Goal: Feedback & Contribution: Contribute content

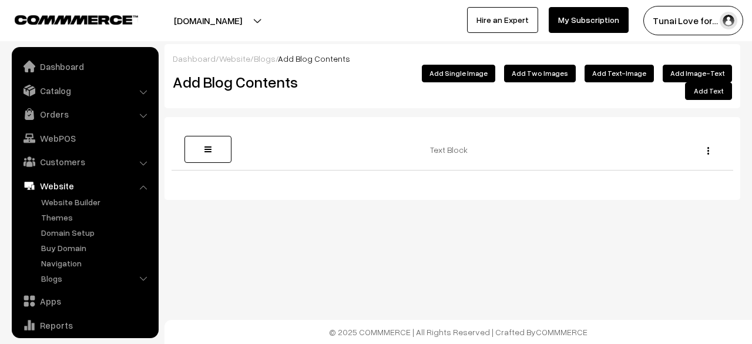
scroll to position [80, 0]
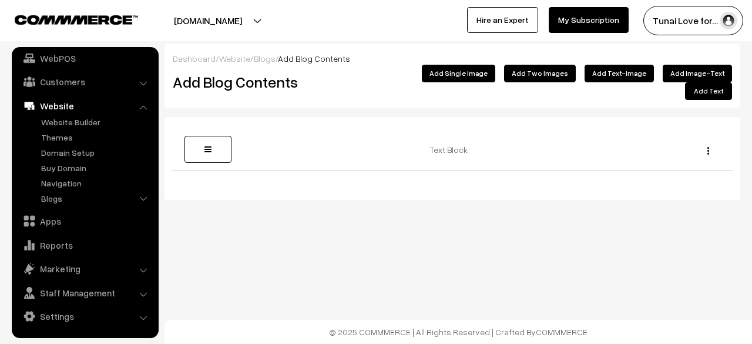
click at [471, 78] on button "Add Single Image" at bounding box center [458, 74] width 73 height 18
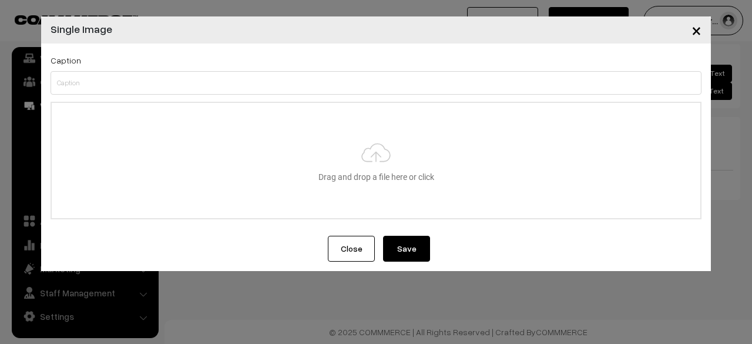
type input "C:\fakepath\do-fish-need-protein-meta-image.jpg"
click at [402, 246] on button "Save" at bounding box center [406, 249] width 47 height 26
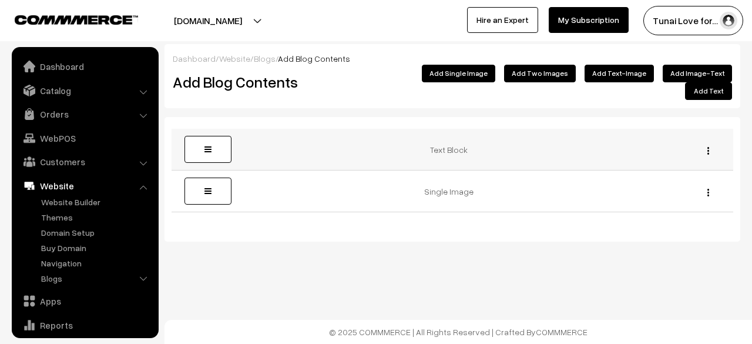
scroll to position [80, 0]
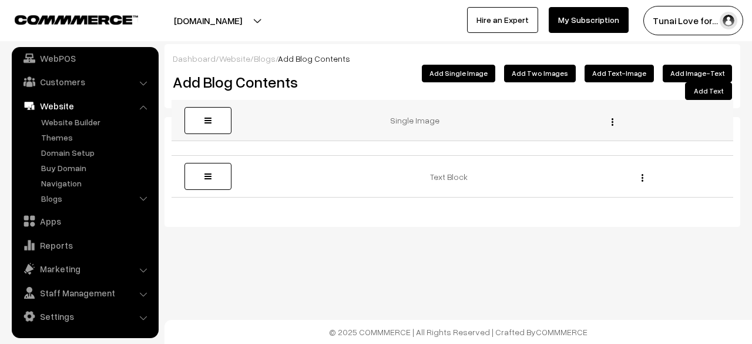
drag, startPoint x: 218, startPoint y: 173, endPoint x: 193, endPoint y: 116, distance: 62.6
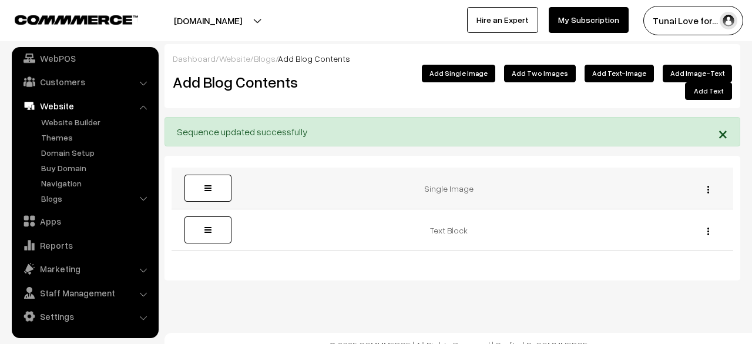
click at [707, 186] on img "button" at bounding box center [708, 190] width 2 height 8
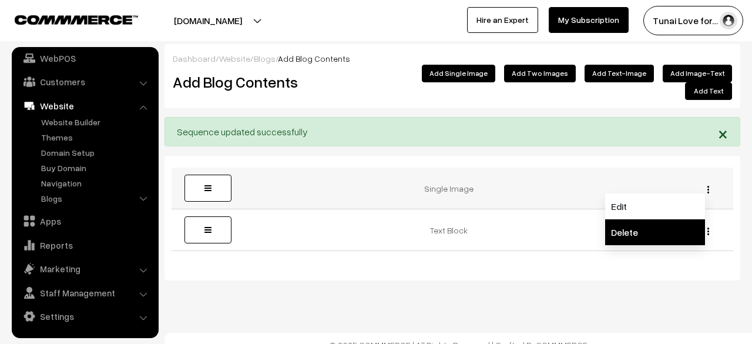
click at [673, 219] on link "Delete" at bounding box center [655, 232] width 100 height 26
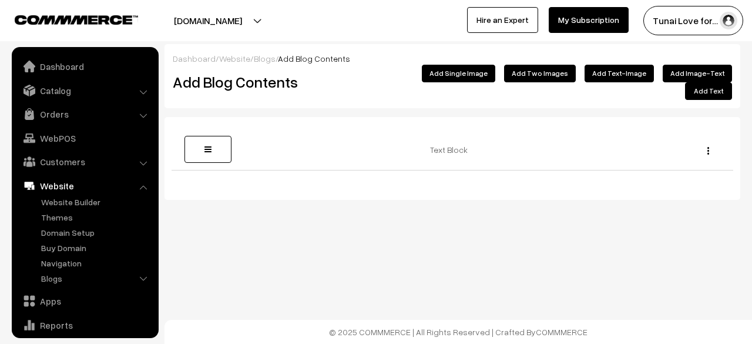
scroll to position [80, 0]
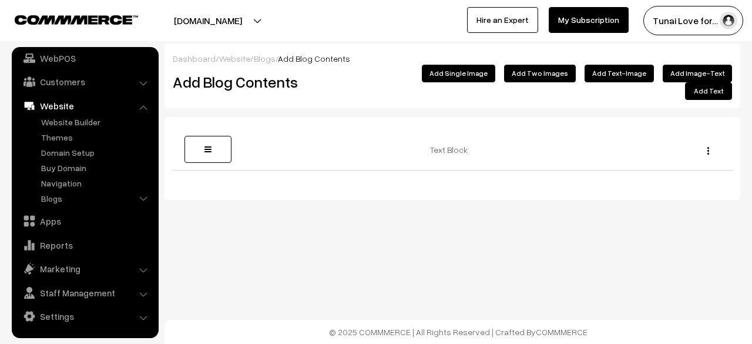
click at [488, 76] on button "Add Single Image" at bounding box center [458, 74] width 73 height 18
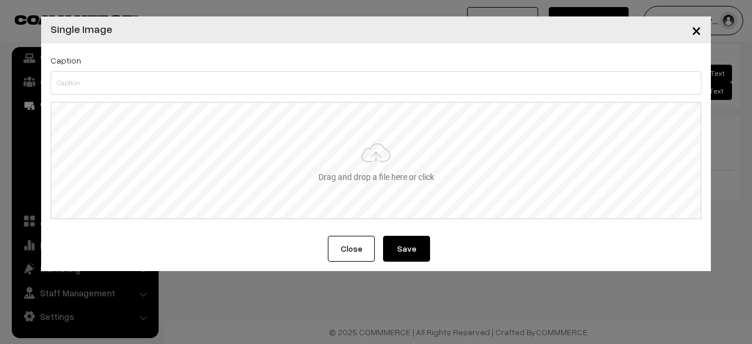
click at [391, 140] on input "file" at bounding box center [376, 160] width 649 height 115
type input "C:\fakepath\do-fish-need-protein-meta-image.jpg"
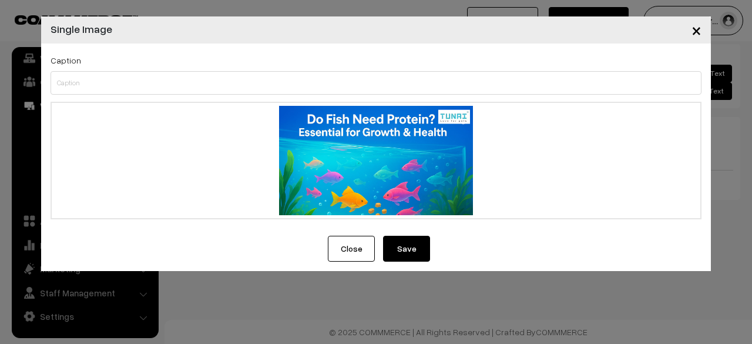
click at [403, 254] on button "Save" at bounding box center [406, 249] width 47 height 26
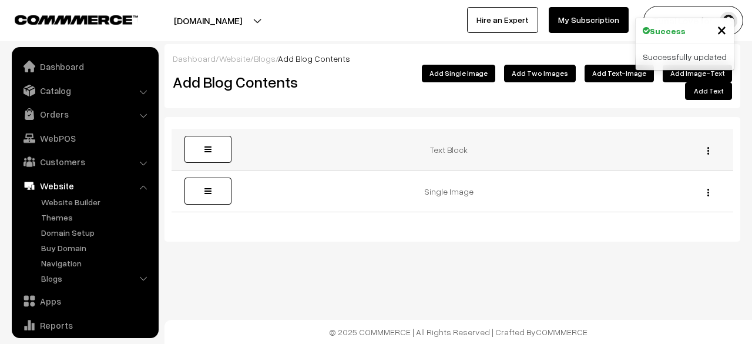
scroll to position [80, 0]
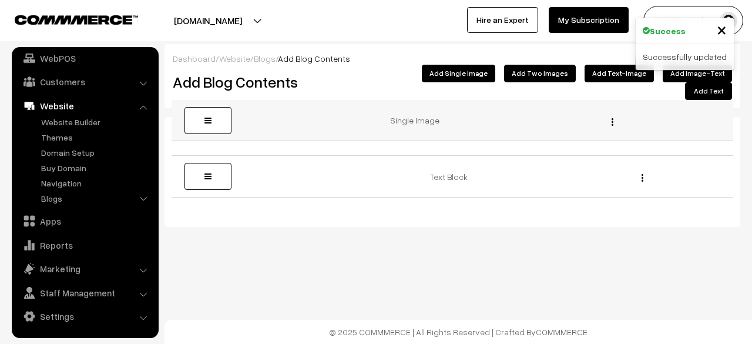
drag, startPoint x: 220, startPoint y: 175, endPoint x: 206, endPoint y: 118, distance: 59.1
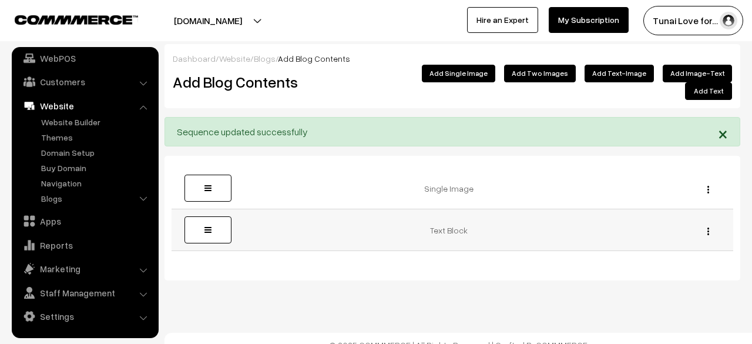
click at [709, 227] on img "button" at bounding box center [708, 231] width 2 height 8
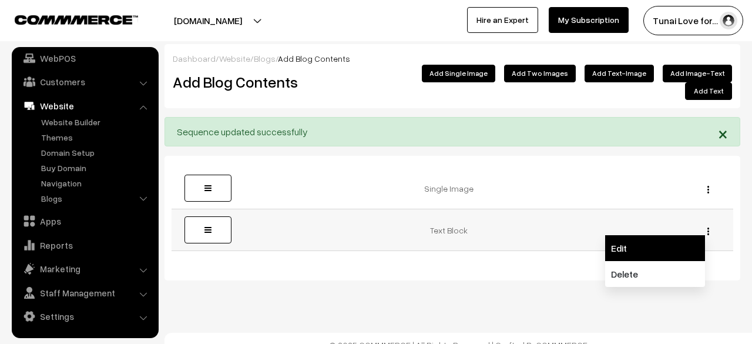
click at [639, 235] on link "Edit" at bounding box center [655, 248] width 100 height 26
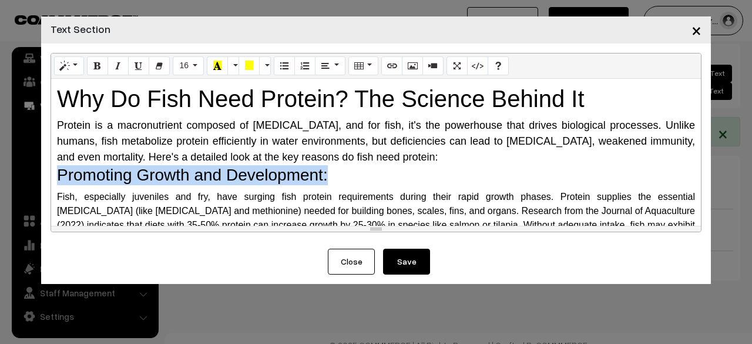
drag, startPoint x: 53, startPoint y: 172, endPoint x: 340, endPoint y: 177, distance: 287.3
click at [340, 177] on div "Why Do Fish Need Protein? The Science Behind It Protein is a macronutrient comp…" at bounding box center [376, 152] width 650 height 147
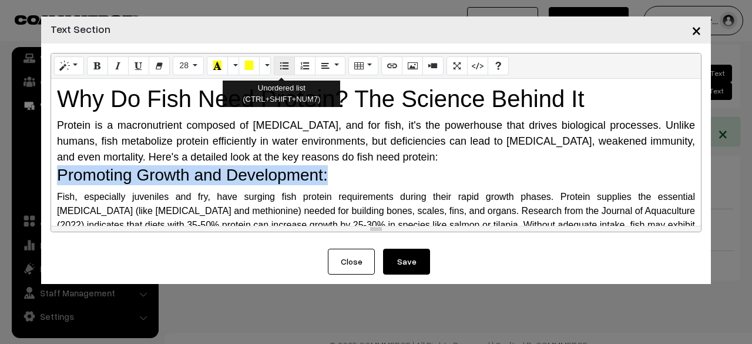
click at [282, 69] on icon "Unordered list (CTRL+SHIFT+NUM7)" at bounding box center [284, 65] width 8 height 9
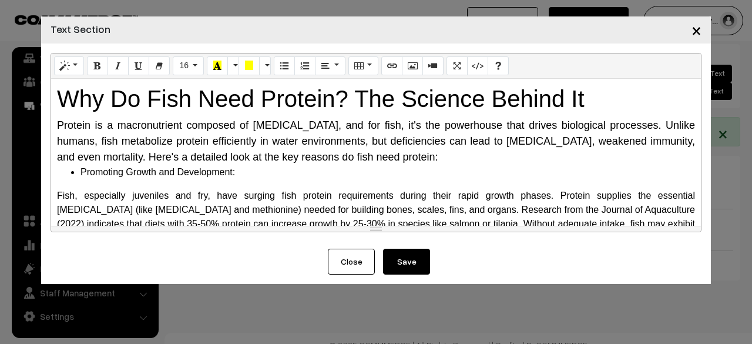
click at [371, 182] on div "Why Do Fish Need Protein? The Science Behind It Protein is a macronutrient comp…" at bounding box center [376, 152] width 650 height 147
drag, startPoint x: 247, startPoint y: 169, endPoint x: 83, endPoint y: 126, distance: 169.3
click at [56, 174] on div "Why Do Fish Need Protein? The Science Behind It Protein is a macronutrient comp…" at bounding box center [376, 152] width 650 height 147
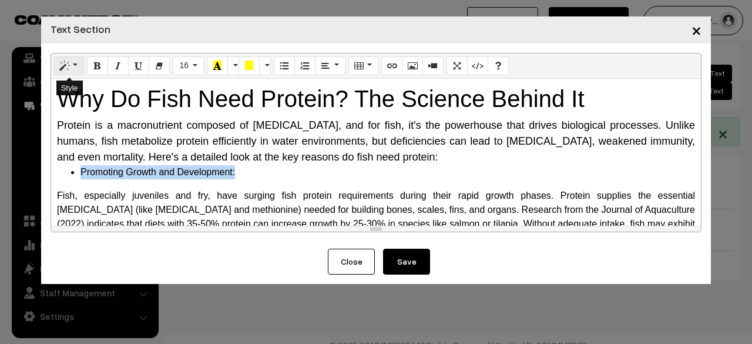
click at [67, 59] on button "Style" at bounding box center [69, 65] width 30 height 19
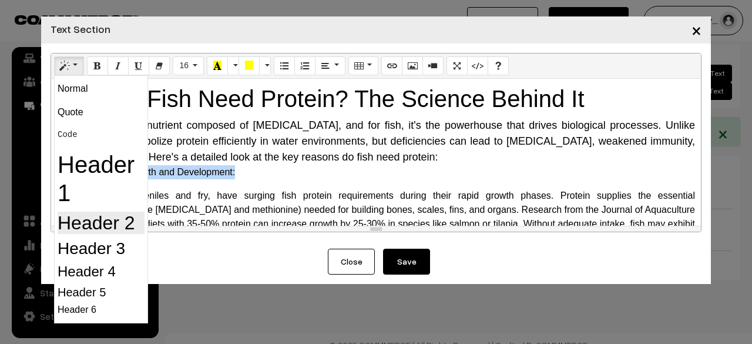
click at [85, 230] on h2 "Header 2" at bounding box center [101, 223] width 87 height 22
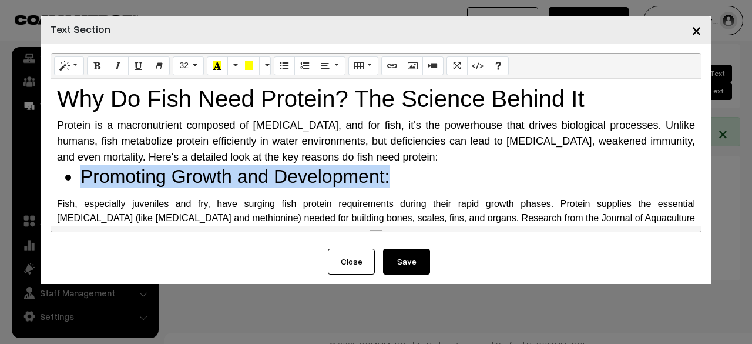
click at [410, 169] on li "Promoting Growth and Development:" at bounding box center [387, 176] width 615 height 22
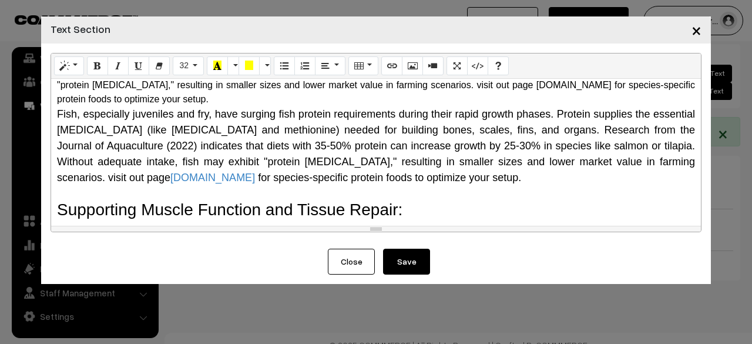
scroll to position [176, 0]
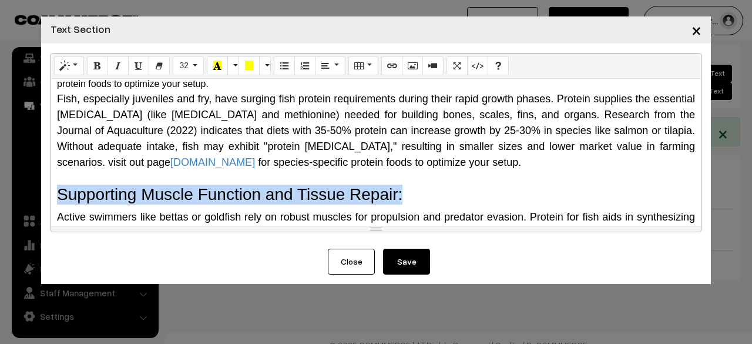
drag, startPoint x: 60, startPoint y: 175, endPoint x: 410, endPoint y: 180, distance: 350.2
click at [410, 184] on h3 "Supporting Muscle Function and Tissue Repair:" at bounding box center [376, 194] width 638 height 20
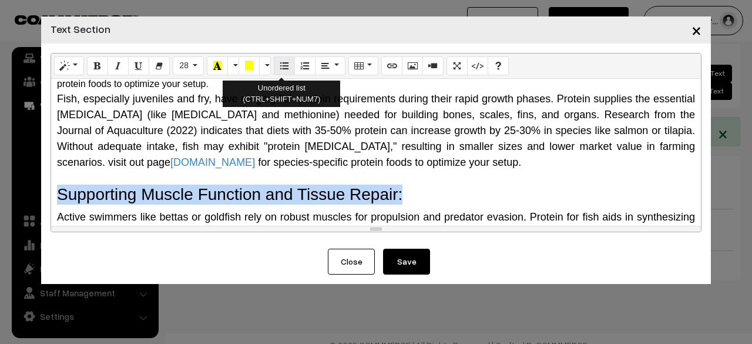
click at [282, 74] on button "Unordered list (CTRL+SHIFT+NUM7)" at bounding box center [284, 65] width 21 height 19
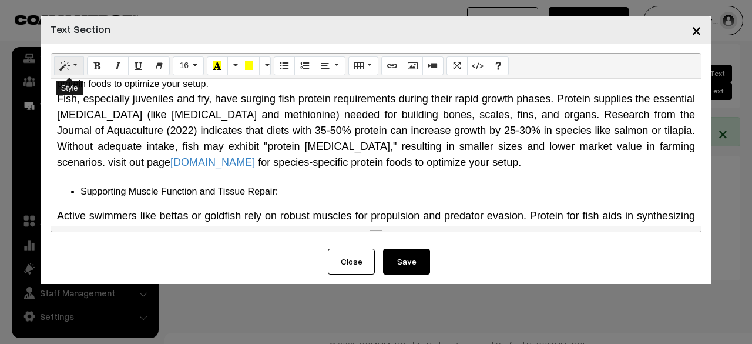
click at [73, 64] on button "Style" at bounding box center [69, 65] width 30 height 19
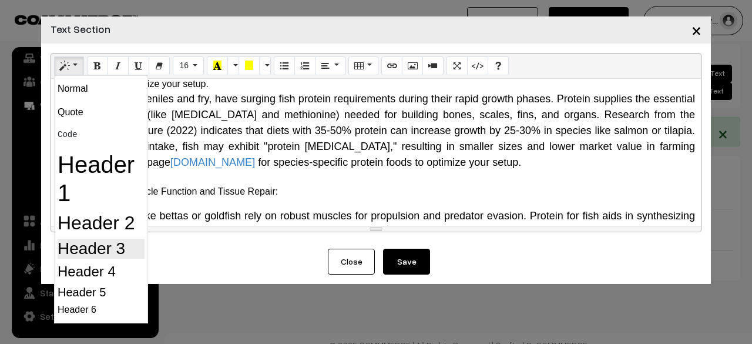
click at [90, 245] on h3 "Header 3" at bounding box center [101, 249] width 87 height 20
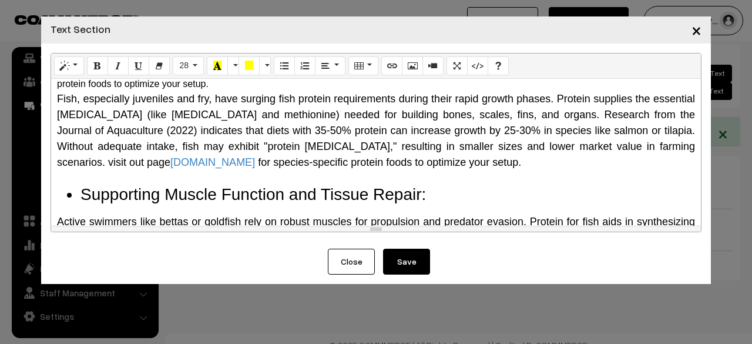
click at [242, 130] on span "Fish, especially juveniles and fry, have surging fish protein requirements duri…" at bounding box center [376, 130] width 638 height 75
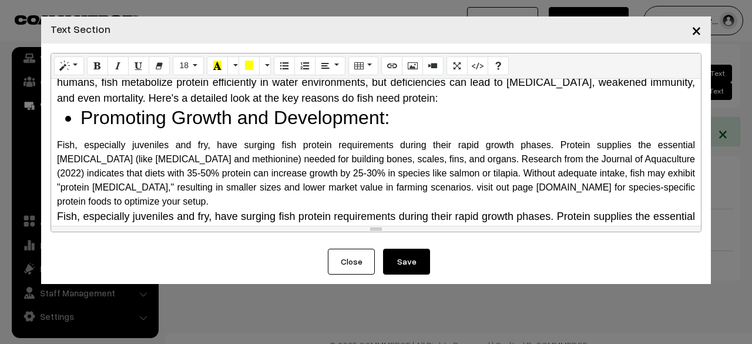
scroll to position [0, 0]
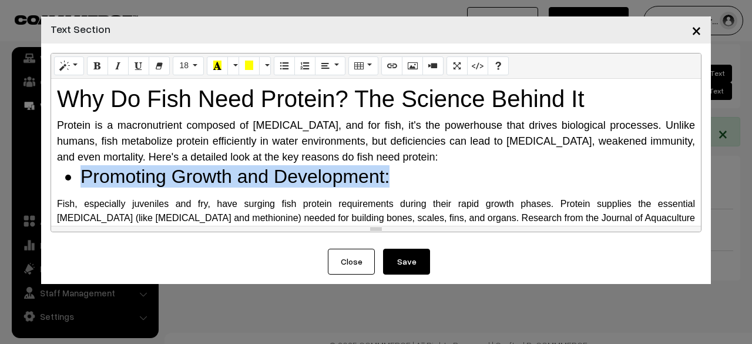
drag, startPoint x: 405, startPoint y: 177, endPoint x: 73, endPoint y: 179, distance: 332.0
click at [73, 179] on ul "Promoting Growth and Development:" at bounding box center [376, 176] width 638 height 22
click at [65, 70] on icon "Style" at bounding box center [65, 65] width 8 height 9
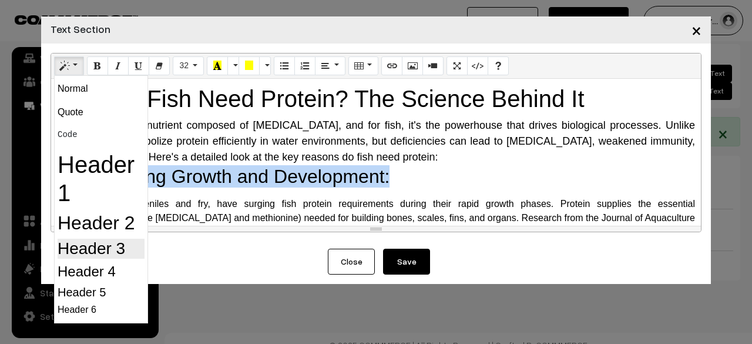
click at [90, 244] on h3 "Header 3" at bounding box center [101, 249] width 87 height 20
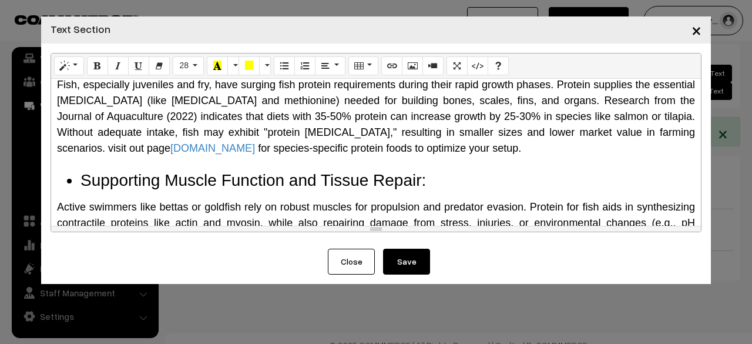
scroll to position [280, 0]
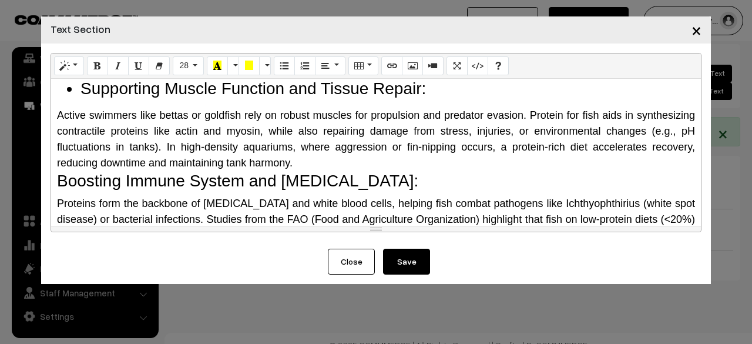
drag, startPoint x: 494, startPoint y: 95, endPoint x: 61, endPoint y: 160, distance: 437.9
click at [61, 171] on h3 "Boosting Immune System and Disease Resistance:" at bounding box center [376, 181] width 638 height 20
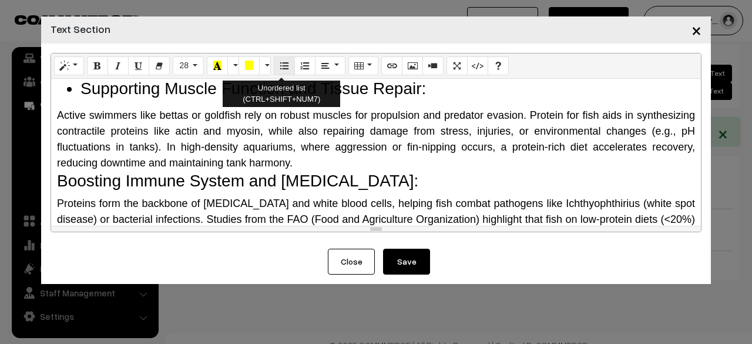
click at [280, 65] on icon "Unordered list (CTRL+SHIFT+NUM7)" at bounding box center [284, 65] width 8 height 9
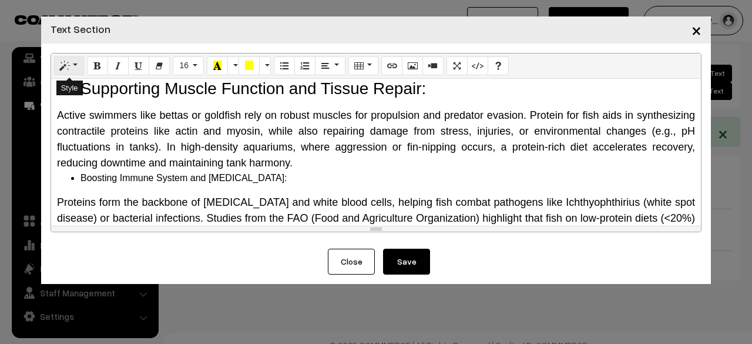
click at [63, 69] on icon "Style" at bounding box center [65, 65] width 8 height 9
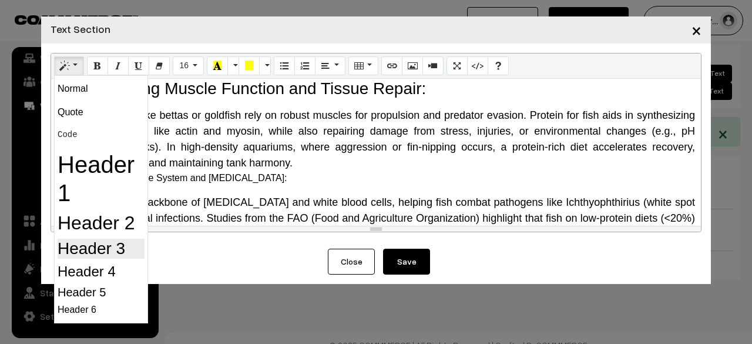
click at [78, 241] on h3 "Header 3" at bounding box center [101, 249] width 87 height 20
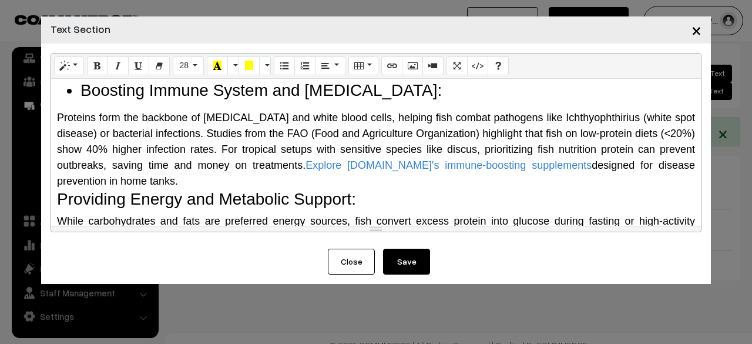
scroll to position [397, 0]
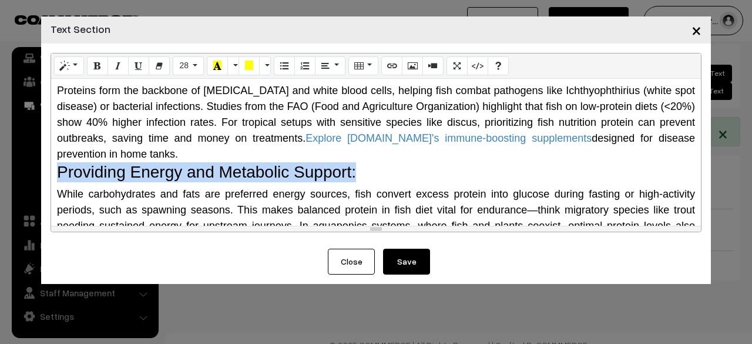
drag, startPoint x: 371, startPoint y: 158, endPoint x: 56, endPoint y: 158, distance: 315.5
click at [56, 158] on div "Why Do Fish Need Protein? The Science Behind It Protein is a macronutrient comp…" at bounding box center [376, 152] width 650 height 147
click at [280, 70] on icon "Unordered list (CTRL+SHIFT+NUM7)" at bounding box center [284, 65] width 8 height 9
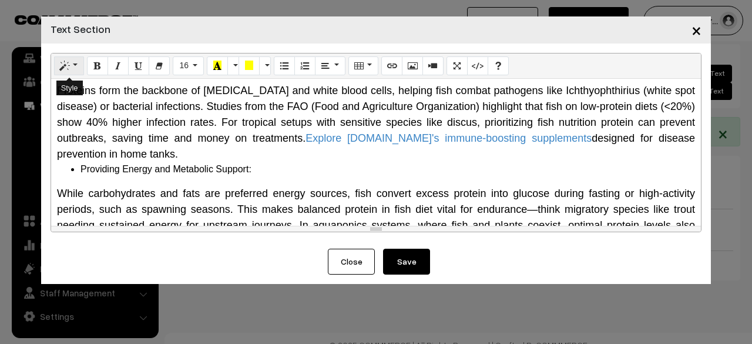
click at [75, 61] on button "Style" at bounding box center [69, 65] width 30 height 19
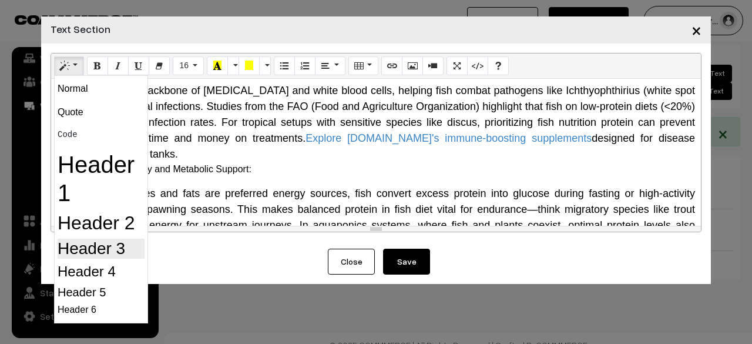
click at [96, 249] on h3 "Header 3" at bounding box center [101, 249] width 87 height 20
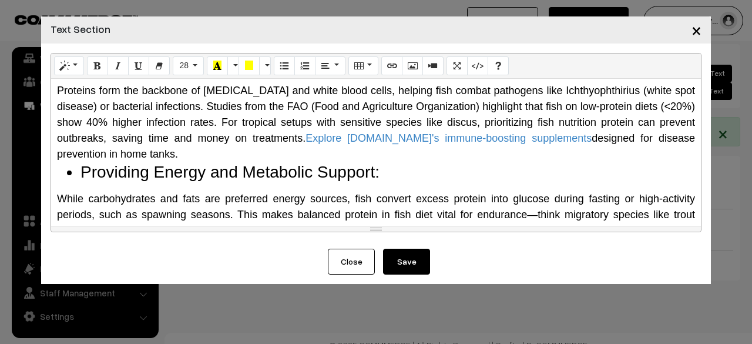
scroll to position [456, 0]
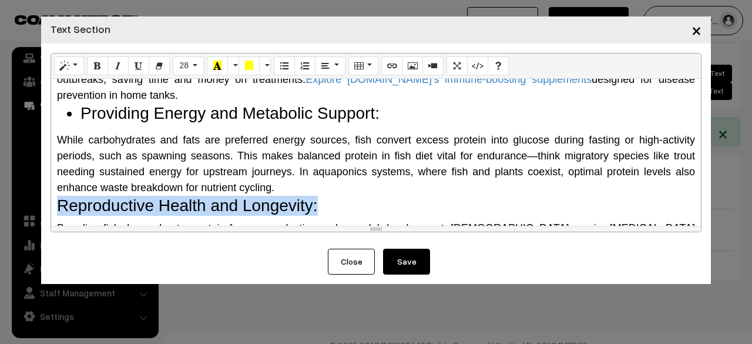
drag, startPoint x: 325, startPoint y: 190, endPoint x: 62, endPoint y: 186, distance: 263.2
click at [62, 196] on h3 "Reproductive Health and Longevity:" at bounding box center [376, 206] width 638 height 20
click at [78, 68] on button "Style" at bounding box center [69, 65] width 30 height 19
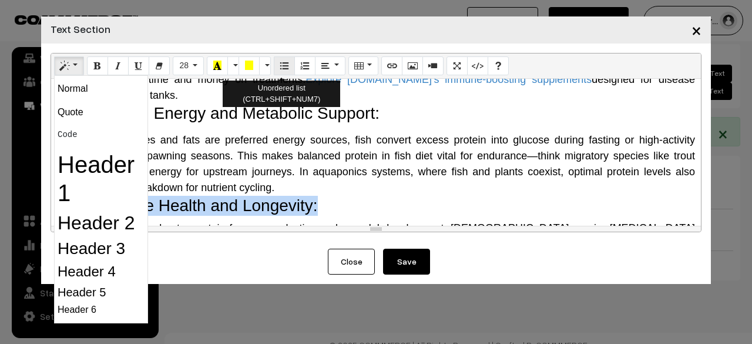
click at [284, 65] on icon "Unordered list (CTRL+SHIFT+NUM7)" at bounding box center [284, 65] width 8 height 9
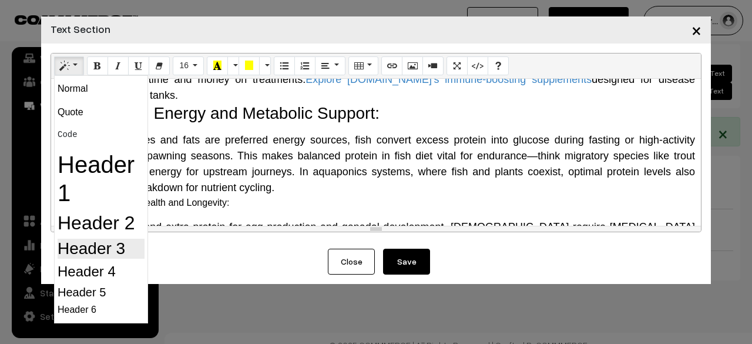
click at [85, 250] on h3 "Header 3" at bounding box center [101, 249] width 87 height 20
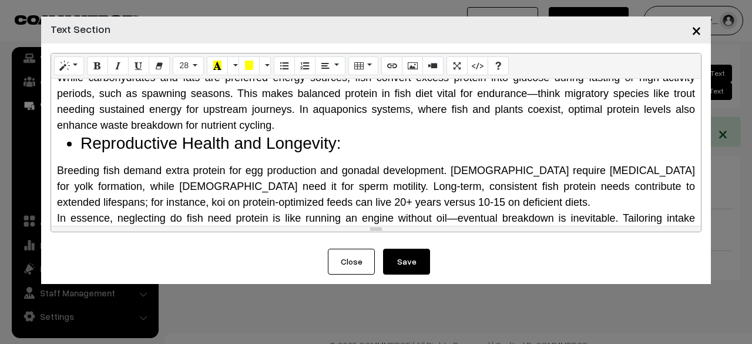
scroll to position [573, 0]
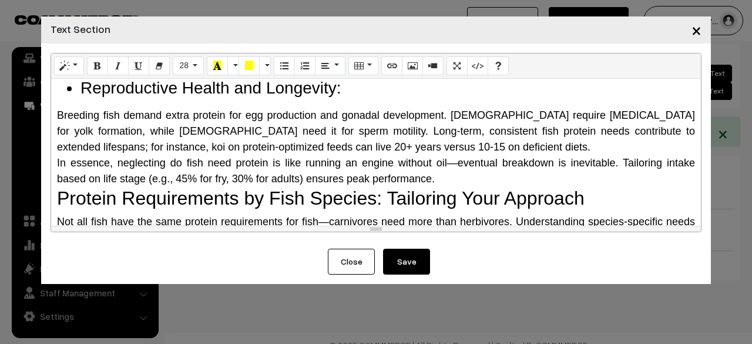
click at [442, 163] on div "In essence, neglecting do fish need protein is like running an engine without o…" at bounding box center [376, 171] width 638 height 32
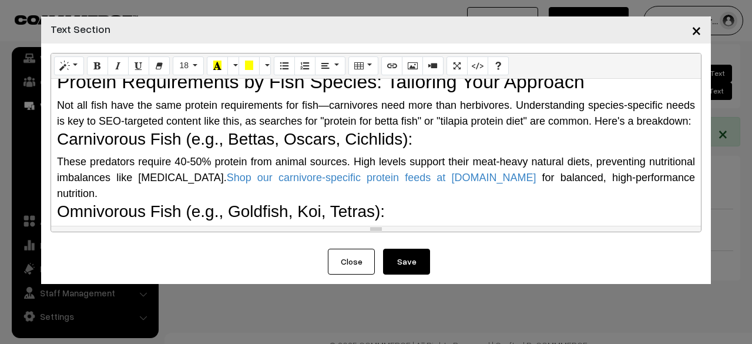
scroll to position [691, 0]
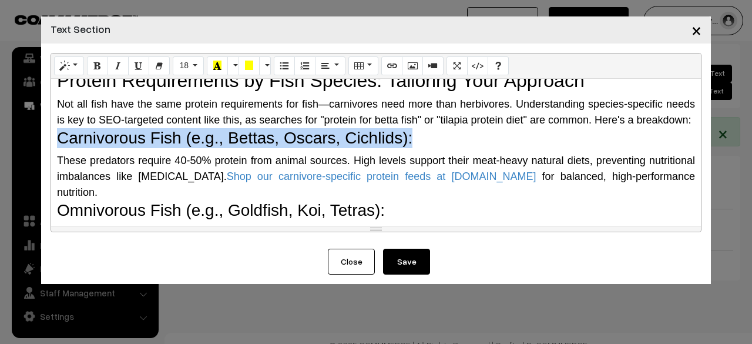
drag, startPoint x: 56, startPoint y: 139, endPoint x: 420, endPoint y: 140, distance: 363.7
click at [420, 140] on h3 "Carnivorous Fish (e.g., Bettas, Oscars, Cichlids):" at bounding box center [376, 138] width 638 height 20
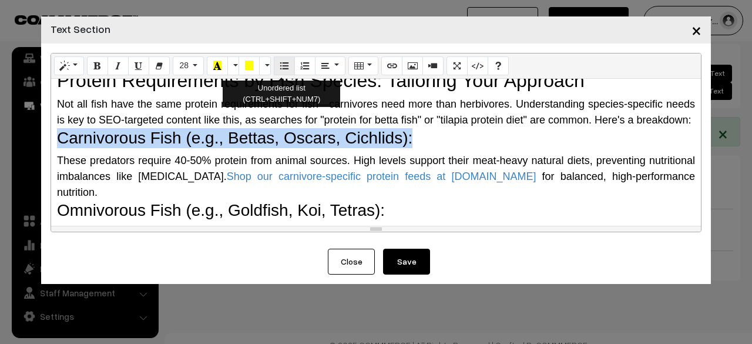
click at [280, 70] on icon "Unordered list (CTRL+SHIFT+NUM7)" at bounding box center [284, 65] width 8 height 9
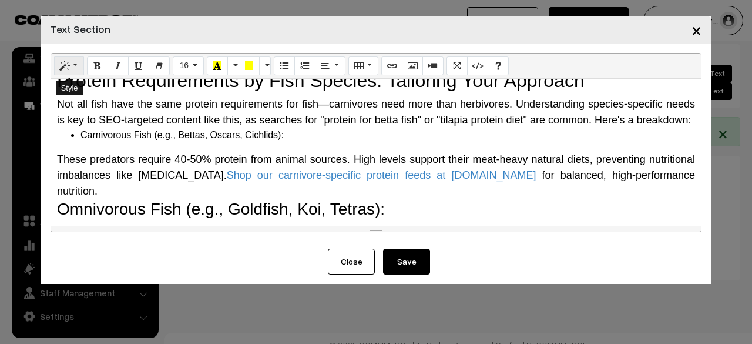
click at [75, 72] on button "Style" at bounding box center [69, 65] width 30 height 19
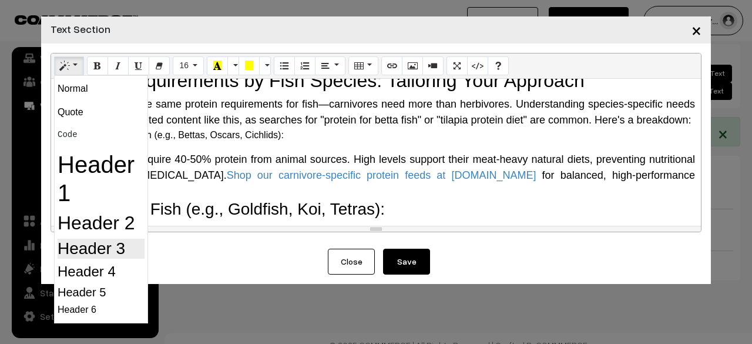
click at [92, 245] on h3 "Header 3" at bounding box center [101, 249] width 87 height 20
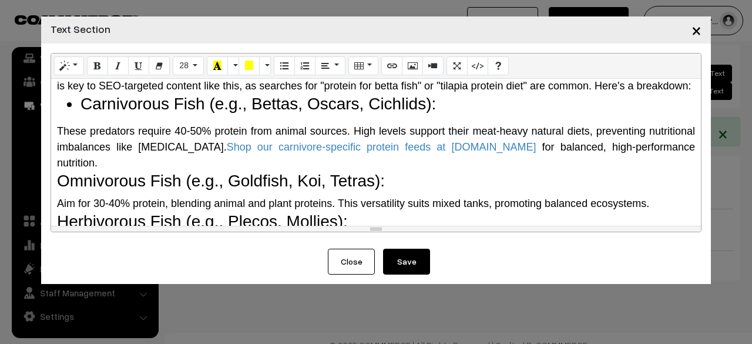
scroll to position [750, 0]
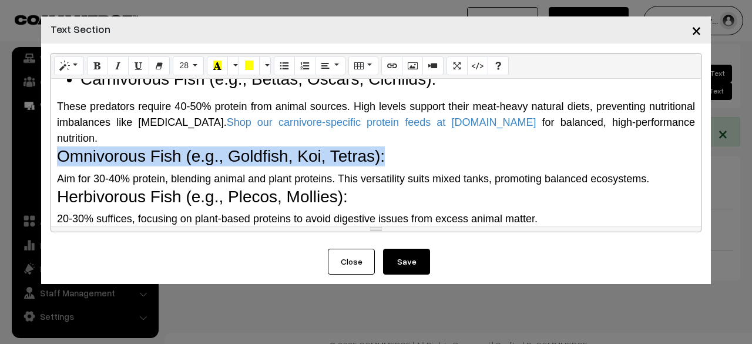
drag, startPoint x: 391, startPoint y: 147, endPoint x: 52, endPoint y: 142, distance: 339.0
click at [52, 142] on div "Why Do Fish Need Protein? The Science Behind It Protein is a macronutrient comp…" at bounding box center [376, 152] width 650 height 147
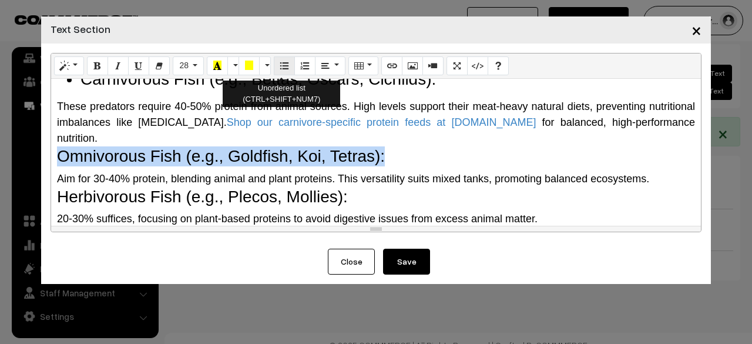
click at [274, 63] on button "Unordered list (CTRL+SHIFT+NUM7)" at bounding box center [284, 65] width 21 height 19
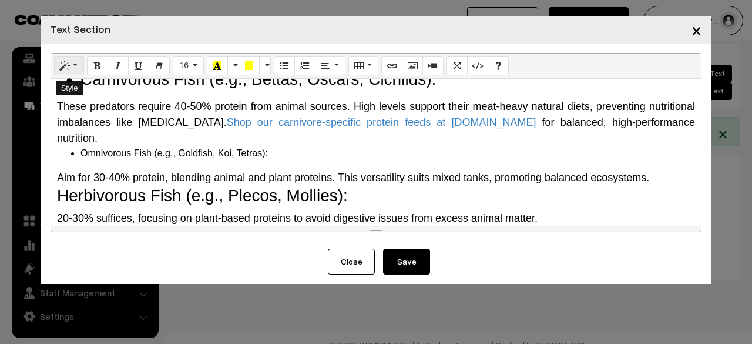
click at [56, 61] on button "Style" at bounding box center [69, 65] width 30 height 19
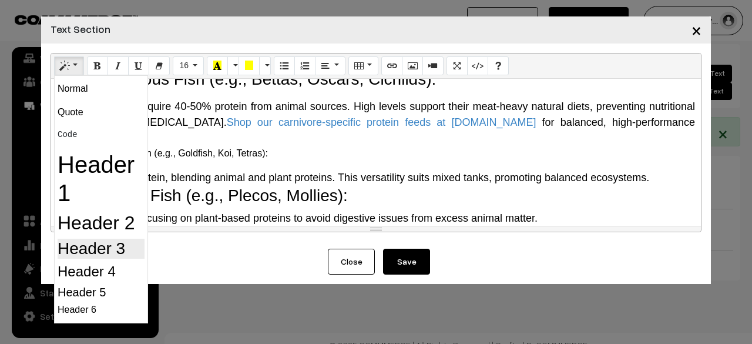
click at [73, 247] on h3 "Header 3" at bounding box center [101, 249] width 87 height 20
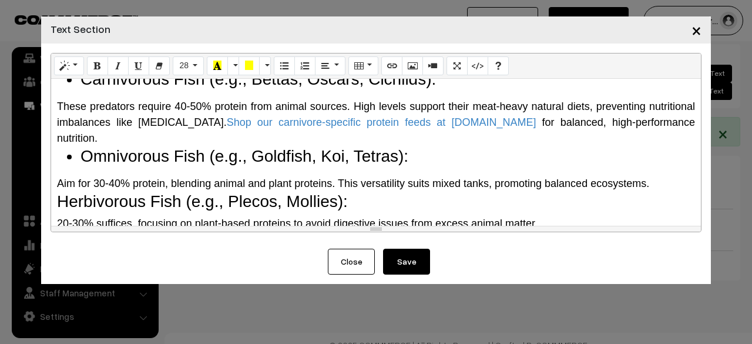
scroll to position [808, 0]
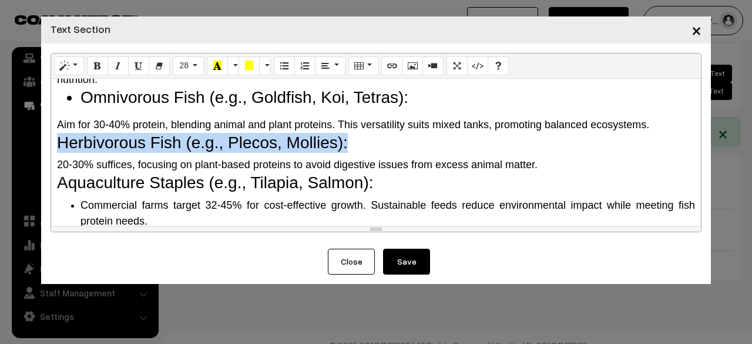
drag, startPoint x: 371, startPoint y: 132, endPoint x: 59, endPoint y: 127, distance: 312.0
click at [59, 133] on h3 "Herbivorous Fish (e.g., Plecos, Mollies):" at bounding box center [376, 143] width 638 height 20
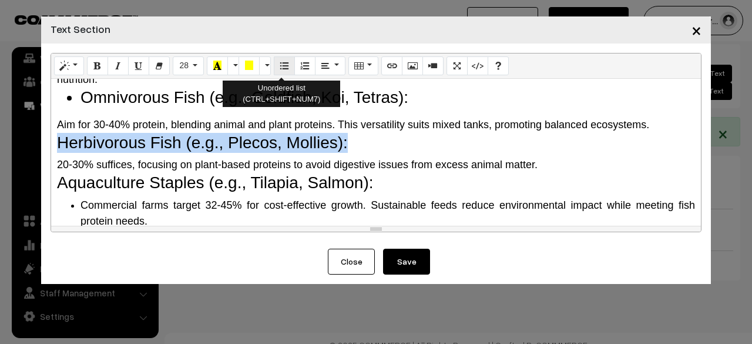
click at [284, 66] on icon "Unordered list (CTRL+SHIFT+NUM7)" at bounding box center [284, 65] width 8 height 9
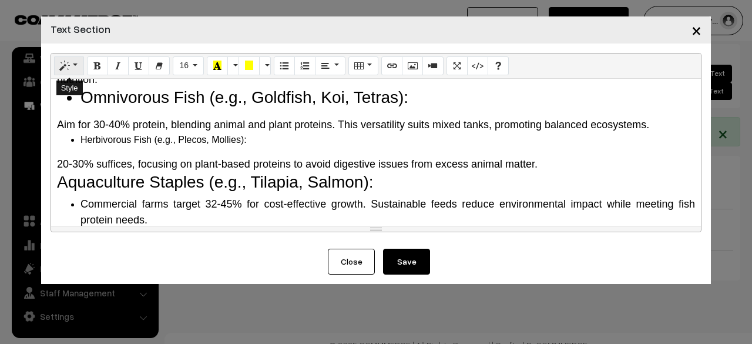
click at [75, 66] on button "Style" at bounding box center [69, 65] width 30 height 19
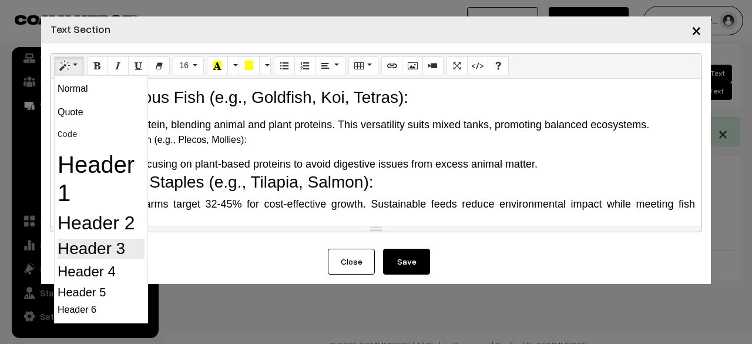
click at [109, 251] on h3 "Header 3" at bounding box center [101, 249] width 87 height 20
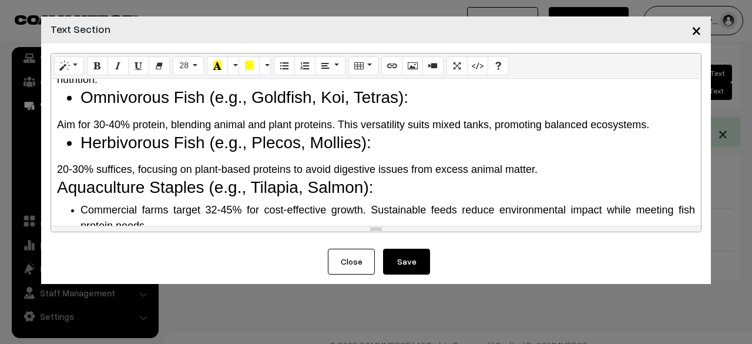
scroll to position [867, 0]
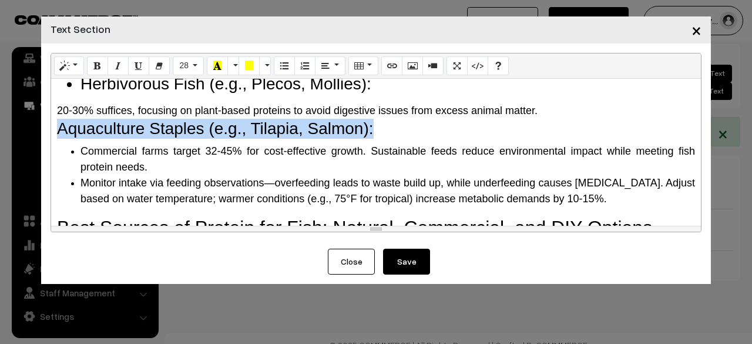
drag, startPoint x: 378, startPoint y: 115, endPoint x: 52, endPoint y: 111, distance: 326.1
click at [52, 111] on div "Why Do Fish Need Protein? The Science Behind It Protein is a macronutrient comp…" at bounding box center [376, 152] width 650 height 147
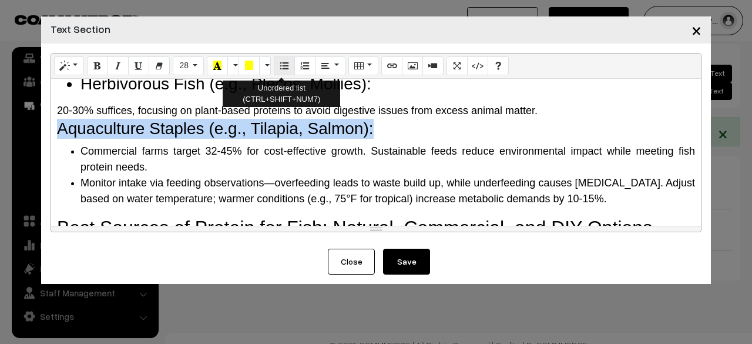
click at [274, 64] on button "Unordered list (CTRL+SHIFT+NUM7)" at bounding box center [284, 65] width 21 height 19
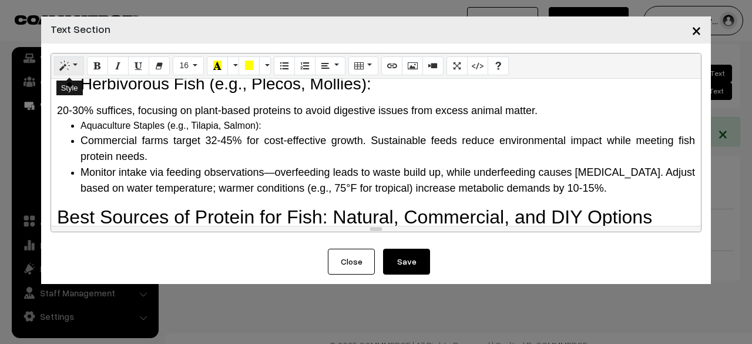
click at [66, 68] on icon "Style" at bounding box center [65, 65] width 8 height 9
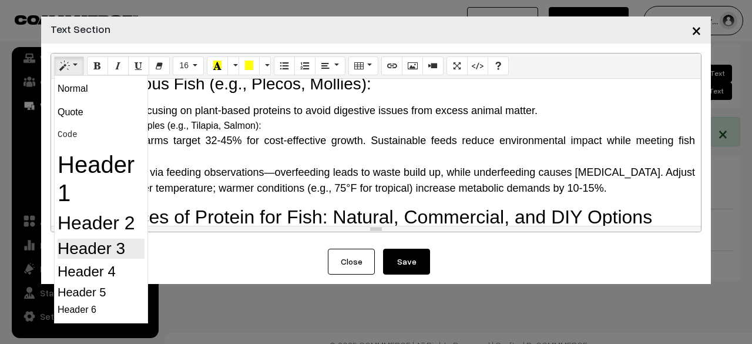
click at [89, 252] on h3 "Header 3" at bounding box center [101, 249] width 87 height 20
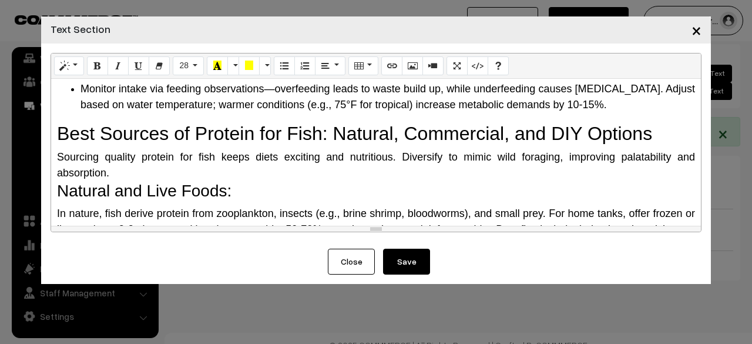
scroll to position [985, 0]
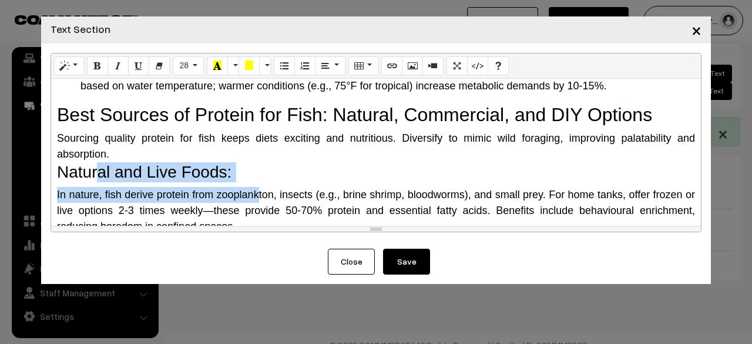
drag, startPoint x: 261, startPoint y: 172, endPoint x: 100, endPoint y: 151, distance: 162.4
click at [100, 151] on div "Why Do Fish Need Protein? The Science Behind It Protein is a macronutrient comp…" at bounding box center [376, 152] width 650 height 147
click at [100, 162] on h3 "Natural and Live Foods:" at bounding box center [376, 172] width 638 height 20
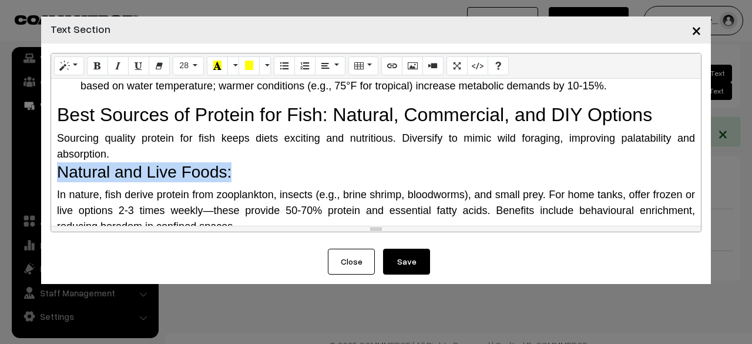
drag, startPoint x: 236, startPoint y: 153, endPoint x: 59, endPoint y: 156, distance: 177.5
click at [59, 162] on h3 "Natural and Live Foods:" at bounding box center [376, 172] width 638 height 20
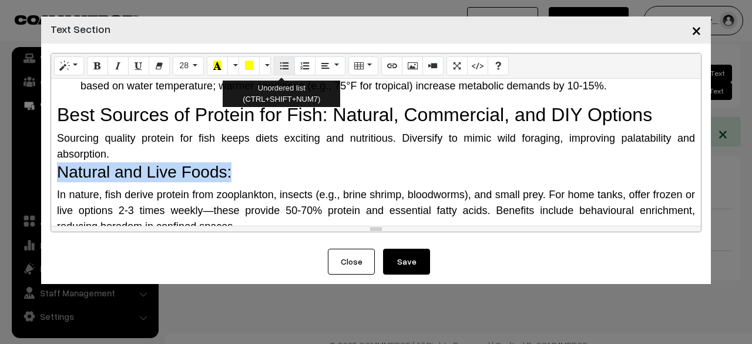
click at [275, 66] on button "Unordered list (CTRL+SHIFT+NUM7)" at bounding box center [284, 65] width 21 height 19
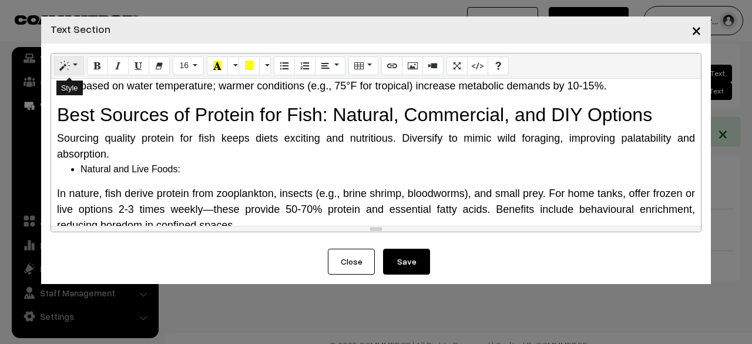
click at [64, 64] on icon "Style" at bounding box center [65, 65] width 8 height 9
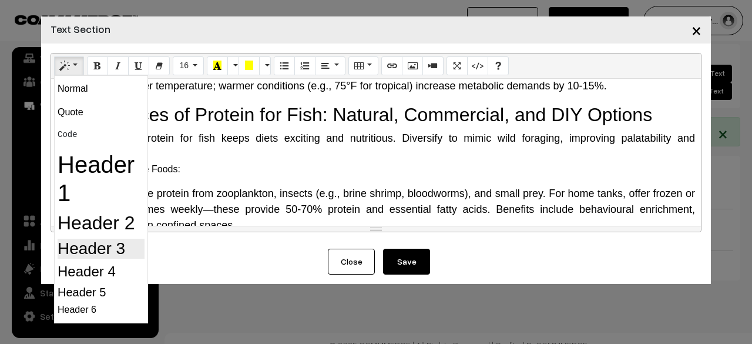
click at [66, 242] on h3 "Header 3" at bounding box center [101, 249] width 87 height 20
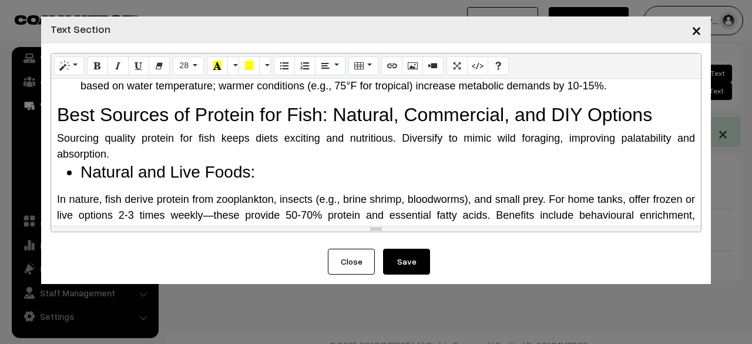
click at [288, 162] on li "Natural and Live Foods:" at bounding box center [387, 172] width 615 height 20
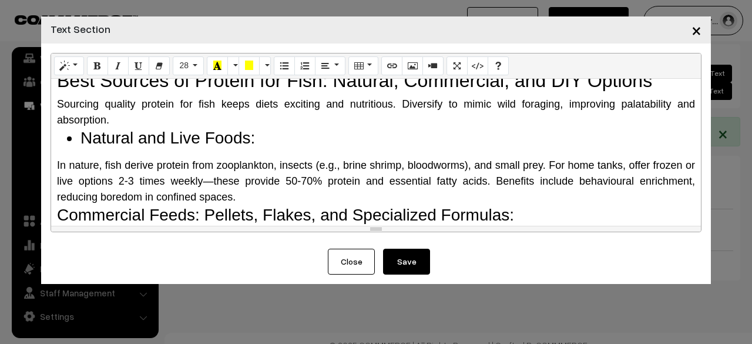
scroll to position [1043, 0]
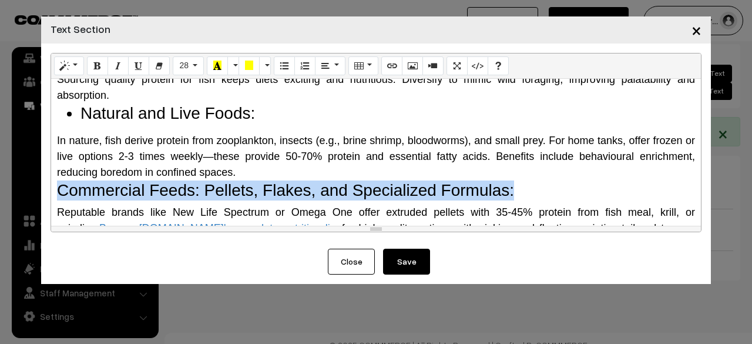
drag, startPoint x: 530, startPoint y: 179, endPoint x: 33, endPoint y: 173, distance: 496.5
click at [33, 173] on div "× Text Section Normal Quote Code Header 1 Header 2 Header 3 Header 4 Header 5 H…" at bounding box center [376, 172] width 752 height 344
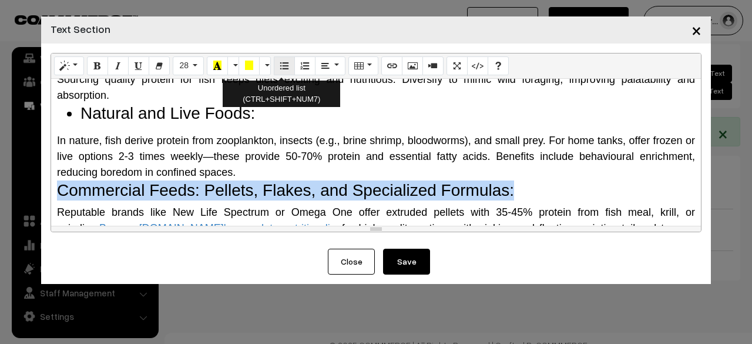
click at [282, 72] on button "Unordered list (CTRL+SHIFT+NUM7)" at bounding box center [284, 65] width 21 height 19
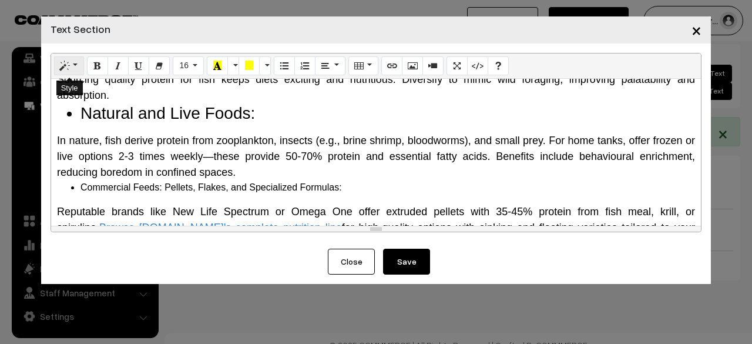
click at [79, 63] on button "Style" at bounding box center [69, 65] width 30 height 19
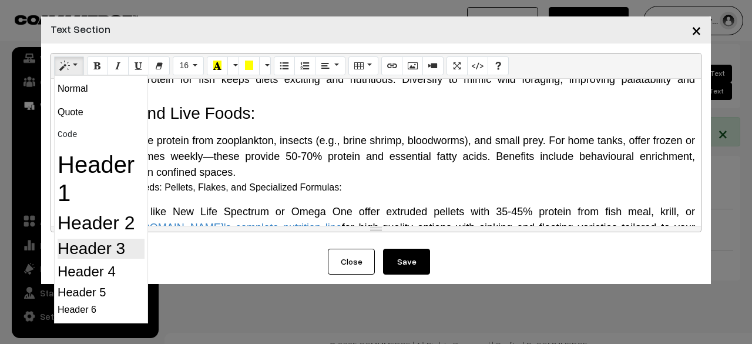
click at [103, 252] on h3 "Header 3" at bounding box center [101, 249] width 87 height 20
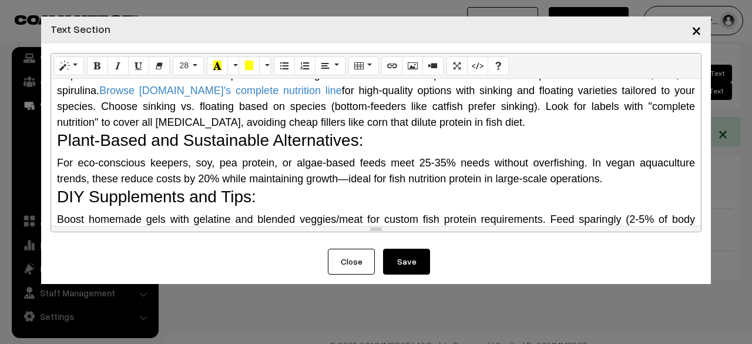
scroll to position [1161, 0]
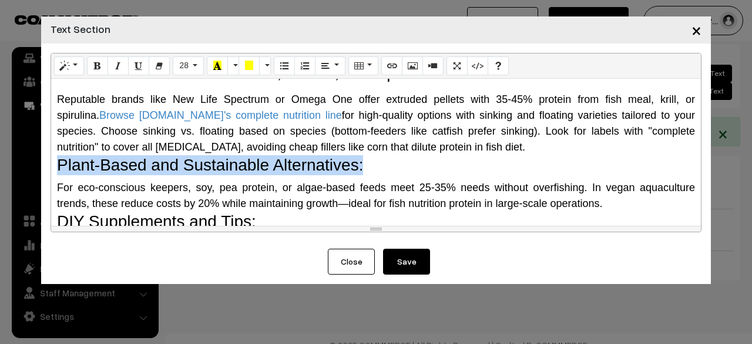
drag, startPoint x: 367, startPoint y: 150, endPoint x: 21, endPoint y: 147, distance: 346.1
click at [21, 147] on div "× Text Section Normal Quote Code Header 1 Header 2 Header 3 Header 4 Header 5 H…" at bounding box center [376, 172] width 752 height 344
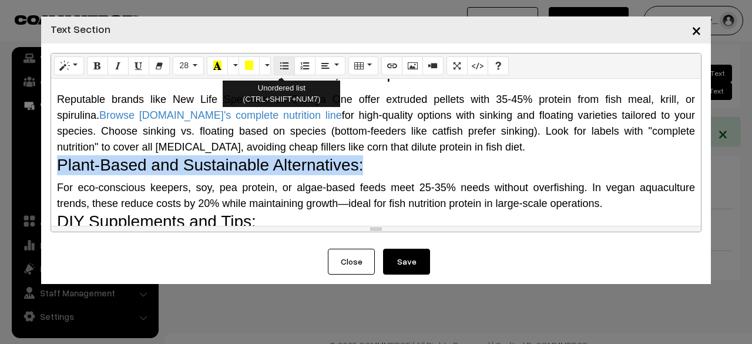
click at [287, 66] on button "Unordered list (CTRL+SHIFT+NUM7)" at bounding box center [284, 65] width 21 height 19
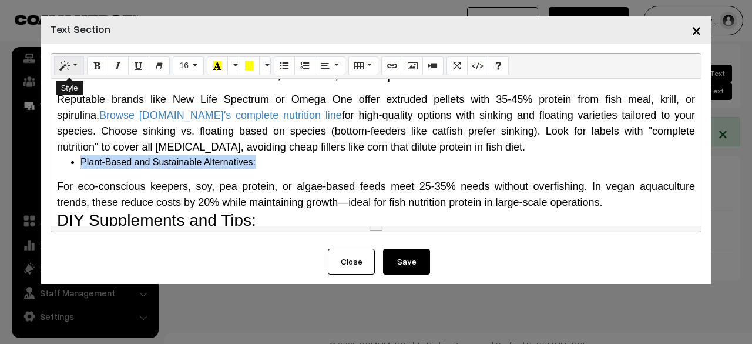
click at [71, 70] on button "Style" at bounding box center [69, 65] width 30 height 19
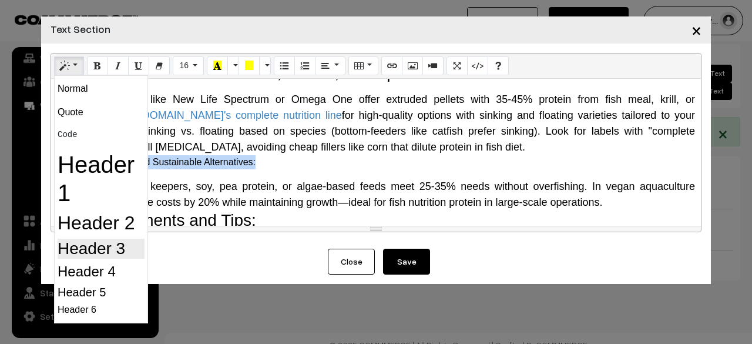
click at [107, 248] on h3 "Header 3" at bounding box center [101, 249] width 87 height 20
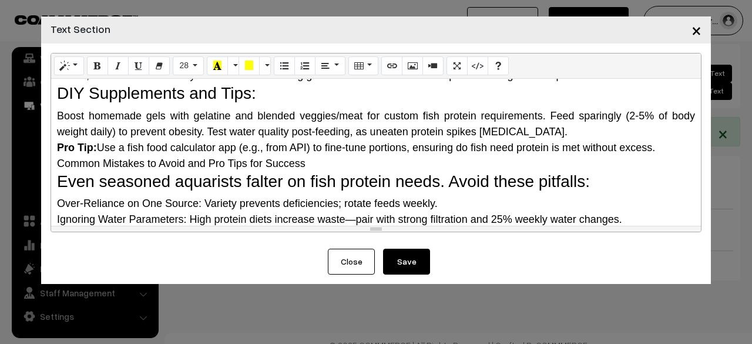
scroll to position [1278, 0]
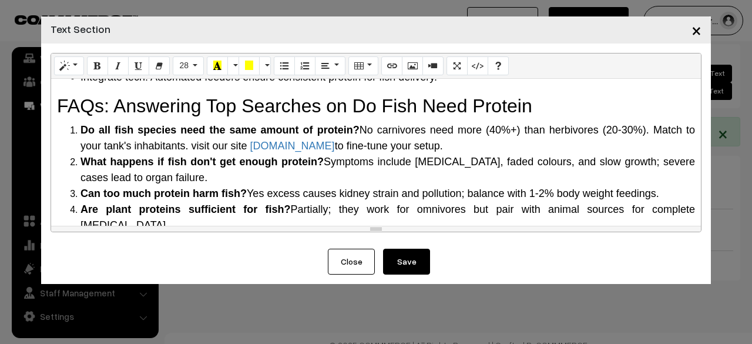
click at [255, 154] on li "What happens if fish don't get enough protein? Symptoms include lethargy, faded…" at bounding box center [387, 170] width 615 height 32
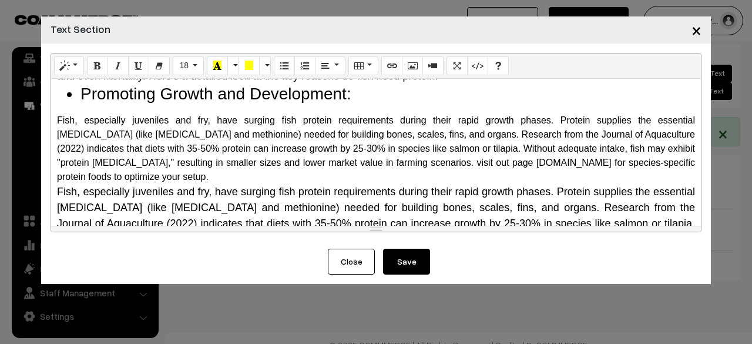
scroll to position [0, 0]
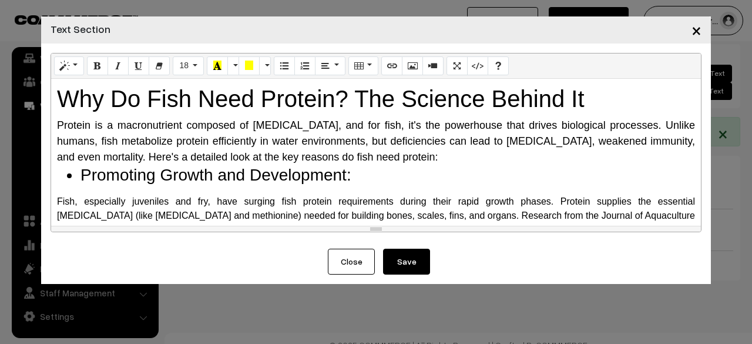
click at [414, 152] on div "Protein is a macronutrient composed of [MEDICAL_DATA], and for fish, it's the p…" at bounding box center [376, 142] width 638 height 48
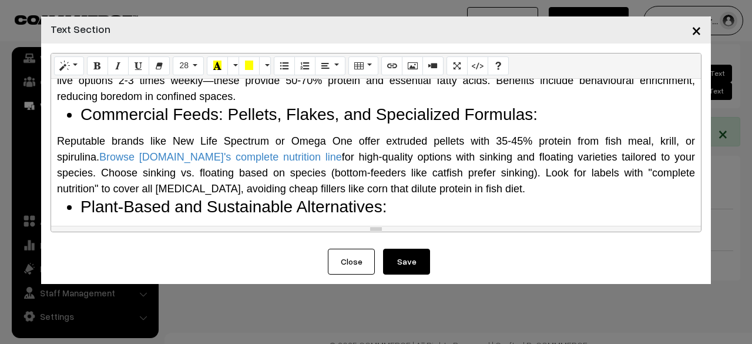
scroll to position [1207, 0]
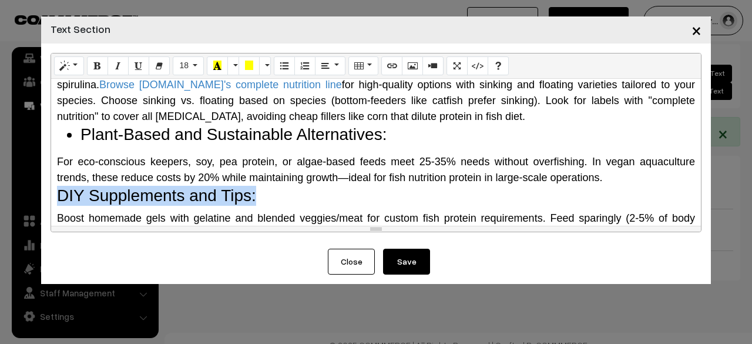
drag, startPoint x: 256, startPoint y: 183, endPoint x: 21, endPoint y: 180, distance: 235.0
click at [21, 180] on div "× Text Section Normal Quote Code Header 1 Header 2 Header 3 Header 4 Header 5 H…" at bounding box center [376, 172] width 752 height 344
click at [76, 62] on button "Style" at bounding box center [69, 65] width 30 height 19
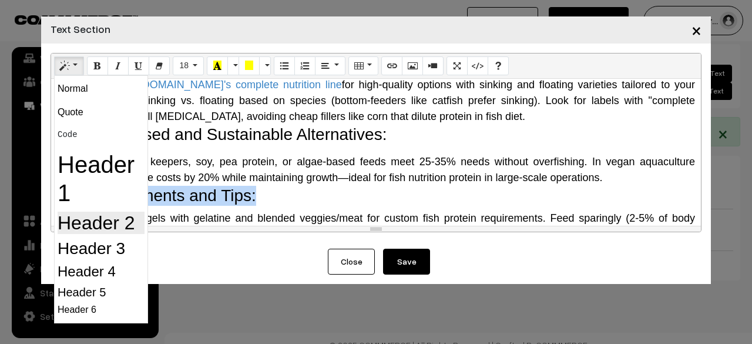
click at [92, 225] on h2 "Header 2" at bounding box center [101, 223] width 87 height 22
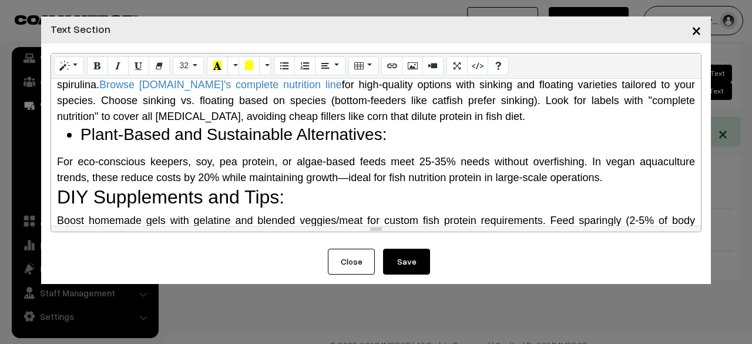
click at [316, 190] on h2 "DIY Supplements and Tips:" at bounding box center [376, 197] width 638 height 22
click at [317, 190] on h2 "DIY Supplements and Tips:" at bounding box center [376, 197] width 638 height 22
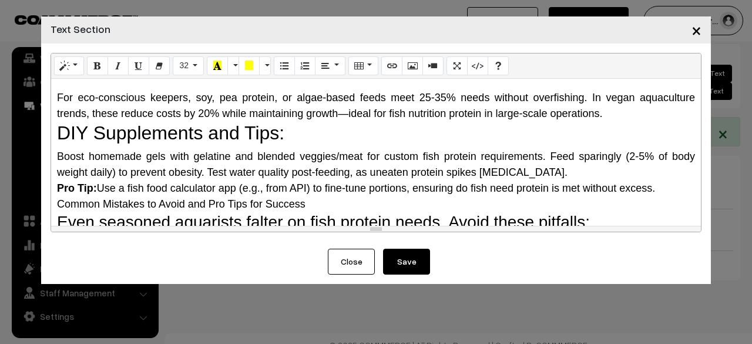
scroll to position [1325, 0]
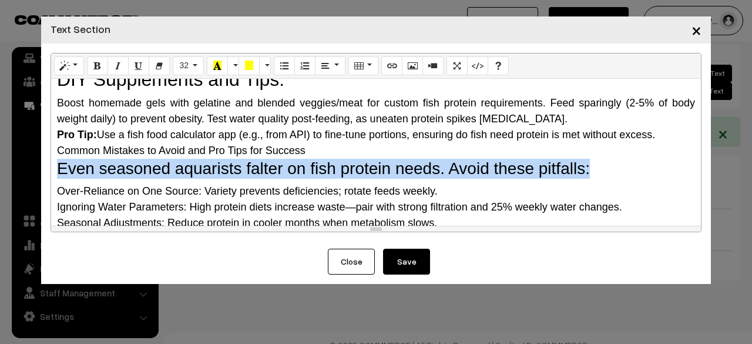
drag, startPoint x: 595, startPoint y: 149, endPoint x: 41, endPoint y: 146, distance: 553.5
click at [41, 146] on div "Normal Quote Code Header 1 Header 2 Header 3 Header 4 Header 5 Header 6 32 8 9 …" at bounding box center [376, 145] width 670 height 205
click at [66, 73] on button "Style" at bounding box center [69, 65] width 30 height 19
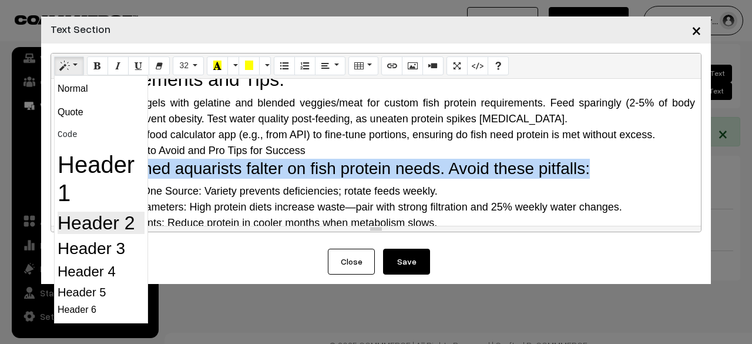
click at [106, 233] on h2 "Header 2" at bounding box center [101, 223] width 87 height 22
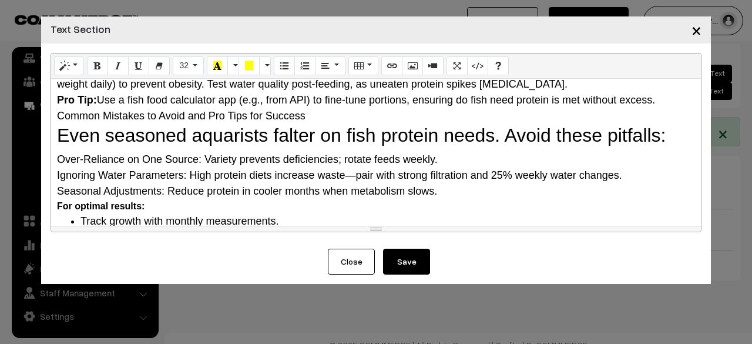
scroll to position [1384, 0]
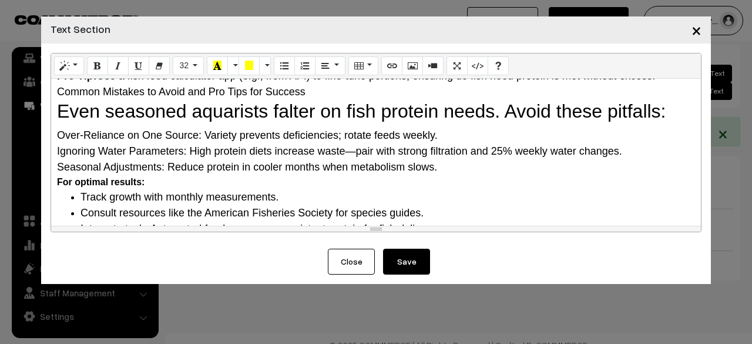
click at [267, 175] on div "For optimal results:" at bounding box center [376, 182] width 638 height 14
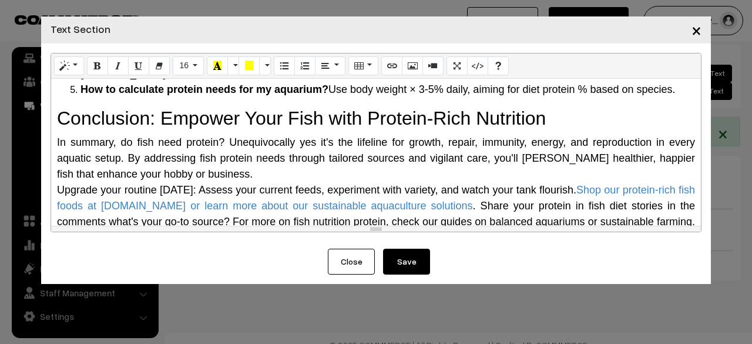
scroll to position [1691, 0]
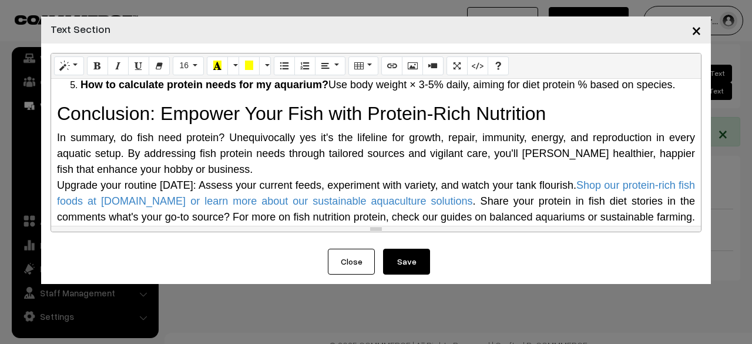
click at [418, 270] on button "Save" at bounding box center [406, 262] width 47 height 26
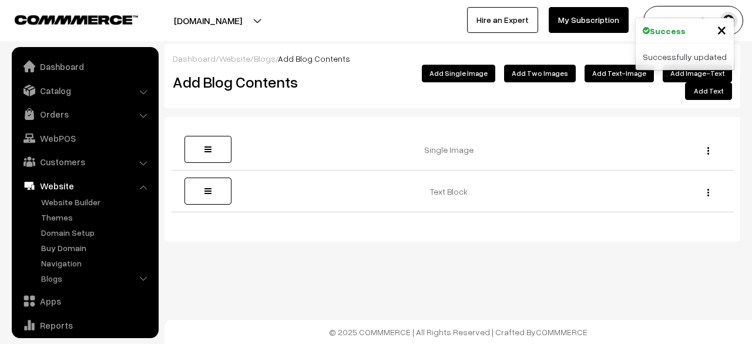
scroll to position [80, 0]
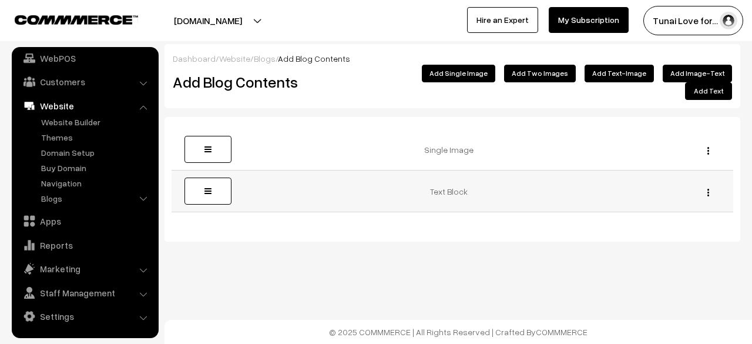
click at [707, 189] on img "button" at bounding box center [708, 193] width 2 height 8
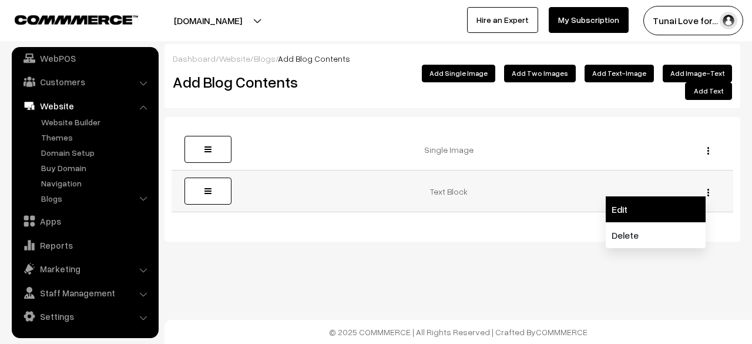
click at [624, 197] on link "Edit" at bounding box center [656, 209] width 100 height 26
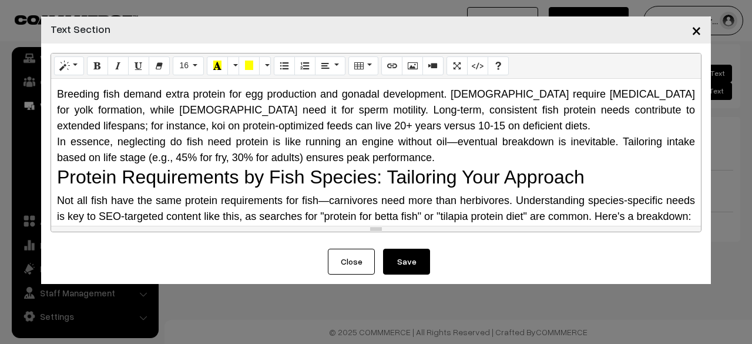
scroll to position [646, 0]
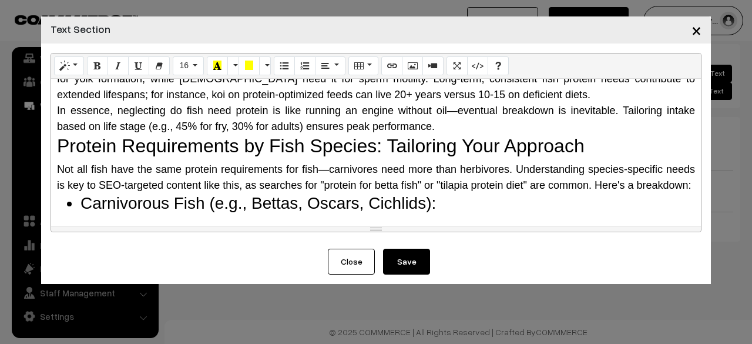
click at [444, 119] on div "In essence, neglecting do fish need protein is like running an engine without o…" at bounding box center [376, 119] width 638 height 32
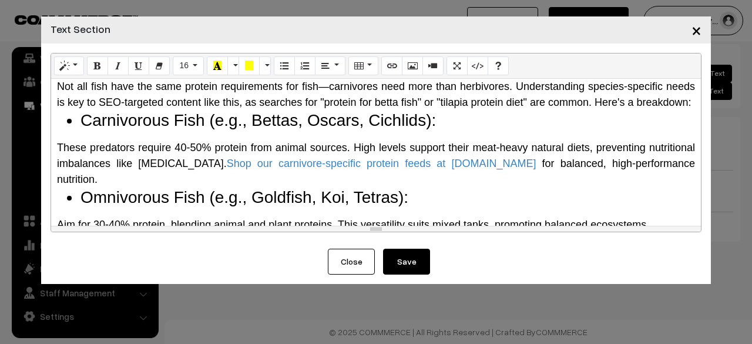
scroll to position [764, 0]
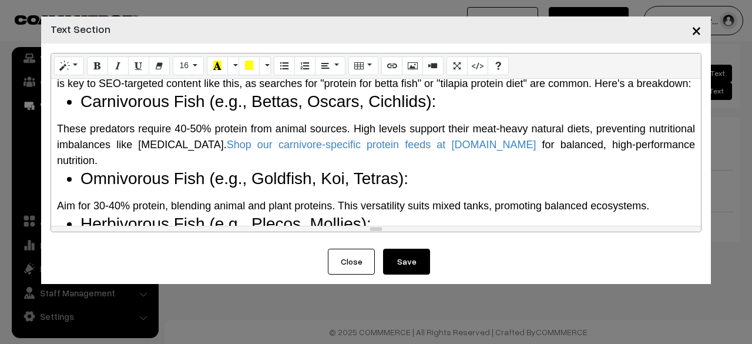
click at [133, 90] on div "Not all fish have the same protein requirements for fish—carnivores need more t…" at bounding box center [376, 76] width 638 height 32
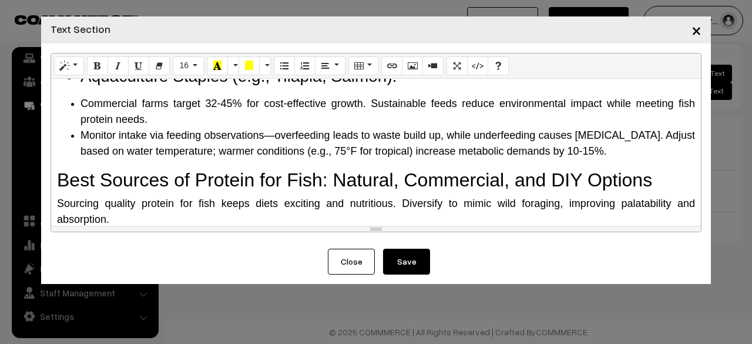
scroll to position [999, 0]
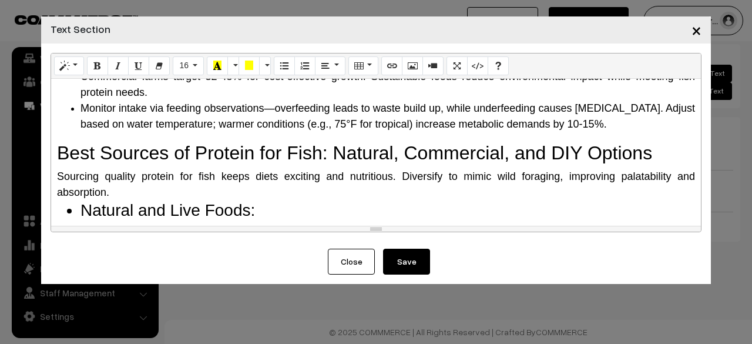
click at [609, 104] on li "Monitor intake via feeding observations—overfeeding leads to waste build up, wh…" at bounding box center [387, 116] width 615 height 32
click at [57, 142] on h2 "Best Sources of Protein for Fish: Natural, Commercial, and DIY Options" at bounding box center [376, 153] width 638 height 22
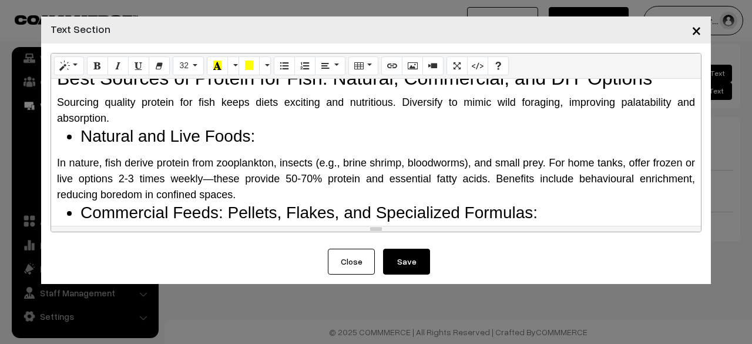
scroll to position [1116, 0]
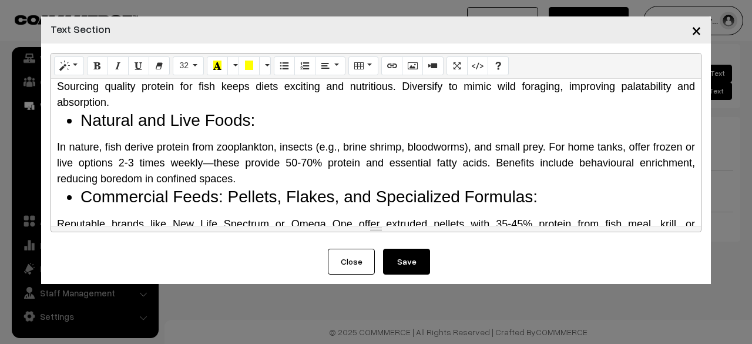
click at [120, 89] on div "Sourcing quality protein for fish keeps diets exciting and nutritious. Diversif…" at bounding box center [376, 95] width 638 height 32
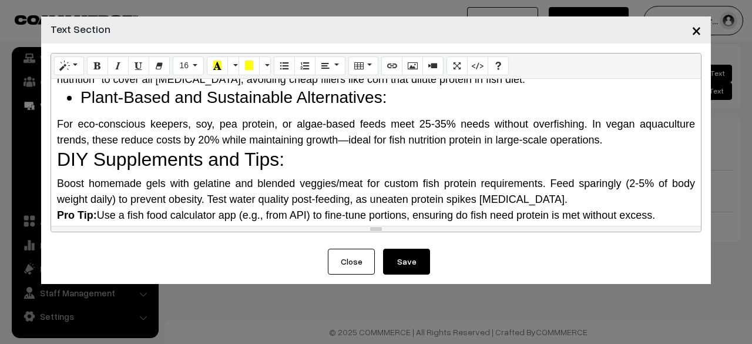
scroll to position [1351, 0]
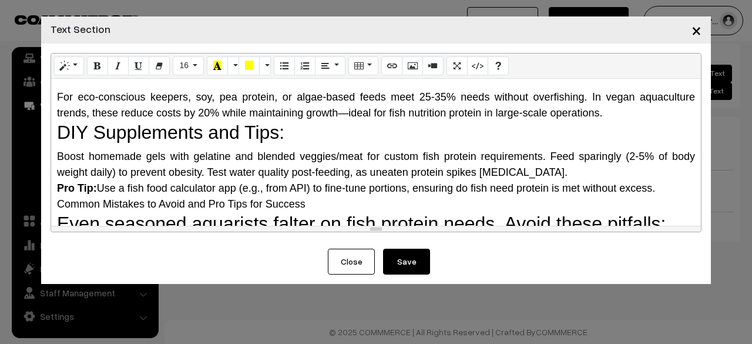
click at [618, 104] on div "For eco-conscious keepers, soy, pea protein, or algae-based feeds meet 25-35% n…" at bounding box center [376, 105] width 638 height 32
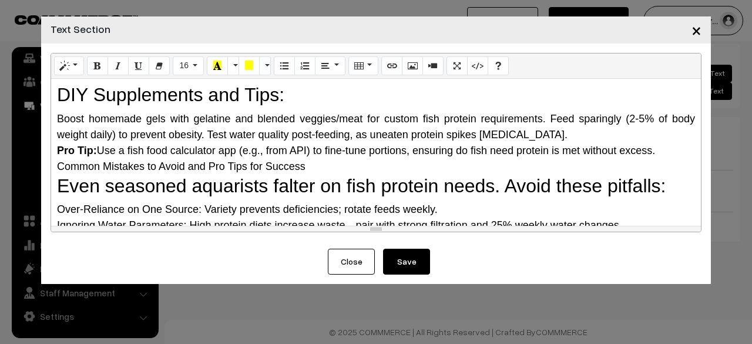
scroll to position [1469, 0]
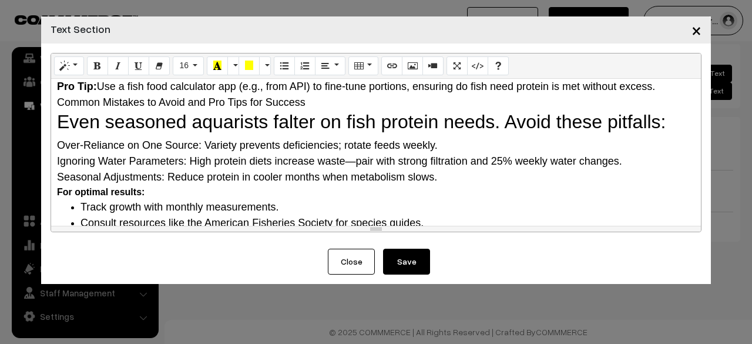
click at [337, 95] on div "Common Mistakes to Avoid and Pro Tips for Success" at bounding box center [376, 103] width 638 height 16
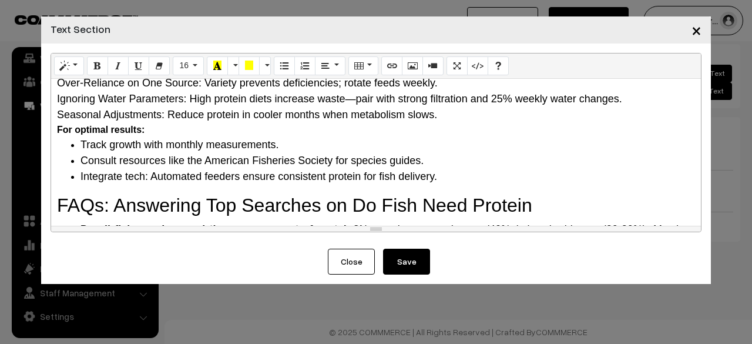
scroll to position [1586, 0]
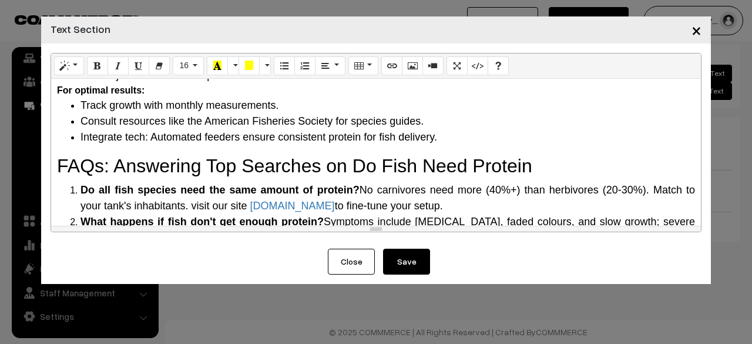
click at [487, 129] on li "Integrate tech: Automated feeders ensure consistent protein for fish delivery." at bounding box center [387, 137] width 615 height 16
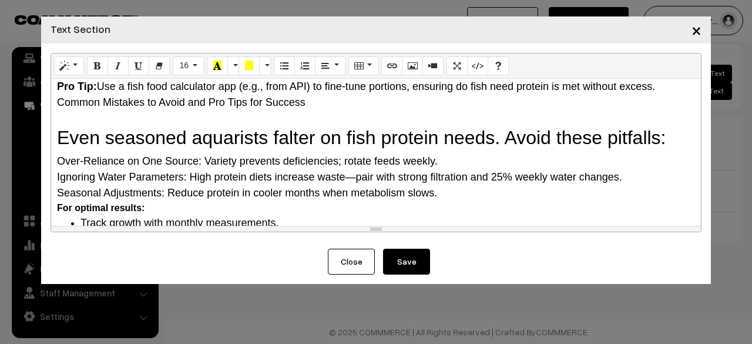
scroll to position [1539, 0]
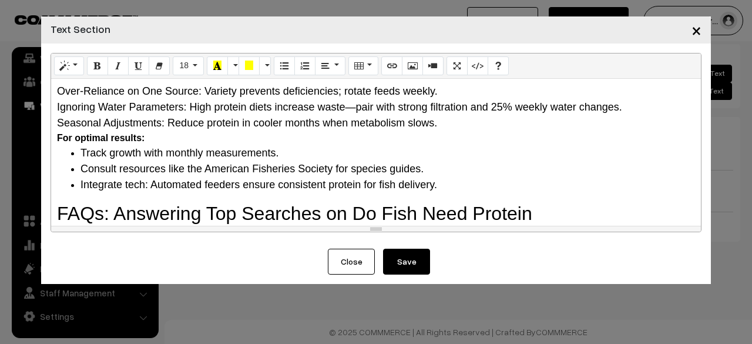
click at [56, 197] on div "Why Do Fish Need Protein? The Science Behind It Protein is a macronutrient comp…" at bounding box center [376, 152] width 650 height 147
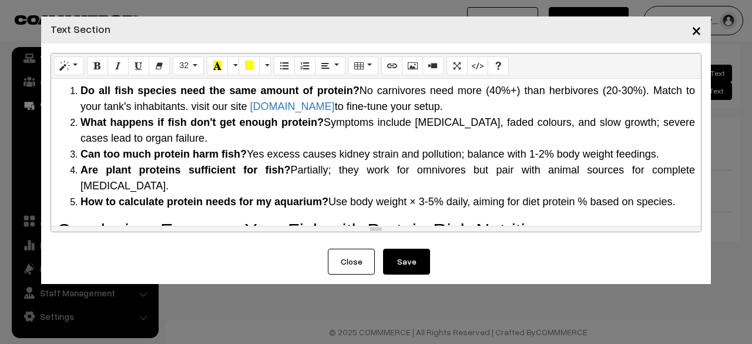
scroll to position [1712, 0]
click at [57, 220] on h2 "Conclusion: Empower Your Fish with Protein-Rich Nutrition" at bounding box center [376, 231] width 638 height 22
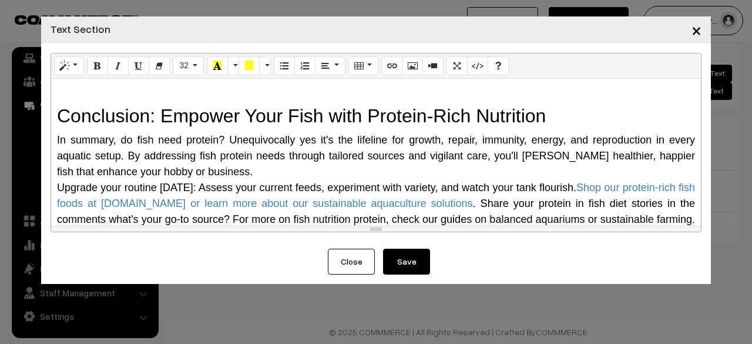
scroll to position [1857, 0]
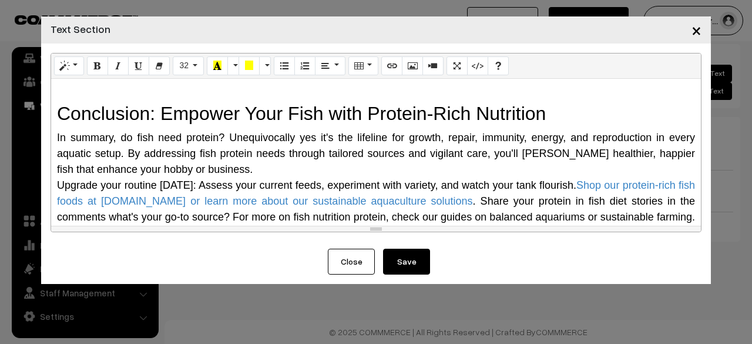
click at [405, 257] on button "Save" at bounding box center [406, 262] width 47 height 26
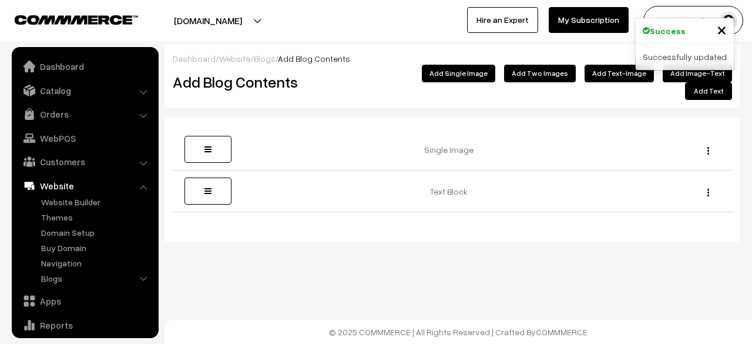
scroll to position [80, 0]
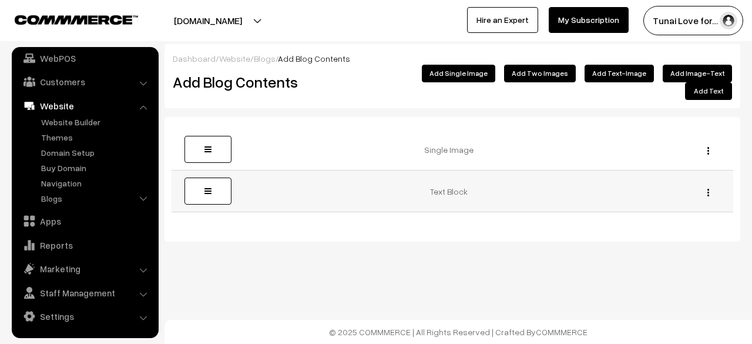
click at [709, 187] on button "button" at bounding box center [708, 191] width 3 height 9
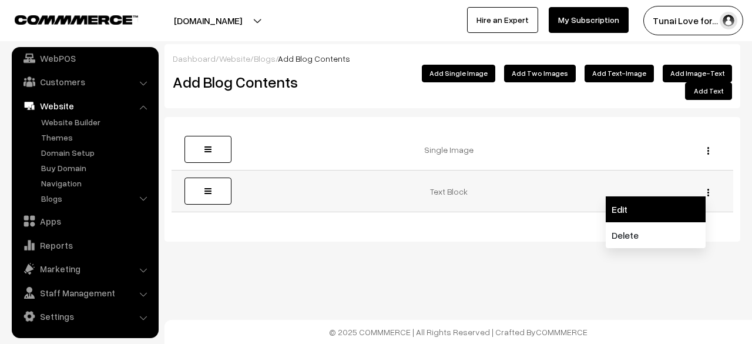
click at [650, 196] on link "Edit" at bounding box center [656, 209] width 100 height 26
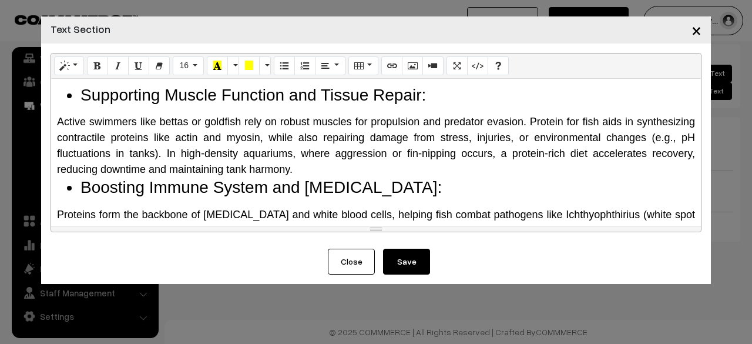
scroll to position [235, 0]
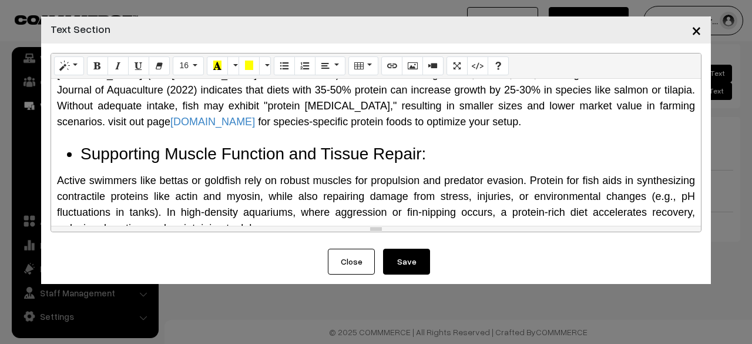
click at [95, 130] on div at bounding box center [376, 137] width 638 height 14
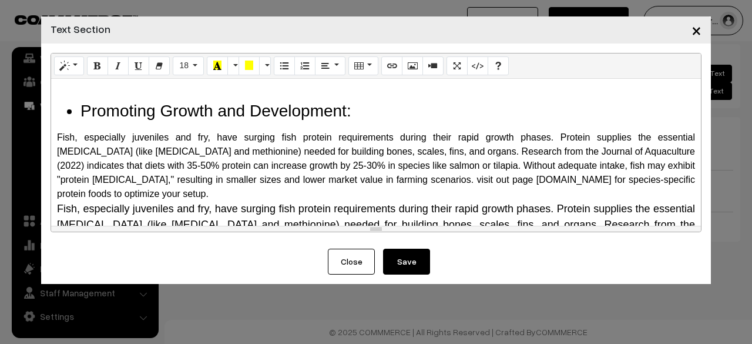
scroll to position [59, 0]
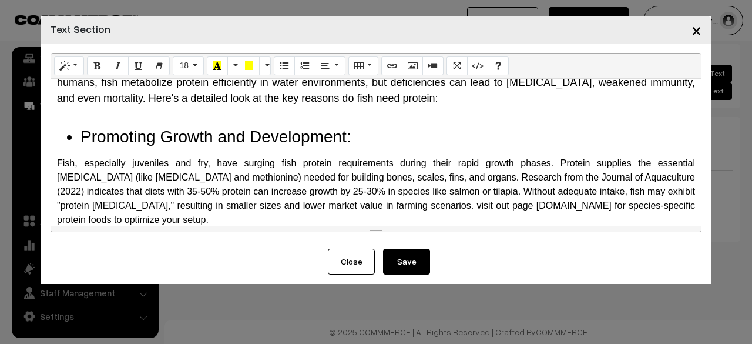
click at [152, 118] on div at bounding box center [376, 114] width 638 height 16
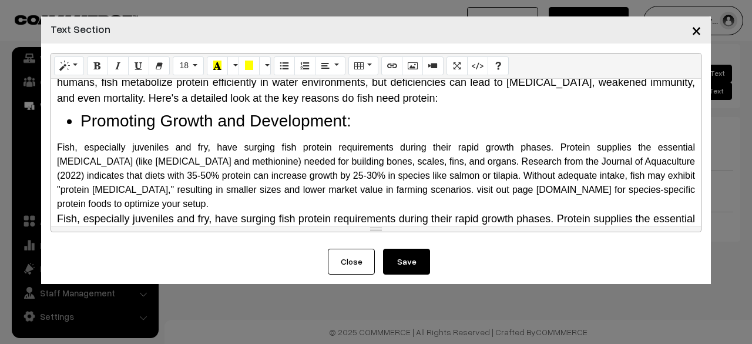
click at [82, 129] on li "Promoting Growth and Development:" at bounding box center [387, 121] width 615 height 20
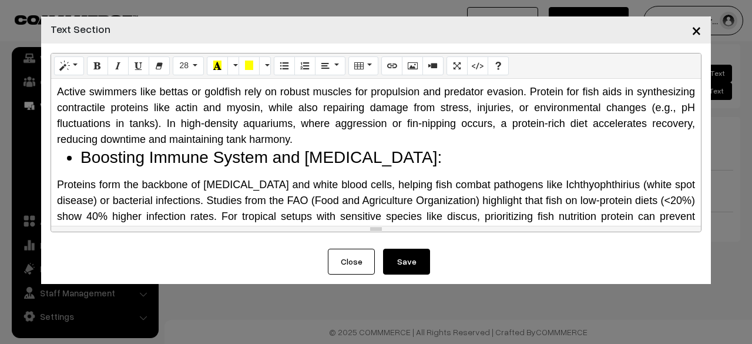
scroll to position [353, 0]
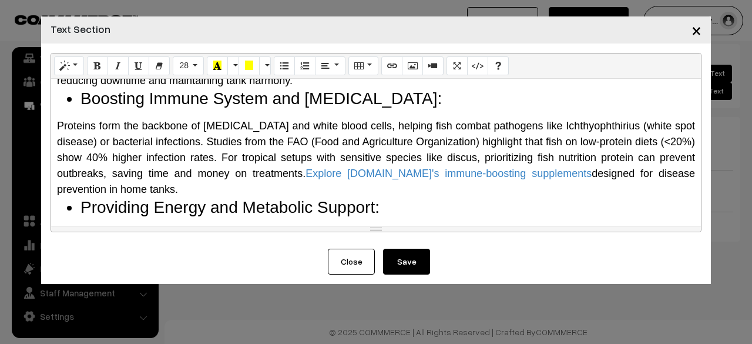
click at [85, 98] on div "Why Do Fish Need Protein? The Science Behind It Protein is a macronutrient comp…" at bounding box center [376, 152] width 650 height 147
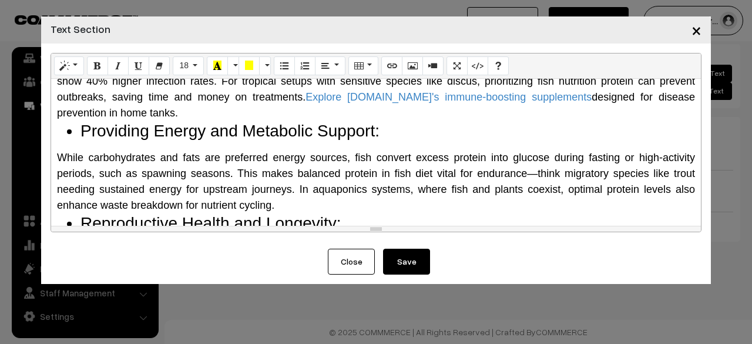
scroll to position [411, 0]
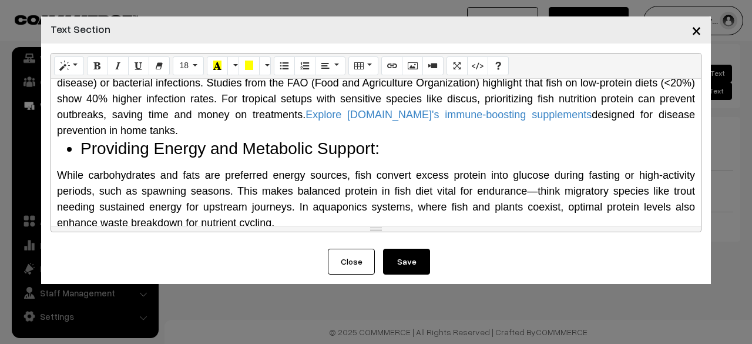
click at [88, 143] on li "Providing Energy and Metabolic Support:" at bounding box center [387, 149] width 615 height 20
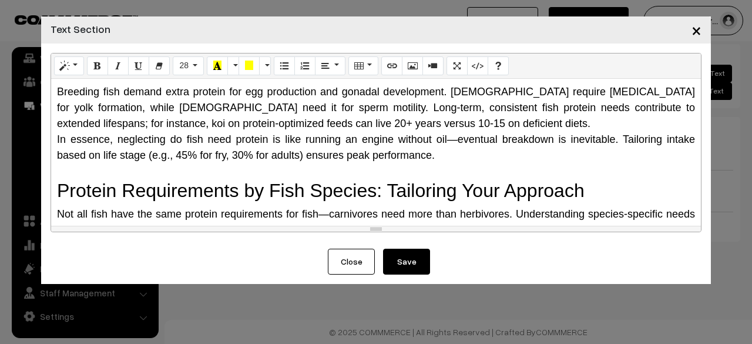
scroll to position [646, 0]
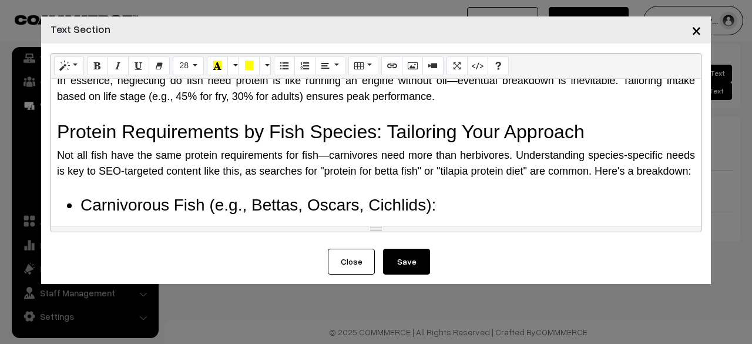
click at [98, 185] on div at bounding box center [376, 187] width 638 height 16
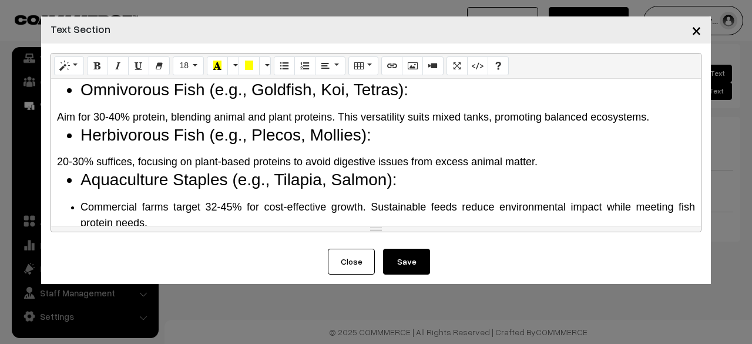
scroll to position [764, 0]
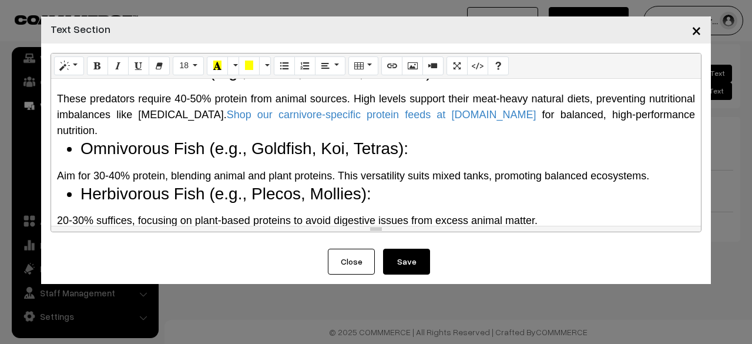
click at [99, 147] on div "Why Do Fish Need Protein? The Science Behind It Protein is a macronutrient comp…" at bounding box center [376, 152] width 650 height 147
click at [99, 146] on div "Why Do Fish Need Protein? The Science Behind It Protein is a macronutrient comp…" at bounding box center [376, 152] width 650 height 147
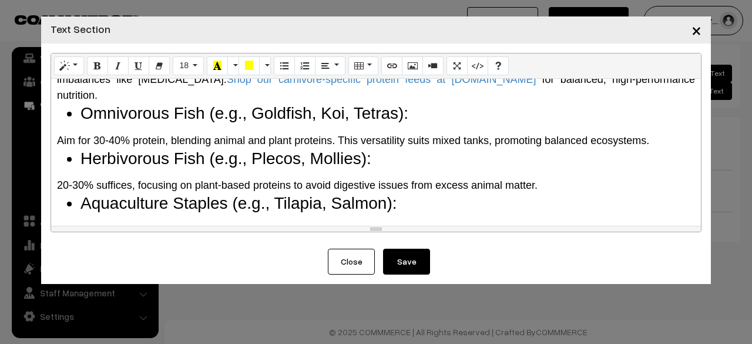
scroll to position [823, 0]
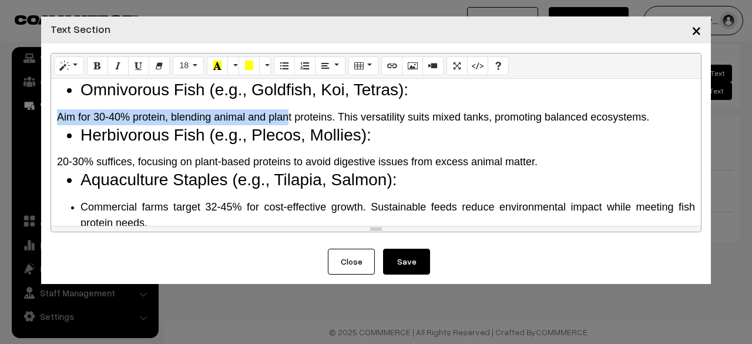
drag, startPoint x: 56, startPoint y: 101, endPoint x: 287, endPoint y: 105, distance: 230.9
click at [287, 105] on div "Why Do Fish Need Protein? The Science Behind It Protein is a macronutrient comp…" at bounding box center [376, 152] width 650 height 147
click at [194, 68] on button "18" at bounding box center [188, 65] width 31 height 19
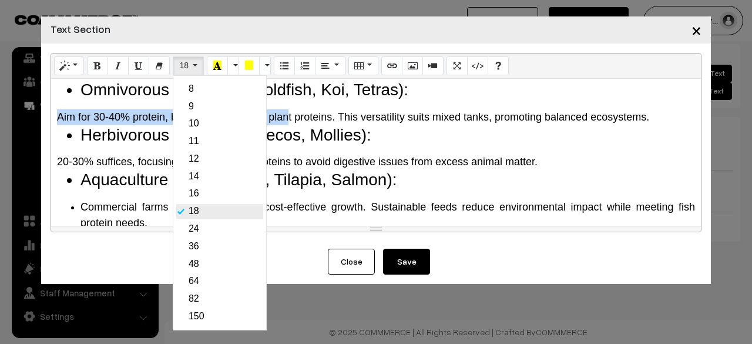
click at [187, 209] on link "18" at bounding box center [219, 211] width 87 height 15
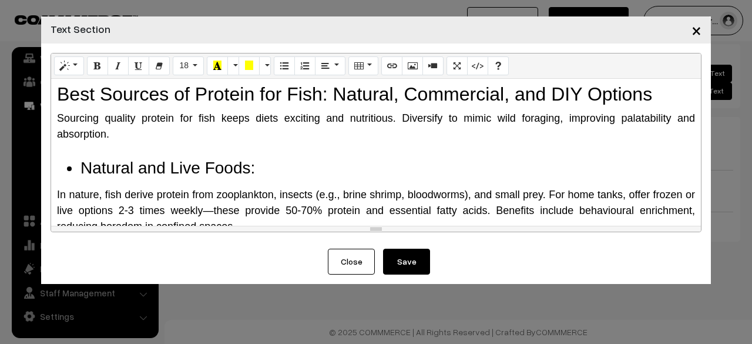
scroll to position [1058, 0]
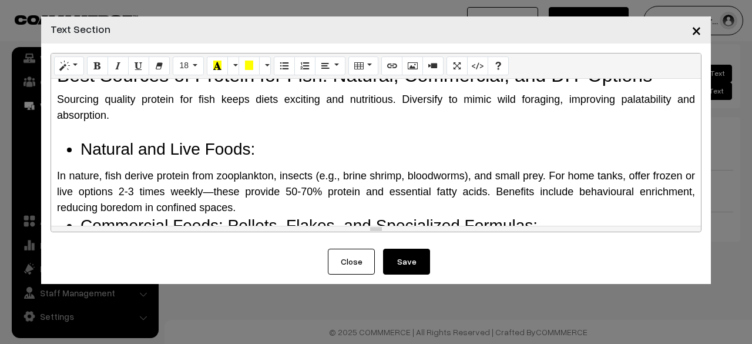
click at [99, 123] on div at bounding box center [376, 131] width 638 height 16
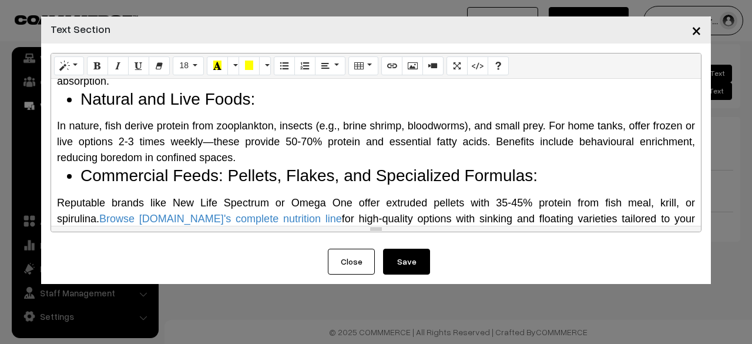
scroll to position [1116, 0]
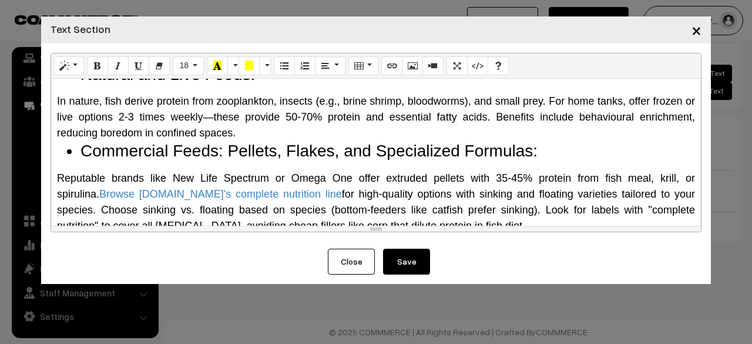
click at [105, 150] on div "Why Do Fish Need Protein? The Science Behind It Protein is a macronutrient comp…" at bounding box center [376, 152] width 650 height 147
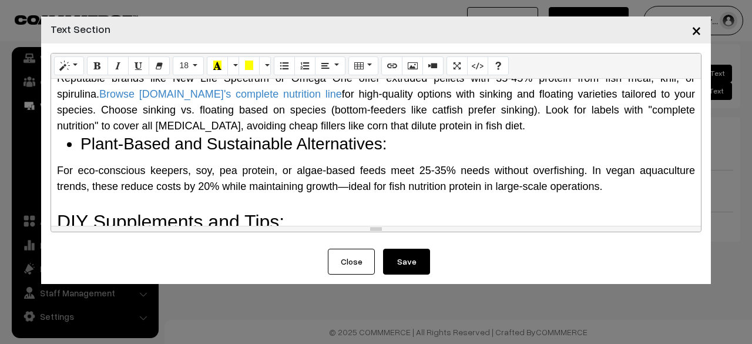
scroll to position [1234, 0]
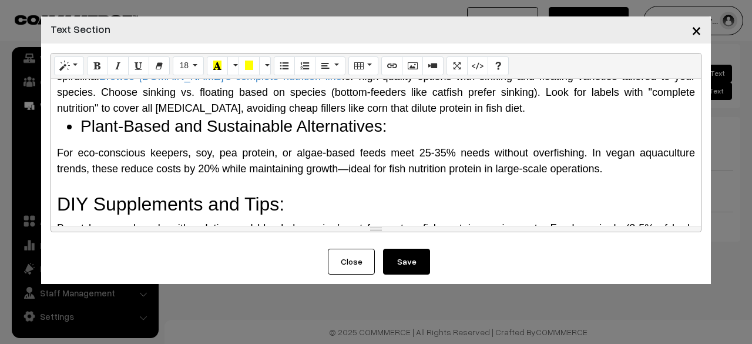
click at [189, 120] on li "Plant-Based and Sustainable Alternatives:" at bounding box center [387, 126] width 615 height 20
click at [432, 116] on li "Plant-Based and Sustainable Alternatives:" at bounding box center [387, 126] width 615 height 20
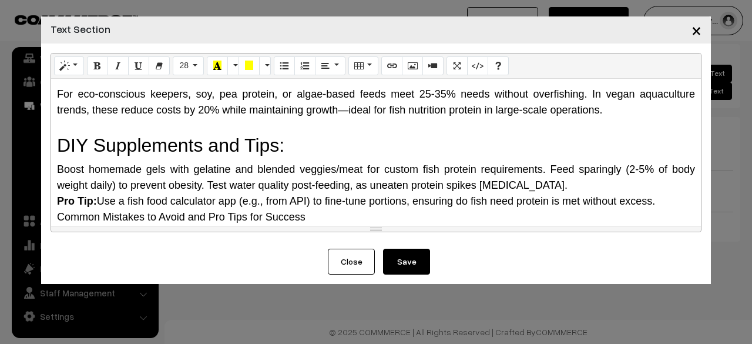
click at [125, 118] on div at bounding box center [376, 126] width 638 height 16
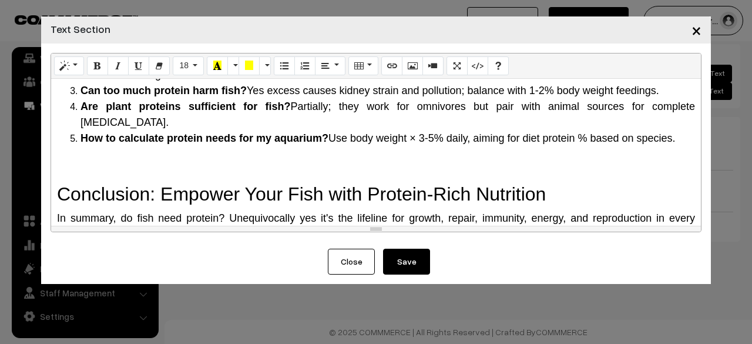
scroll to position [1678, 0]
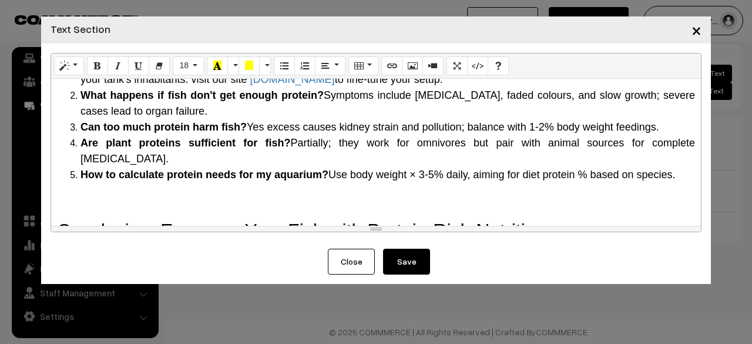
click at [57, 192] on h2 at bounding box center [376, 203] width 638 height 22
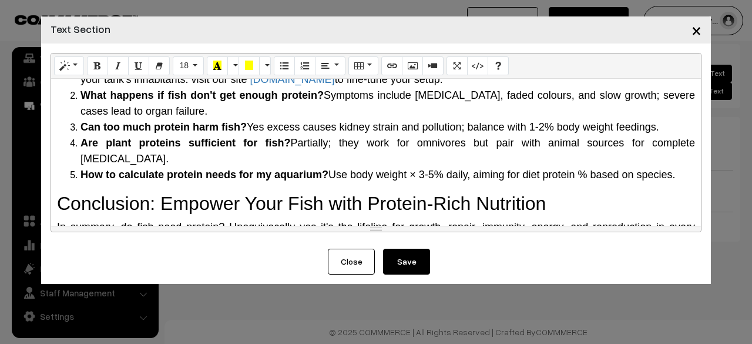
click at [398, 258] on button "Save" at bounding box center [406, 262] width 47 height 26
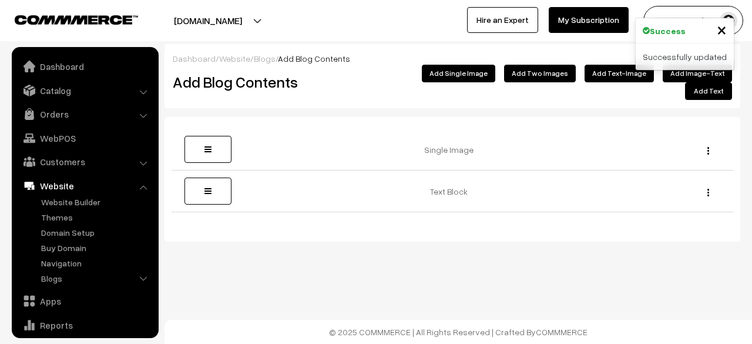
scroll to position [80, 0]
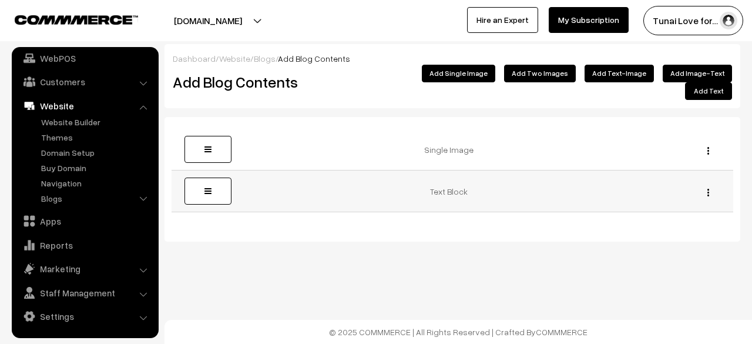
click at [710, 185] on div "Edit [GEOGRAPHIC_DATA]" at bounding box center [705, 191] width 42 height 12
click at [707, 189] on img "button" at bounding box center [708, 193] width 2 height 8
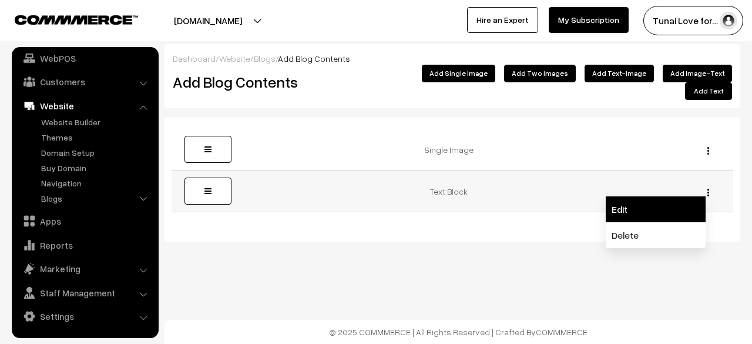
click at [649, 198] on link "Edit" at bounding box center [656, 209] width 100 height 26
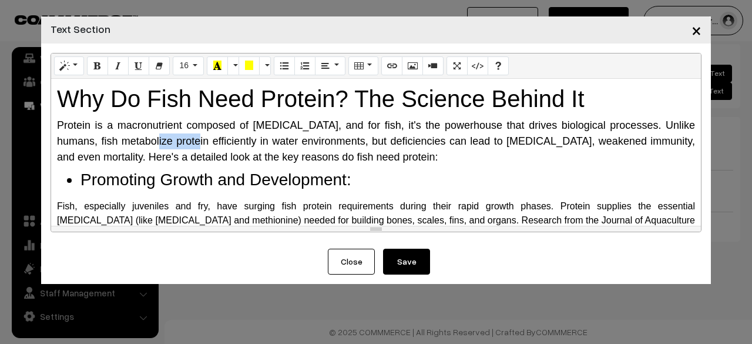
drag, startPoint x: 155, startPoint y: 145, endPoint x: 169, endPoint y: 147, distance: 14.3
click at [169, 147] on div "Protein is a macronutrient composed of [MEDICAL_DATA], and for fish, it's the p…" at bounding box center [376, 142] width 638 height 48
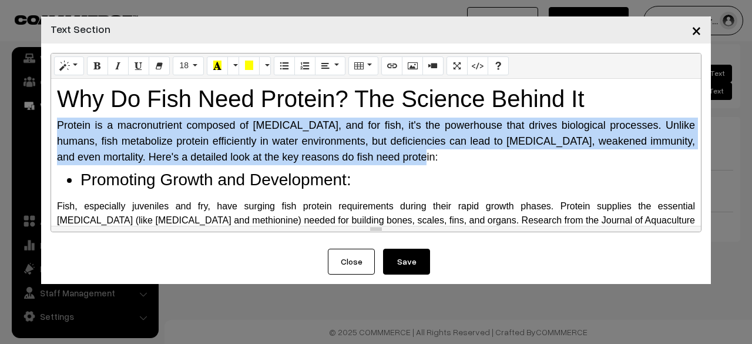
drag, startPoint x: 55, startPoint y: 119, endPoint x: 384, endPoint y: 155, distance: 330.4
click at [401, 159] on div "Why Do Fish Need Protein? The Science Behind It Protein is a macronutrient comp…" at bounding box center [376, 152] width 650 height 147
click at [325, 70] on icon "Paragraph" at bounding box center [325, 65] width 8 height 9
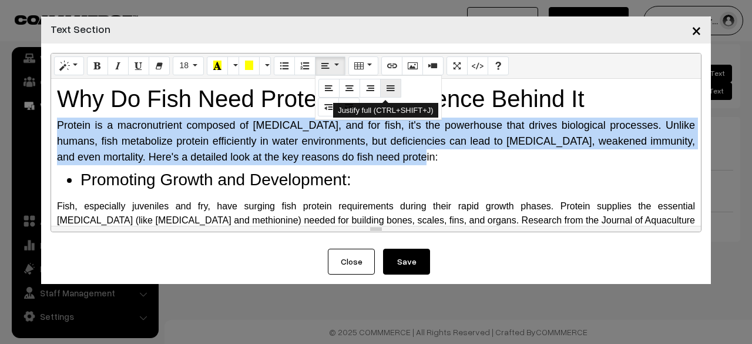
click at [394, 92] on button "Justify full (CTRL+SHIFT+J)" at bounding box center [390, 88] width 21 height 19
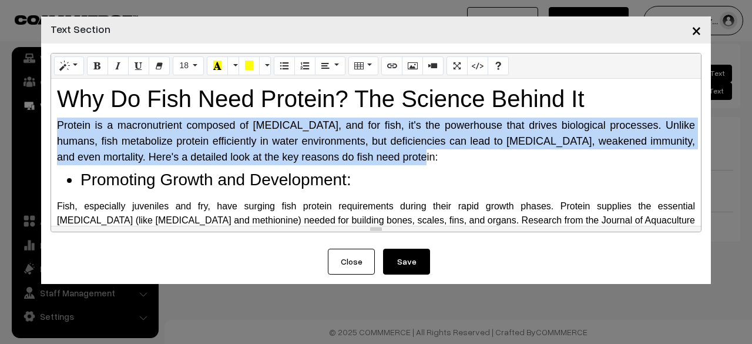
click at [440, 162] on div "Protein is a macronutrient composed of [MEDICAL_DATA], and for fish, it's the p…" at bounding box center [376, 142] width 638 height 48
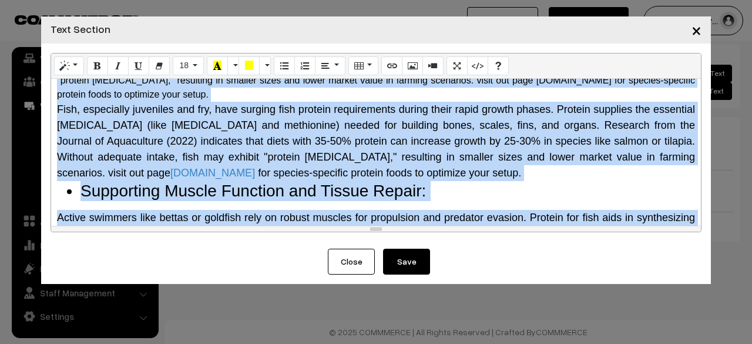
scroll to position [169, 0]
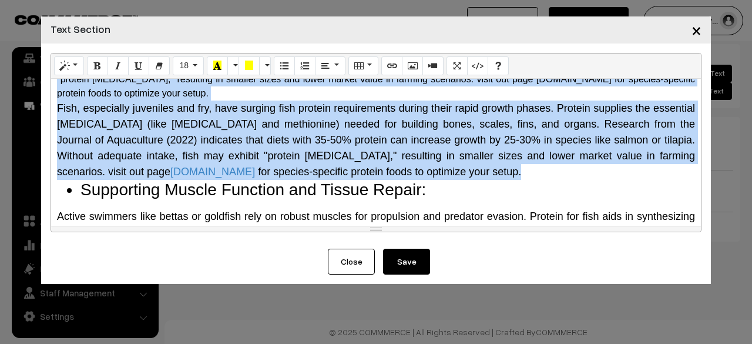
drag, startPoint x: 55, startPoint y: 143, endPoint x: 492, endPoint y: 157, distance: 438.0
click at [492, 157] on div "Why Do Fish Need Protein? The Science Behind It Protein is a macronutrient comp…" at bounding box center [376, 152] width 650 height 147
click at [199, 66] on button "16" at bounding box center [188, 65] width 31 height 19
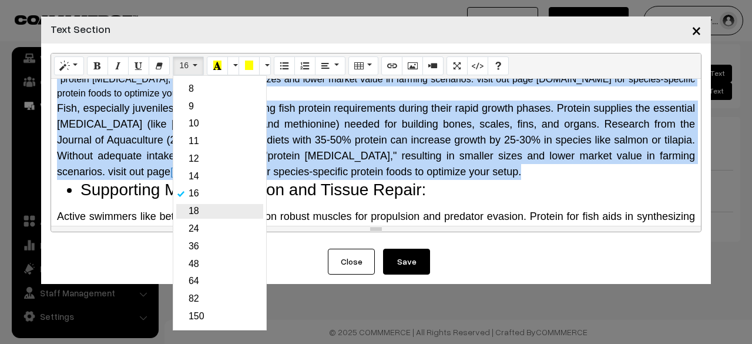
click at [196, 207] on link "18" at bounding box center [219, 211] width 87 height 15
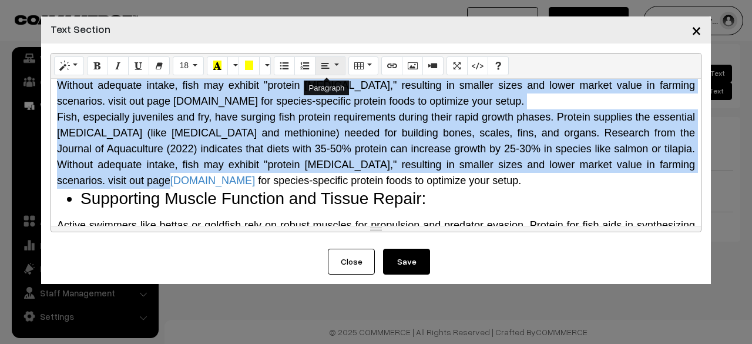
click at [321, 64] on icon "Paragraph" at bounding box center [325, 65] width 8 height 9
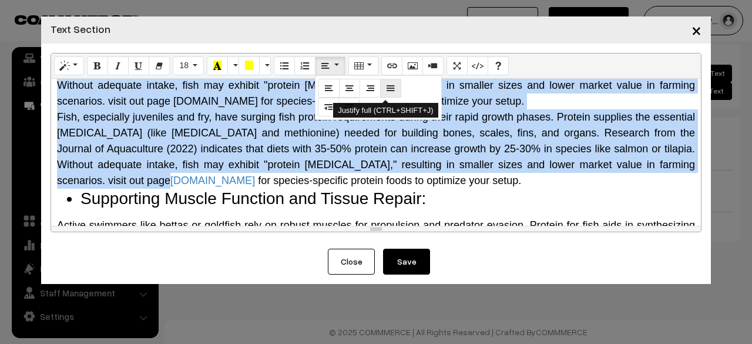
click at [387, 85] on icon "Justify full (CTRL+SHIFT+J)" at bounding box center [391, 87] width 8 height 9
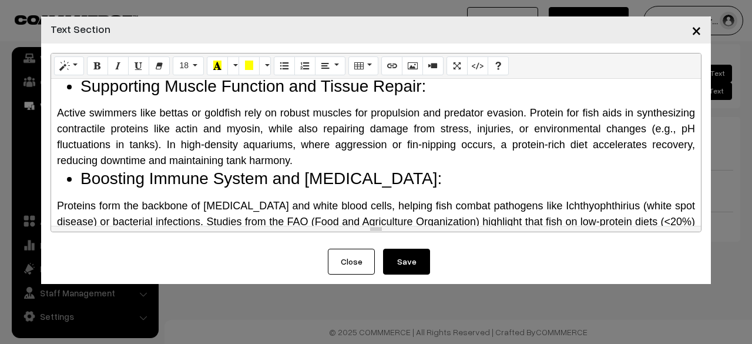
scroll to position [287, 0]
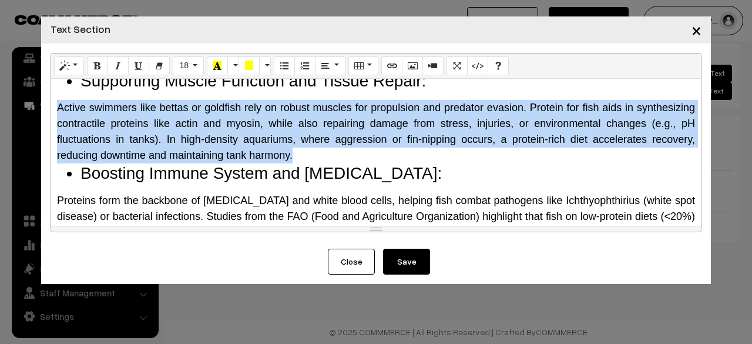
drag, startPoint x: 58, startPoint y: 99, endPoint x: 433, endPoint y: 150, distance: 378.9
click at [433, 150] on div "Active swimmers like bettas or goldfish rely on robust muscles for propulsion a…" at bounding box center [376, 131] width 638 height 63
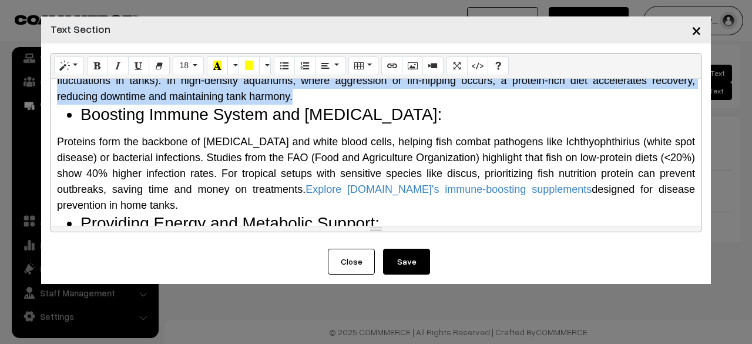
drag, startPoint x: 55, startPoint y: 130, endPoint x: 360, endPoint y: 202, distance: 312.8
click at [360, 202] on div "Why Do Fish Need Protein? The Science Behind It Protein is a macronutrient comp…" at bounding box center [376, 152] width 650 height 147
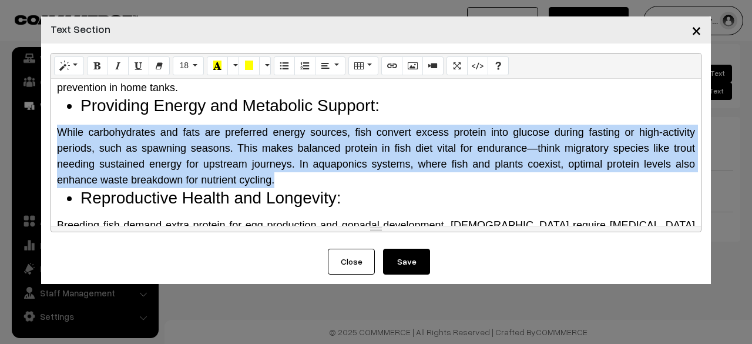
drag, startPoint x: 58, startPoint y: 130, endPoint x: 368, endPoint y: 179, distance: 314.1
click at [368, 179] on div "While carbohydrates and fats are preferred energy sources, fish convert excess …" at bounding box center [376, 156] width 638 height 63
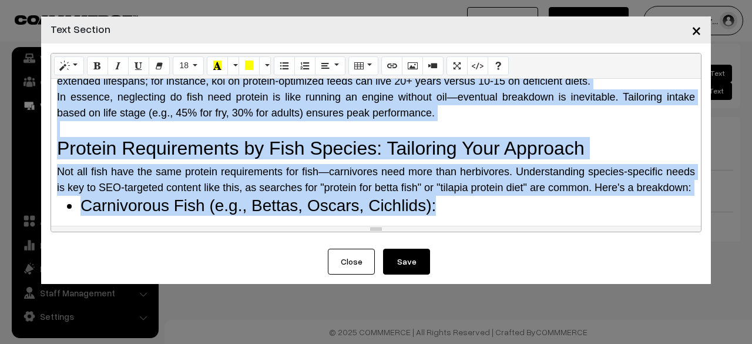
scroll to position [646, 0]
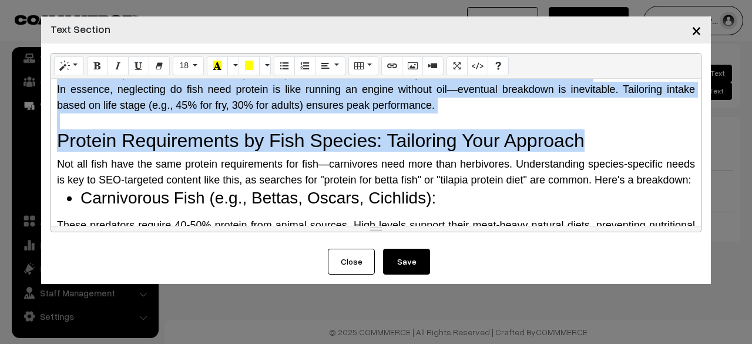
drag, startPoint x: 55, startPoint y: 159, endPoint x: 615, endPoint y: 139, distance: 560.3
click at [615, 139] on div "Why Do Fish Need Protein? The Science Behind It Protein is a macronutrient comp…" at bounding box center [376, 152] width 650 height 147
click at [495, 121] on div at bounding box center [376, 121] width 638 height 16
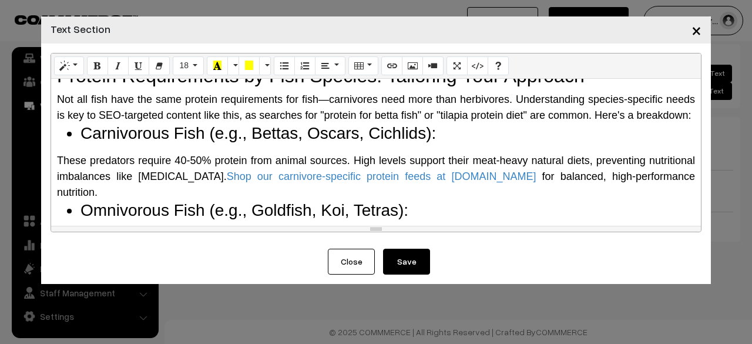
scroll to position [764, 0]
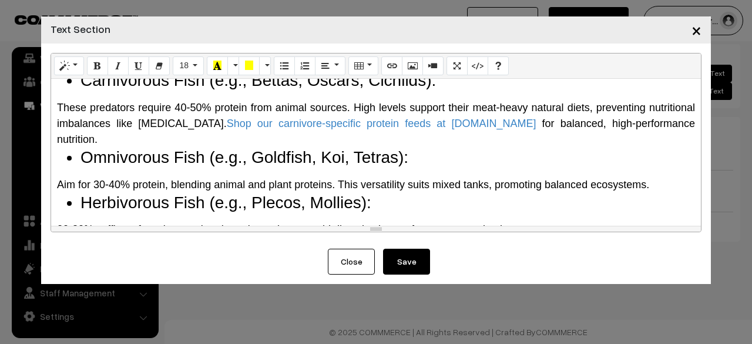
click at [679, 139] on div "These predators require 40-50% protein from animal sources. High levels support…" at bounding box center [376, 124] width 638 height 48
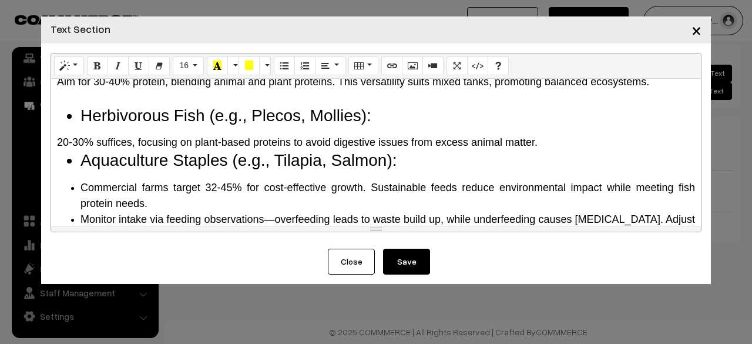
scroll to position [883, 0]
click at [543, 135] on div "20-30% suffices, focusing on plant-based proteins to avoid digestive issues fro…" at bounding box center [376, 142] width 638 height 16
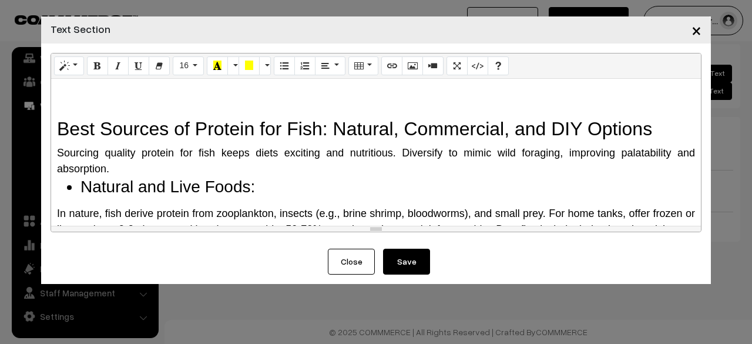
scroll to position [1118, 0]
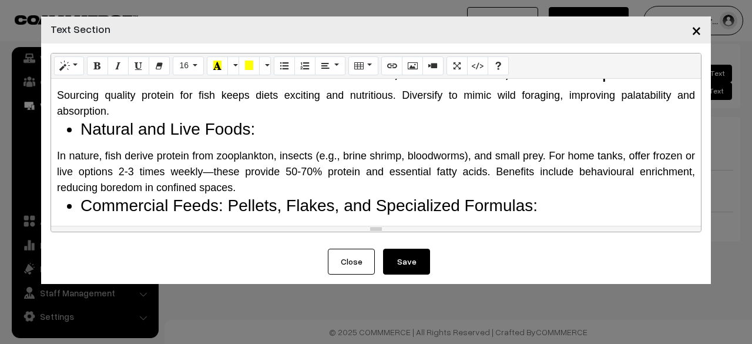
click at [180, 107] on div "Sourcing quality protein for fish keeps diets exciting and nutritious. Diversif…" at bounding box center [376, 104] width 638 height 32
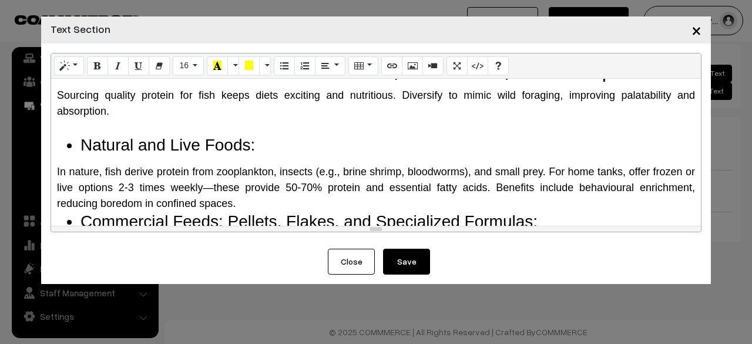
scroll to position [1177, 0]
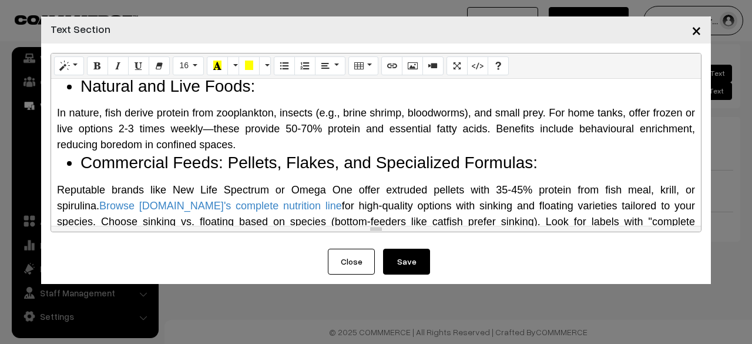
click at [241, 144] on div "In nature, fish derive protein from zooplankton, insects (e.g., brine shrimp, b…" at bounding box center [376, 129] width 638 height 48
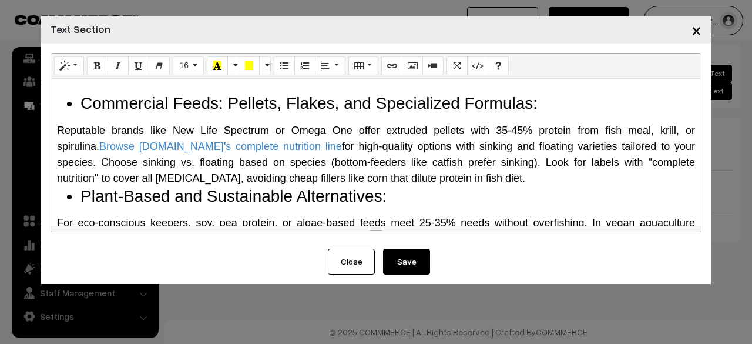
scroll to position [1294, 0]
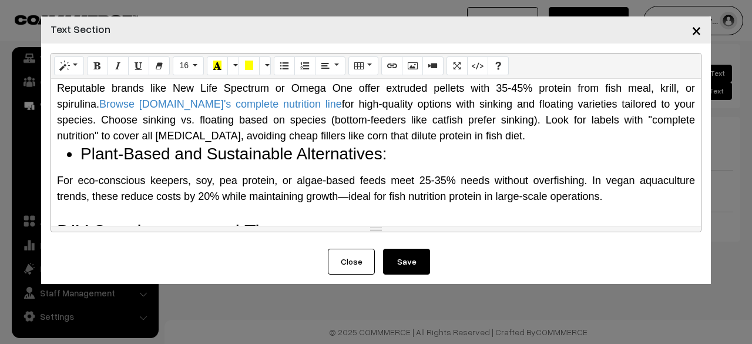
click at [431, 140] on div "Reputable brands like New Life Spectrum or Omega One offer extruded pellets wit…" at bounding box center [376, 111] width 638 height 63
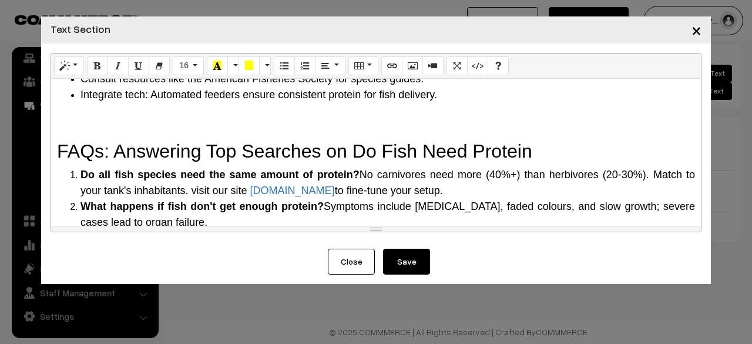
scroll to position [1647, 0]
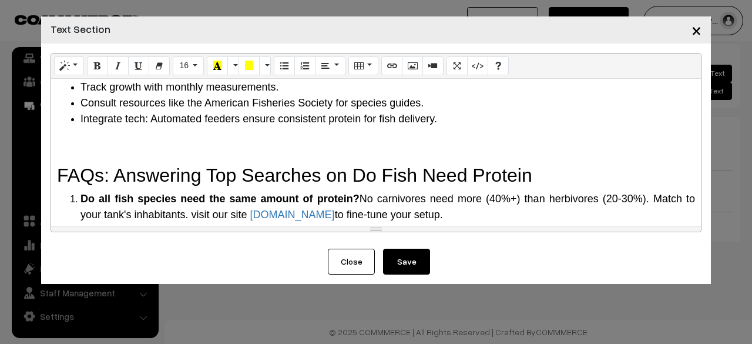
click at [132, 151] on h2 at bounding box center [376, 147] width 638 height 22
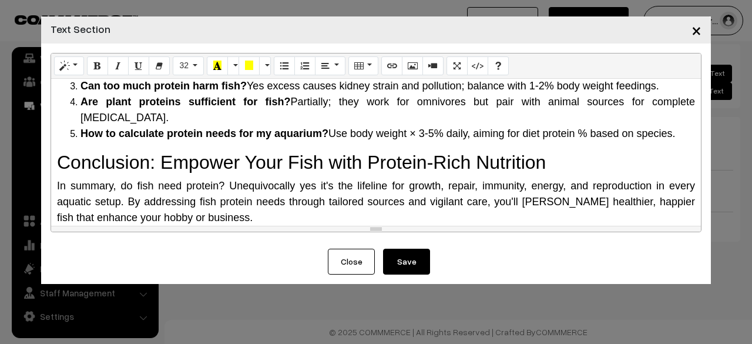
click at [401, 255] on button "Save" at bounding box center [406, 262] width 47 height 26
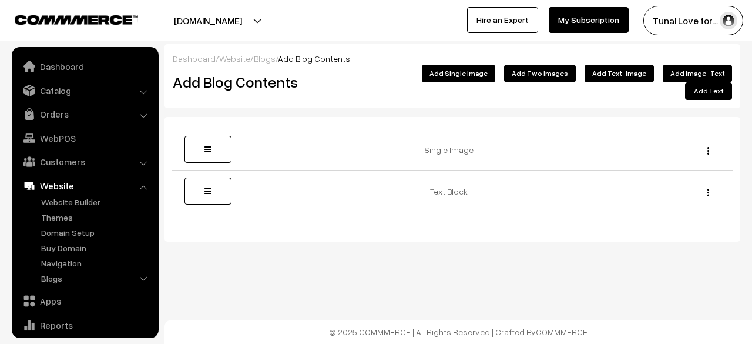
scroll to position [80, 0]
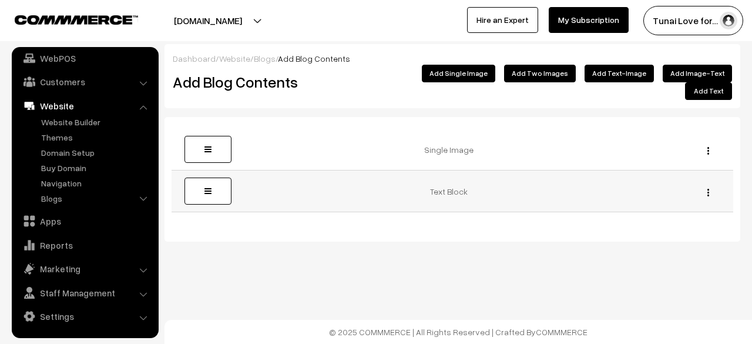
click at [707, 187] on button "button" at bounding box center [708, 191] width 3 height 9
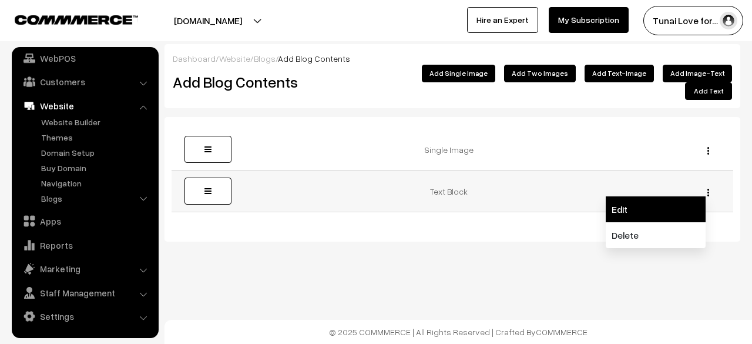
click at [663, 196] on link "Edit" at bounding box center [656, 209] width 100 height 26
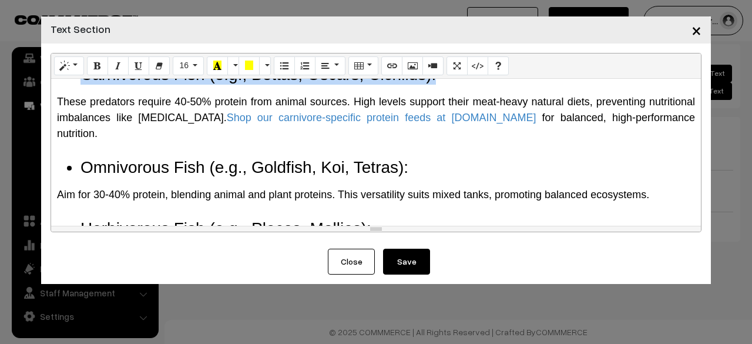
scroll to position [694, 0]
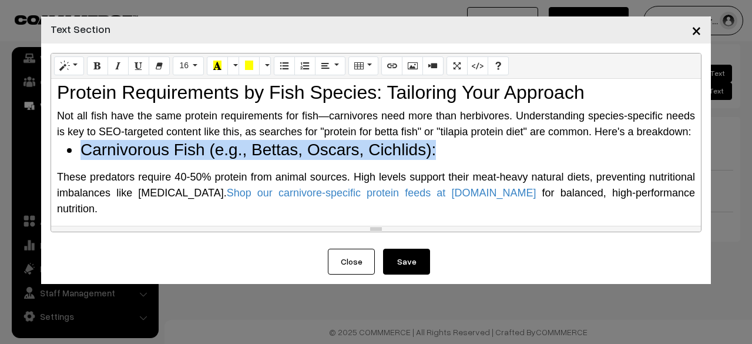
drag, startPoint x: 435, startPoint y: 99, endPoint x: 46, endPoint y: 171, distance: 396.1
click at [46, 171] on div "Normal Quote Code Header 1 Header 2 Header 3 Header 4 Header 5 Header 6 16 8 9 …" at bounding box center [376, 145] width 670 height 205
click at [82, 75] on button "Style" at bounding box center [69, 65] width 30 height 19
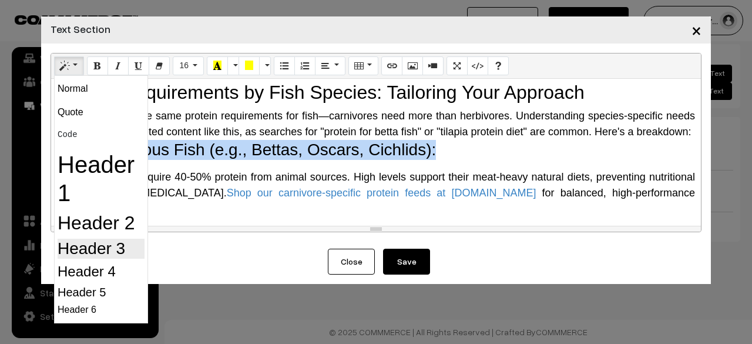
click at [125, 251] on h3 "Header 3" at bounding box center [101, 249] width 87 height 20
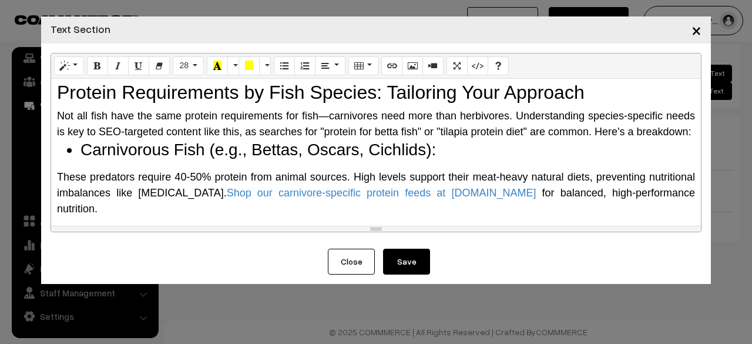
click at [68, 53] on div "Normal Quote Code Header 1 Header 2 Header 3 Header 4 Header 5 Header 6 28 8 9 …" at bounding box center [376, 65] width 650 height 25
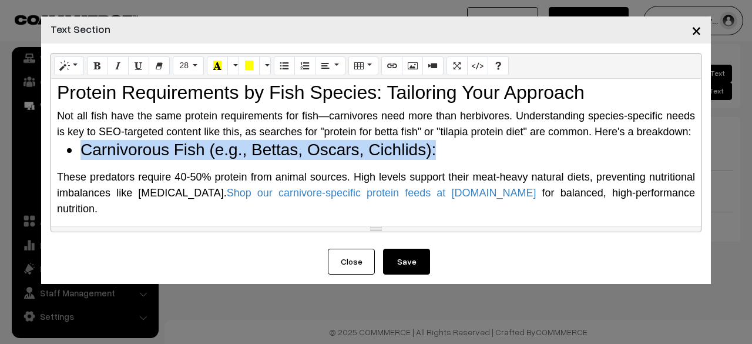
drag, startPoint x: 447, startPoint y: 165, endPoint x: 66, endPoint y: 165, distance: 380.7
click at [66, 160] on ul "Carnivorous Fish (e.g., Bettas, Oscars, Cichlids):" at bounding box center [376, 150] width 638 height 20
click at [65, 70] on icon "Style" at bounding box center [65, 65] width 8 height 9
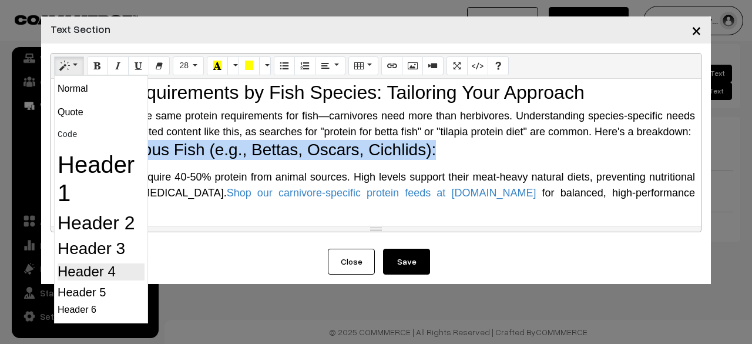
click at [130, 269] on h4 "Header 4" at bounding box center [101, 271] width 87 height 17
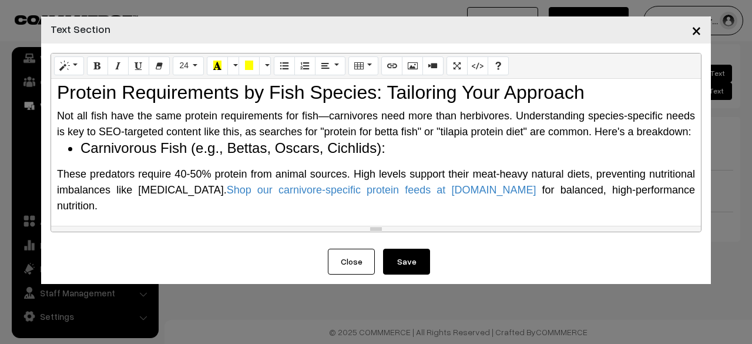
click at [172, 191] on span "These predators require 40-50% protein from animal sources. High levels support…" at bounding box center [376, 189] width 638 height 43
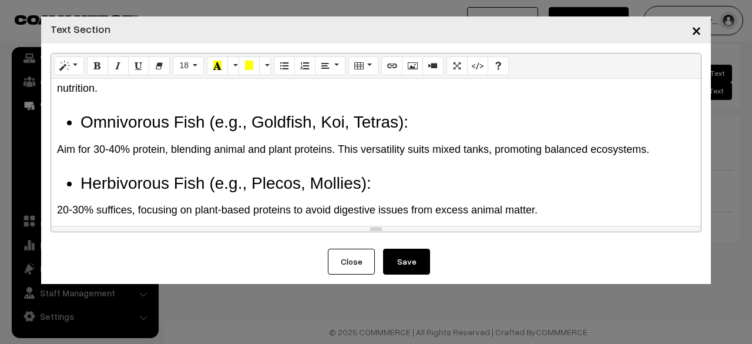
scroll to position [812, 0]
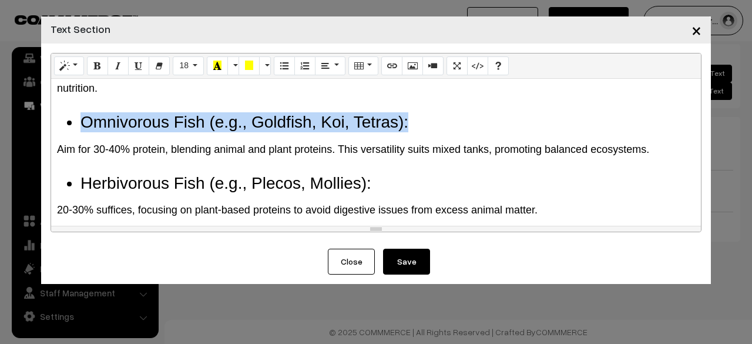
drag, startPoint x: 428, startPoint y: 117, endPoint x: 69, endPoint y: 127, distance: 359.1
click at [80, 127] on li "Omnivorous Fish (e.g., Goldfish, Koi, Tetras):" at bounding box center [387, 122] width 615 height 20
click at [68, 62] on icon "Style" at bounding box center [65, 65] width 8 height 9
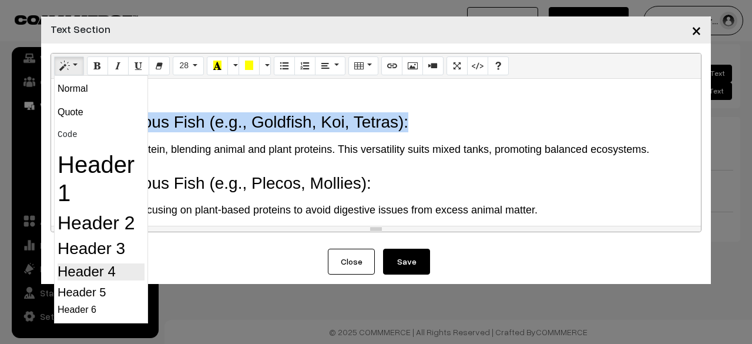
click at [113, 267] on h4 "Header 4" at bounding box center [101, 271] width 87 height 17
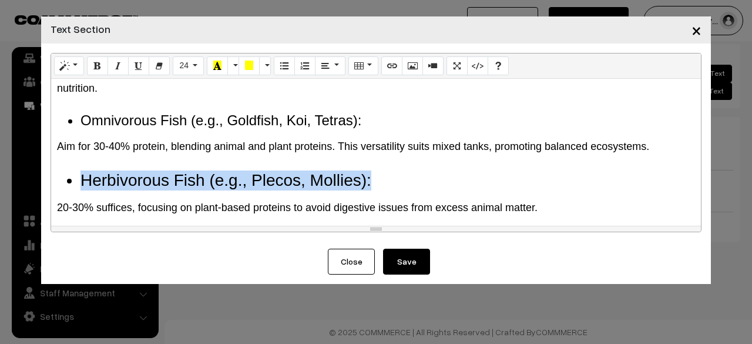
drag, startPoint x: 407, startPoint y: 183, endPoint x: 85, endPoint y: 120, distance: 328.0
click at [84, 172] on li "Herbivorous Fish (e.g., Plecos, Mollies):" at bounding box center [387, 180] width 615 height 20
click at [72, 65] on button "Style" at bounding box center [69, 65] width 30 height 19
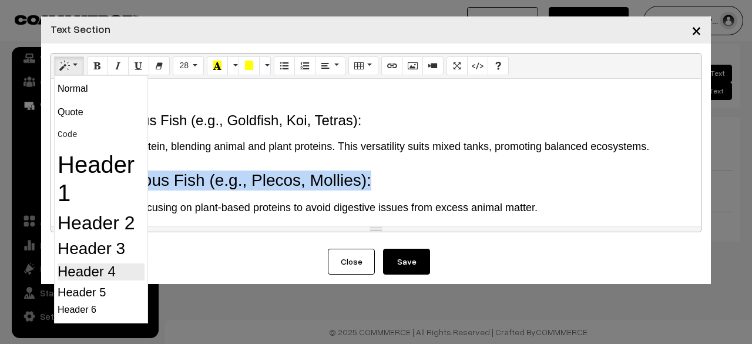
click at [89, 265] on h4 "Header 4" at bounding box center [101, 271] width 87 height 17
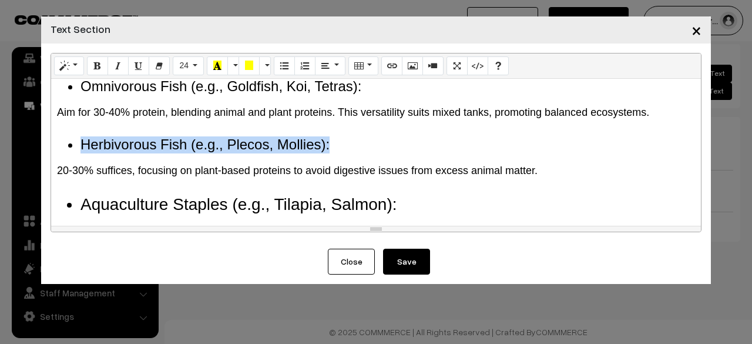
scroll to position [871, 0]
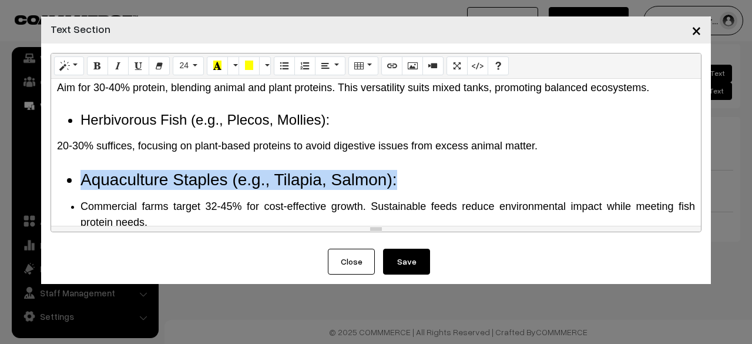
drag, startPoint x: 401, startPoint y: 178, endPoint x: 49, endPoint y: 176, distance: 351.9
click at [49, 176] on div "Normal Quote Code Header 1 Header 2 Header 3 Header 4 Header 5 Header 6 24 8 9 …" at bounding box center [376, 145] width 670 height 205
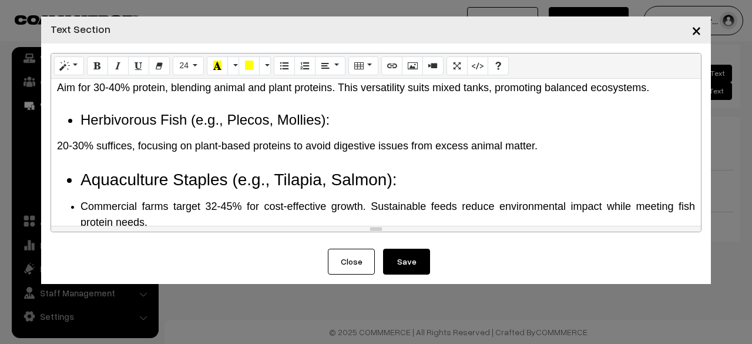
click at [85, 65] on div "Normal Quote Code Header 1 Header 2 Header 3 Header 4 Header 5 Header 6 24 8 9 …" at bounding box center [376, 65] width 650 height 25
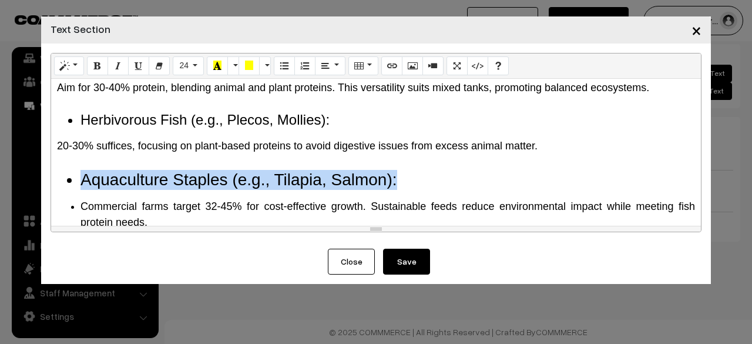
drag, startPoint x: 413, startPoint y: 183, endPoint x: 9, endPoint y: 173, distance: 403.8
click at [9, 173] on div "× Text Section Normal Quote Code Header 1 Header 2 Header 3 Header 4 Header 5 H…" at bounding box center [376, 172] width 752 height 344
click at [63, 72] on button "Style" at bounding box center [69, 65] width 30 height 19
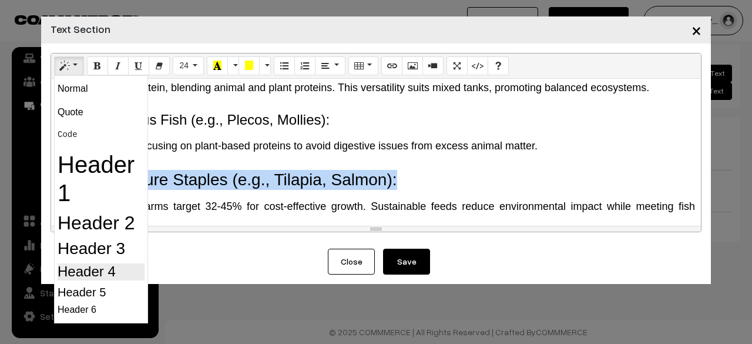
click at [90, 272] on h4 "Header 4" at bounding box center [101, 271] width 87 height 17
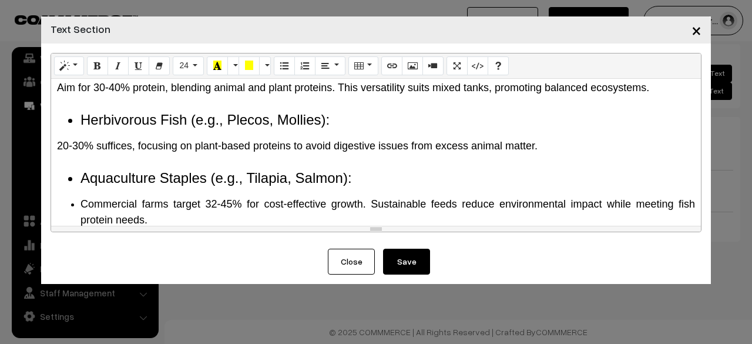
click at [249, 173] on li "Aquaculture Staples (e.g., Tilapia, Salmon):" at bounding box center [387, 178] width 615 height 17
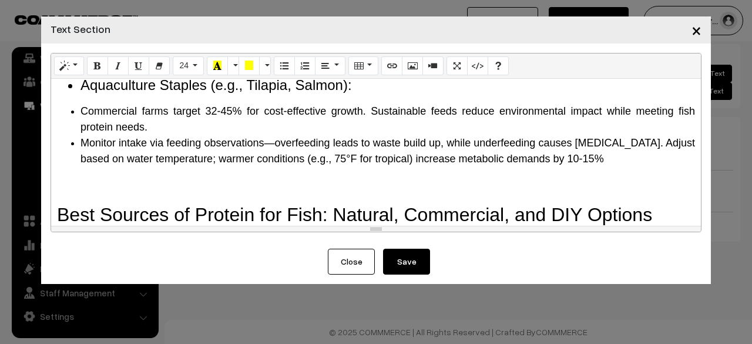
scroll to position [988, 0]
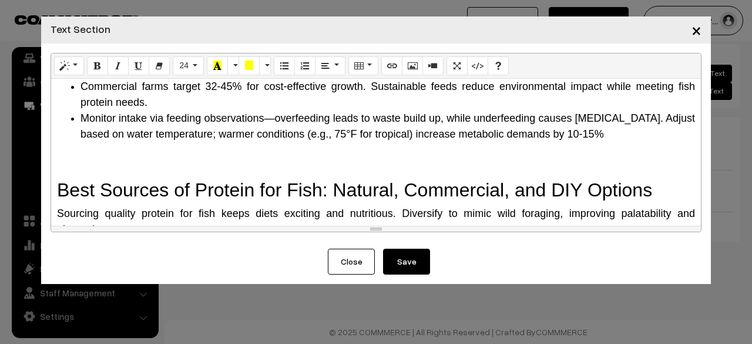
click at [79, 171] on h2 at bounding box center [376, 163] width 638 height 22
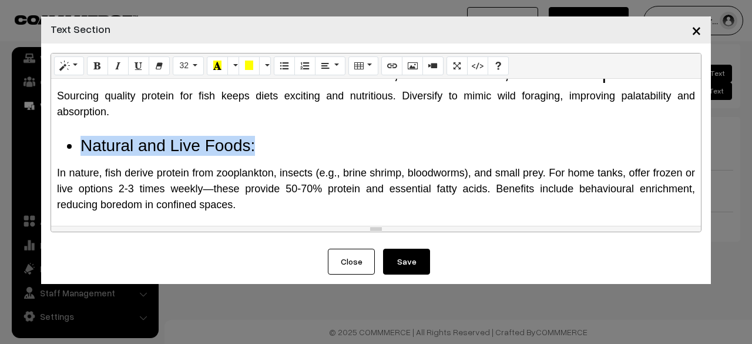
drag, startPoint x: 72, startPoint y: 140, endPoint x: 270, endPoint y: 145, distance: 198.1
click at [270, 145] on li "Natural and Live Foods:" at bounding box center [387, 146] width 615 height 20
click at [67, 68] on icon "Style" at bounding box center [65, 65] width 8 height 9
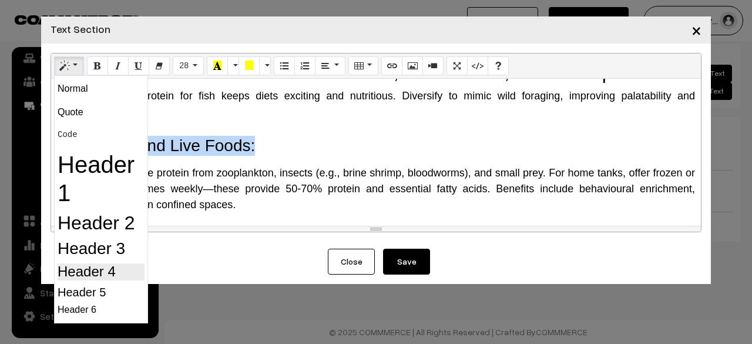
click at [73, 272] on h4 "Header 4" at bounding box center [101, 271] width 87 height 17
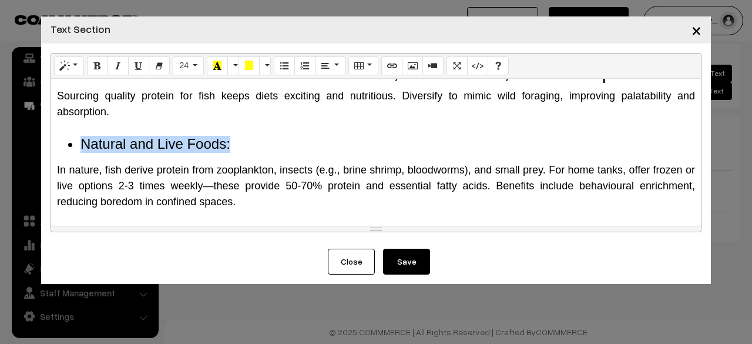
scroll to position [1164, 0]
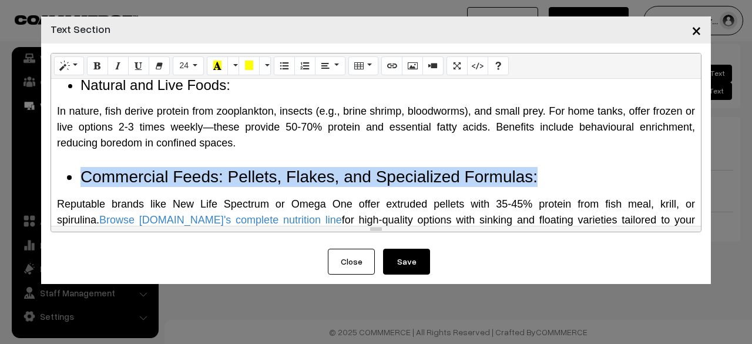
drag, startPoint x: 83, startPoint y: 174, endPoint x: 568, endPoint y: 180, distance: 484.2
click at [568, 180] on li "Commercial Feeds: Pellets, Flakes, and Specialized Formulas:" at bounding box center [387, 177] width 615 height 20
click at [69, 59] on button "Style" at bounding box center [69, 65] width 30 height 19
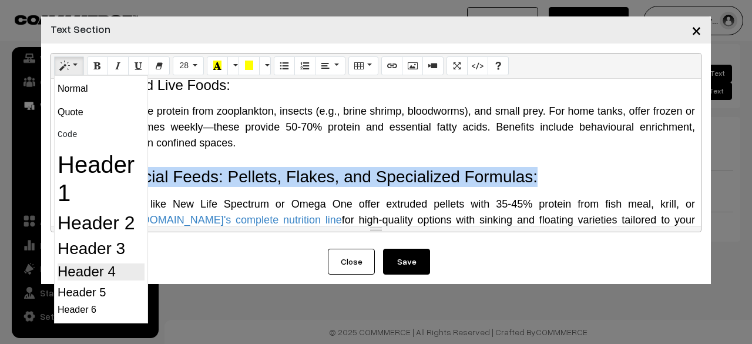
click at [92, 270] on h4 "Header 4" at bounding box center [101, 271] width 87 height 17
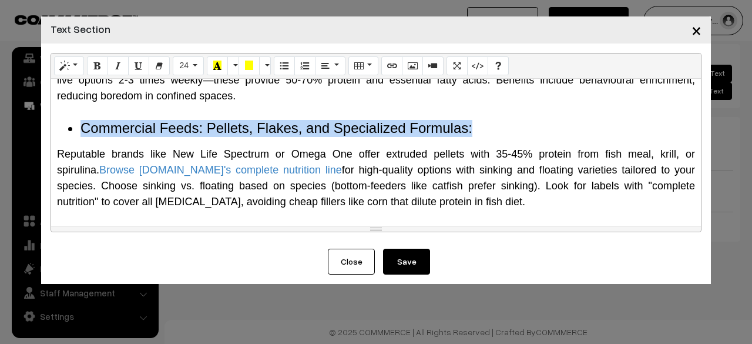
scroll to position [1282, 0]
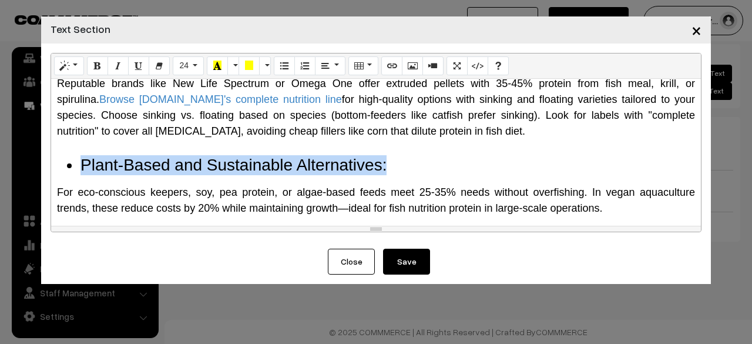
drag, startPoint x: 79, startPoint y: 159, endPoint x: 414, endPoint y: 169, distance: 335.0
click at [414, 169] on ul "Plant-Based and Sustainable Alternatives:" at bounding box center [376, 165] width 638 height 20
click at [68, 67] on button "Style" at bounding box center [69, 65] width 30 height 19
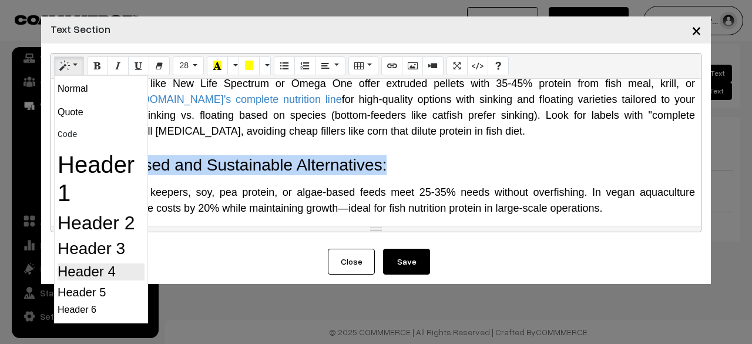
click at [101, 265] on h4 "Header 4" at bounding box center [101, 271] width 87 height 17
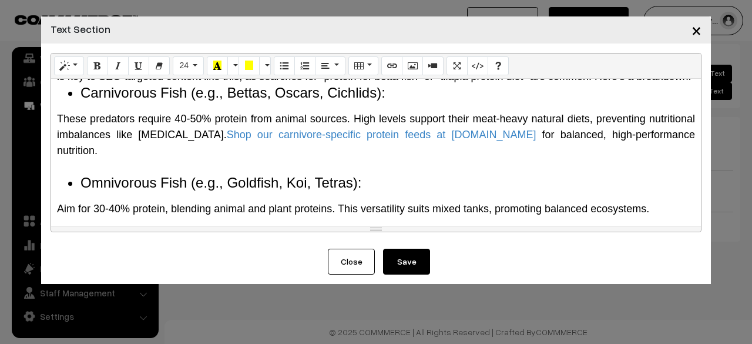
scroll to position [808, 0]
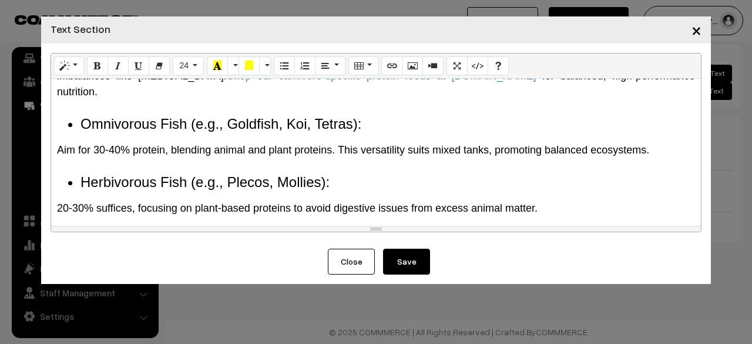
click at [97, 172] on div at bounding box center [376, 166] width 638 height 16
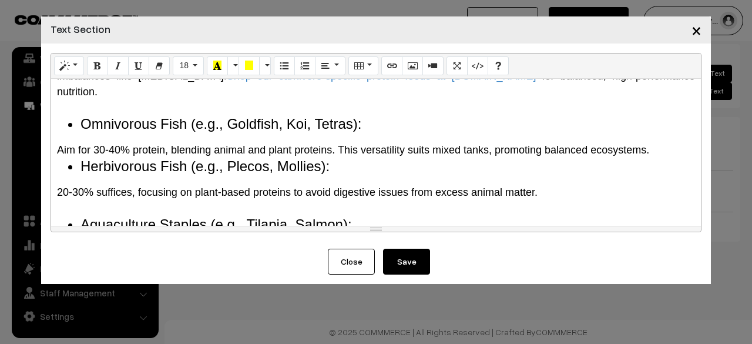
click at [81, 144] on span "Aim for 30-40% protein, blending animal and plan" at bounding box center [172, 150] width 231 height 12
click at [82, 136] on div "Why Do Fish Need Protein? The Science Behind It Protein is a macronutrient comp…" at bounding box center [376, 152] width 650 height 147
click at [79, 111] on div at bounding box center [376, 108] width 638 height 16
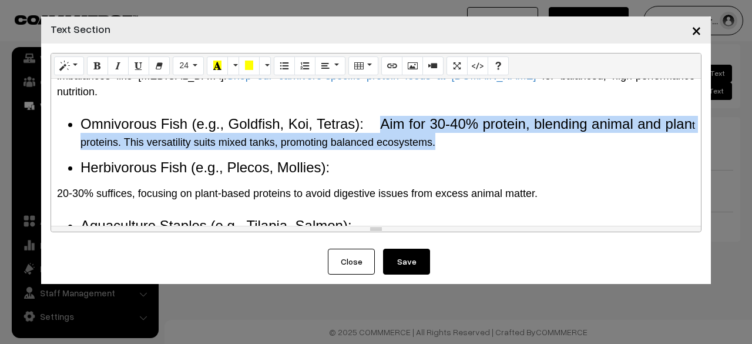
drag, startPoint x: 395, startPoint y: 122, endPoint x: 467, endPoint y: 142, distance: 74.4
click at [467, 142] on li "Omnivorous Fish (e.g., Goldfish, Koi, Tetras): Aim for 30-40% protein, blending…" at bounding box center [387, 133] width 615 height 34
click at [189, 68] on button "24" at bounding box center [188, 65] width 31 height 19
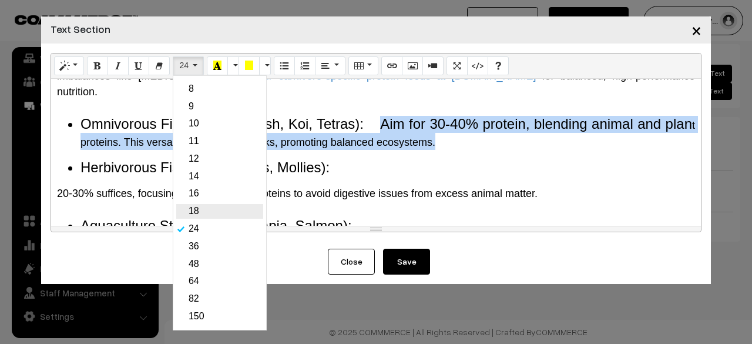
click at [205, 205] on link "18" at bounding box center [219, 211] width 87 height 15
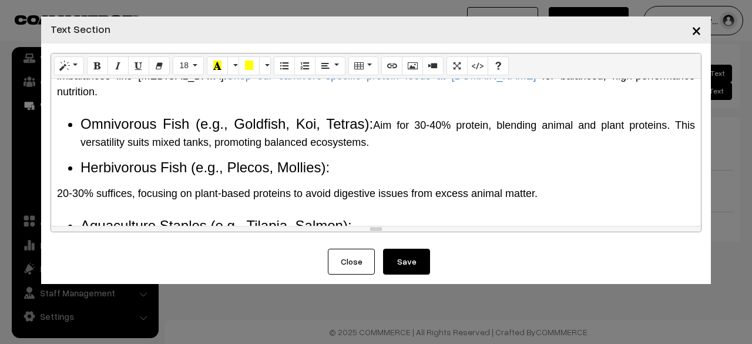
click at [380, 162] on li "Herbivorous Fish (e.g., Plecos, Mollies):" at bounding box center [387, 167] width 615 height 17
click at [55, 186] on div "Why Do Fish Need Protein? The Science Behind It Protein is a macronutrient comp…" at bounding box center [376, 152] width 650 height 147
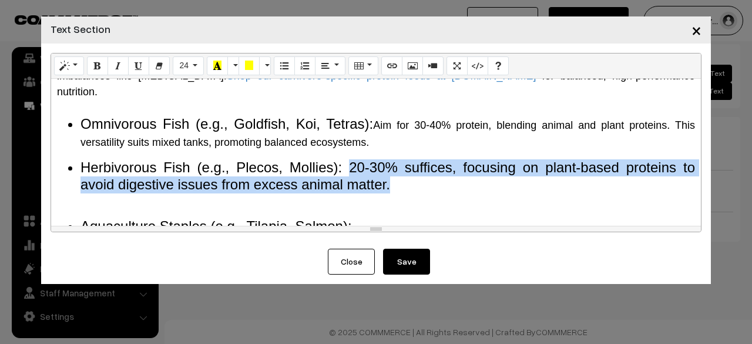
drag, startPoint x: 348, startPoint y: 166, endPoint x: 431, endPoint y: 189, distance: 86.5
click at [431, 189] on li "Herbivorous Fish (e.g., Plecos, Mollies): 20-30% suffices, focusing on plant-ba…" at bounding box center [387, 176] width 615 height 34
click at [196, 69] on button "24" at bounding box center [188, 65] width 31 height 19
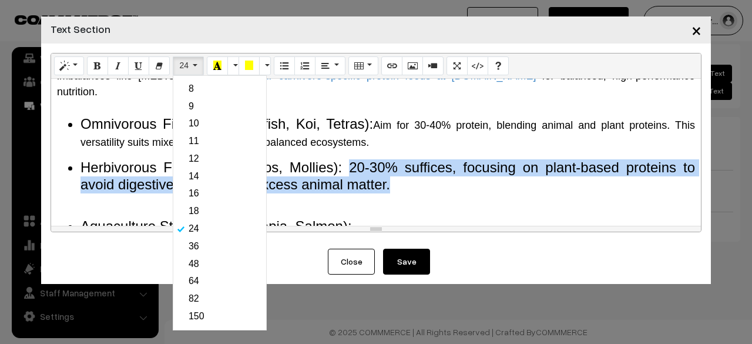
click at [206, 208] on link "18" at bounding box center [219, 211] width 87 height 15
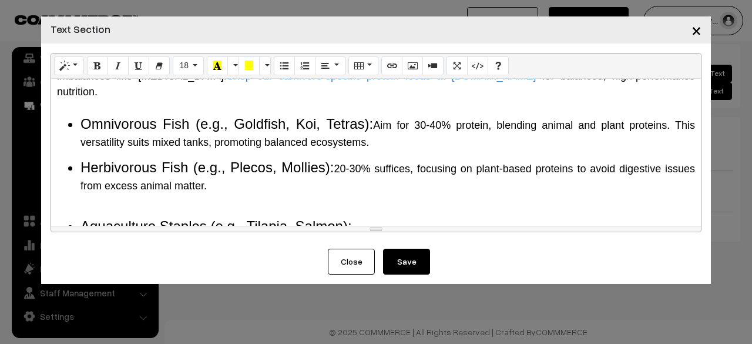
click at [320, 191] on li "Herbivorous Fish (e.g., Plecos, Mollies): 20-30% suffices, focusing on plant-ba…" at bounding box center [387, 176] width 615 height 34
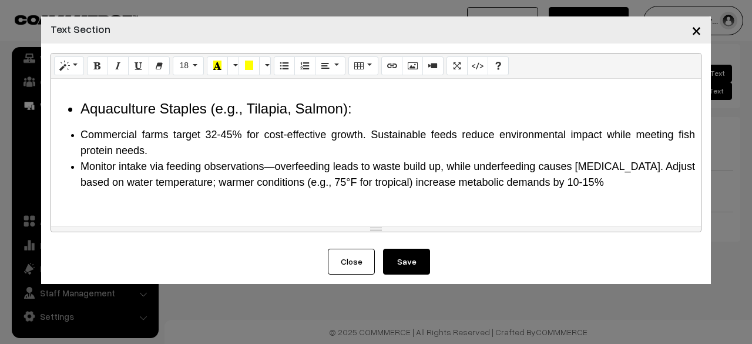
scroll to position [867, 0]
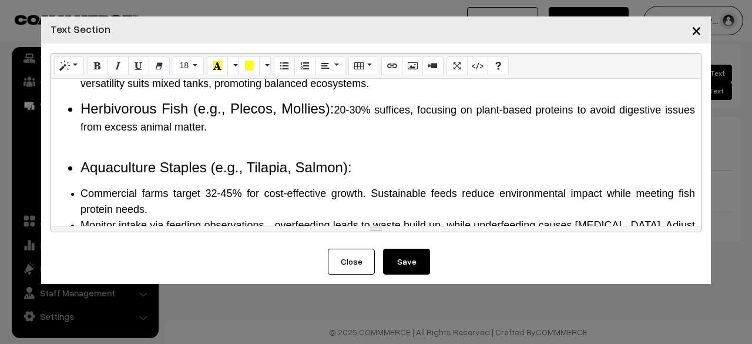
click at [100, 147] on div at bounding box center [376, 151] width 638 height 16
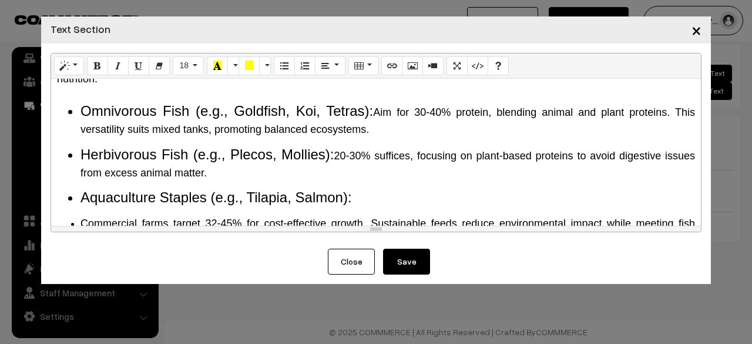
scroll to position [750, 0]
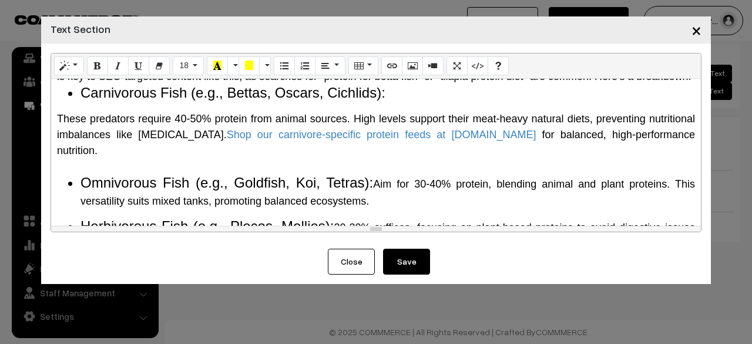
click at [79, 215] on div "Why Do Fish Need Protein? The Science Behind It Protein is a macronutrient comp…" at bounding box center [376, 152] width 650 height 147
click at [96, 157] on div "These predators require 40-50% protein from animal sources. High levels support…" at bounding box center [376, 135] width 638 height 48
click at [88, 163] on div at bounding box center [376, 167] width 638 height 16
click at [58, 135] on span "These predators require 40-50% protein from animal sources. High levels support…" at bounding box center [376, 134] width 638 height 43
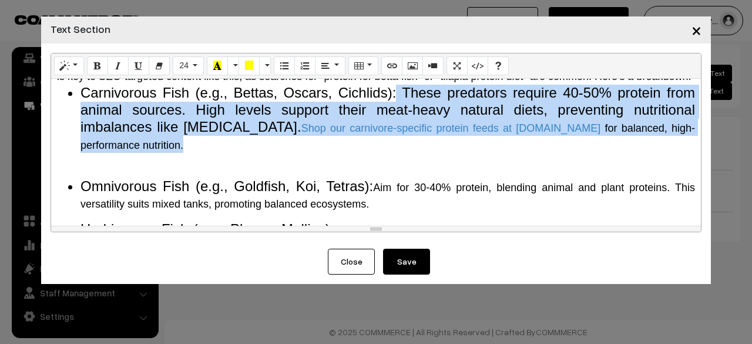
drag, startPoint x: 390, startPoint y: 103, endPoint x: 423, endPoint y: 152, distance: 58.8
click at [423, 152] on li "Carnivorous Fish (e.g., Bettas, Oscars, Cichlids): These predators require 40-5…" at bounding box center [387, 119] width 615 height 68
click at [189, 72] on button "24" at bounding box center [188, 65] width 31 height 19
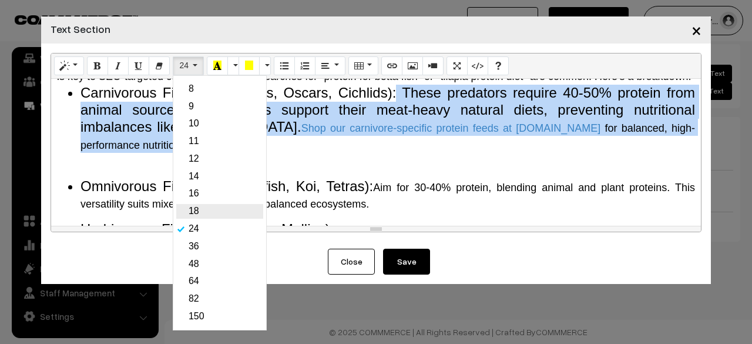
click at [201, 212] on link "18" at bounding box center [219, 211] width 87 height 15
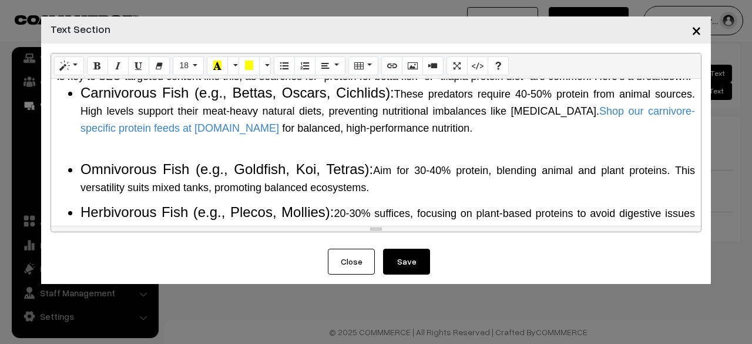
click at [289, 176] on li "Omnivorous Fish (e.g., Goldfish, Koi, Tetras): Aim for 30-40% protein, blending…" at bounding box center [387, 178] width 615 height 34
click at [65, 161] on div at bounding box center [376, 153] width 638 height 16
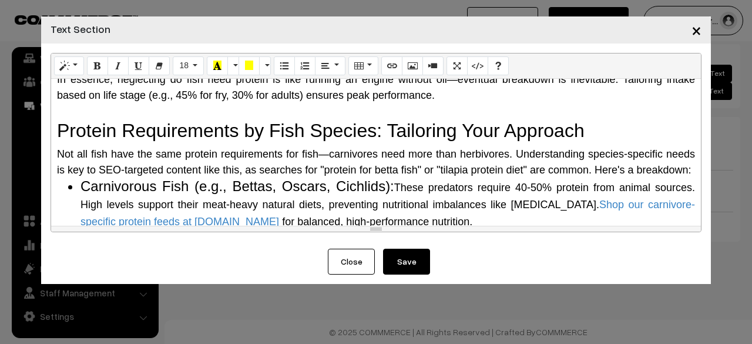
scroll to position [632, 0]
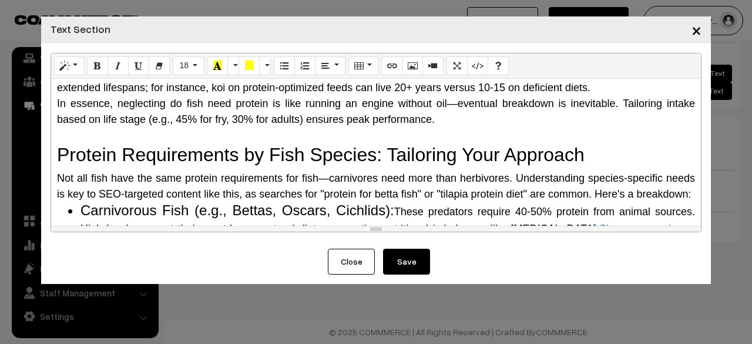
click at [367, 134] on div at bounding box center [376, 135] width 638 height 16
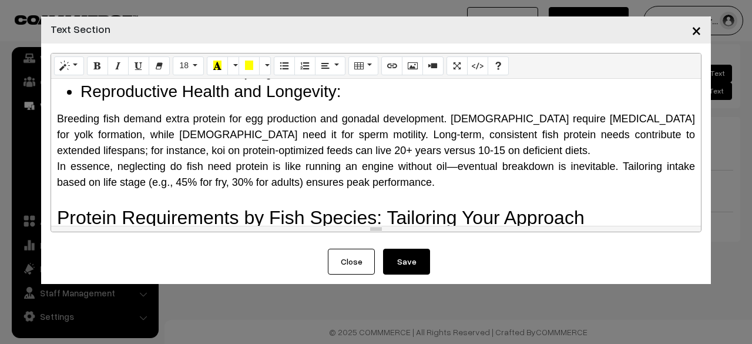
scroll to position [515, 0]
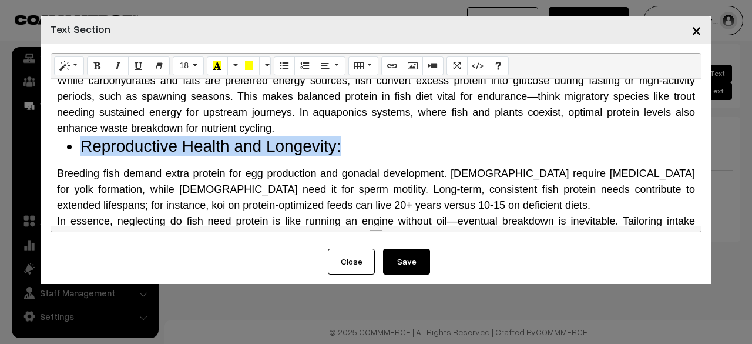
drag, startPoint x: 76, startPoint y: 139, endPoint x: 348, endPoint y: 156, distance: 271.9
click at [348, 156] on div "Why Do Fish Need Protein? The Science Behind It Protein is a macronutrient comp…" at bounding box center [376, 152] width 650 height 147
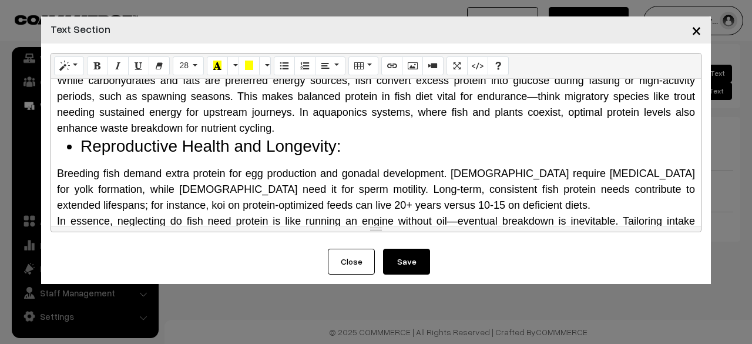
click at [58, 166] on div "Breeding fish demand extra protein for egg production and gonadal development. …" at bounding box center [376, 190] width 638 height 48
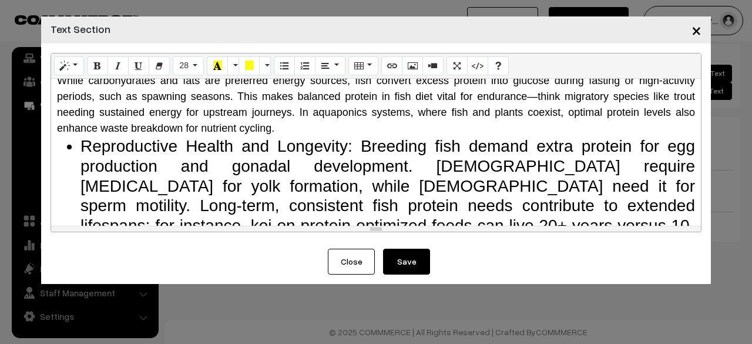
scroll to position [573, 0]
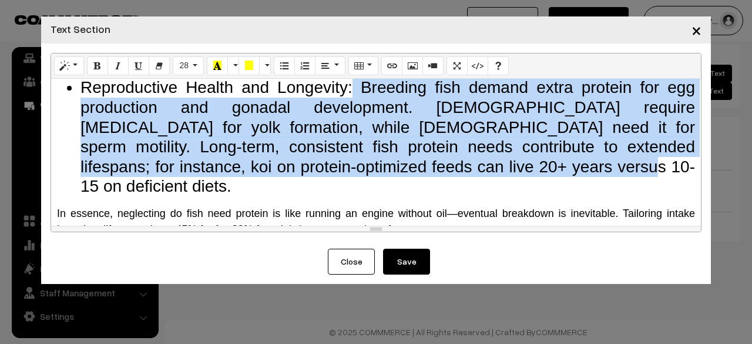
drag, startPoint x: 350, startPoint y: 85, endPoint x: 447, endPoint y: 163, distance: 124.5
click at [447, 163] on li "Reproductive Health and Longevity: Breeding fish demand extra protein for egg p…" at bounding box center [387, 137] width 615 height 119
click at [196, 59] on button "28" at bounding box center [188, 65] width 31 height 19
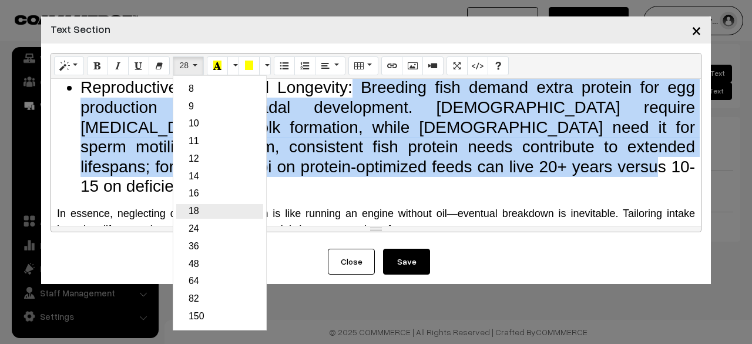
click at [198, 212] on link "18" at bounding box center [219, 211] width 87 height 15
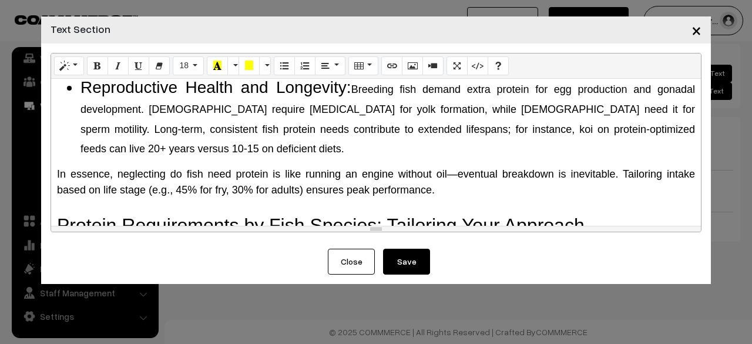
click at [261, 164] on div "Why Do Fish Need Protein? The Science Behind It Protein is a macronutrient comp…" at bounding box center [376, 152] width 650 height 147
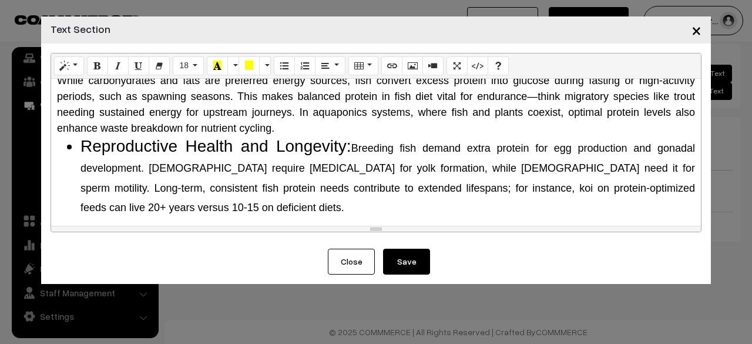
scroll to position [456, 0]
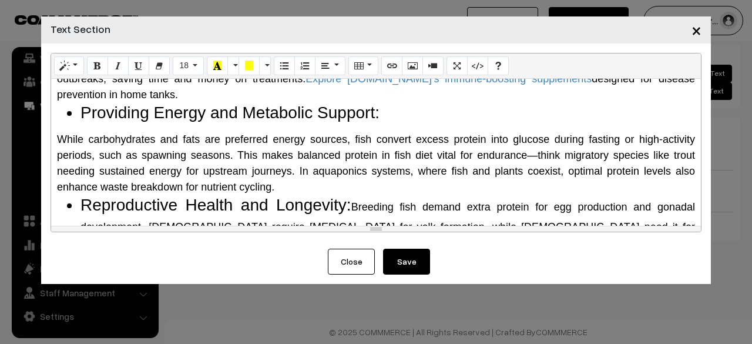
click at [54, 143] on div "Why Do Fish Need Protein? The Science Behind It Protein is a macronutrient comp…" at bounding box center [376, 152] width 650 height 147
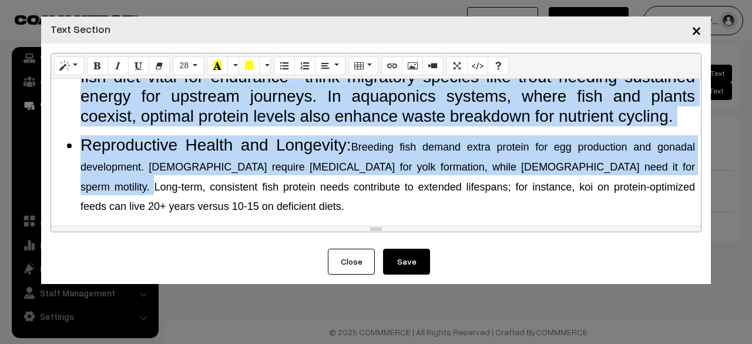
scroll to position [533, 0]
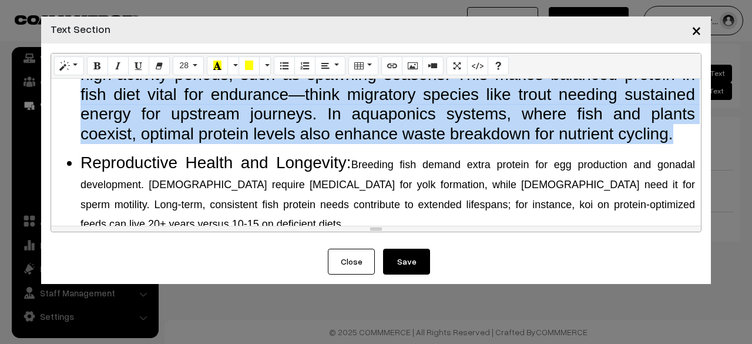
drag, startPoint x: 410, startPoint y: 103, endPoint x: 692, endPoint y: 128, distance: 283.1
click at [692, 128] on div "Why Do Fish Need Protein? The Science Behind It Protein is a macronutrient comp…" at bounding box center [376, 152] width 650 height 147
click at [197, 61] on button "28" at bounding box center [188, 65] width 31 height 19
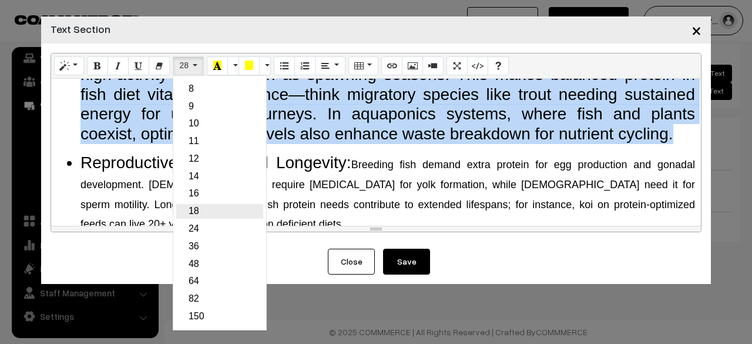
click at [185, 216] on link "18" at bounding box center [219, 211] width 87 height 15
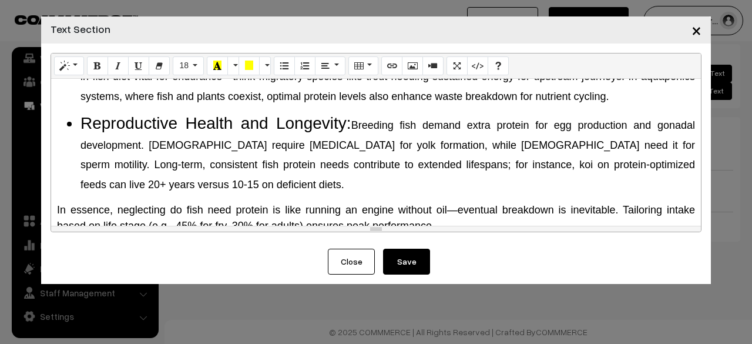
click at [255, 140] on span "Breeding fish demand extra protein for egg production and gonadal development. …" at bounding box center [387, 154] width 615 height 71
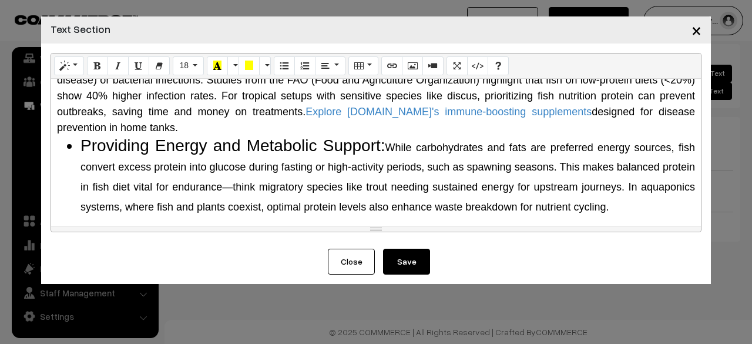
scroll to position [357, 0]
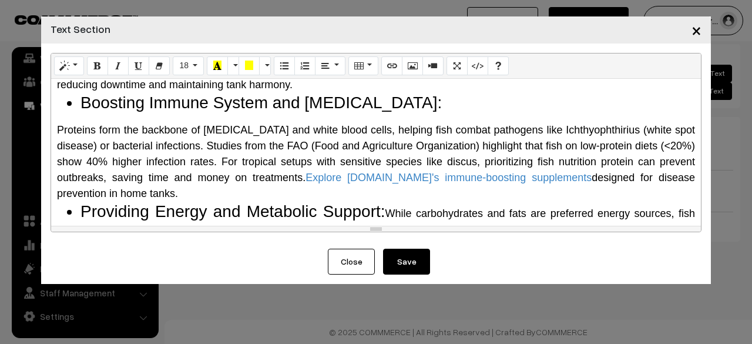
click at [56, 124] on div "Why Do Fish Need Protein? The Science Behind It Protein is a macronutrient comp…" at bounding box center [376, 152] width 650 height 147
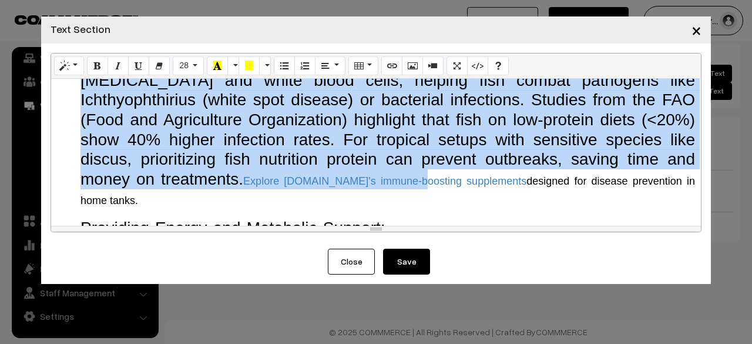
scroll to position [418, 0]
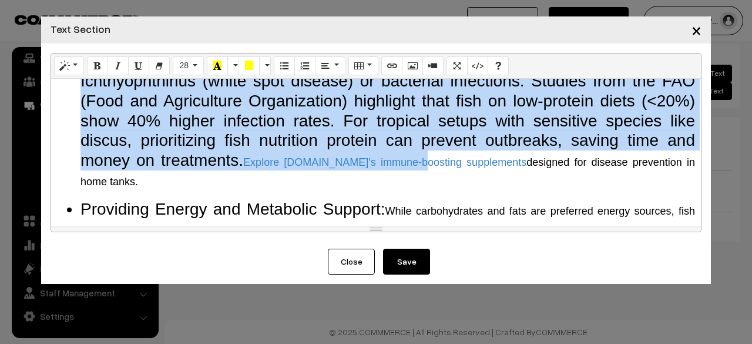
drag, startPoint x: 468, startPoint y: 106, endPoint x: 122, endPoint y: 183, distance: 354.4
click at [122, 183] on li "Boosting Immune System and Disease Resistance: Proteins form the backbone of im…" at bounding box center [387, 111] width 615 height 158
click at [184, 62] on span "28" at bounding box center [183, 65] width 9 height 9
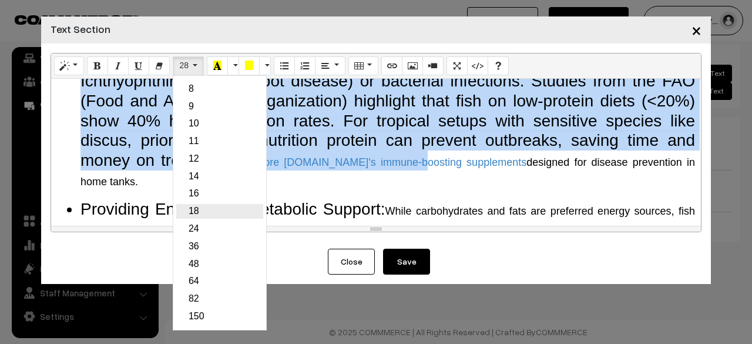
click at [196, 214] on link "18" at bounding box center [219, 211] width 87 height 15
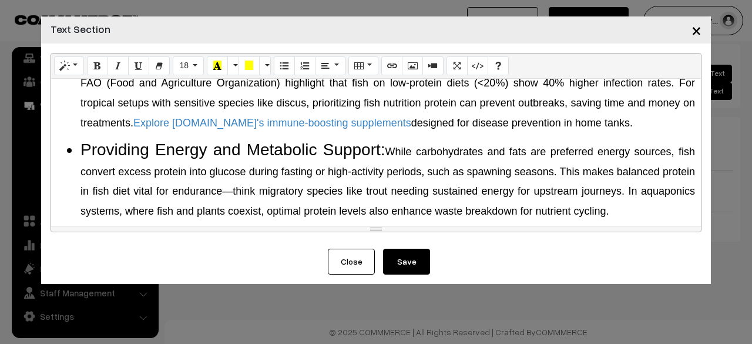
click at [205, 167] on span "While carbohydrates and fats are preferred energy sources, fish convert excess …" at bounding box center [387, 181] width 615 height 71
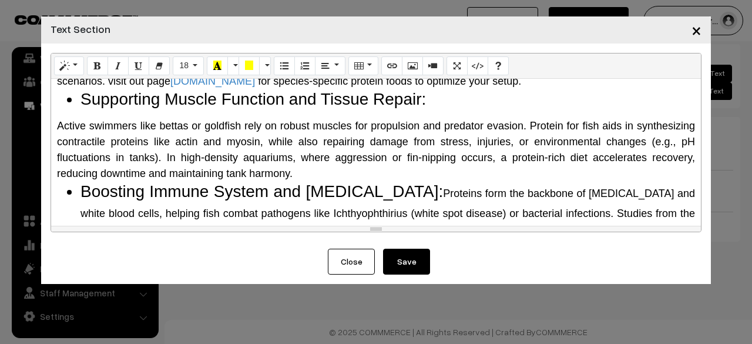
scroll to position [242, 0]
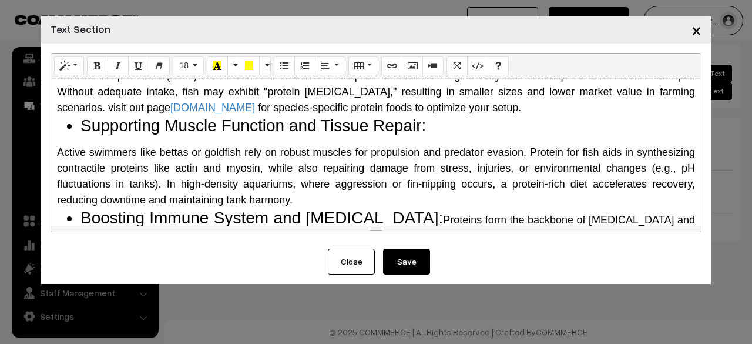
click at [58, 149] on span "Active swimmers like bettas or goldfish rely on robust muscles for propulsion a…" at bounding box center [376, 175] width 638 height 59
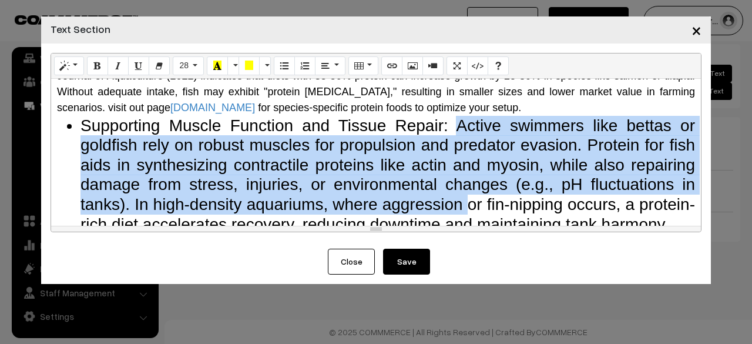
scroll to position [301, 0]
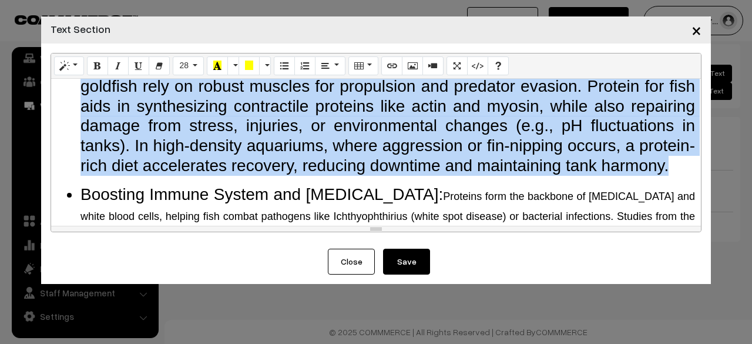
drag, startPoint x: 448, startPoint y: 118, endPoint x: 453, endPoint y: 192, distance: 73.6
click at [453, 176] on li "Supporting Muscle Function and Tissue Repair: Active swimmers like bettas or go…" at bounding box center [387, 116] width 615 height 119
click at [182, 69] on span "28" at bounding box center [183, 65] width 9 height 9
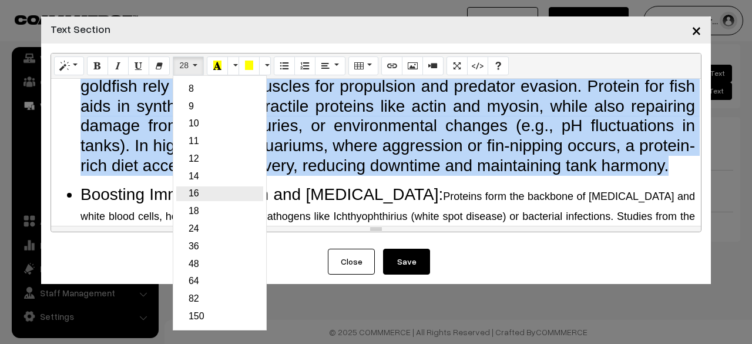
click at [196, 192] on link "16" at bounding box center [219, 193] width 87 height 15
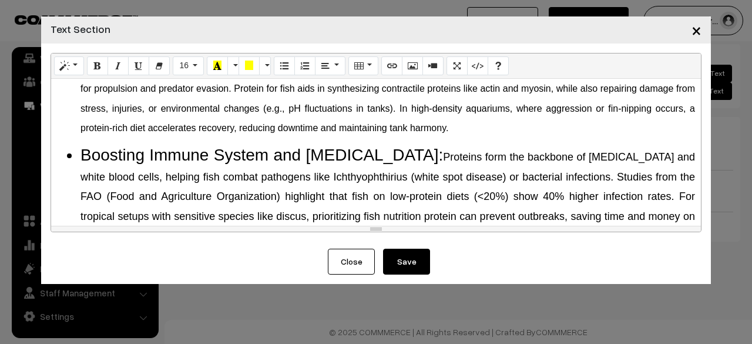
click at [348, 140] on div "Why Do Fish Need Protein? The Science Behind It Protein is a macronutrient comp…" at bounding box center [376, 152] width 650 height 147
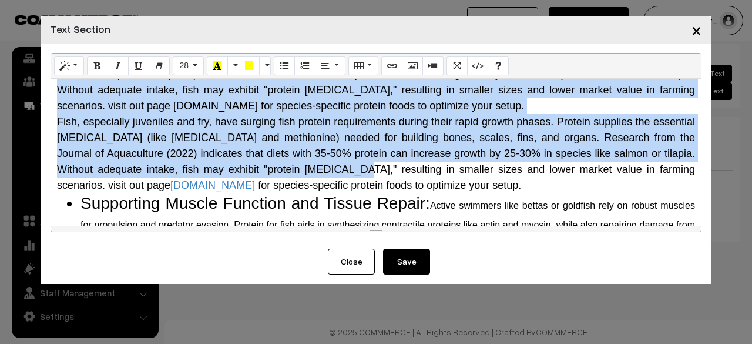
scroll to position [47, 0]
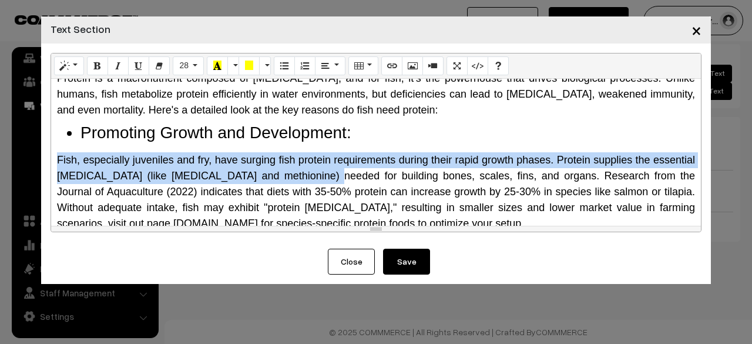
drag, startPoint x: 56, startPoint y: 140, endPoint x: 353, endPoint y: 167, distance: 297.9
click at [353, 167] on div "Why Do Fish Need Protein? The Science Behind It Protein is a macronutrient comp…" at bounding box center [376, 152] width 650 height 147
click at [353, 167] on div "Fish, especially juveniles and fry, have surging fish protein requirements duri…" at bounding box center [376, 191] width 638 height 79
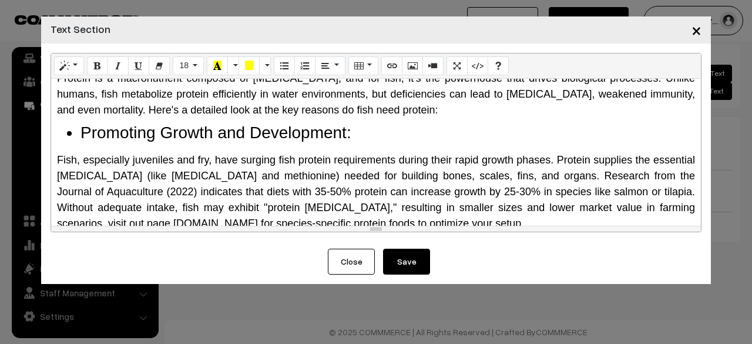
click at [58, 157] on span "Fish, especially juveniles and fry, have surging fish protein requirements duri…" at bounding box center [376, 191] width 638 height 75
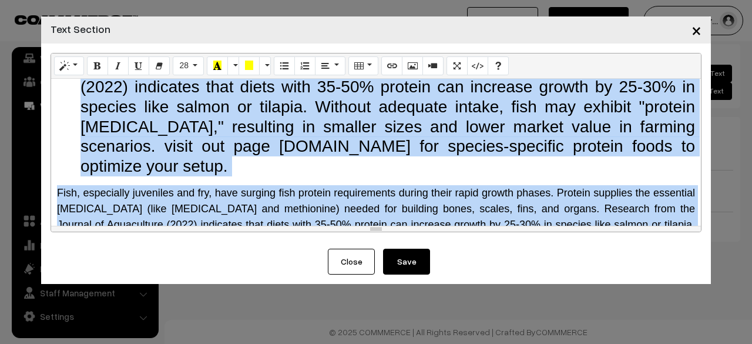
scroll to position [224, 0]
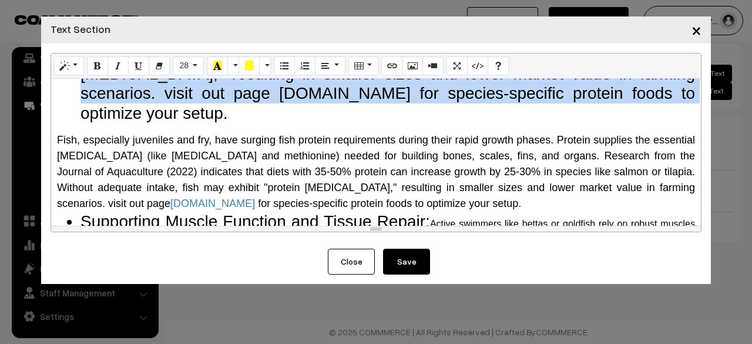
drag, startPoint x: 376, startPoint y: 141, endPoint x: 618, endPoint y: 89, distance: 247.5
click at [618, 89] on li "Promoting Growth and Development: Fish, especially juveniles and fry, have surg…" at bounding box center [387, 33] width 615 height 177
click at [173, 73] on button "28" at bounding box center [188, 65] width 31 height 19
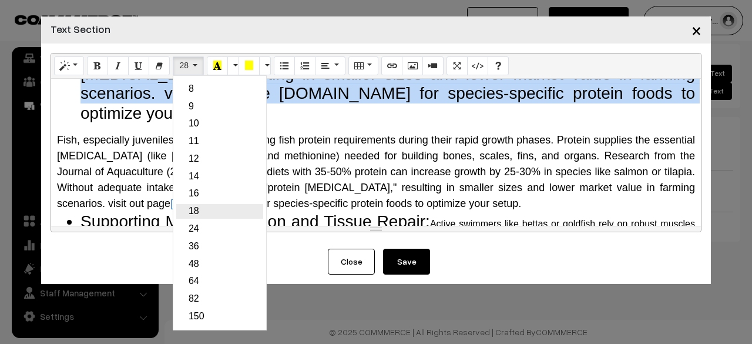
click at [199, 205] on link "18" at bounding box center [219, 211] width 87 height 15
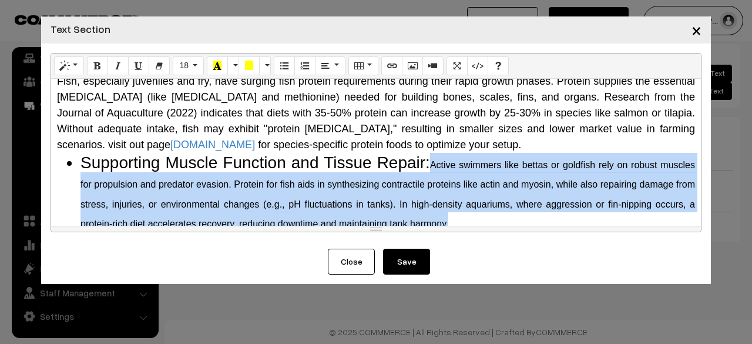
drag, startPoint x: 447, startPoint y: 163, endPoint x: 522, endPoint y: 217, distance: 93.4
click at [522, 217] on li "Supporting Muscle Function and Tissue Repair: Active swimmers like bettas or go…" at bounding box center [387, 192] width 615 height 79
click at [194, 72] on button "16" at bounding box center [188, 65] width 31 height 19
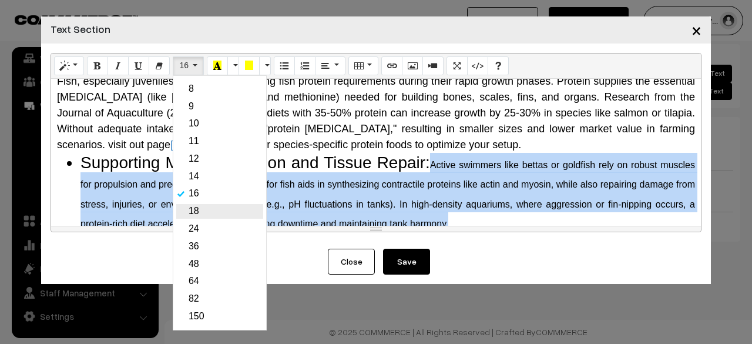
click at [223, 210] on link "18" at bounding box center [219, 211] width 87 height 15
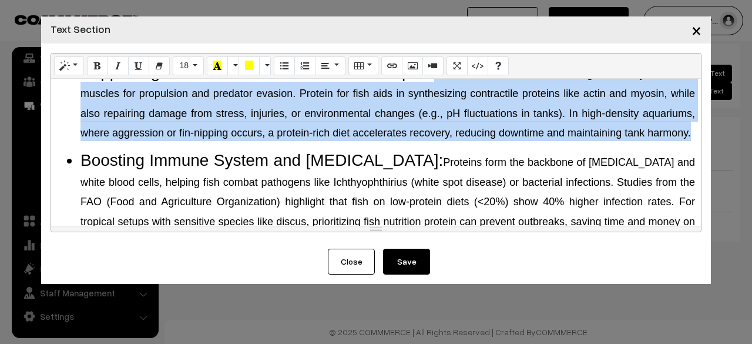
scroll to position [342, 0]
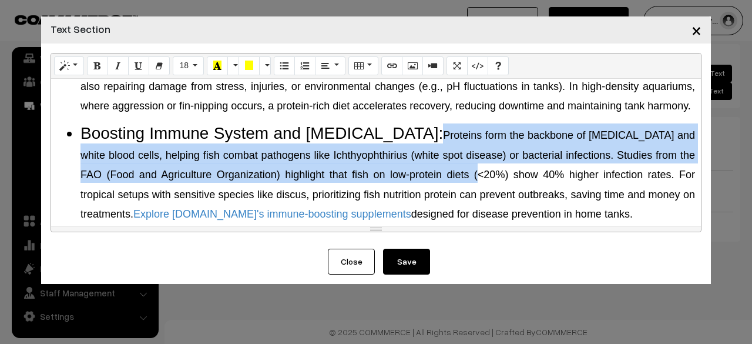
drag, startPoint x: 460, startPoint y: 152, endPoint x: 495, endPoint y: 199, distance: 58.4
click at [495, 199] on li "Boosting Immune System and Disease Resistance: Proteins form the backbone of im…" at bounding box center [387, 172] width 615 height 99
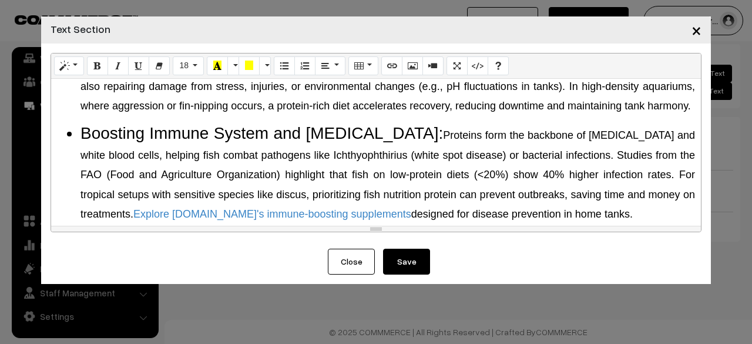
click at [394, 158] on li "Boosting Immune System and Disease Resistance: Proteins form the backbone of im…" at bounding box center [387, 172] width 615 height 99
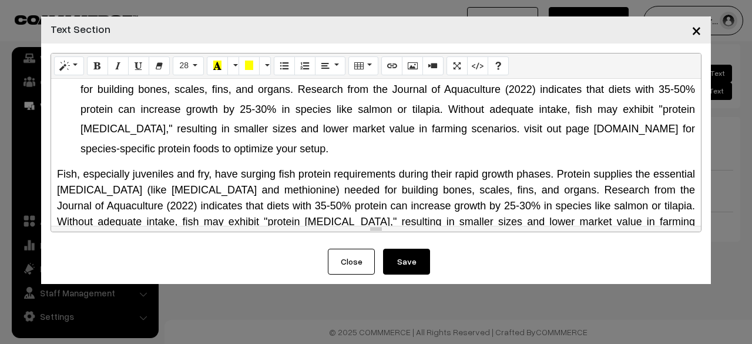
scroll to position [176, 0]
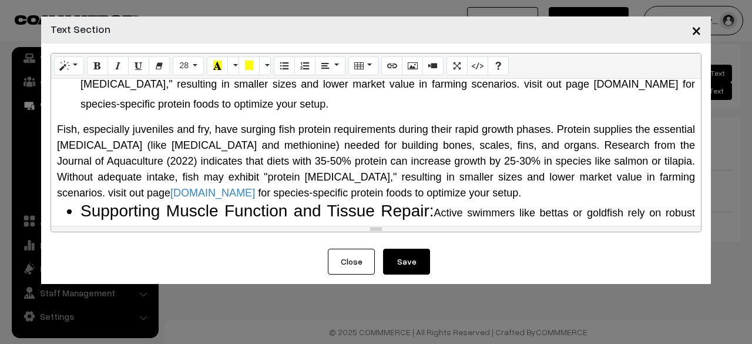
click at [58, 128] on span "Fish, especially juveniles and fry, have surging fish protein requirements duri…" at bounding box center [376, 160] width 638 height 75
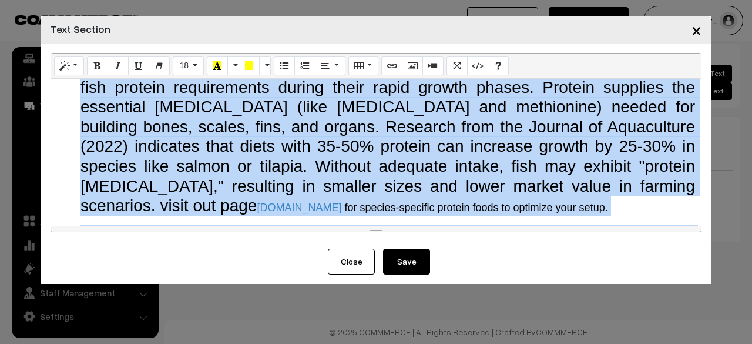
scroll to position [273, 0]
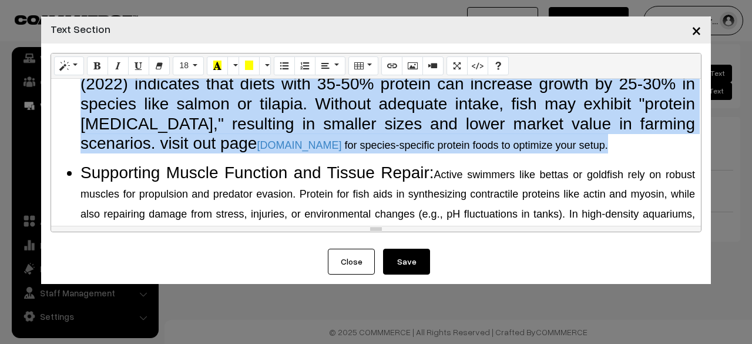
drag, startPoint x: 252, startPoint y: 100, endPoint x: 528, endPoint y: 143, distance: 279.5
click at [528, 143] on li "Promoting Growth and Development: Fish, especially juveniles and fry, have surg…" at bounding box center [387, 25] width 615 height 257
click at [185, 69] on span "18" at bounding box center [183, 65] width 9 height 9
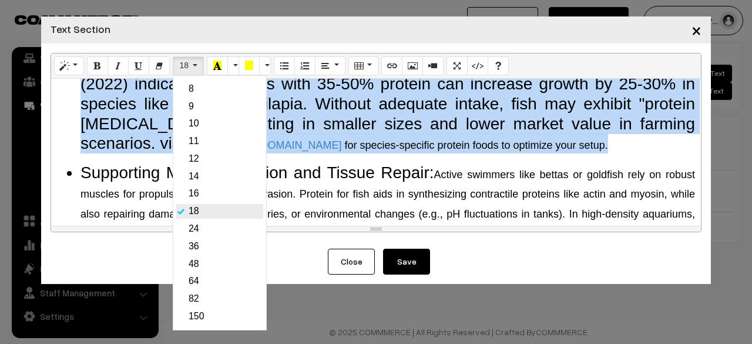
click at [196, 212] on link "18" at bounding box center [219, 211] width 87 height 15
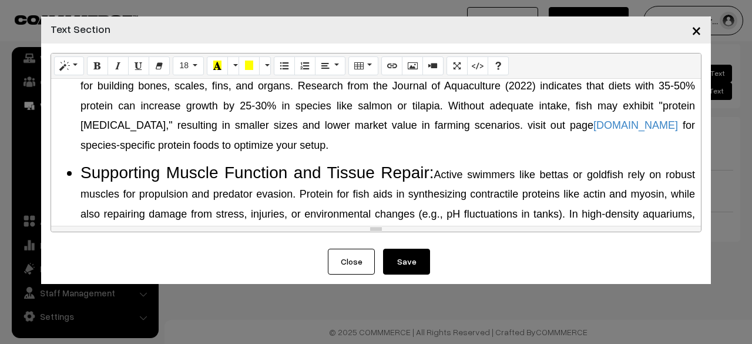
click at [267, 139] on div "Why Do Fish Need Protein? The Science Behind It Protein is a macronutrient comp…" at bounding box center [376, 152] width 650 height 147
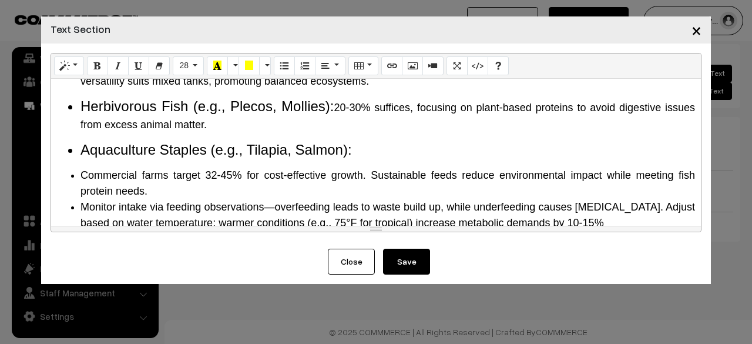
scroll to position [940, 0]
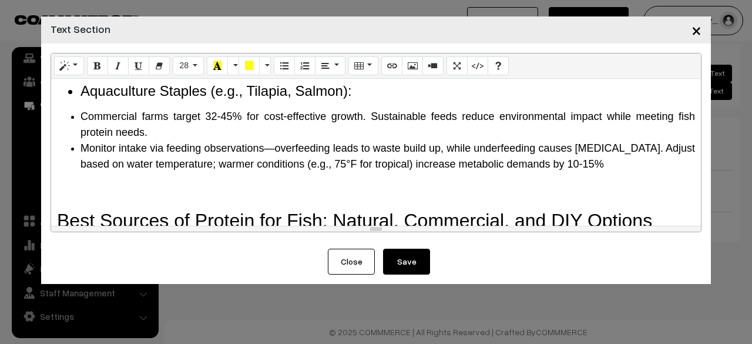
click at [67, 131] on ul "Commercial farms target 32-45% for cost-effective growth. Sustainable feeds red…" at bounding box center [376, 140] width 638 height 63
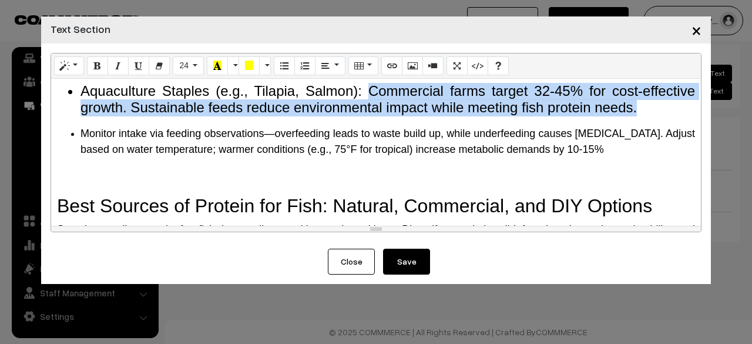
drag, startPoint x: 362, startPoint y: 107, endPoint x: 637, endPoint y: 120, distance: 275.3
click at [637, 117] on li "Aquaculture Staples (e.g., Tilapia, Salmon): Commercial farms target 32-45% for…" at bounding box center [387, 100] width 615 height 34
click at [197, 66] on button "24" at bounding box center [188, 65] width 31 height 19
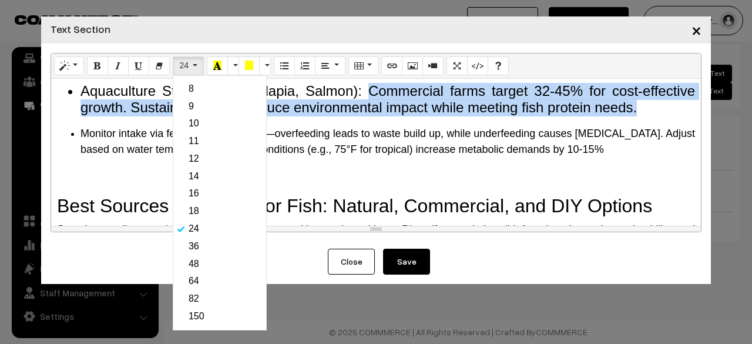
click at [204, 212] on link "18" at bounding box center [219, 211] width 87 height 15
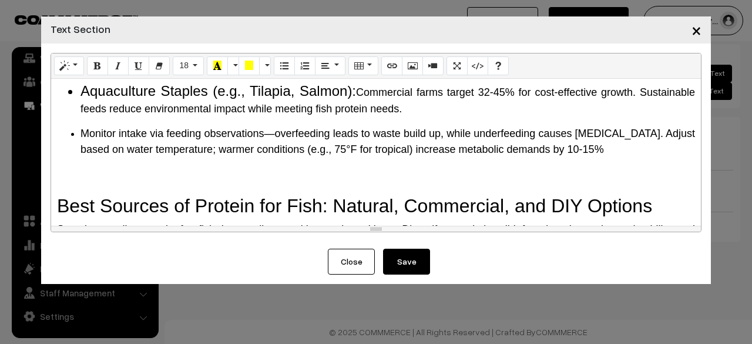
click at [77, 148] on ul "Monitor intake via feeding observations—overfeeding leads to waste build up, wh…" at bounding box center [376, 142] width 638 height 32
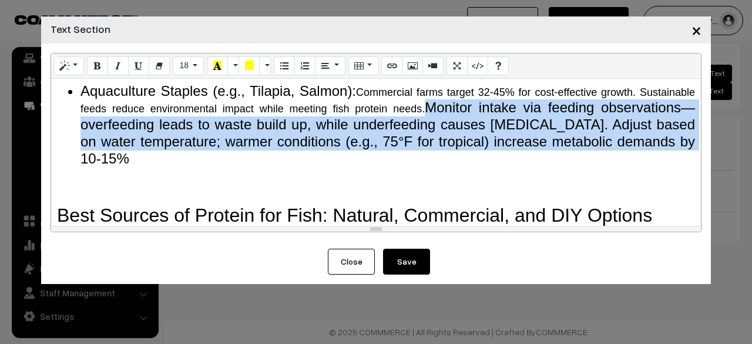
drag, startPoint x: 511, startPoint y: 124, endPoint x: 523, endPoint y: 175, distance: 52.6
click at [523, 167] on li "Aquaculture Staples (e.g., Tilapia, Salmon): Commercial farms target 32-45% for…" at bounding box center [387, 125] width 615 height 85
click at [196, 60] on button "24" at bounding box center [188, 65] width 31 height 19
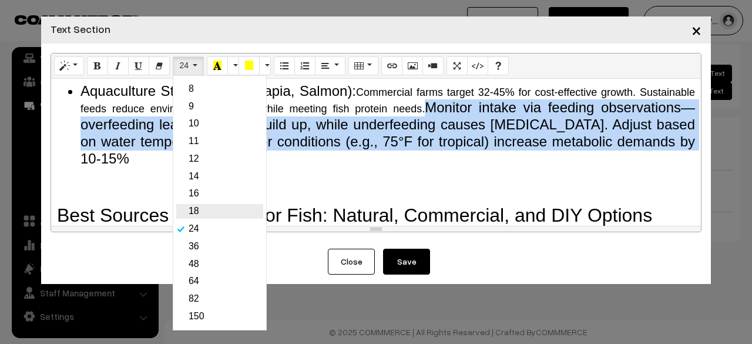
click at [201, 213] on link "18" at bounding box center [219, 211] width 87 height 15
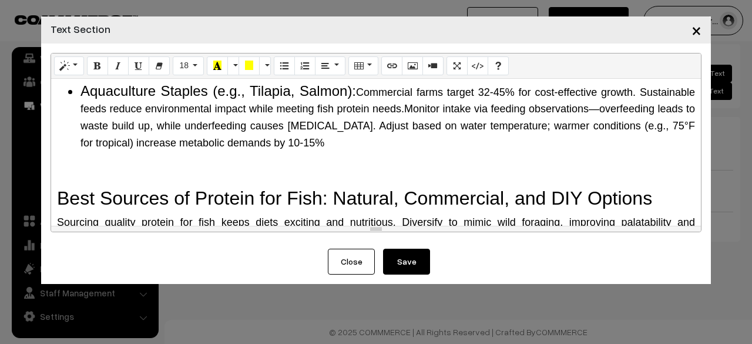
click at [251, 173] on div "Why Do Fish Need Protein? The Science Behind It Protein is a macronutrient comp…" at bounding box center [376, 152] width 650 height 147
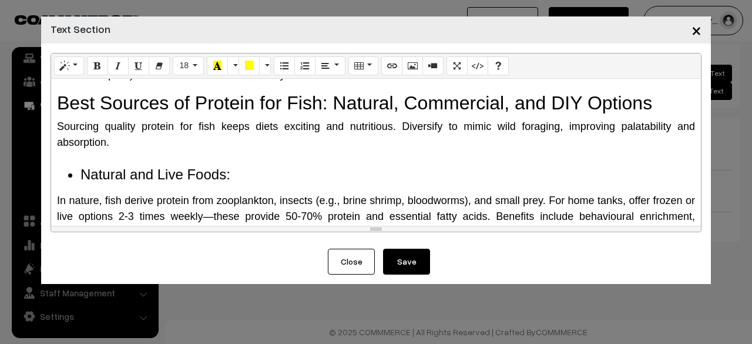
scroll to position [1058, 0]
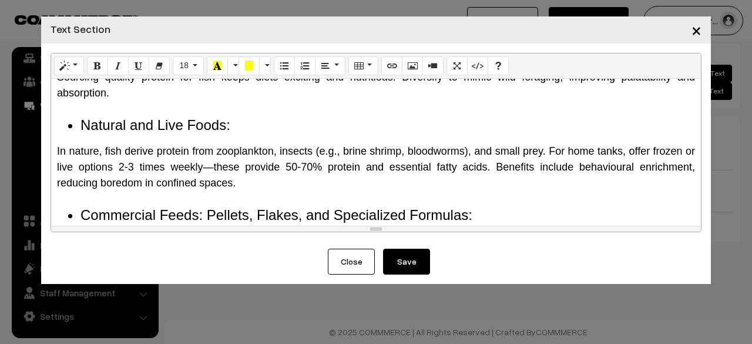
click at [56, 166] on div "Why Do Fish Need Protein? The Science Behind It Protein is a macronutrient comp…" at bounding box center [376, 152] width 650 height 147
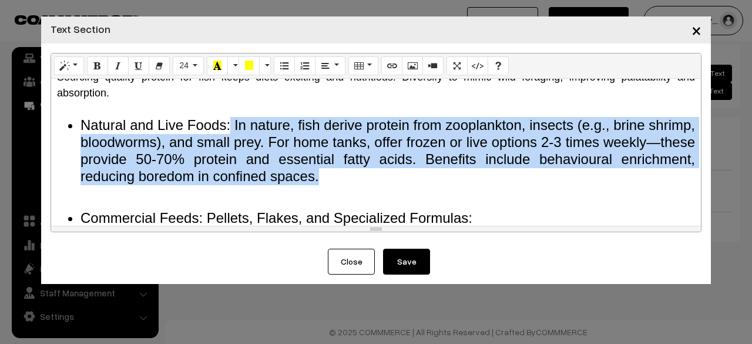
drag, startPoint x: 240, startPoint y: 142, endPoint x: 392, endPoint y: 181, distance: 157.2
click at [396, 184] on li "Natural and Live Foods: In nature, fish derive protein from zooplankton, insect…" at bounding box center [387, 151] width 615 height 68
click at [196, 71] on button "24" at bounding box center [188, 65] width 31 height 19
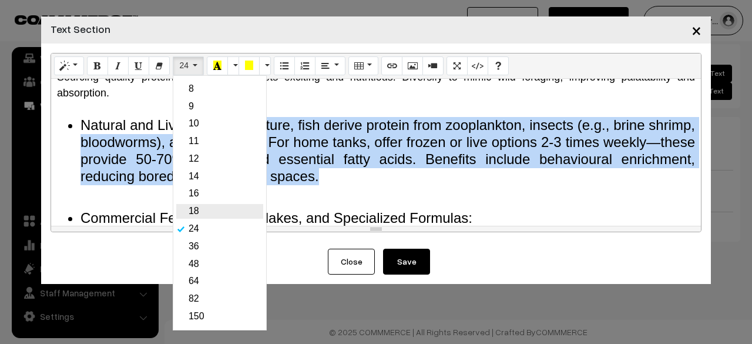
click at [210, 208] on link "18" at bounding box center [219, 211] width 87 height 15
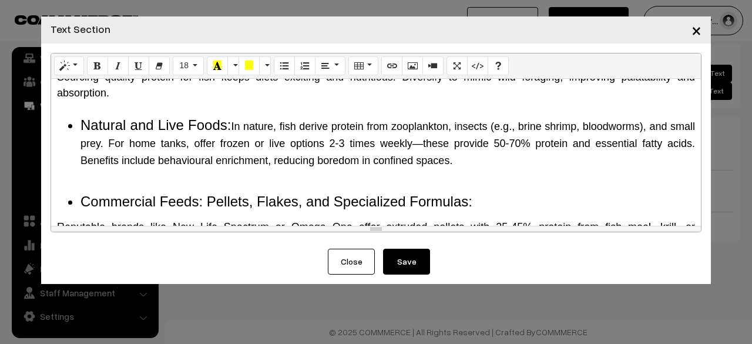
click at [241, 193] on div at bounding box center [376, 185] width 638 height 16
click at [169, 193] on div at bounding box center [376, 185] width 638 height 16
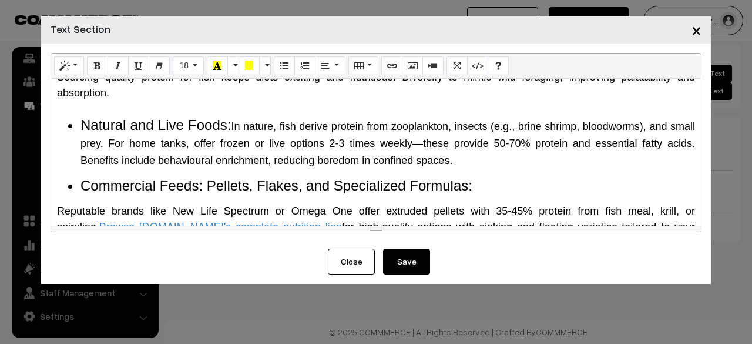
scroll to position [1116, 0]
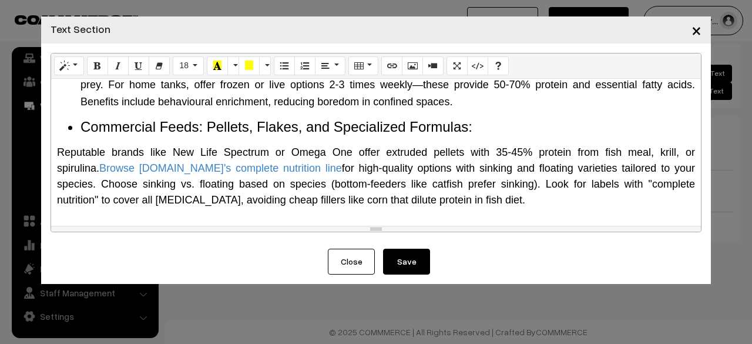
click at [58, 169] on span "Reputable brands like New Life Spectrum or Omega One offer extruded pellets wit…" at bounding box center [376, 175] width 638 height 59
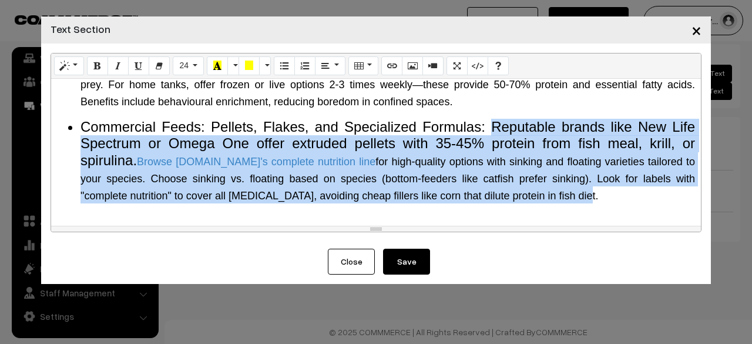
drag, startPoint x: 489, startPoint y: 146, endPoint x: 528, endPoint y: 213, distance: 77.4
click at [528, 203] on li "Commercial Feeds: Pellets, Flakes, and Specialized Formulas: Reputable brands l…" at bounding box center [387, 161] width 615 height 85
click at [187, 70] on button "24" at bounding box center [188, 65] width 31 height 19
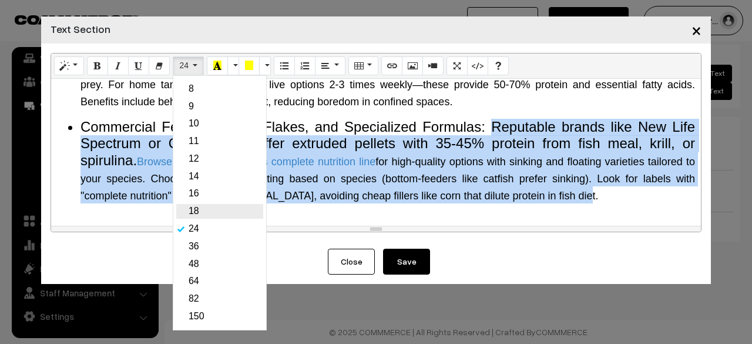
click at [187, 210] on link "18" at bounding box center [219, 211] width 87 height 15
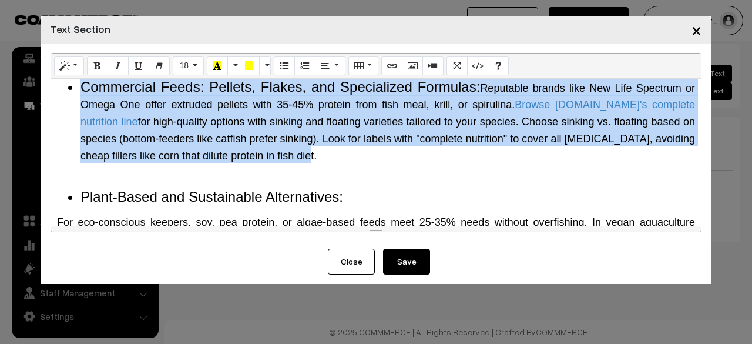
scroll to position [1175, 0]
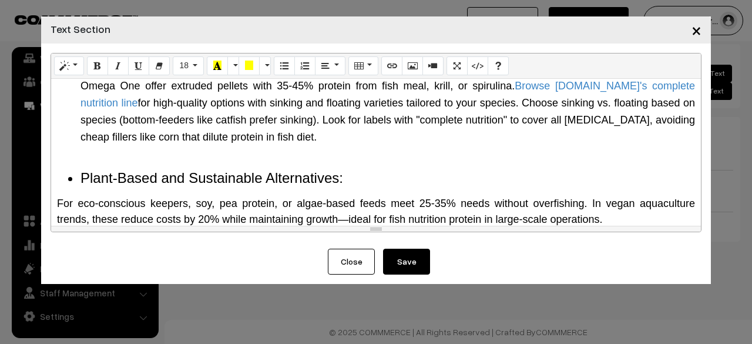
click at [255, 169] on div at bounding box center [376, 162] width 638 height 16
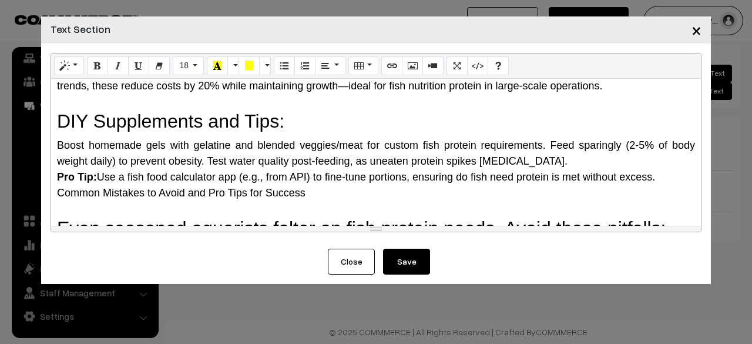
scroll to position [1234, 0]
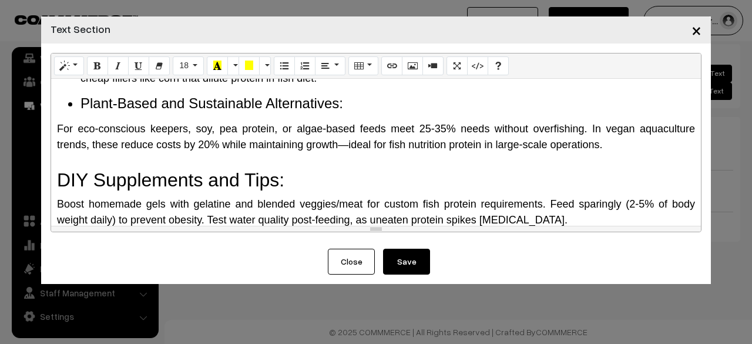
click at [52, 144] on div "Why Do Fish Need Protein? The Science Behind It Protein is a macronutrient comp…" at bounding box center [376, 152] width 650 height 147
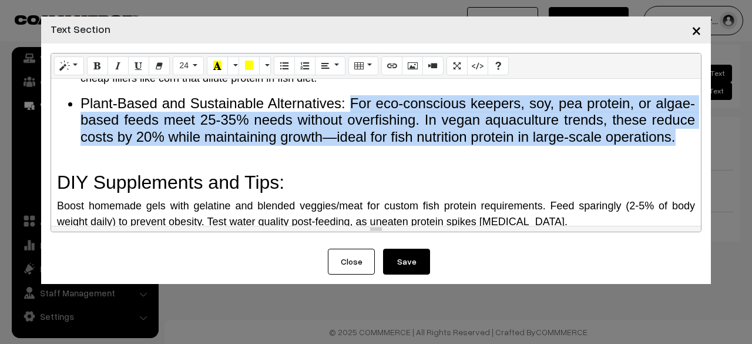
drag, startPoint x: 368, startPoint y: 119, endPoint x: 374, endPoint y: 171, distance: 52.0
click at [374, 146] on li "Plant-Based and Sustainable Alternatives: For eco-conscious keepers, soy, pea p…" at bounding box center [387, 120] width 615 height 51
click at [186, 73] on button "24" at bounding box center [188, 65] width 31 height 19
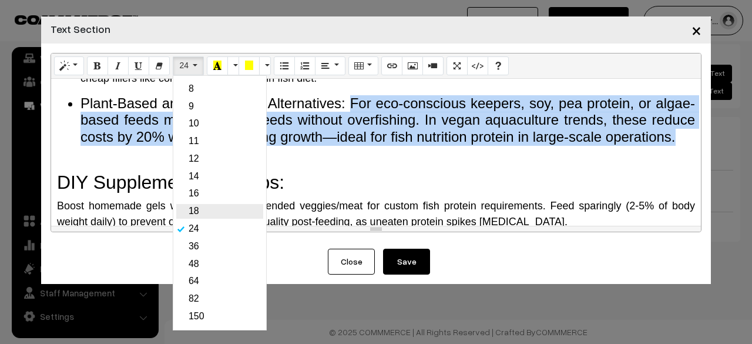
click at [199, 210] on link "18" at bounding box center [219, 211] width 87 height 15
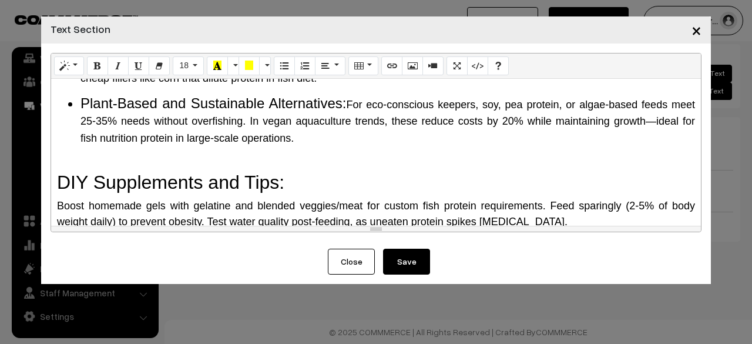
click at [316, 168] on div "Why Do Fish Need Protein? The Science Behind It Protein is a macronutrient comp…" at bounding box center [376, 152] width 650 height 147
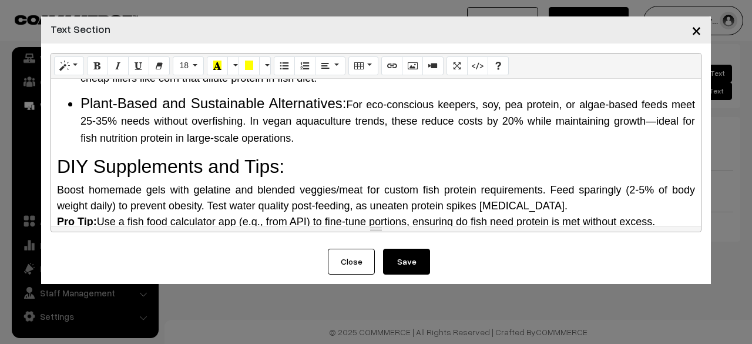
scroll to position [1351, 0]
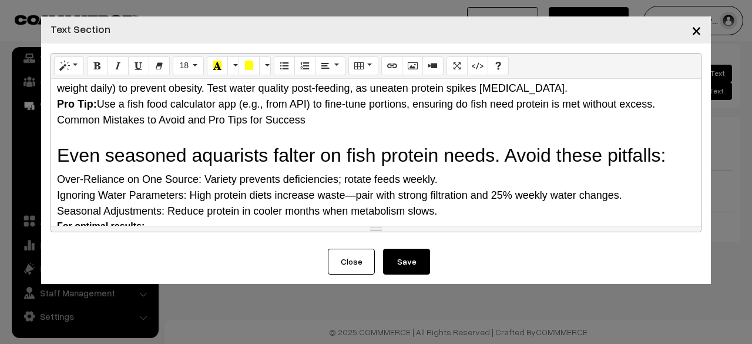
click at [197, 160] on h2 "Even seasoned aquarists falter on fish protein needs. Avoid these pitfalls:" at bounding box center [376, 155] width 638 height 22
click at [196, 159] on h2 "Even seasoned aquarists falter on fish protein needs. Avoid these pitfalls:" at bounding box center [376, 155] width 638 height 22
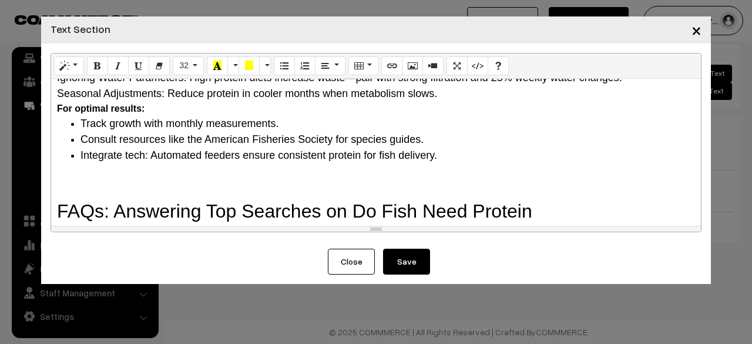
scroll to position [1528, 0]
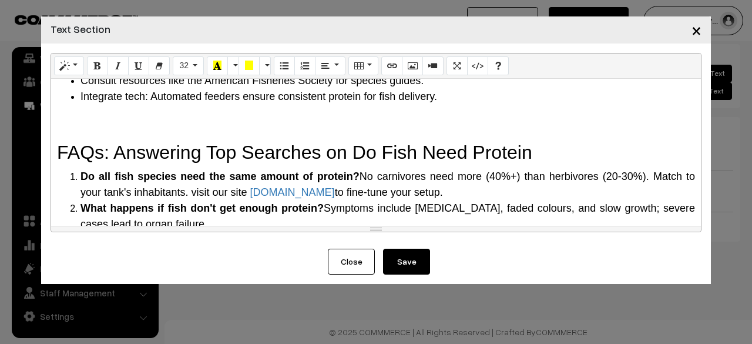
click at [211, 157] on h2 "FAQs: Answering Top Searches on Do Fish Need Protein" at bounding box center [376, 152] width 638 height 22
click at [199, 153] on div "Why Do Fish Need Protein? The Science Behind It Protein is a macronutrient comp…" at bounding box center [376, 152] width 650 height 147
click at [199, 136] on h2 at bounding box center [376, 125] width 638 height 22
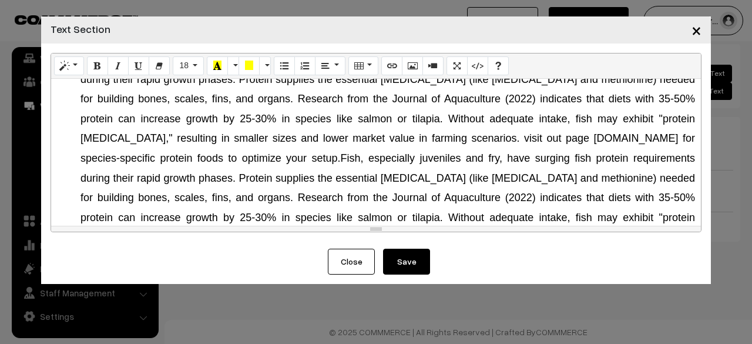
scroll to position [176, 0]
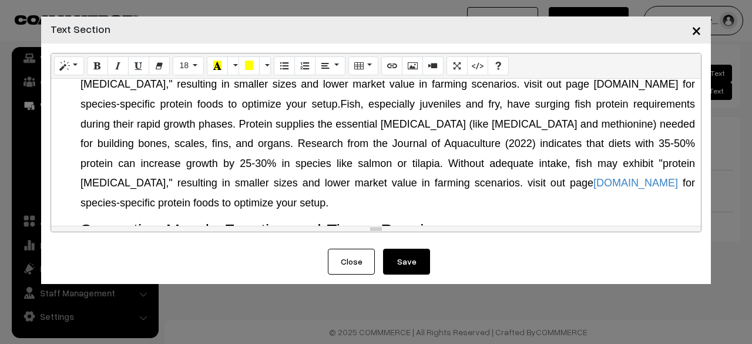
click at [405, 259] on button "Save" at bounding box center [406, 262] width 47 height 26
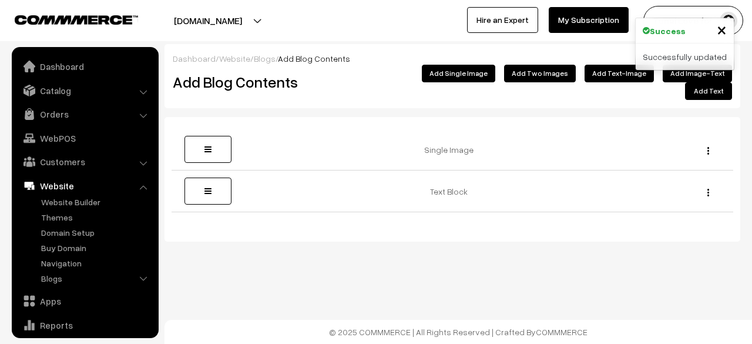
scroll to position [80, 0]
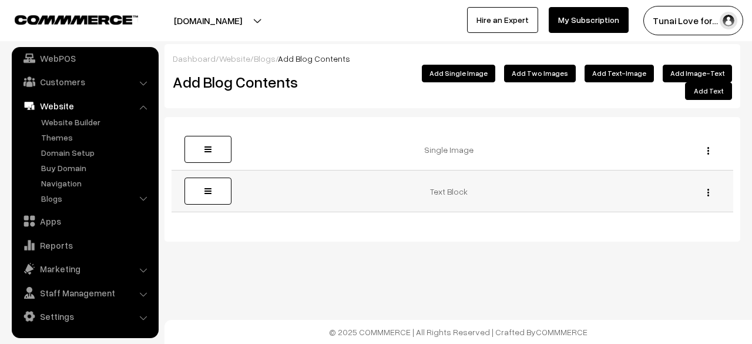
click at [709, 187] on button "button" at bounding box center [708, 191] width 3 height 9
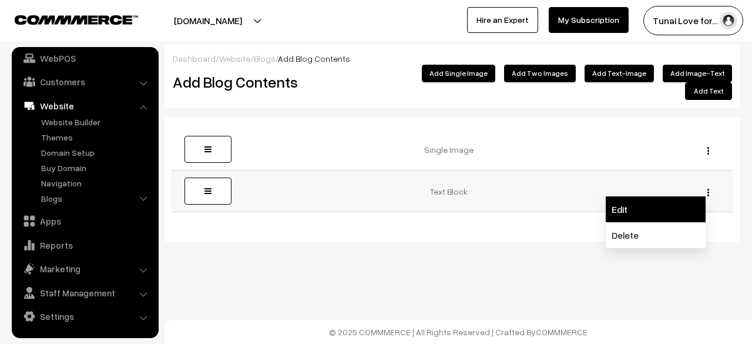
click at [626, 197] on link "Edit" at bounding box center [656, 209] width 100 height 26
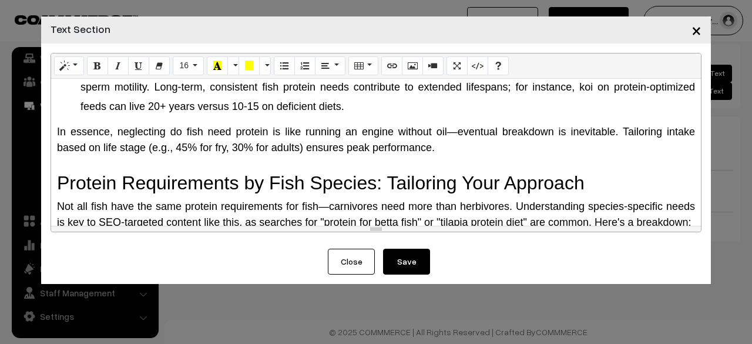
scroll to position [646, 0]
click at [183, 165] on div at bounding box center [376, 163] width 638 height 16
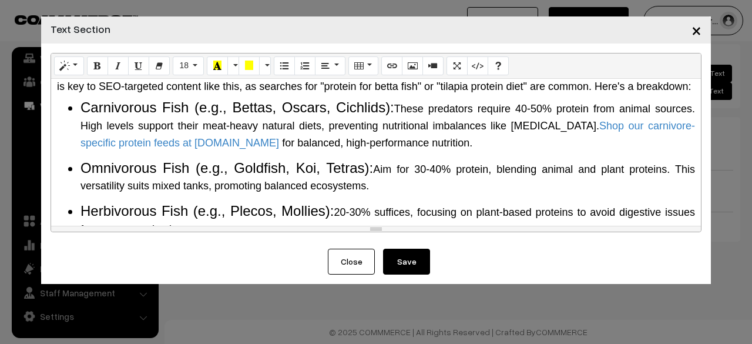
scroll to position [764, 0]
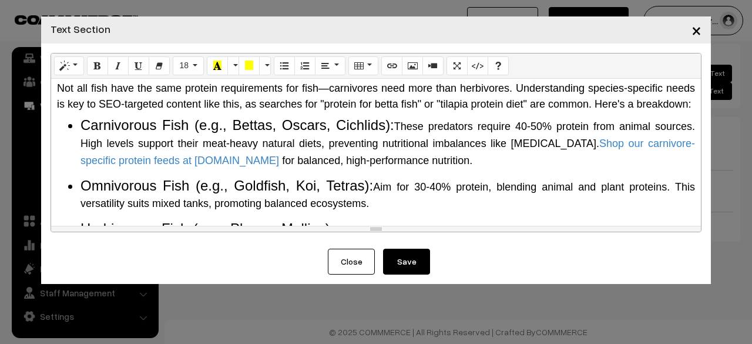
click at [82, 190] on div "Why Do Fish Need Protein? The Science Behind It Protein is a macronutrient comp…" at bounding box center [376, 152] width 650 height 147
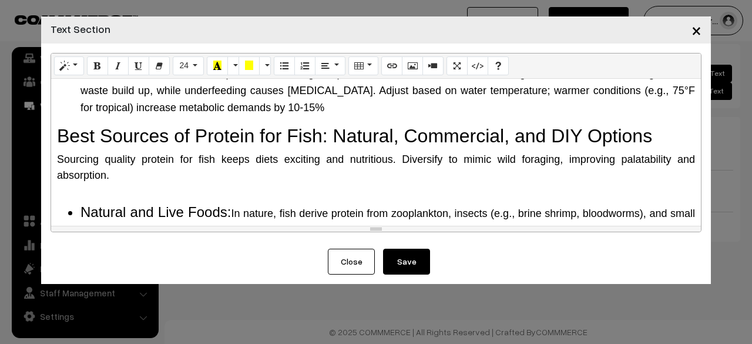
scroll to position [999, 0]
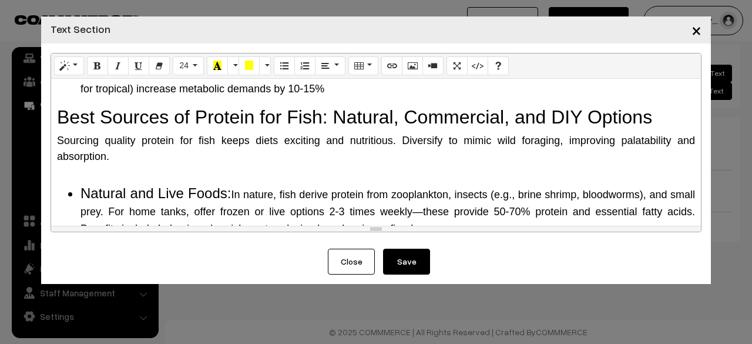
click at [90, 180] on div at bounding box center [376, 173] width 638 height 16
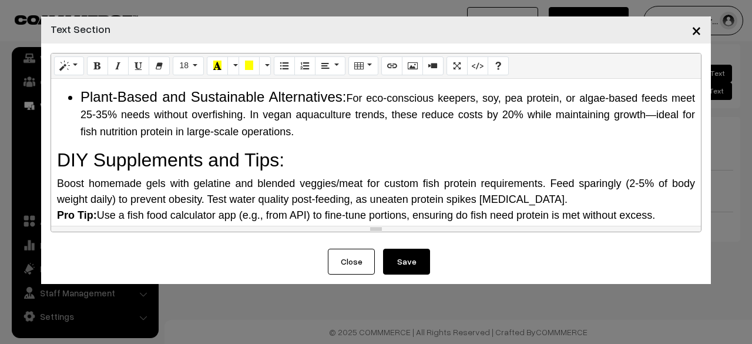
scroll to position [1351, 0]
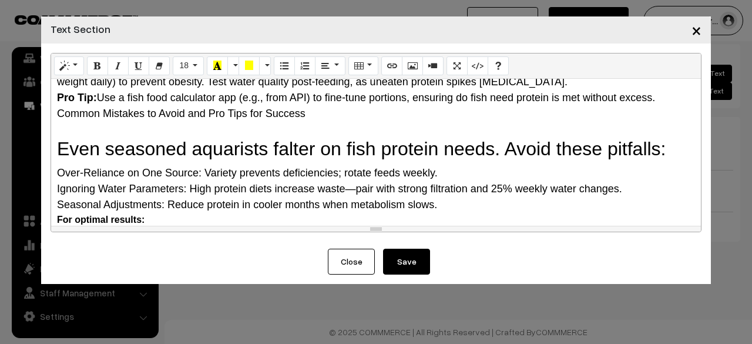
click at [123, 153] on h2 "Even seasoned aquarists falter on fish protein needs. Avoid these pitfalls:" at bounding box center [376, 148] width 638 height 22
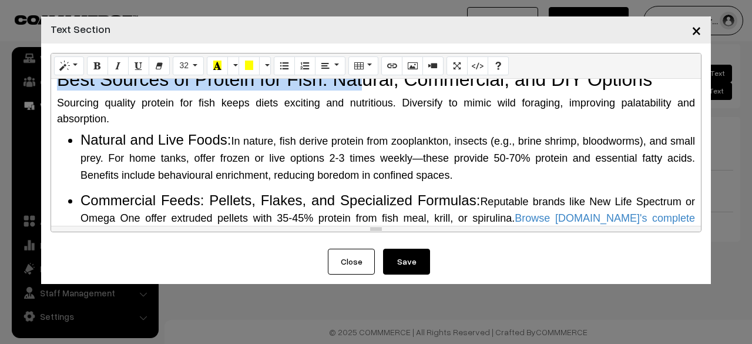
scroll to position [997, 0]
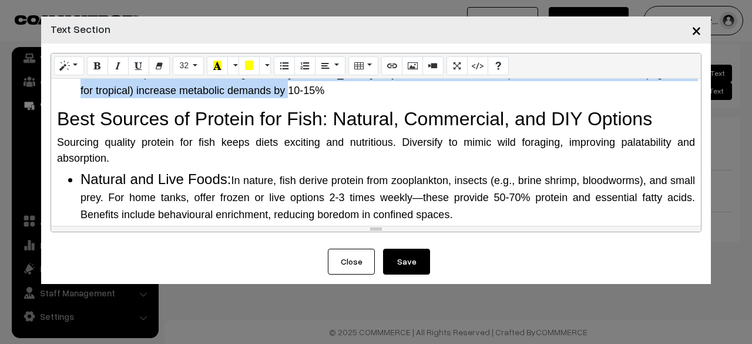
drag, startPoint x: 80, startPoint y: 113, endPoint x: 398, endPoint y: 108, distance: 318.5
click at [398, 108] on div "Why Do Fish Need Protein? The Science Behind It Protein is a macronutrient comp…" at bounding box center [376, 152] width 650 height 147
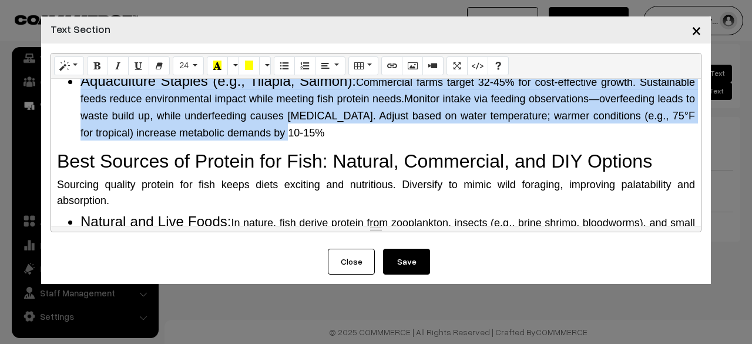
scroll to position [880, 0]
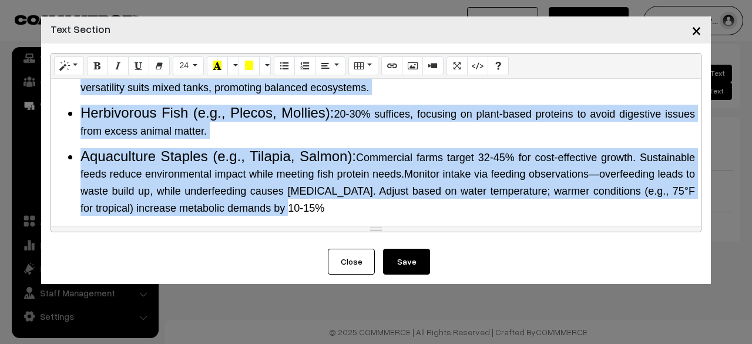
click at [388, 96] on li "Omnivorous Fish (e.g., Goldfish, Koi, Tetras): Aim for 30-40% protein, blending…" at bounding box center [387, 79] width 615 height 34
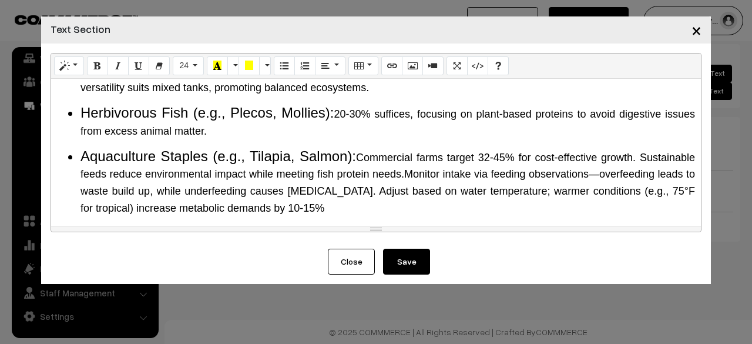
click at [412, 257] on button "Save" at bounding box center [406, 262] width 47 height 26
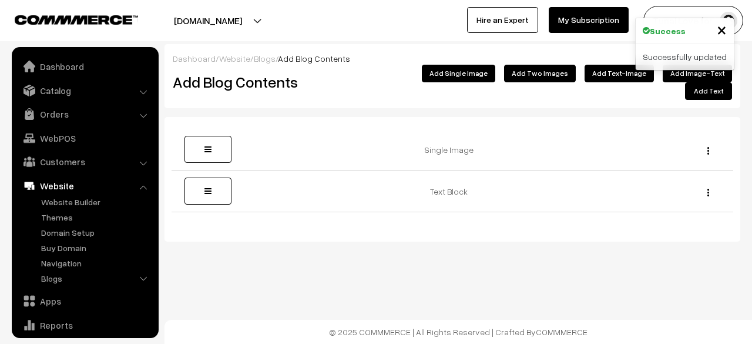
scroll to position [80, 0]
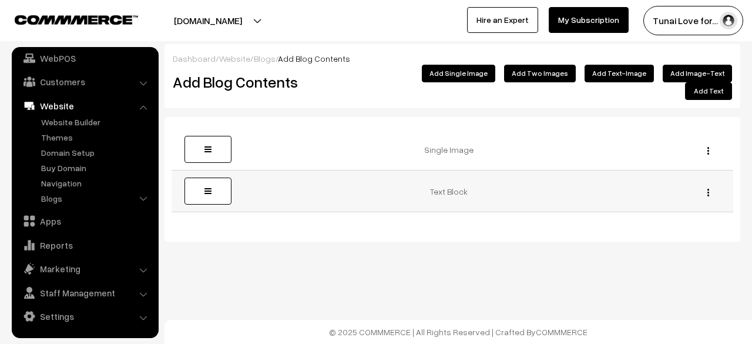
click at [707, 189] on img "button" at bounding box center [708, 193] width 2 height 8
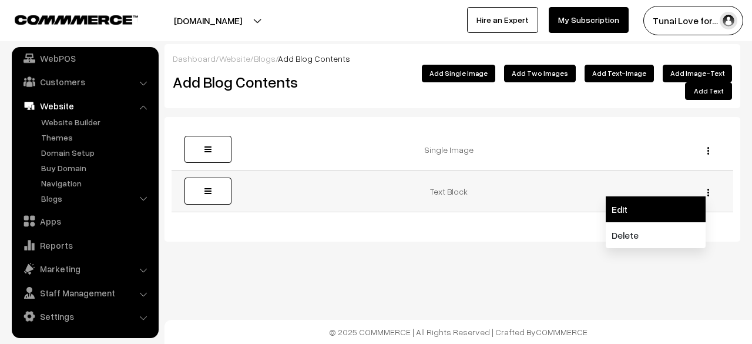
click at [668, 196] on link "Edit" at bounding box center [656, 209] width 100 height 26
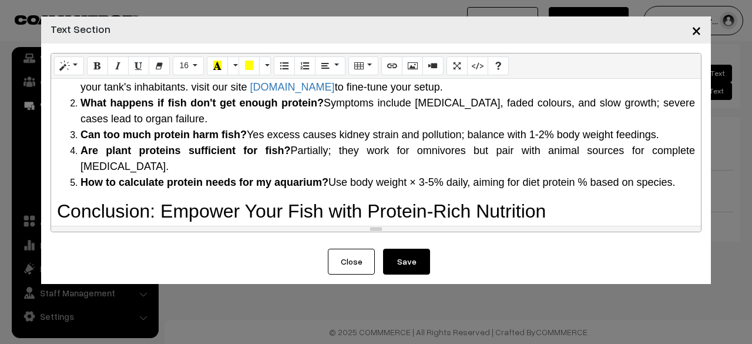
scroll to position [1667, 0]
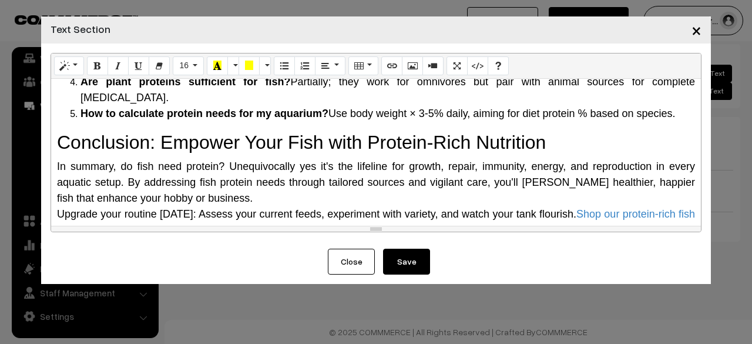
click at [154, 129] on div "Why Do Fish Need Protein? The Science Behind It Protein is a macronutrient comp…" at bounding box center [376, 152] width 650 height 147
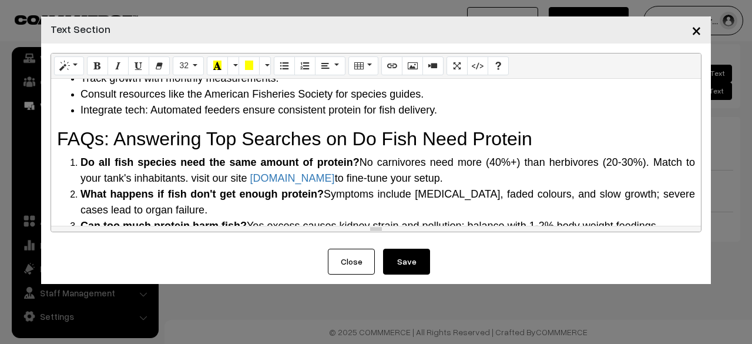
scroll to position [1491, 0]
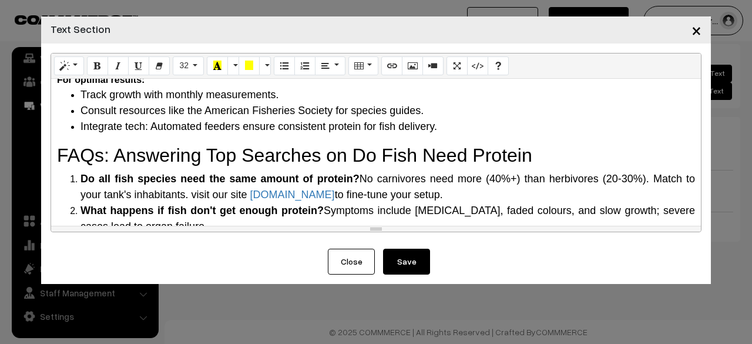
click at [142, 156] on div "Why Do Fish Need Protein? The Science Behind It Protein is a macronutrient comp…" at bounding box center [376, 152] width 650 height 147
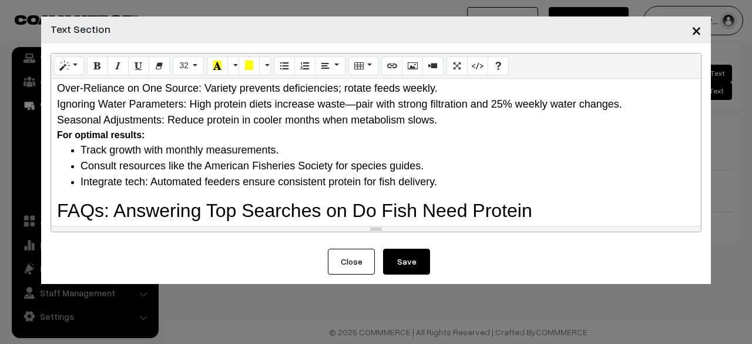
scroll to position [1374, 0]
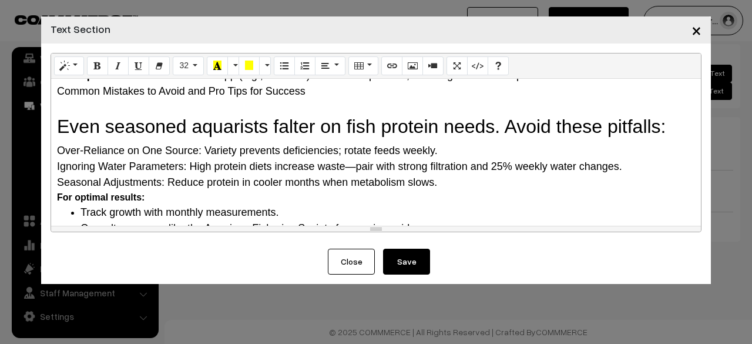
click at [142, 115] on div at bounding box center [376, 107] width 638 height 16
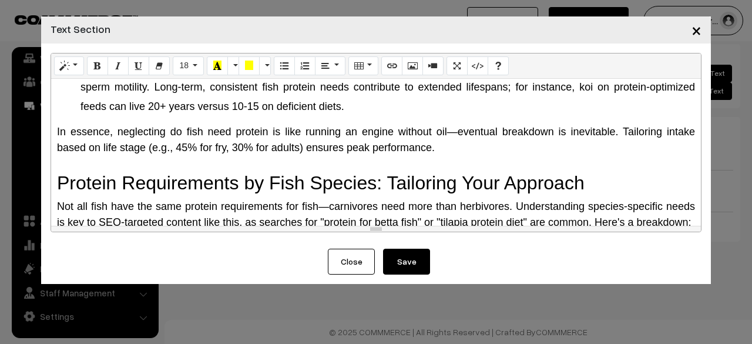
scroll to position [610, 0]
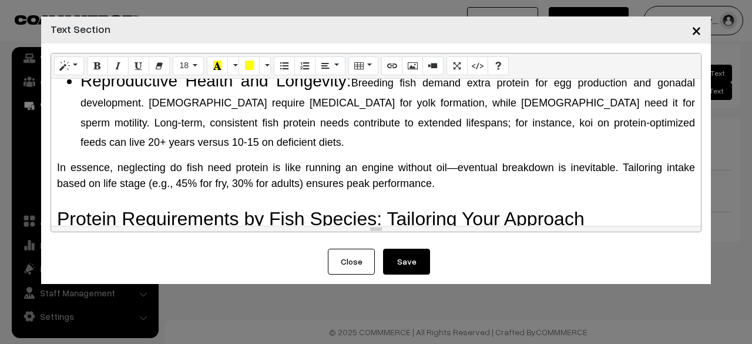
click at [83, 196] on div at bounding box center [376, 200] width 638 height 16
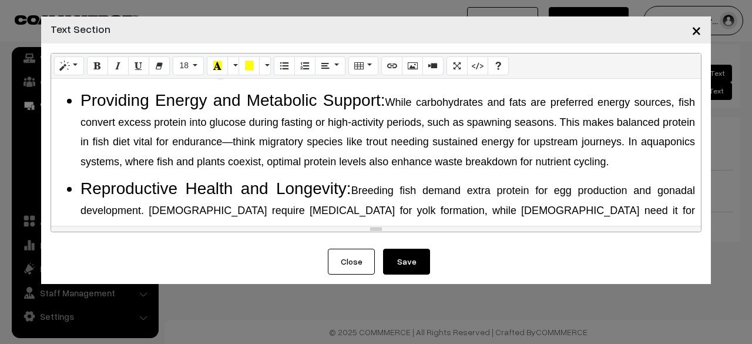
scroll to position [434, 0]
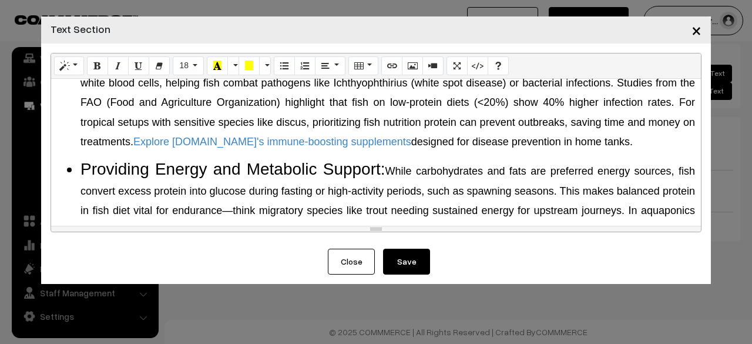
click at [355, 183] on li "Providing Energy and Metabolic Support: While carbohydrates and fats are prefer…" at bounding box center [387, 198] width 615 height 79
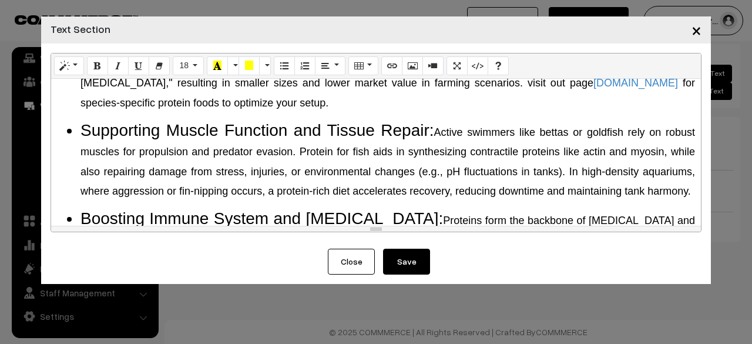
scroll to position [257, 0]
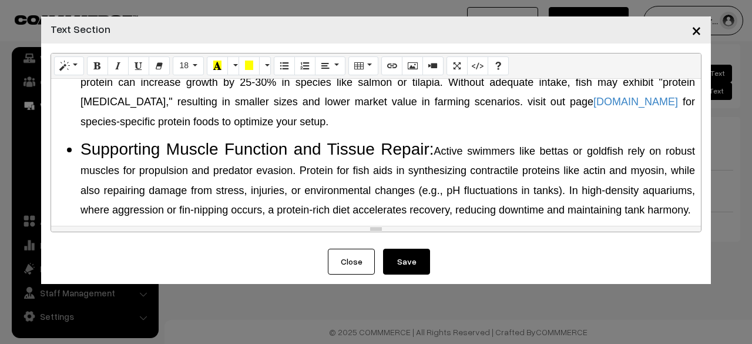
click at [227, 219] on div "Why Do Fish Need Protein? The Science Behind It Protein is a macronutrient comp…" at bounding box center [376, 152] width 650 height 147
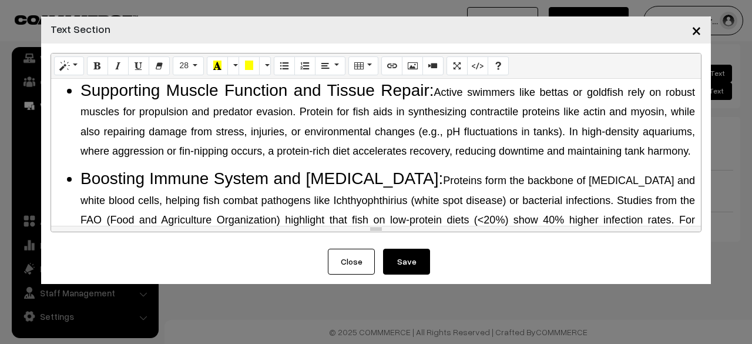
click at [223, 152] on li "Supporting Muscle Function and Tissue Repair: Active swimmers like bettas or go…" at bounding box center [387, 119] width 615 height 79
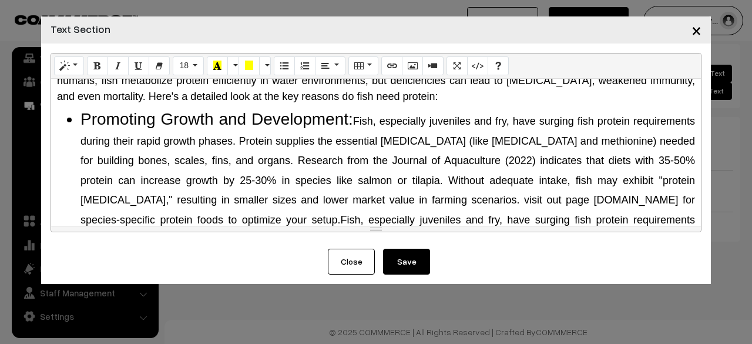
scroll to position [0, 0]
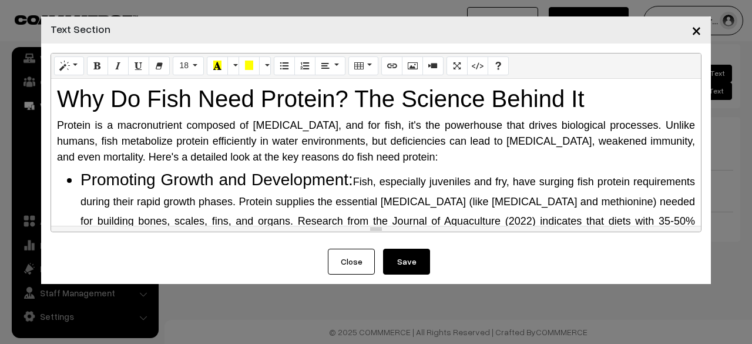
click at [422, 266] on button "Save" at bounding box center [406, 262] width 47 height 26
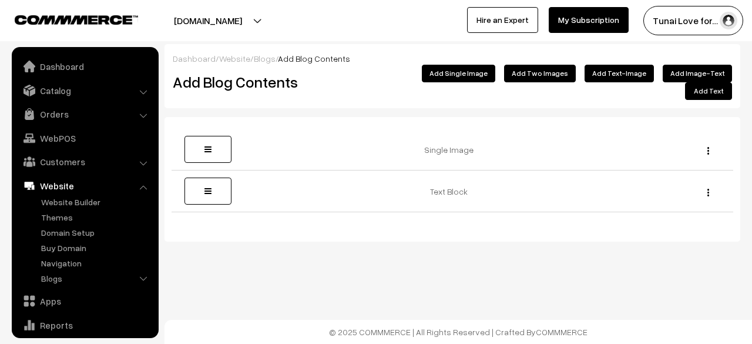
scroll to position [80, 0]
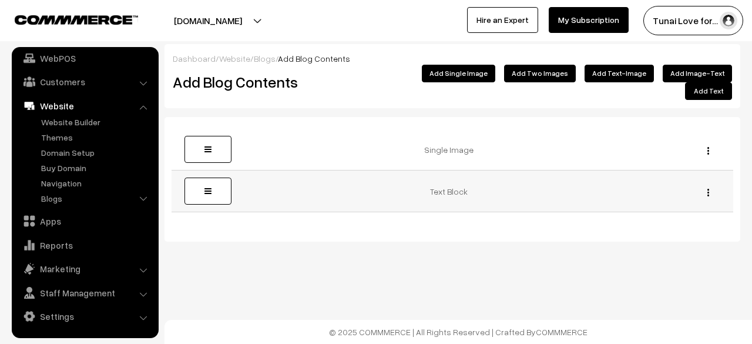
click at [707, 187] on button "button" at bounding box center [708, 191] width 3 height 9
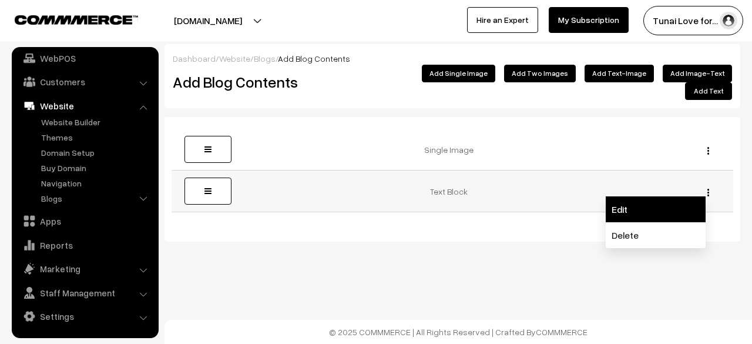
click at [677, 204] on link "Edit" at bounding box center [656, 209] width 100 height 26
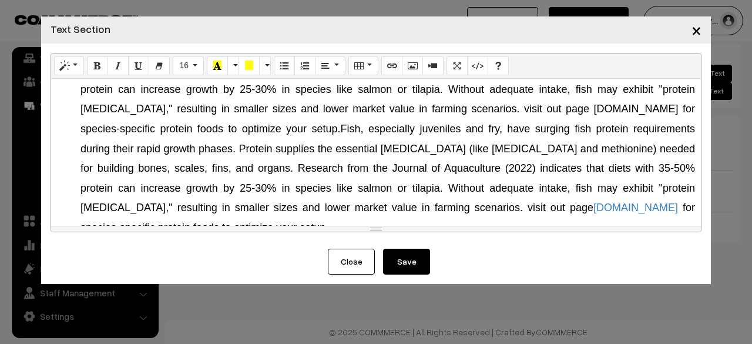
scroll to position [176, 0]
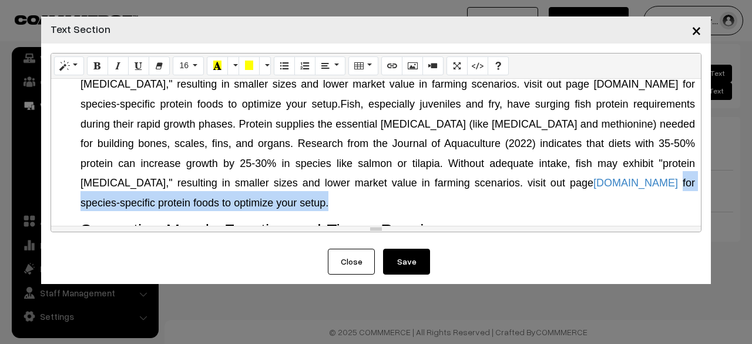
drag, startPoint x: 385, startPoint y: 182, endPoint x: 651, endPoint y: 184, distance: 265.6
click at [651, 184] on li "Promoting Growth and Development: Fish, especially juveniles and fry, have surg…" at bounding box center [387, 102] width 615 height 217
copy span "for species-specific protein foods to optimize your setup."
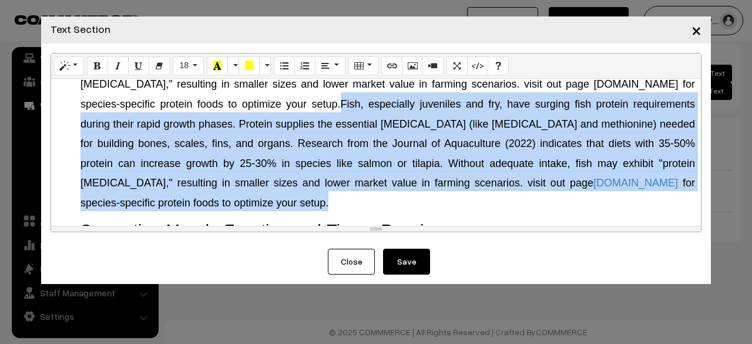
drag, startPoint x: 257, startPoint y: 99, endPoint x: 651, endPoint y: 184, distance: 402.6
click at [651, 184] on li "Promoting Growth and Development: Fish, especially juveniles and fry, have surg…" at bounding box center [387, 102] width 615 height 217
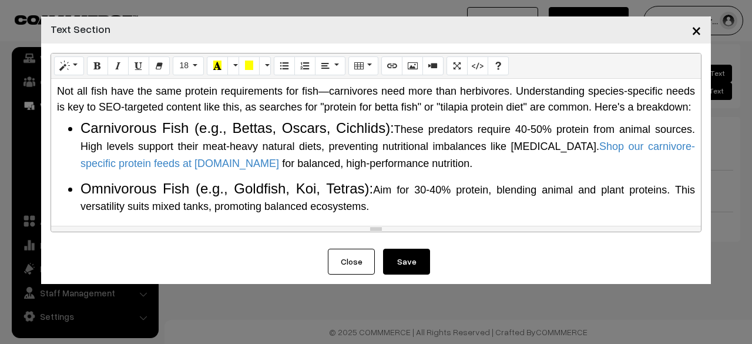
scroll to position [588, 0]
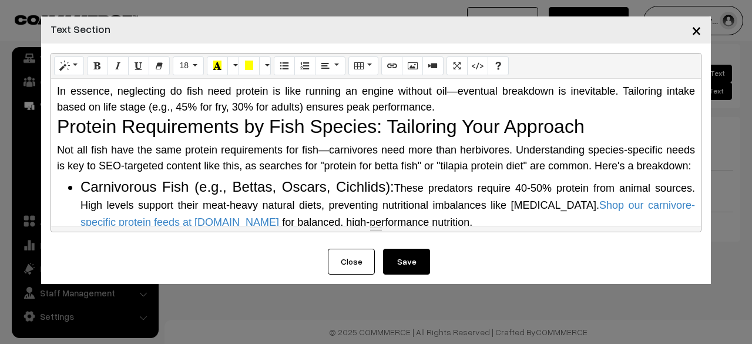
click at [179, 98] on div "Why Do Fish Need Protein? The Science Behind It Protein is a macronutrient comp…" at bounding box center [376, 152] width 650 height 147
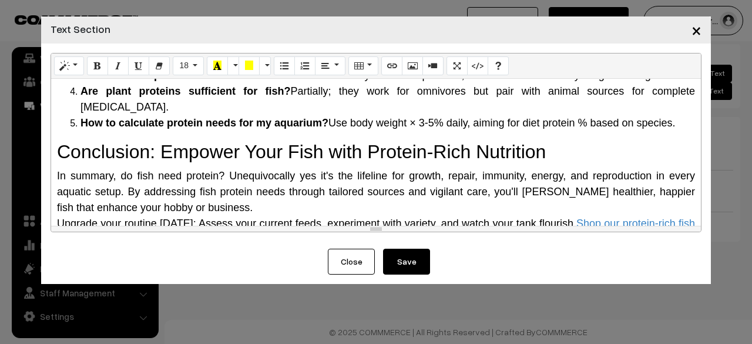
scroll to position [1410, 0]
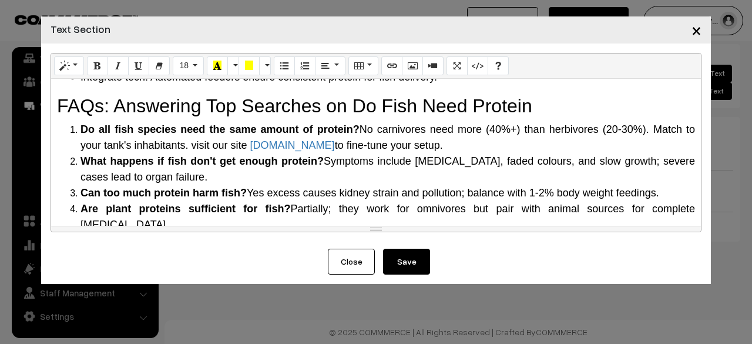
click at [152, 85] on li "Integrate tech: Automated feeders ensure consistent protein for fish delivery." at bounding box center [387, 77] width 615 height 16
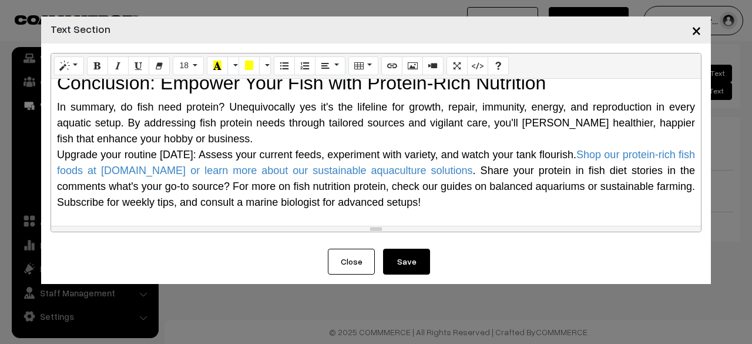
scroll to position [1616, 0]
click at [422, 257] on button "Save" at bounding box center [406, 262] width 47 height 26
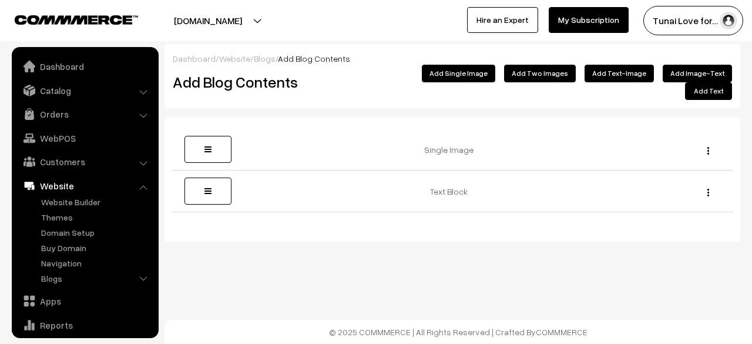
scroll to position [80, 0]
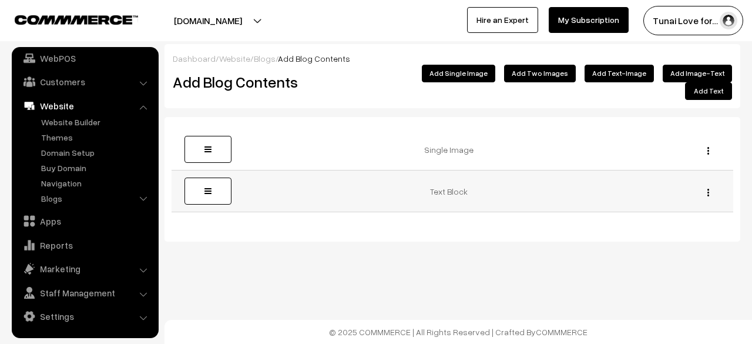
drag, startPoint x: 706, startPoint y: 174, endPoint x: 712, endPoint y: 178, distance: 6.9
click at [708, 185] on div "Edit [GEOGRAPHIC_DATA]" at bounding box center [705, 191] width 42 height 12
click at [709, 189] on img "button" at bounding box center [708, 193] width 2 height 8
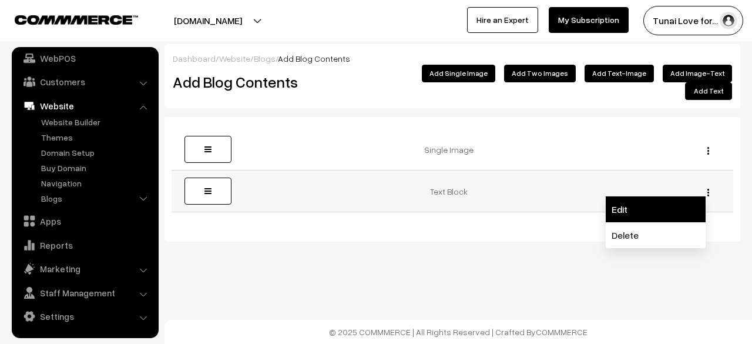
click at [667, 196] on link "Edit" at bounding box center [656, 209] width 100 height 26
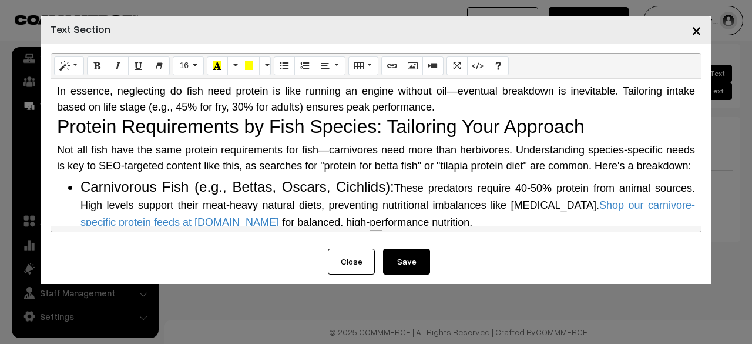
scroll to position [705, 0]
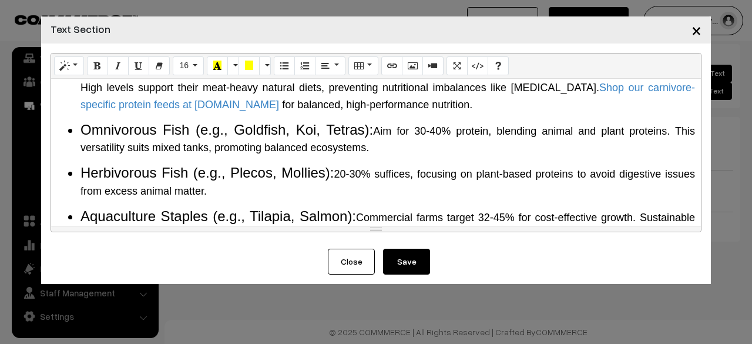
click at [66, 106] on ul "Carnivorous Fish (e.g., Bettas, Oscars, Cichlids): These predators require 40-5…" at bounding box center [376, 86] width 638 height 51
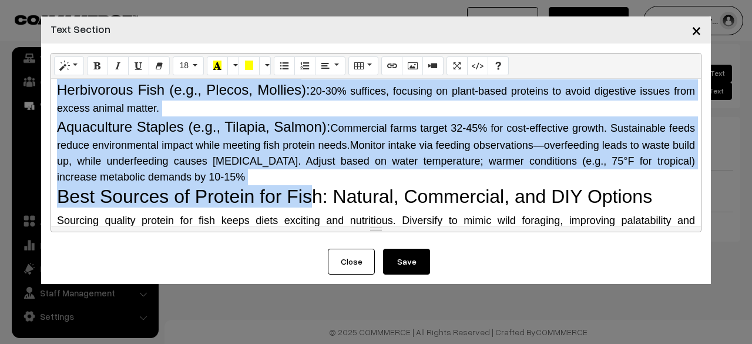
scroll to position [781, 0]
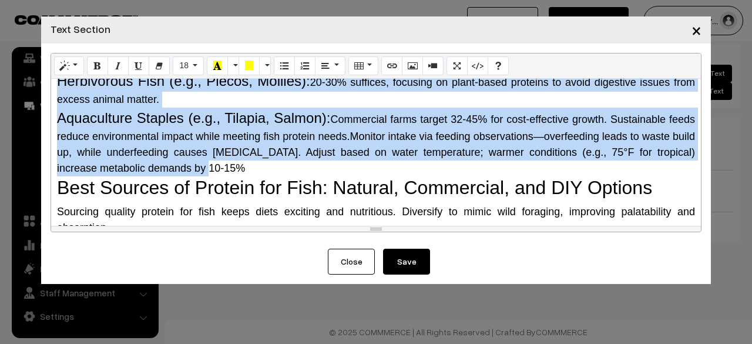
drag, startPoint x: 56, startPoint y: 119, endPoint x: 321, endPoint y: 203, distance: 277.8
click at [321, 203] on div "Why Do Fish Need Protein? The Science Behind It Protein is a macronutrient comp…" at bounding box center [376, 152] width 650 height 147
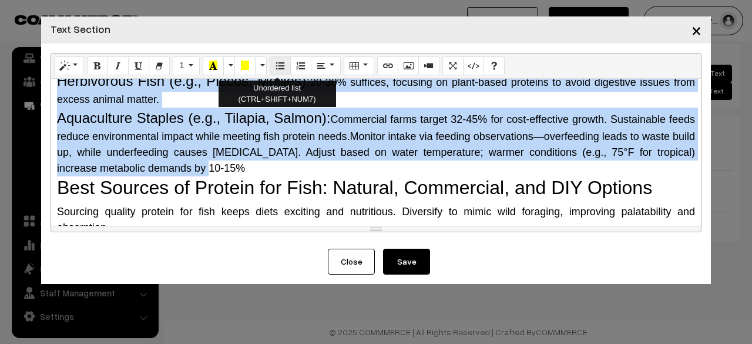
click at [276, 63] on icon "Unordered list (CTRL+SHIFT+NUM7)" at bounding box center [280, 65] width 8 height 9
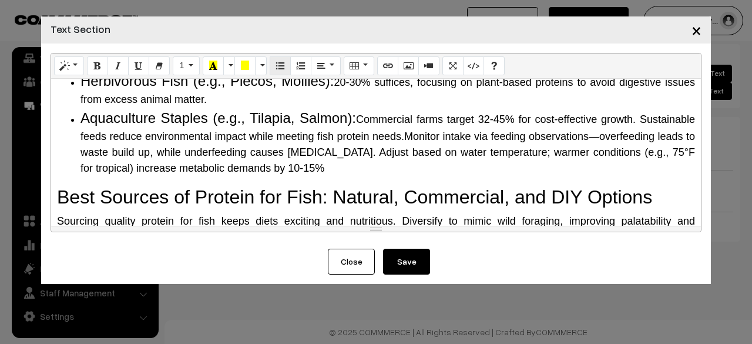
scroll to position [790, 0]
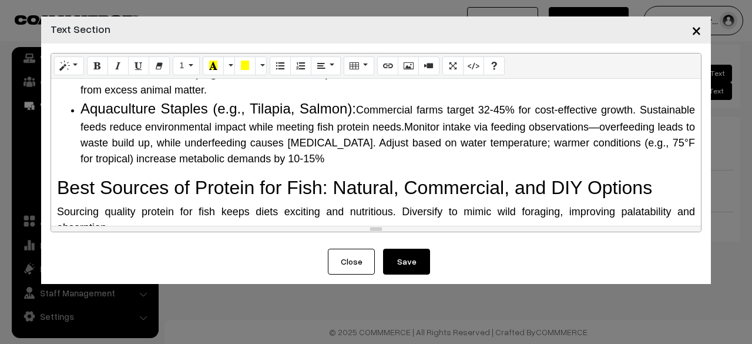
click at [244, 98] on li "Herbivorous Fish (e.g., Plecos, Mollies): 20-30% suffices, focusing on plant-ba…" at bounding box center [387, 79] width 615 height 37
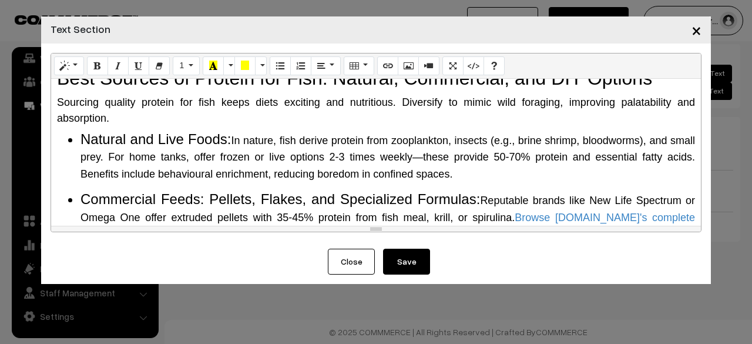
scroll to position [908, 0]
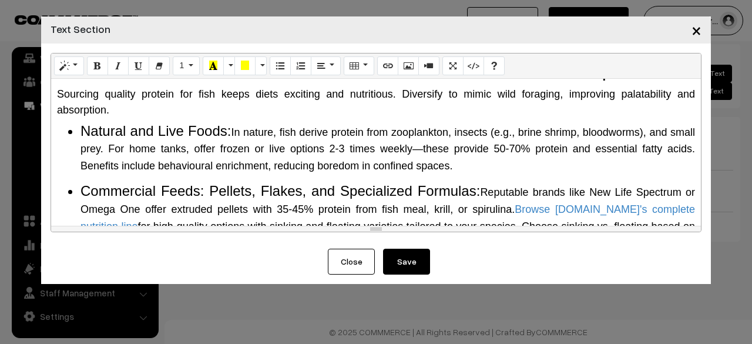
click at [409, 257] on button "Save" at bounding box center [406, 262] width 47 height 26
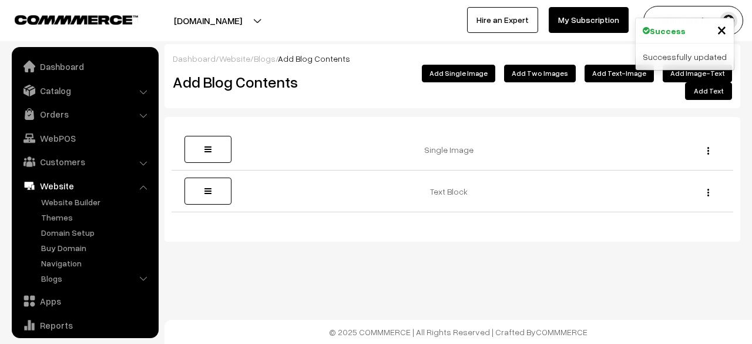
scroll to position [80, 0]
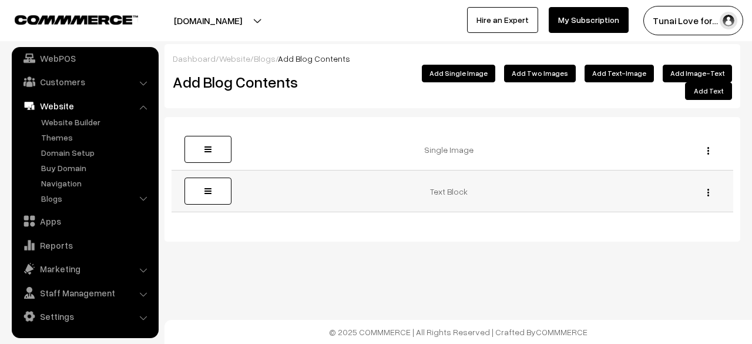
click at [709, 189] on img "button" at bounding box center [708, 193] width 2 height 8
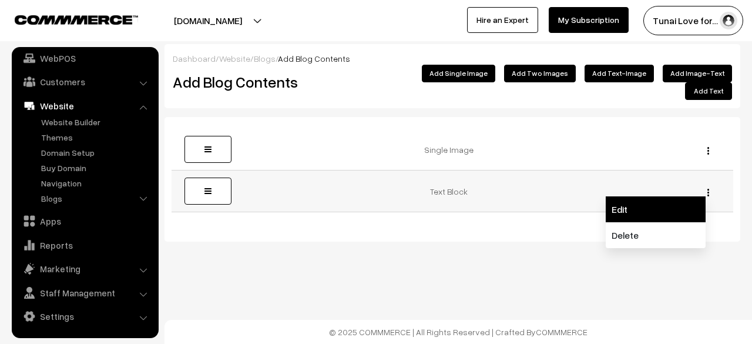
click at [652, 196] on link "Edit" at bounding box center [656, 209] width 100 height 26
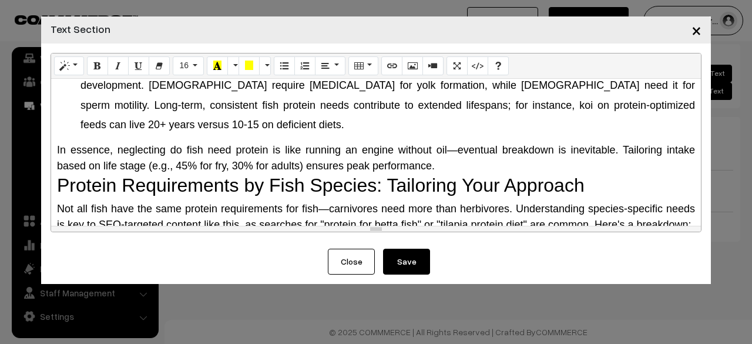
scroll to position [646, 0]
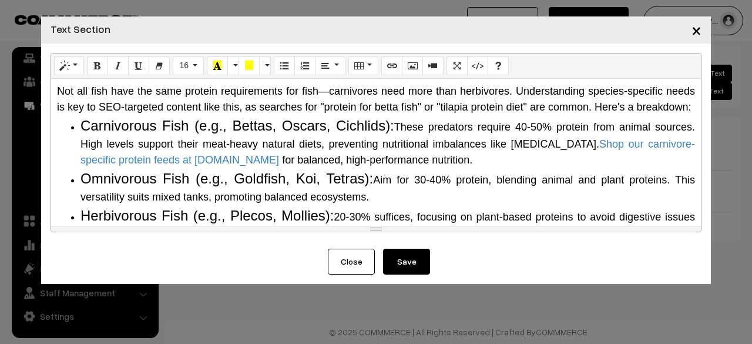
click at [85, 133] on span "Carnivorous Fish (e.g., Bettas, Oscars, Cichlids):" at bounding box center [237, 126] width 314 height 16
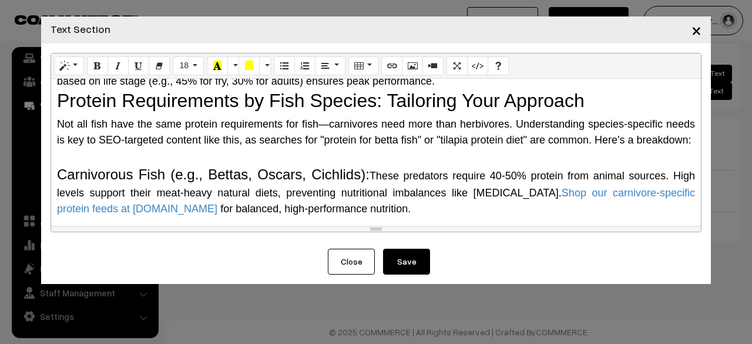
scroll to position [612, 0]
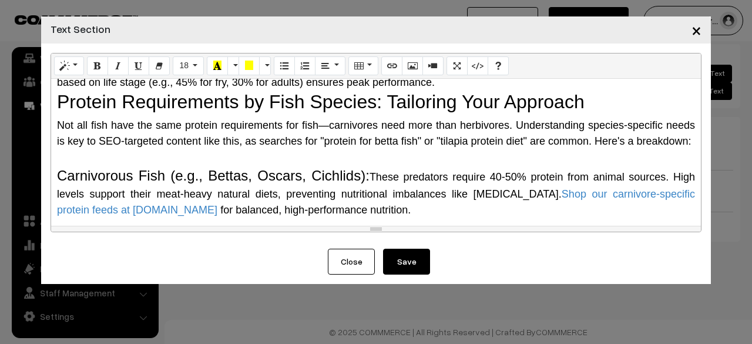
click at [63, 199] on div "Carnivorous Fish (e.g., Bettas, Oscars, Cichlids): These predators require 40-5…" at bounding box center [376, 183] width 638 height 69
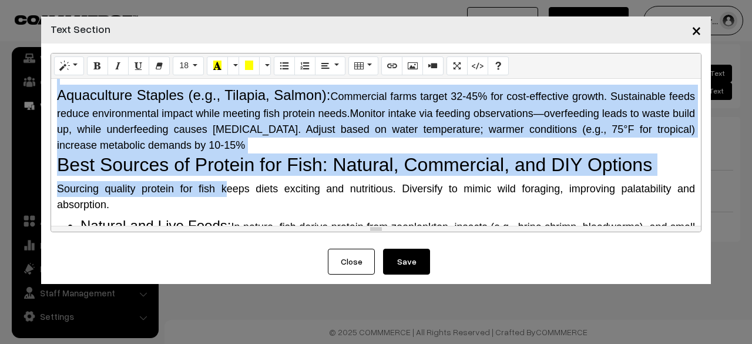
scroll to position [863, 0]
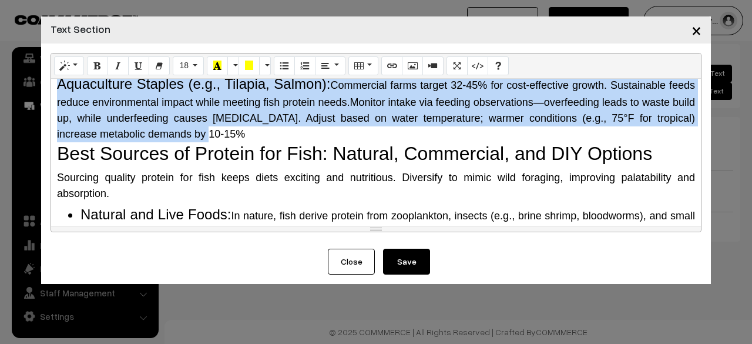
drag, startPoint x: 57, startPoint y: 127, endPoint x: 255, endPoint y: 166, distance: 201.9
click at [255, 166] on div "Why Do Fish Need Protein? The Science Behind It Protein is a macronutrient comp…" at bounding box center [376, 152] width 650 height 147
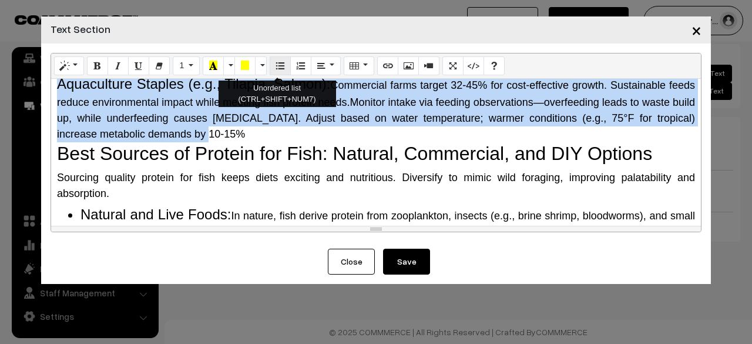
click at [283, 68] on button "Unordered list (CTRL+SHIFT+NUM7)" at bounding box center [280, 65] width 21 height 19
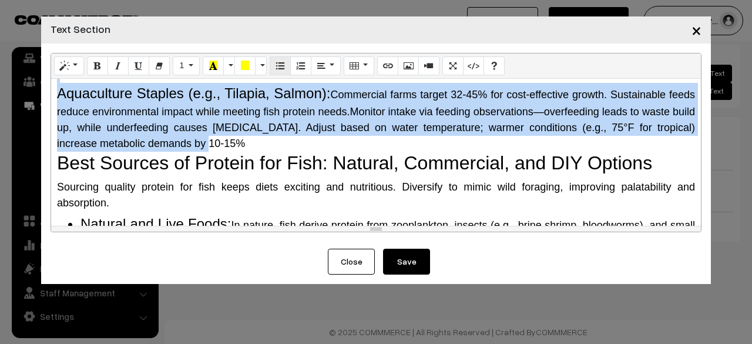
scroll to position [872, 0]
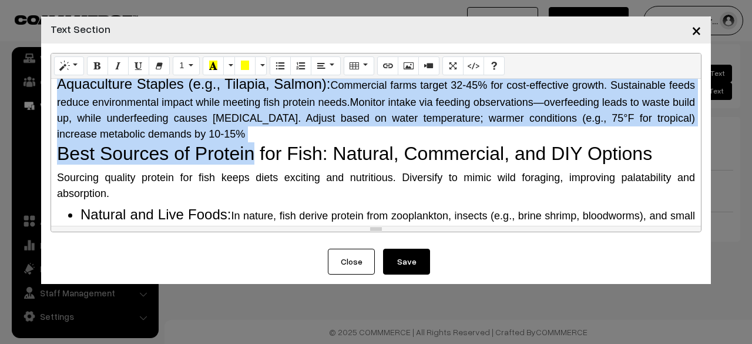
drag, startPoint x: 256, startPoint y: 177, endPoint x: 102, endPoint y: 90, distance: 177.3
click at [102, 90] on div "Why Do Fish Need Protein? The Science Behind It Protein is a macronutrient comp…" at bounding box center [376, 152] width 650 height 147
click at [102, 58] on div "Herbivorous Fish (e.g., Plecos, Mollies): 20-30% suffices, focusing on plant-ba…" at bounding box center [376, 31] width 638 height 53
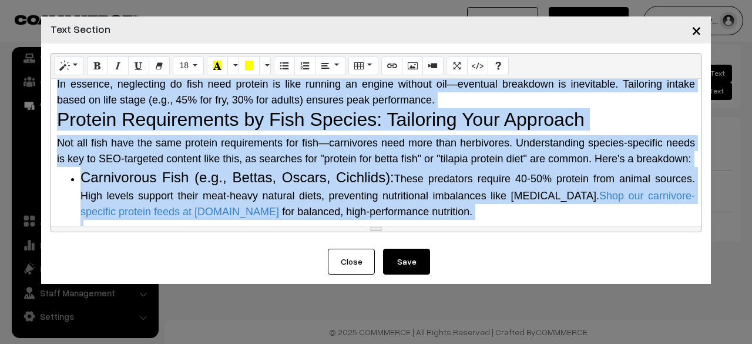
scroll to position [556, 0]
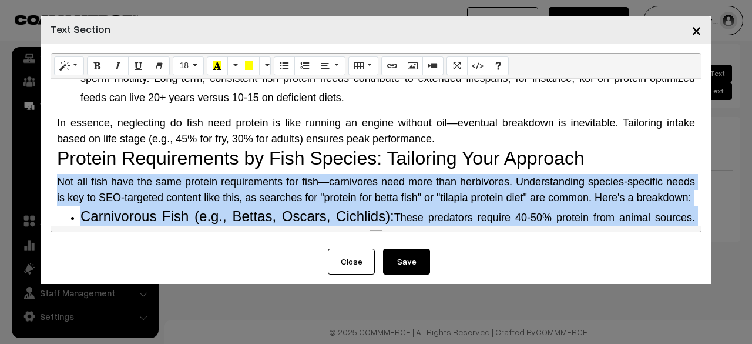
drag, startPoint x: 272, startPoint y: 171, endPoint x: 56, endPoint y: 192, distance: 217.2
click at [56, 192] on div "Why Do Fish Need Protein? The Science Behind It Protein is a macronutrient comp…" at bounding box center [376, 152] width 650 height 147
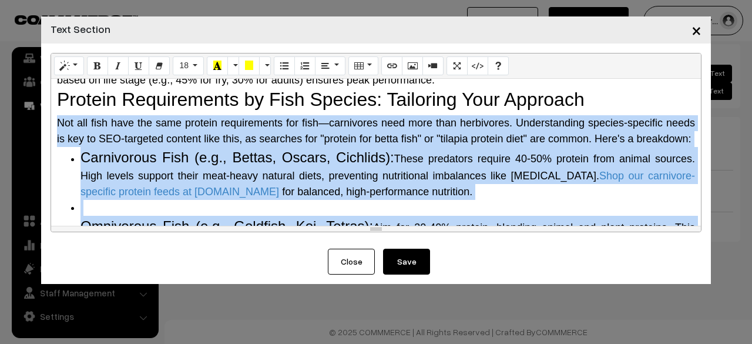
click at [236, 145] on span "Not all fish have the same protein requirements for fish—carnivores need more t…" at bounding box center [376, 131] width 638 height 28
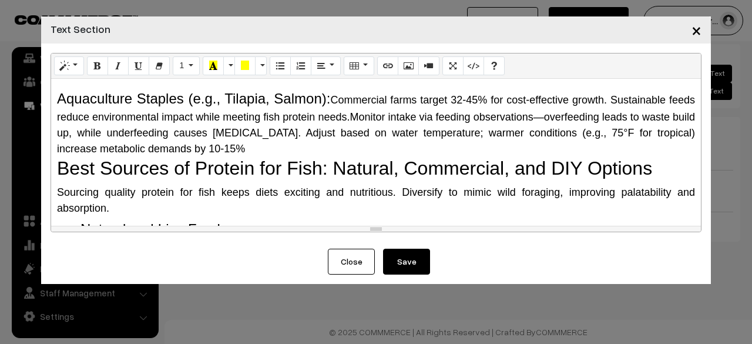
scroll to position [850, 0]
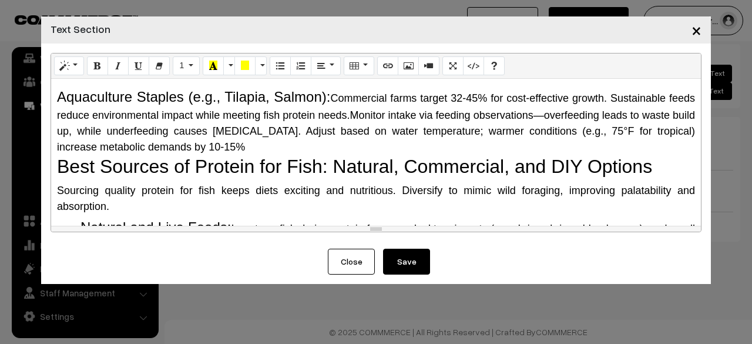
click at [120, 155] on div "Aquaculture Staples (e.g., Tilapia, Salmon): Commercial farms target 32-45% for…" at bounding box center [376, 113] width 638 height 85
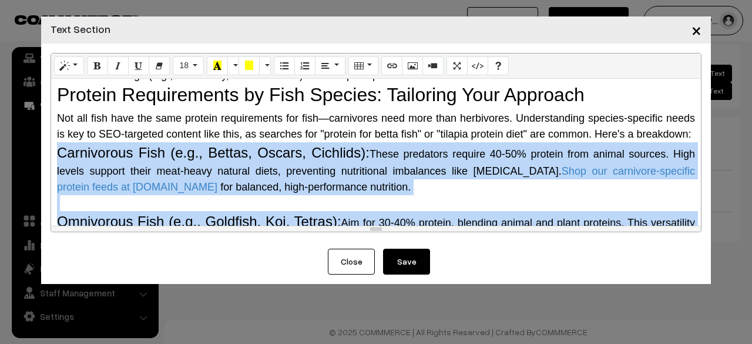
scroll to position [638, 0]
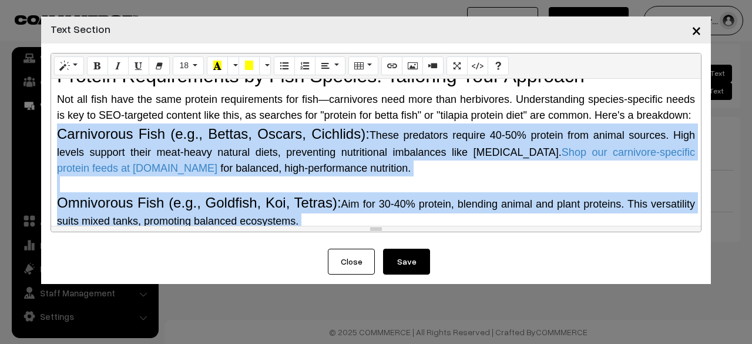
drag, startPoint x: 246, startPoint y: 179, endPoint x: 54, endPoint y: 176, distance: 192.2
click at [54, 176] on div "Why Do Fish Need Protein? The Science Behind It Protein is a macronutrient comp…" at bounding box center [376, 152] width 650 height 147
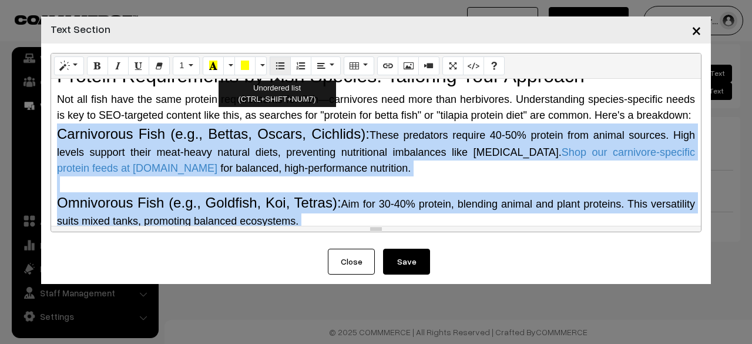
click at [276, 63] on icon "Unordered list (CTRL+SHIFT+NUM7)" at bounding box center [280, 65] width 8 height 9
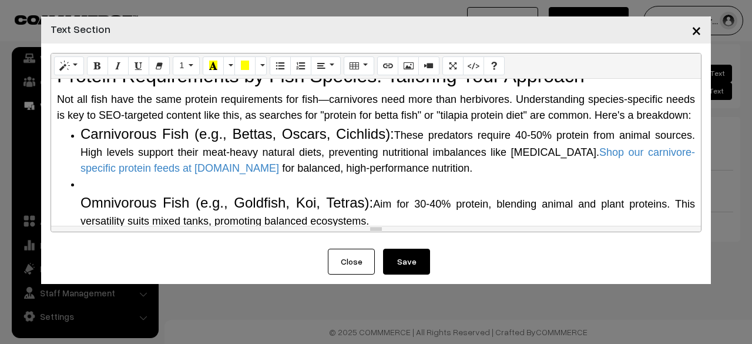
click at [286, 121] on span "Not all fish have the same protein requirements for fish—carnivores need more t…" at bounding box center [376, 107] width 638 height 28
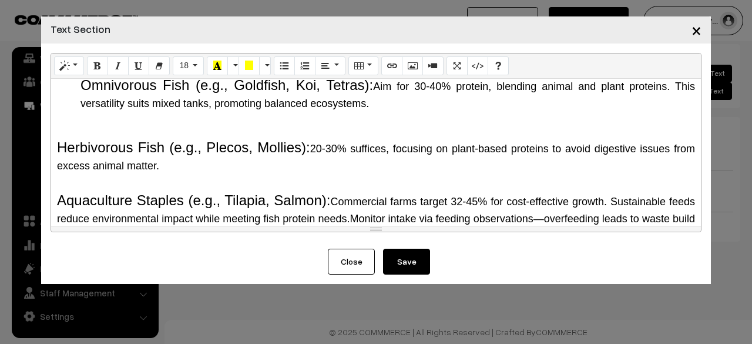
click at [101, 96] on li "Omnivorous Fish (e.g., Goldfish, Koi, Tetras): Aim for 30-40% protein, blending…" at bounding box center [387, 85] width 615 height 53
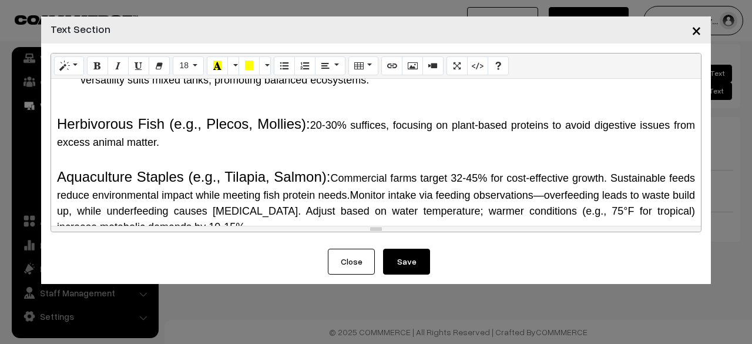
scroll to position [712, 0]
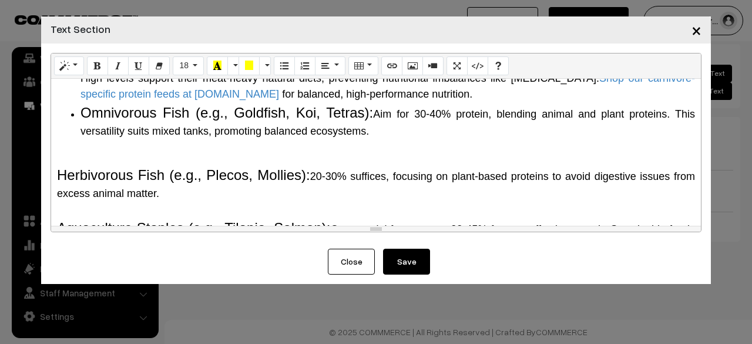
click at [76, 139] on ul "Carnivorous Fish (e.g., Bettas, Oscars, Cichlids): These predators require 40-5…" at bounding box center [376, 94] width 638 height 90
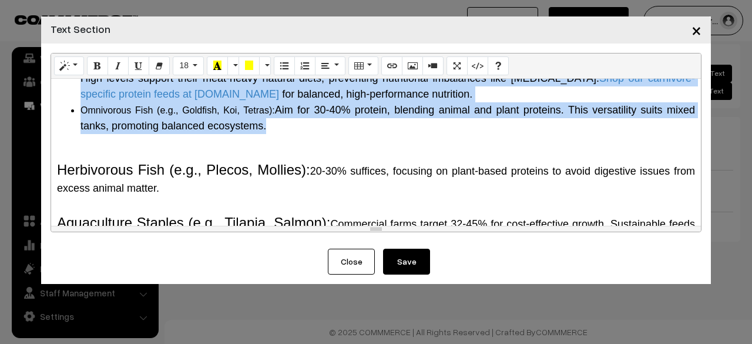
drag, startPoint x: 68, startPoint y: 102, endPoint x: 275, endPoint y: 161, distance: 215.6
click at [275, 134] on ul "Carnivorous Fish (e.g., Bettas, Oscars, Cichlids): These predators require 40-5…" at bounding box center [376, 91] width 638 height 85
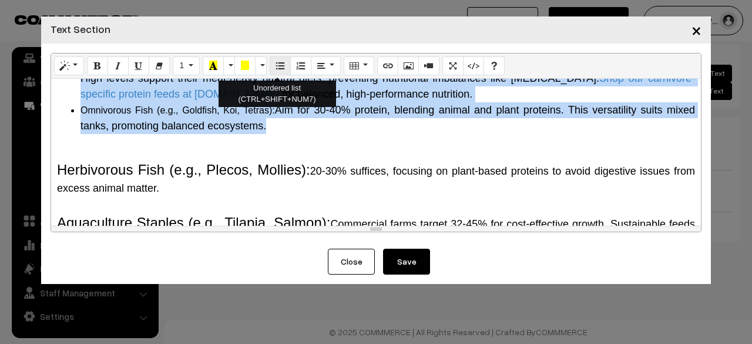
click at [280, 66] on icon "Unordered list (CTRL+SHIFT+NUM7)" at bounding box center [280, 65] width 8 height 9
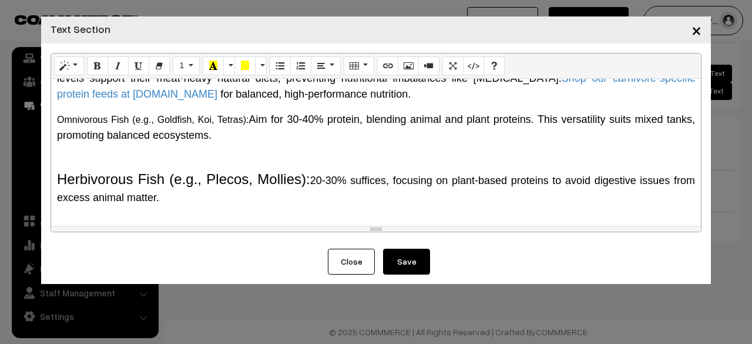
click at [250, 143] on p "Omnivorous Fish (e.g., Goldfish, Koi, Tetras): Aim for 30-40% protein, blending…" at bounding box center [376, 128] width 638 height 32
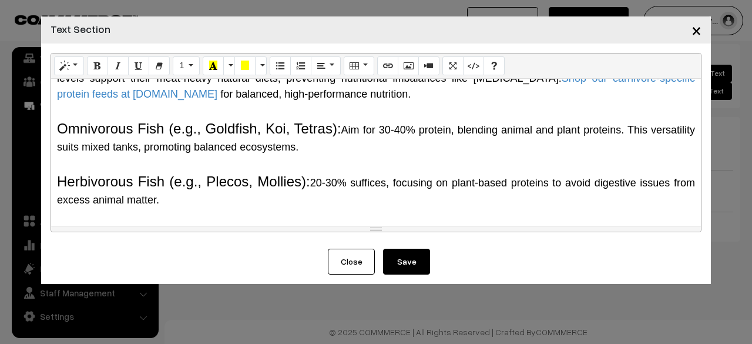
click at [153, 136] on span "Omnivorous Fish (e.g., Goldfish, Koi, Tetras):" at bounding box center [199, 128] width 284 height 16
drag, startPoint x: 363, startPoint y: 165, endPoint x: 377, endPoint y: 190, distance: 28.9
click at [377, 190] on div "Why Do Fish Need Protein? The Science Behind It Protein is a macronutrient comp…" at bounding box center [376, 152] width 650 height 147
click at [189, 73] on button "1" at bounding box center [186, 65] width 26 height 19
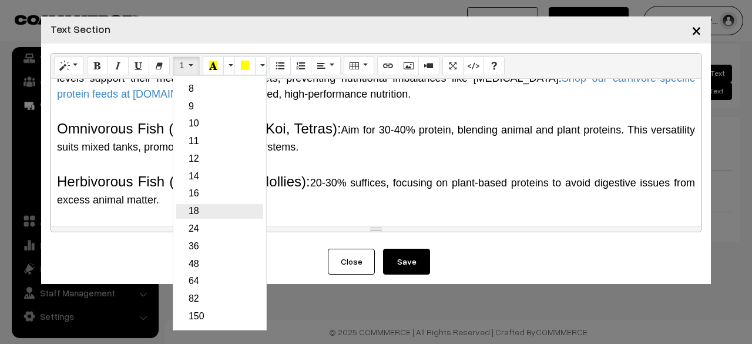
click at [212, 213] on link "18" at bounding box center [219, 211] width 87 height 15
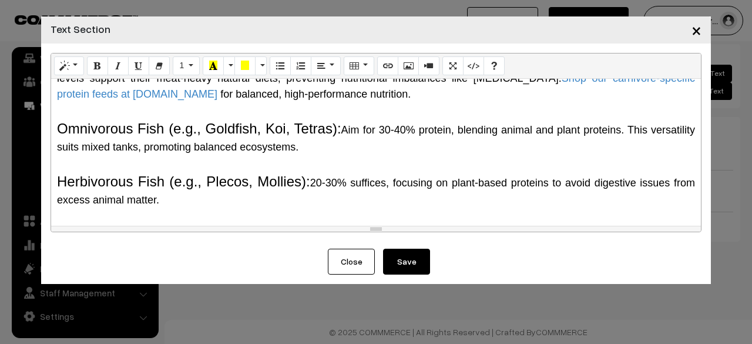
click at [341, 136] on span "Omnivorous Fish (e.g., Goldfish, Koi, Tetras):" at bounding box center [199, 128] width 284 height 16
drag, startPoint x: 363, startPoint y: 163, endPoint x: 381, endPoint y: 184, distance: 27.9
click at [381, 155] on div "Omnivorous Fish (e.g., Goldfish, Koi, Tetras): Aim for 30-40% protein, blending…" at bounding box center [376, 128] width 638 height 53
click at [190, 64] on button "1" at bounding box center [186, 65] width 26 height 19
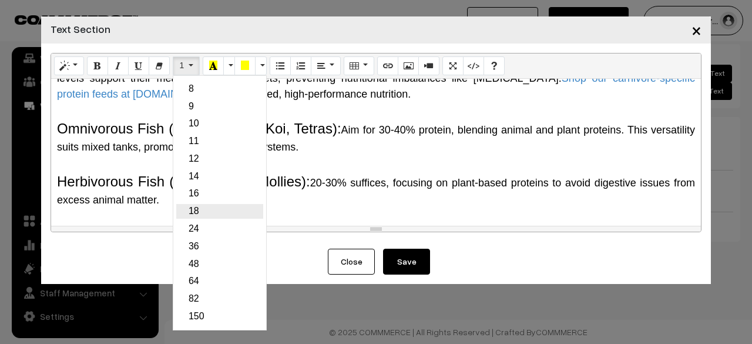
click at [216, 207] on link "18" at bounding box center [219, 211] width 87 height 15
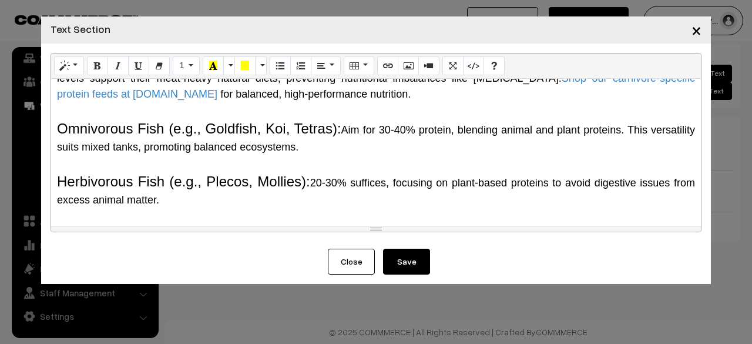
click at [401, 102] on div "Carnivorous Fish (e.g., Bettas, Oscars, Cichlids): These predators require 40-5…" at bounding box center [376, 75] width 638 height 53
click at [371, 136] on span "Aim for 30-40% protein, blending animal and plan" at bounding box center [459, 130] width 236 height 12
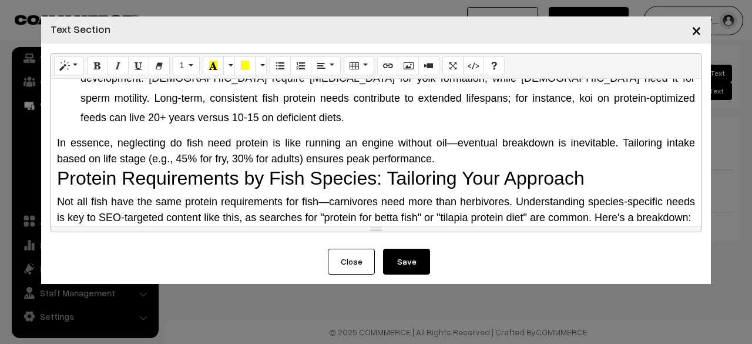
scroll to position [653, 0]
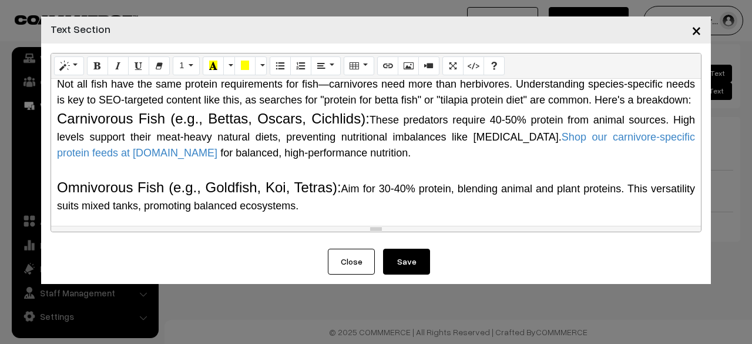
click at [114, 108] on div "Not all fish have the same protein requirements for fish—carnivores need more t…" at bounding box center [376, 92] width 638 height 32
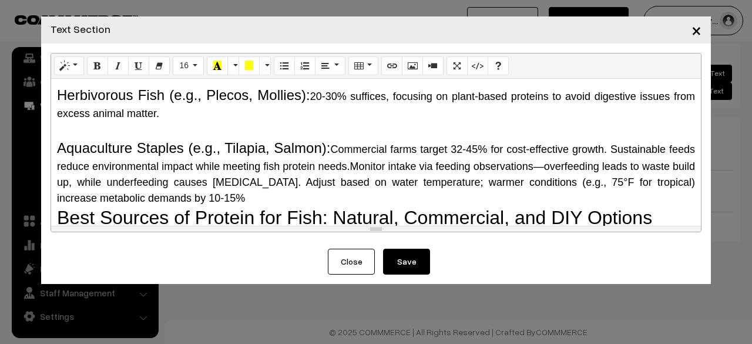
scroll to position [888, 0]
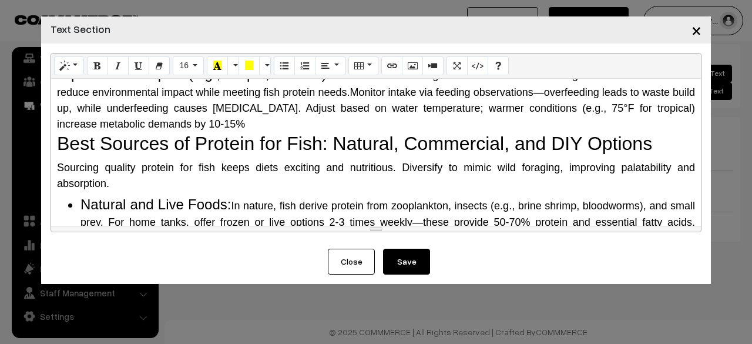
click at [409, 253] on button "Save" at bounding box center [406, 262] width 47 height 26
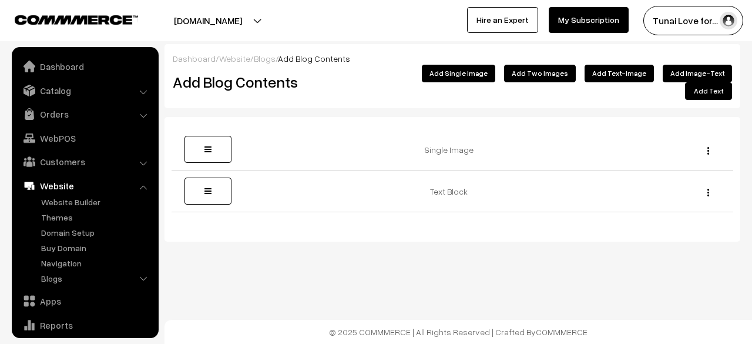
scroll to position [80, 0]
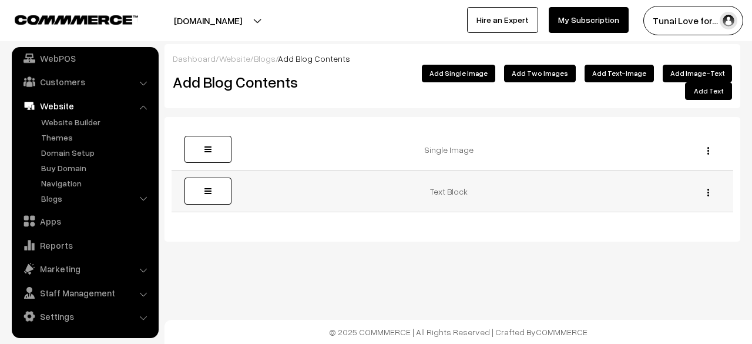
click at [707, 189] on img "button" at bounding box center [708, 193] width 2 height 8
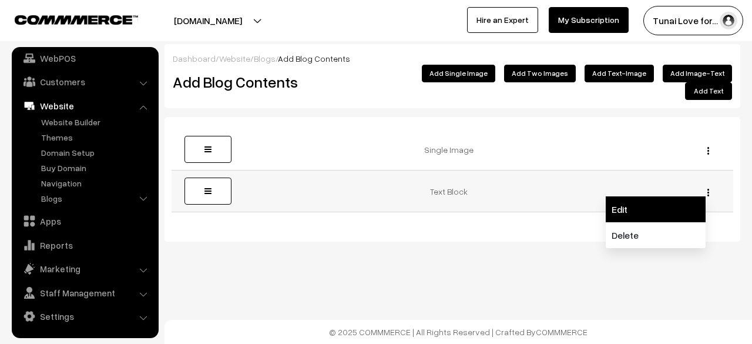
click at [682, 197] on link "Edit" at bounding box center [656, 209] width 100 height 26
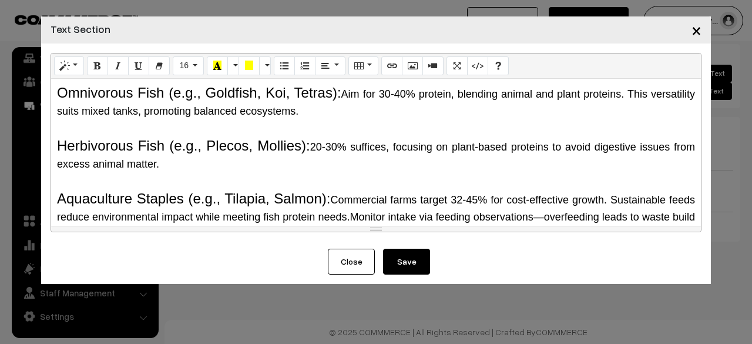
scroll to position [646, 0]
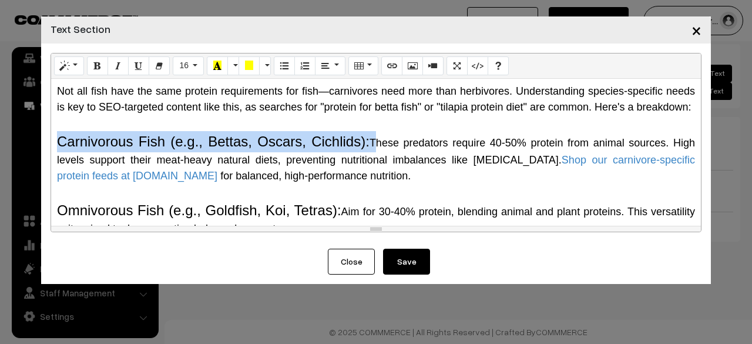
drag, startPoint x: 54, startPoint y: 176, endPoint x: 370, endPoint y: 177, distance: 315.5
click at [370, 177] on div "Why Do Fish Need Protein? The Science Behind It Protein is a macronutrient comp…" at bounding box center [376, 152] width 650 height 147
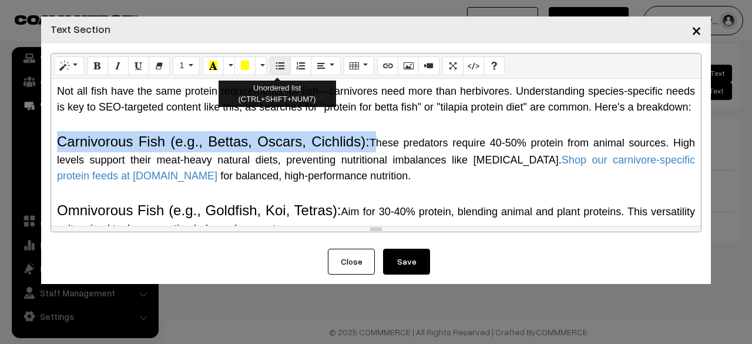
click at [276, 69] on icon "Unordered list (CTRL+SHIFT+NUM7)" at bounding box center [280, 65] width 8 height 9
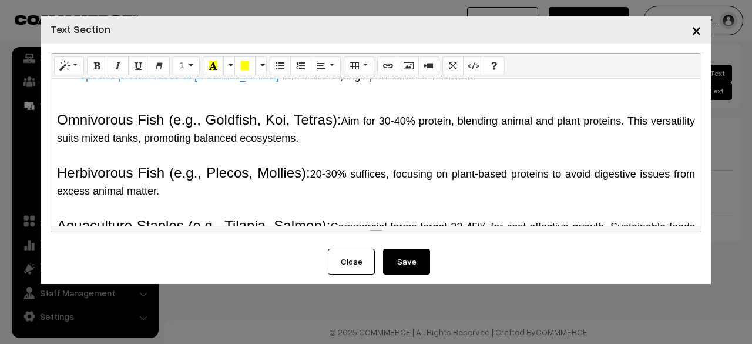
scroll to position [764, 0]
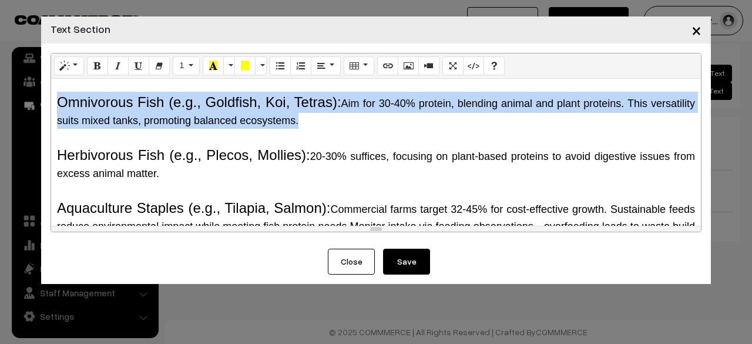
drag, startPoint x: 58, startPoint y: 136, endPoint x: 350, endPoint y: 159, distance: 292.9
click at [350, 129] on div "Omnivorous Fish (e.g., Goldfish, Koi, Tetras): Aim for 30-40% protein, blending…" at bounding box center [376, 102] width 638 height 53
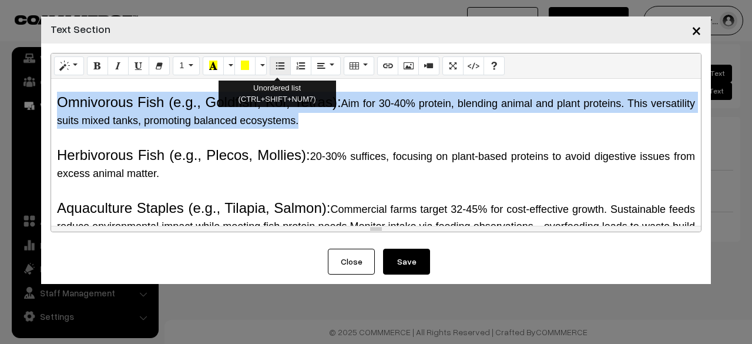
click at [271, 63] on button "Unordered list (CTRL+SHIFT+NUM7)" at bounding box center [280, 65] width 21 height 19
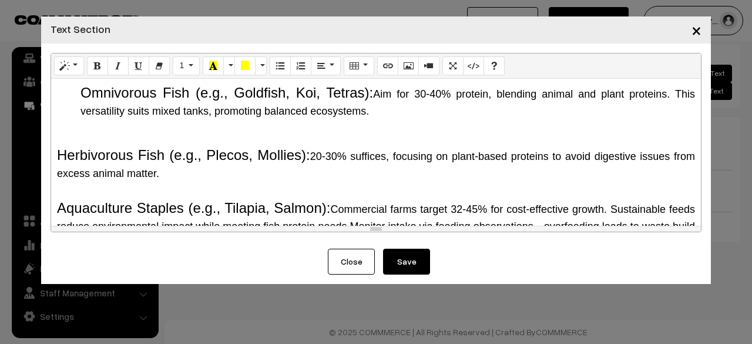
scroll to position [823, 0]
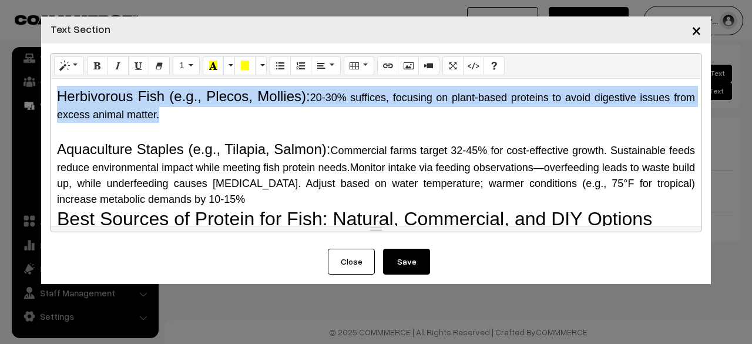
drag, startPoint x: 55, startPoint y: 126, endPoint x: 189, endPoint y: 147, distance: 136.1
click at [189, 147] on div "Why Do Fish Need Protein? The Science Behind It Protein is a macronutrient comp…" at bounding box center [376, 152] width 650 height 147
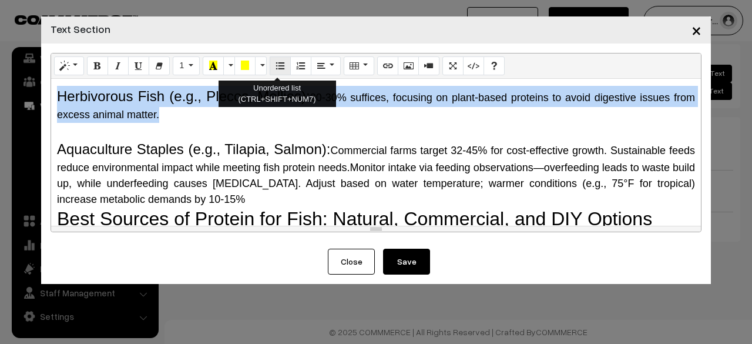
click at [281, 66] on button "Unordered list (CTRL+SHIFT+NUM7)" at bounding box center [280, 65] width 21 height 19
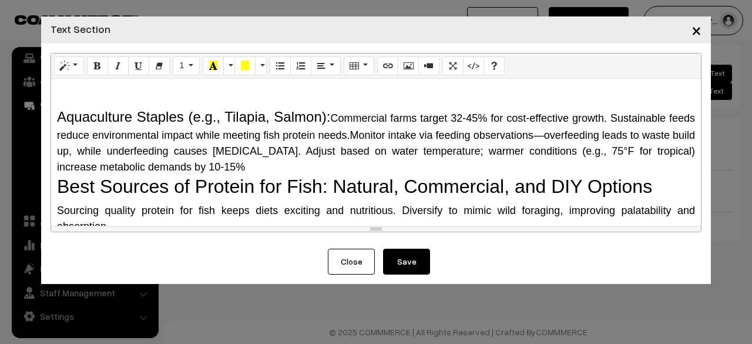
scroll to position [881, 0]
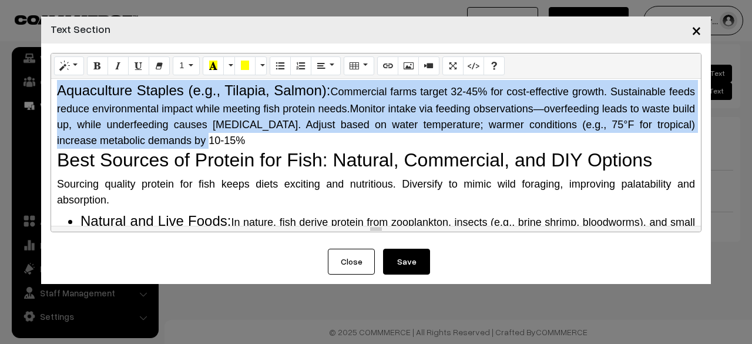
drag, startPoint x: 56, startPoint y: 123, endPoint x: 290, endPoint y: 169, distance: 238.3
click at [290, 149] on div "Aquaculture Staples (e.g., Tilapia, Salmon): Commercial farms target 32-45% for…" at bounding box center [376, 106] width 638 height 85
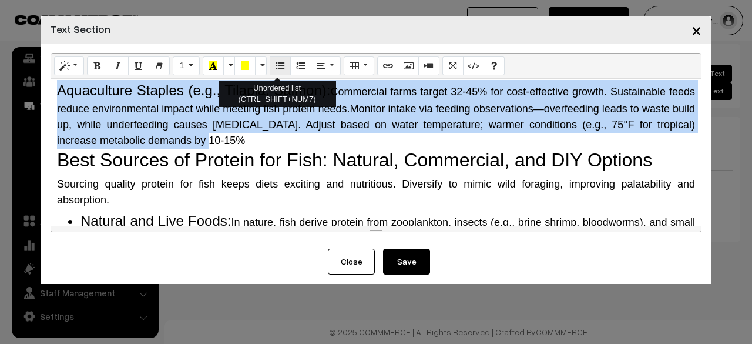
click at [271, 66] on button "Unordered list (CTRL+SHIFT+NUM7)" at bounding box center [280, 65] width 21 height 19
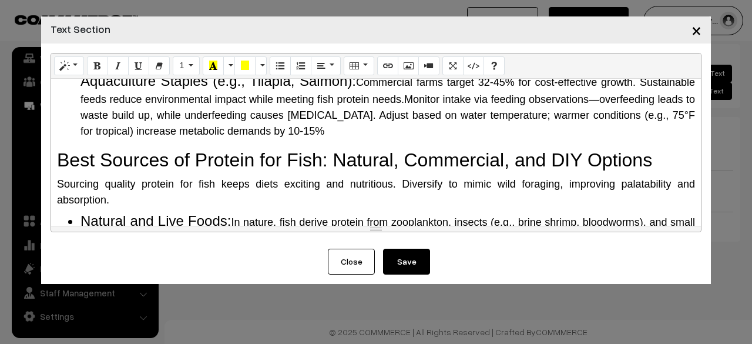
click at [241, 137] on span "Monitor intake via feeding observations—overfeeding leads to waste build up, wh…" at bounding box center [387, 114] width 615 height 43
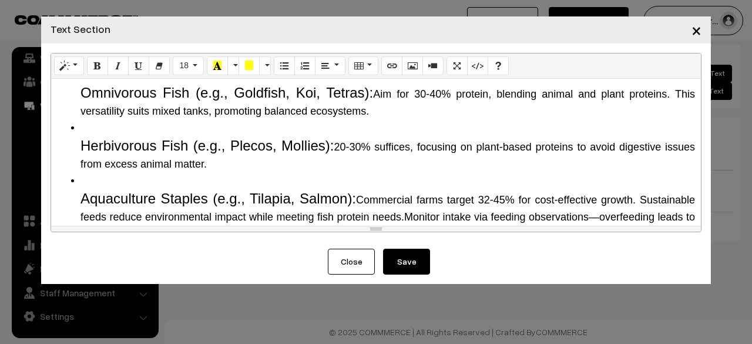
scroll to position [646, 0]
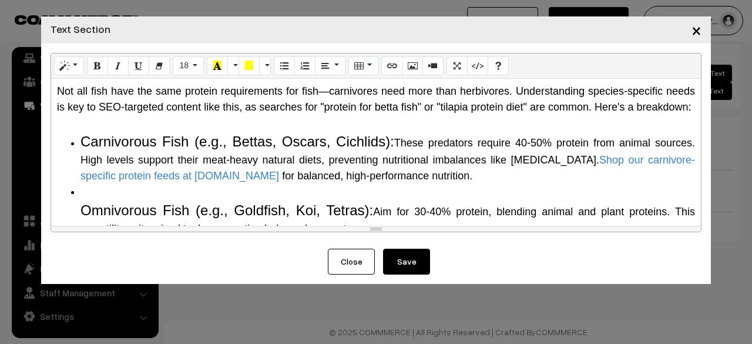
click at [403, 263] on button "Save" at bounding box center [406, 262] width 47 height 26
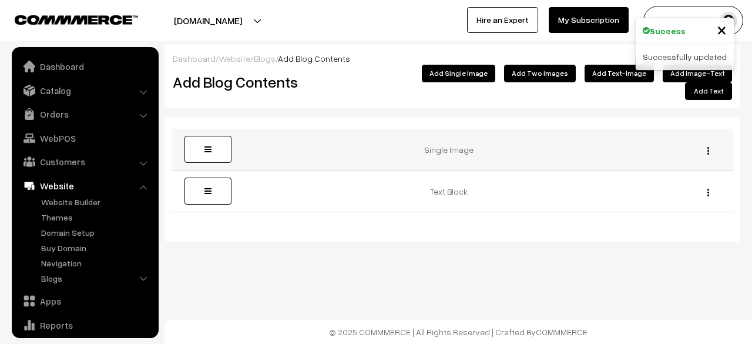
scroll to position [80, 0]
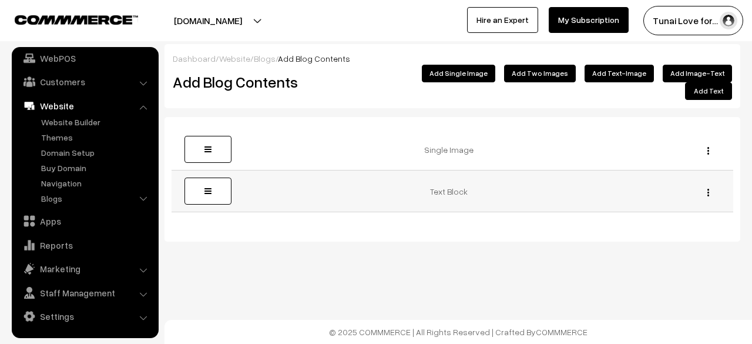
click at [704, 185] on div "Edit Delete" at bounding box center [705, 191] width 42 height 12
click at [709, 189] on img "button" at bounding box center [708, 193] width 2 height 8
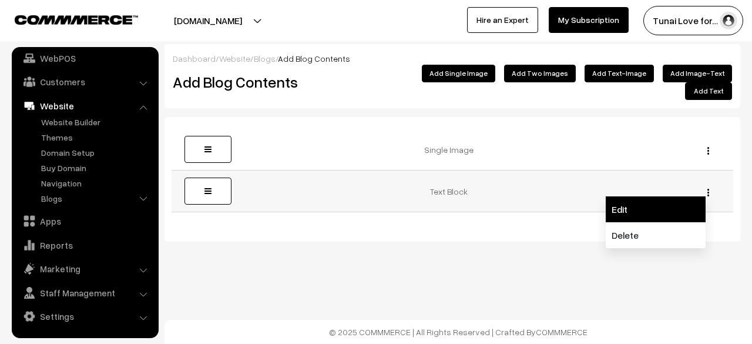
click at [659, 203] on link "Edit" at bounding box center [656, 209] width 100 height 26
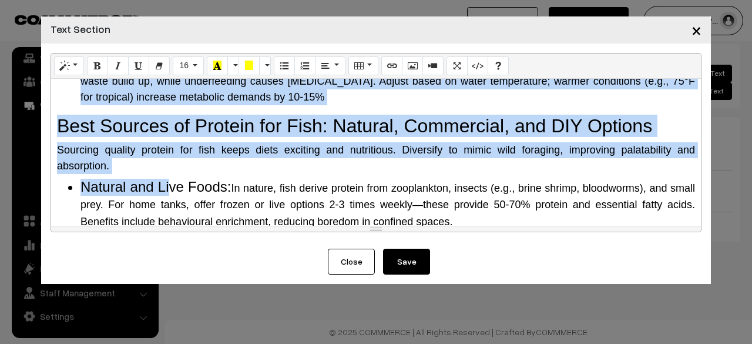
scroll to position [927, 0]
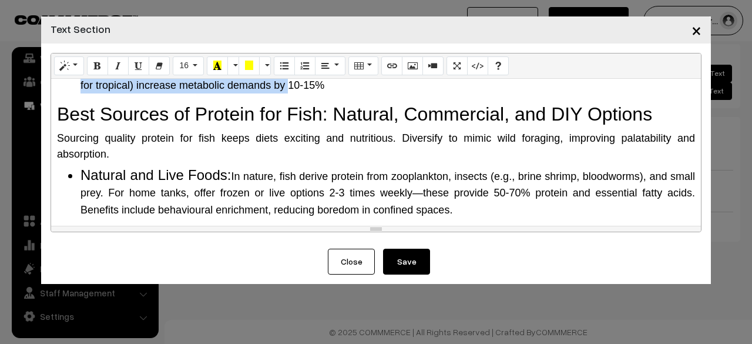
drag, startPoint x: 62, startPoint y: 109, endPoint x: 389, endPoint y: 119, distance: 327.4
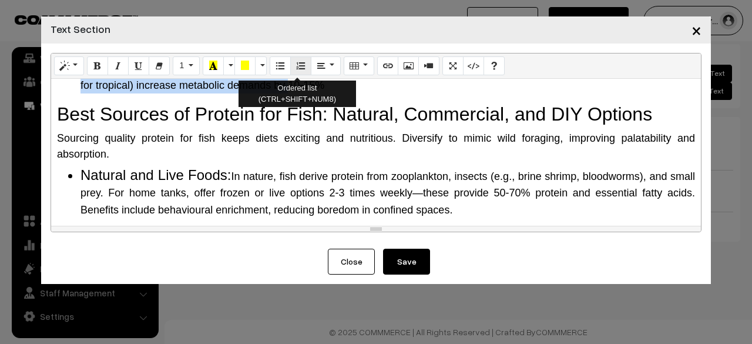
click at [298, 68] on icon "Ordered list (CTRL+SHIFT+NUM8)" at bounding box center [301, 65] width 8 height 9
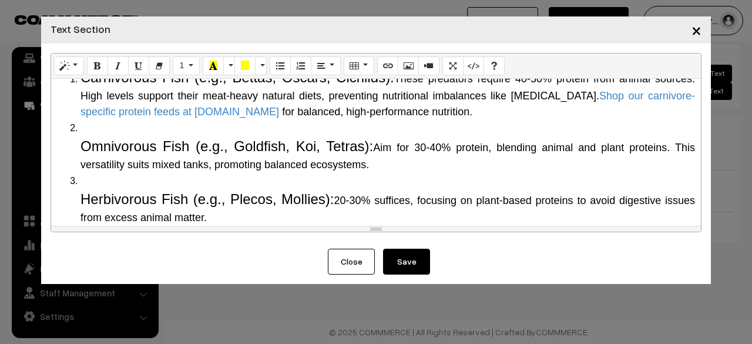
scroll to position [692, 0]
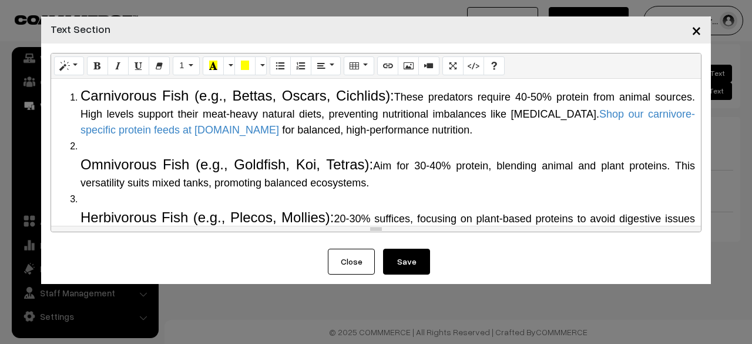
click at [75, 195] on ol "Carnivorous Fish (e.g., Bettas, Oscars, Cichlids): These predators require 40-5…" at bounding box center [376, 206] width 638 height 243
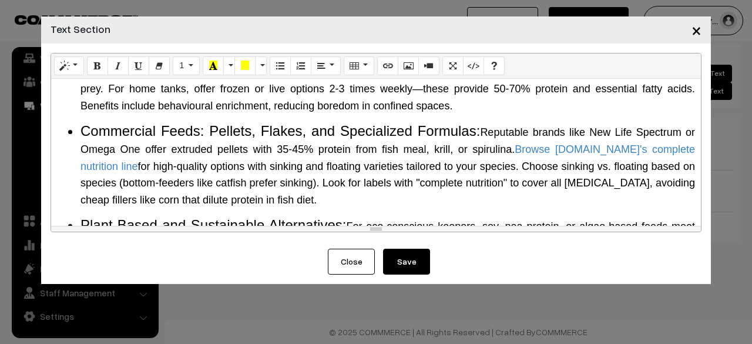
scroll to position [1042, 0]
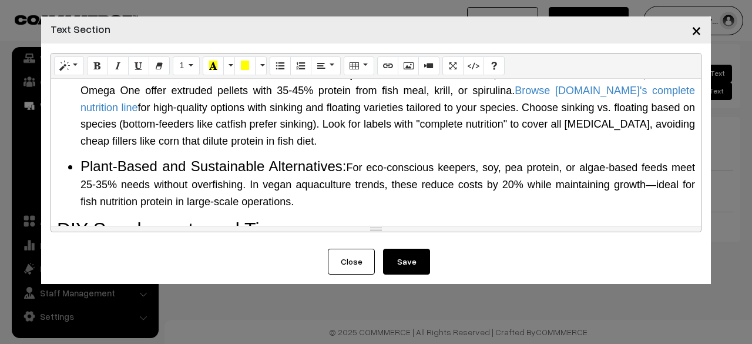
click at [88, 94] on div "Why Do Fish Need Protein? The Science Behind It Protein is a macronutrient comp…" at bounding box center [376, 152] width 650 height 147
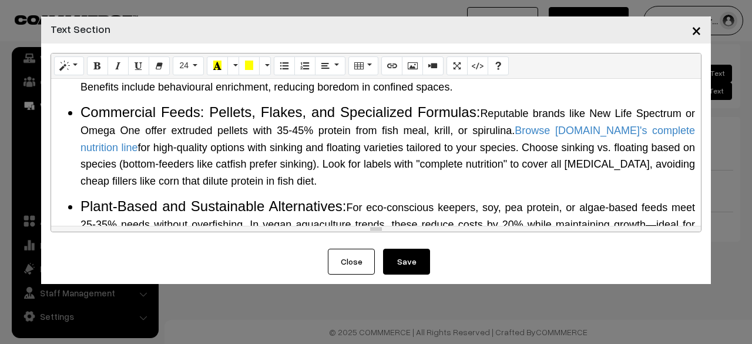
scroll to position [984, 0]
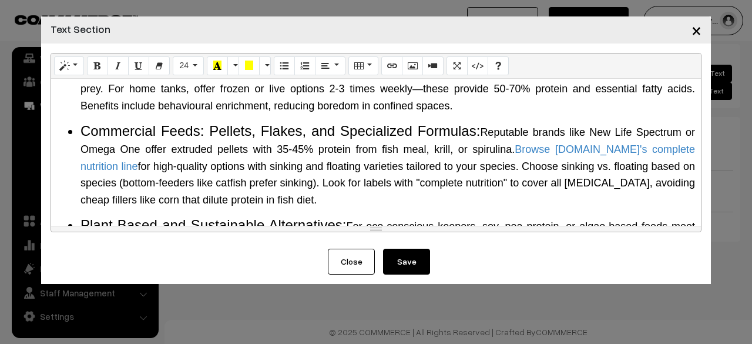
click at [464, 113] on li "Natural and Live Foods: In nature, fish derive protein from zooplankton, insect…" at bounding box center [387, 88] width 615 height 51
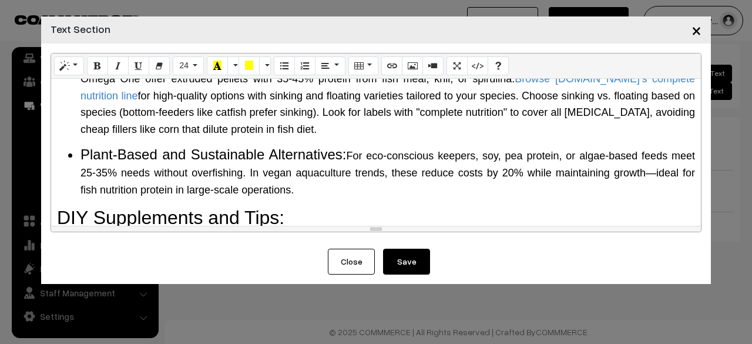
scroll to position [1101, 0]
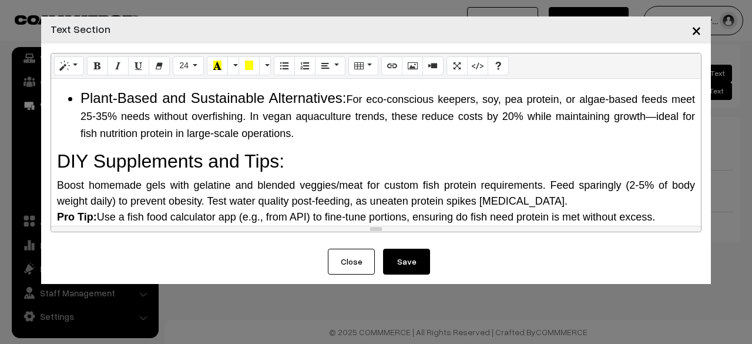
click at [81, 136] on li "Plant-Based and Sustainable Alternatives: For eco-conscious keepers, soy, pea p…" at bounding box center [387, 115] width 615 height 51
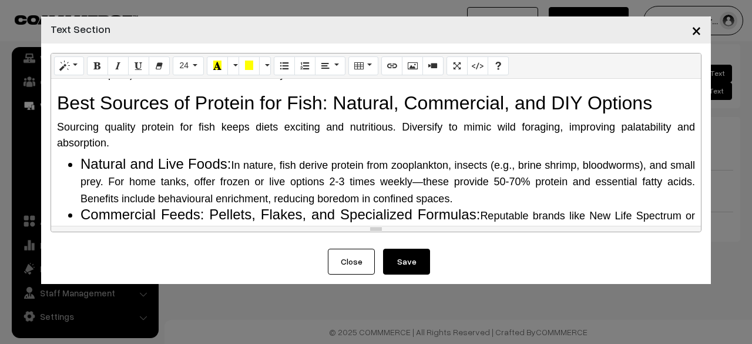
scroll to position [866, 0]
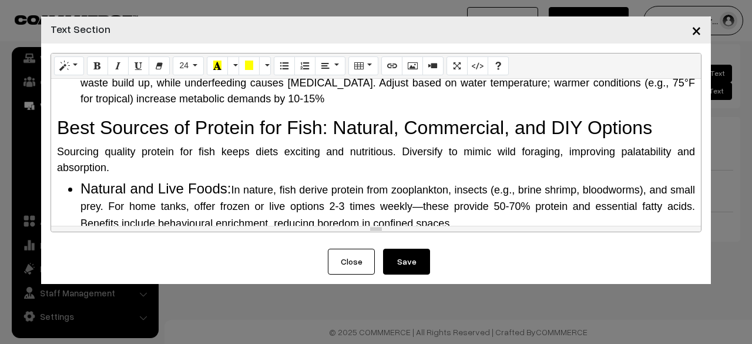
click at [390, 261] on button "Save" at bounding box center [406, 262] width 47 height 26
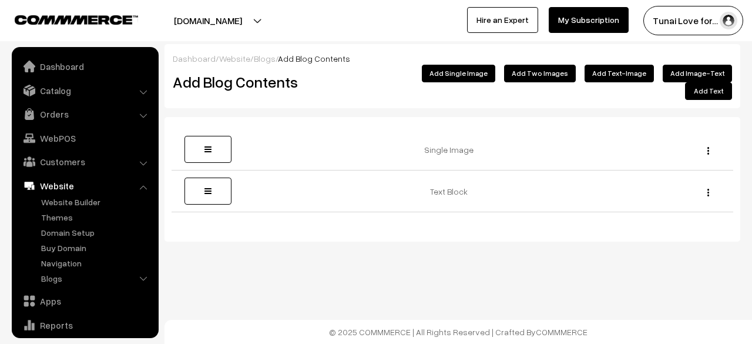
scroll to position [80, 0]
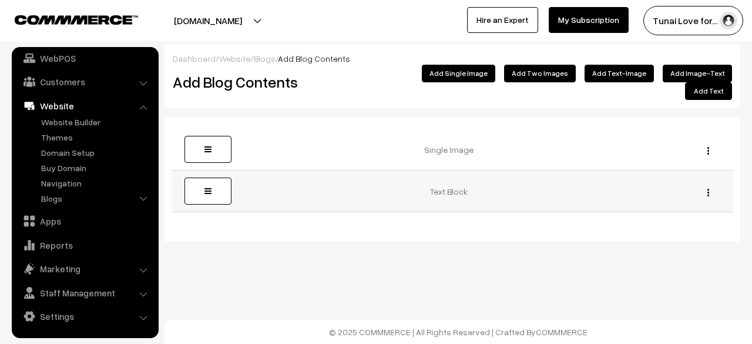
click at [707, 187] on button "button" at bounding box center [708, 191] width 3 height 9
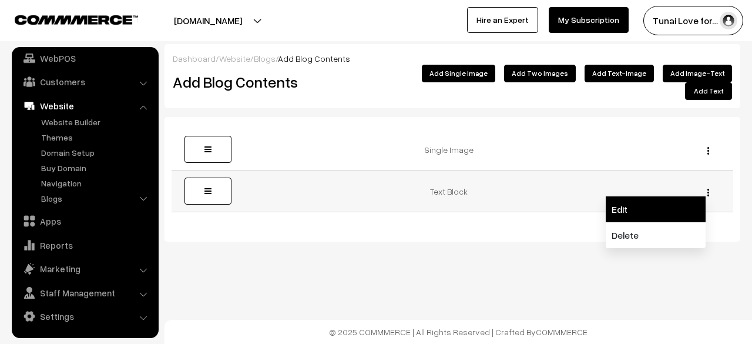
click at [673, 196] on link "Edit" at bounding box center [656, 209] width 100 height 26
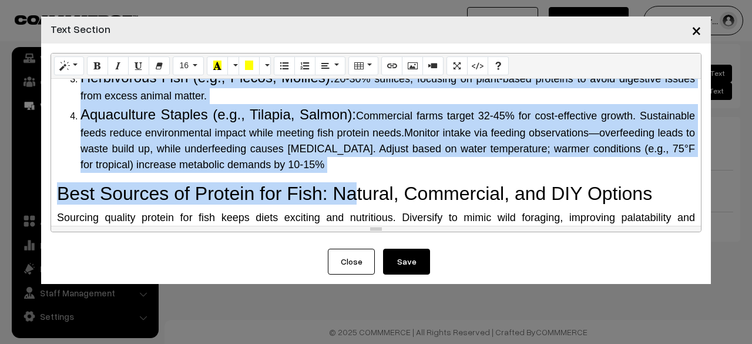
scroll to position [808, 0]
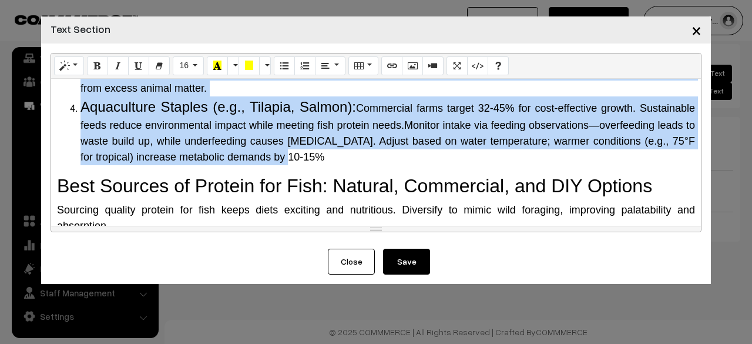
drag, startPoint x: 79, startPoint y: 115, endPoint x: 338, endPoint y: 139, distance: 260.9
click at [398, 165] on ol "Carnivorous Fish (e.g., Bettas, Oscars, Cichlids): These predators require 40-5…" at bounding box center [376, 67] width 638 height 196
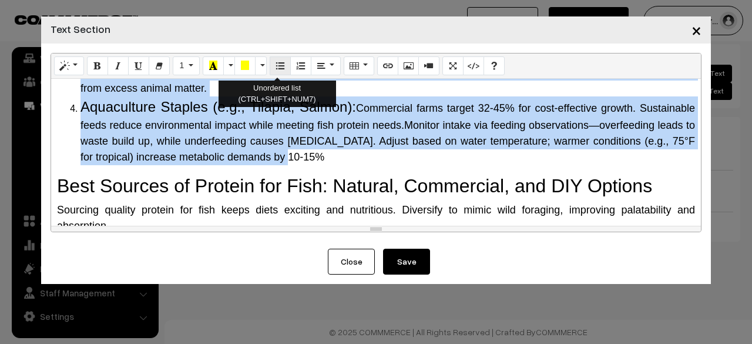
click at [280, 59] on button "Unordered list (CTRL+SHIFT+NUM7)" at bounding box center [280, 65] width 21 height 19
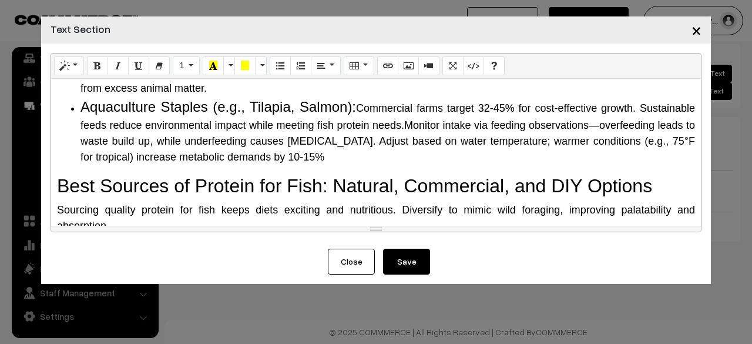
click at [246, 96] on li "Herbivorous Fish (e.g., Plecos, Mollies): 20-30% suffices, focusing on plant-ba…" at bounding box center [387, 77] width 615 height 37
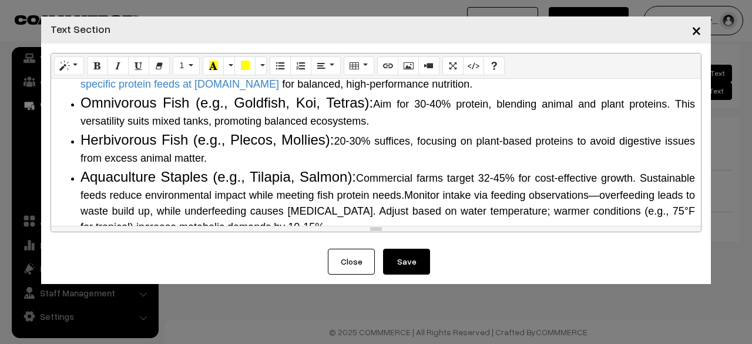
scroll to position [749, 0]
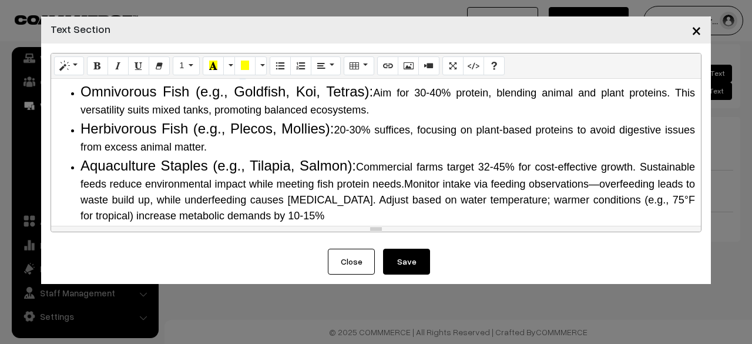
click at [401, 269] on button "Save" at bounding box center [406, 262] width 47 height 26
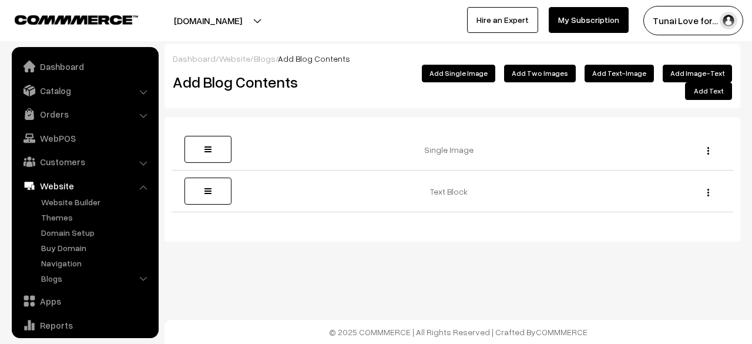
scroll to position [80, 0]
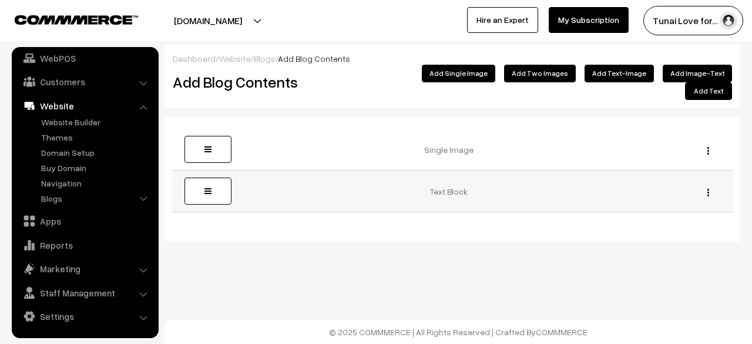
click at [707, 189] on img "button" at bounding box center [708, 193] width 2 height 8
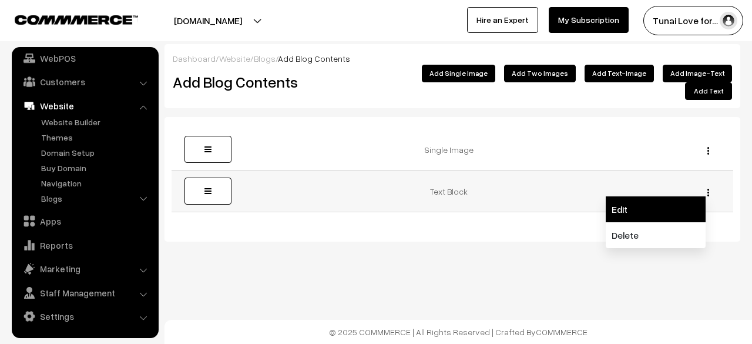
click at [669, 196] on link "Edit" at bounding box center [656, 209] width 100 height 26
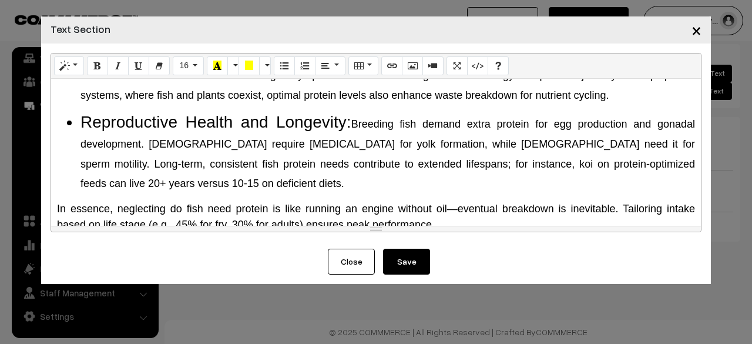
scroll to position [705, 0]
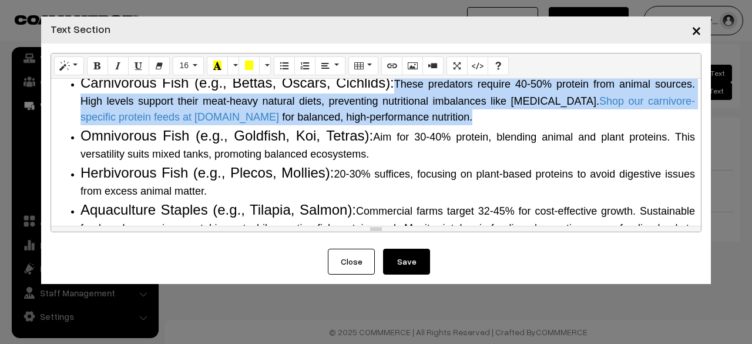
drag, startPoint x: 389, startPoint y: 118, endPoint x: 439, endPoint y: 158, distance: 64.4
click at [439, 125] on li "Carnivorous Fish (e.g., Bettas, Oscars, Cichlids): These predators require 40-5…" at bounding box center [387, 98] width 615 height 53
click at [190, 68] on button "18" at bounding box center [188, 65] width 31 height 19
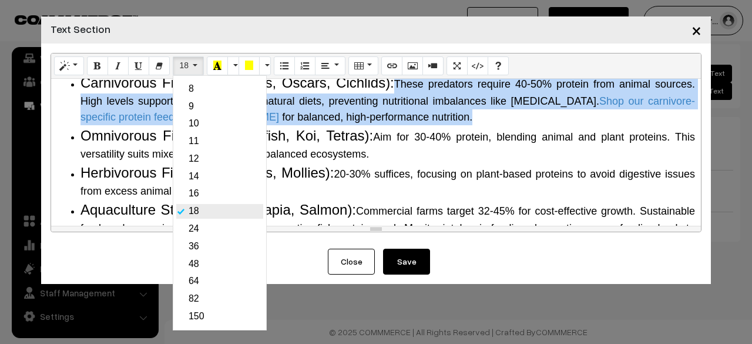
click at [190, 213] on link "18" at bounding box center [219, 211] width 87 height 15
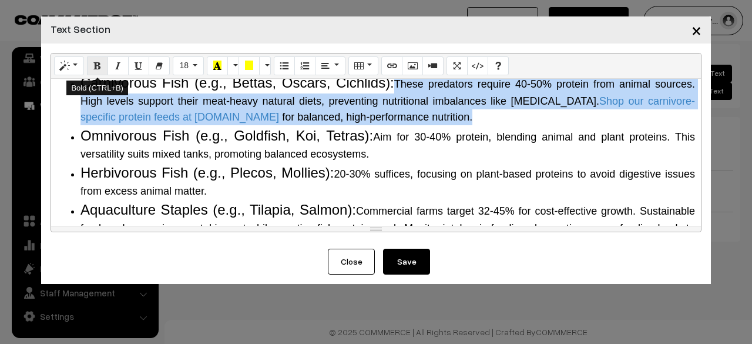
click at [92, 66] on button "Bold (CTRL+B)" at bounding box center [97, 65] width 21 height 19
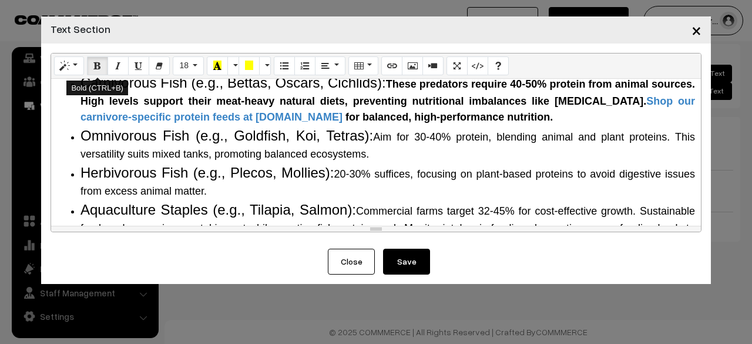
click at [92, 66] on button "Bold (CTRL+B)" at bounding box center [97, 65] width 21 height 19
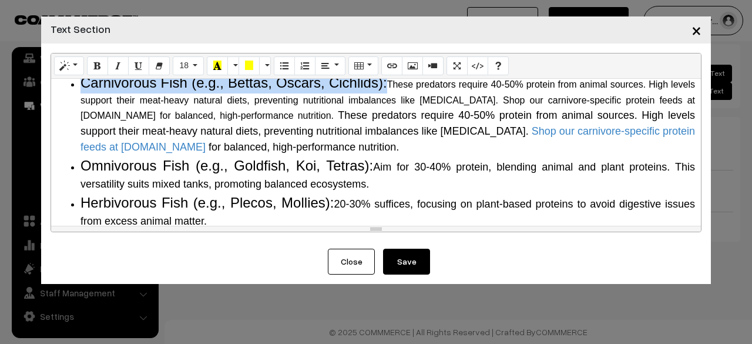
drag, startPoint x: 392, startPoint y: 119, endPoint x: 96, endPoint y: 106, distance: 295.8
click at [96, 106] on div "Why Do Fish Need Protein? The Science Behind It Protein is a macronutrient comp…" at bounding box center [376, 152] width 650 height 147
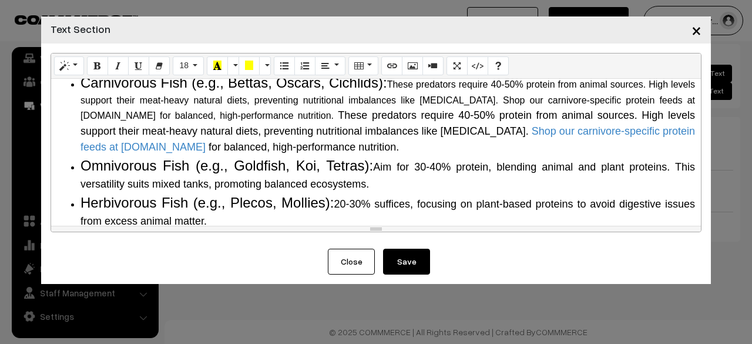
click at [394, 137] on li "Carnivorous Fish (e.g., Bettas, Oscars, Cichlids): These predators require 40-5…" at bounding box center [387, 113] width 615 height 83
click at [343, 155] on li "Carnivorous Fish (e.g., Bettas, Oscars, Cichlids): These predators require 40-5…" at bounding box center [387, 113] width 615 height 83
click at [341, 155] on li "Carnivorous Fish (e.g., Bettas, Oscars, Cichlids): These predators require 40-5…" at bounding box center [387, 113] width 615 height 83
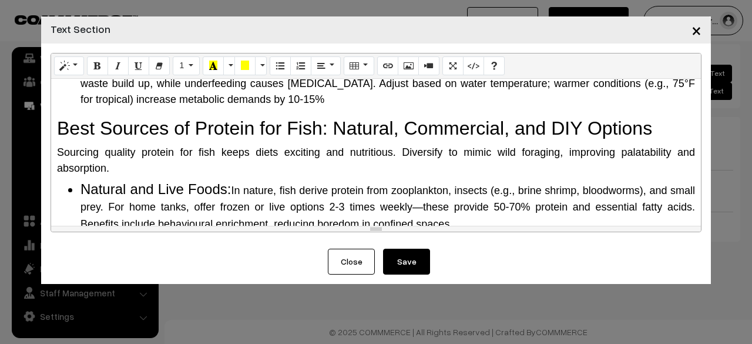
scroll to position [908, 0]
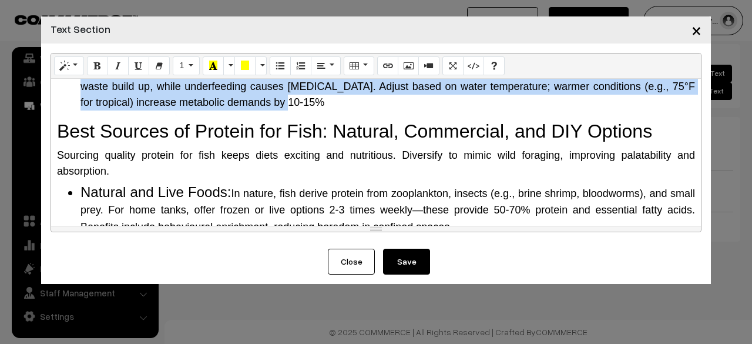
drag, startPoint x: 82, startPoint y: 115, endPoint x: 389, endPoint y: 137, distance: 308.1
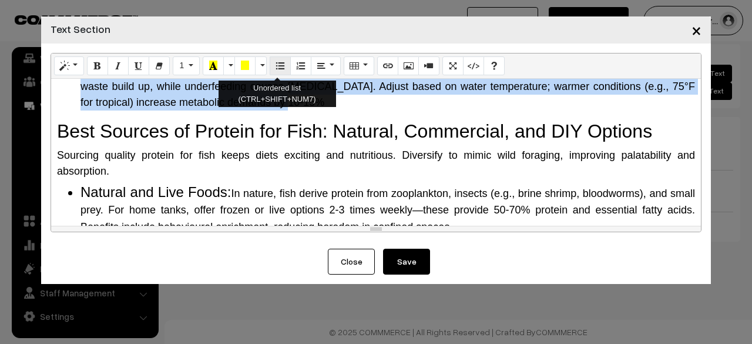
click at [280, 59] on button "Unordered list (CTRL+SHIFT+NUM7)" at bounding box center [280, 65] width 21 height 19
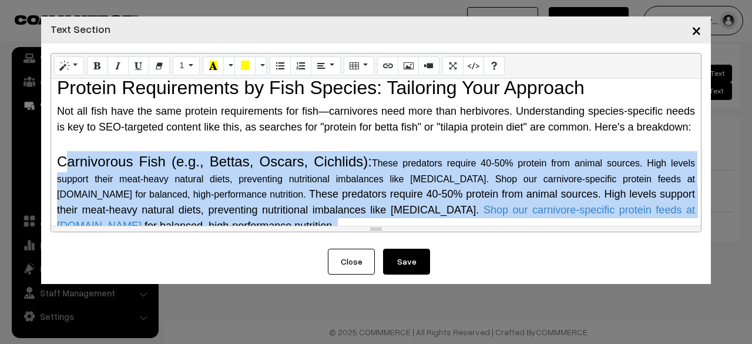
scroll to position [632, 0]
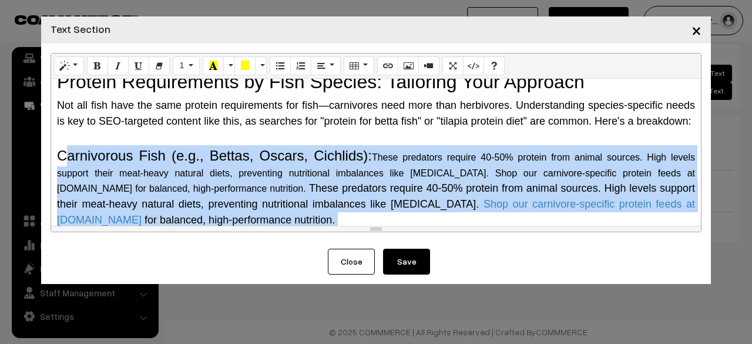
drag, startPoint x: 377, startPoint y: 135, endPoint x: 62, endPoint y: 192, distance: 319.4
click at [62, 192] on div "Why Do Fish Need Protein? The Science Behind It Protein is a macronutrient comp…" at bounding box center [376, 152] width 650 height 147
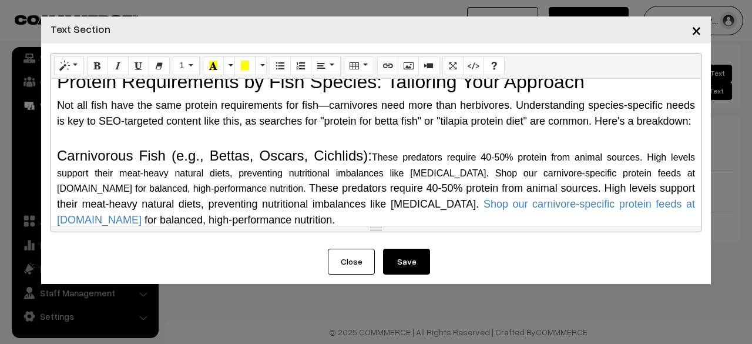
click at [61, 163] on span "Carnivorous Fish (e.g., Bettas, Oscars, Cichlids):" at bounding box center [214, 155] width 315 height 16
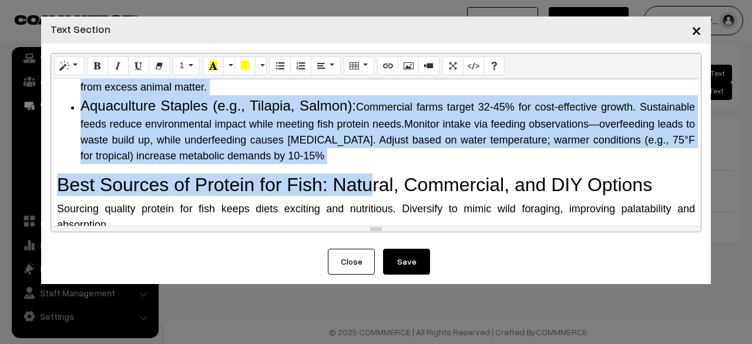
scroll to position [867, 0]
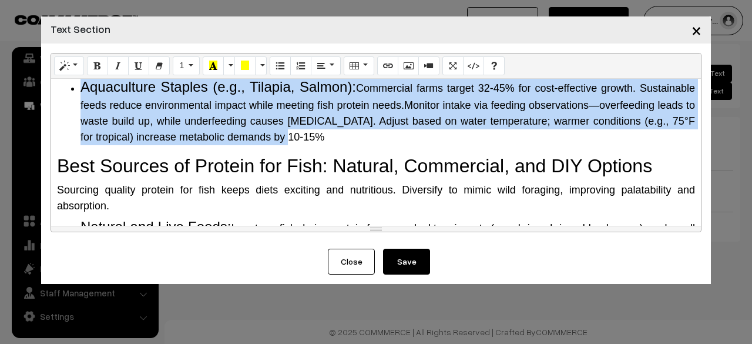
drag, startPoint x: 79, startPoint y: 105, endPoint x: 381, endPoint y: 173, distance: 309.7
click at [381, 145] on ul "Omnivorous Fish (e.g., Goldfish, Koi, Tetras): Aim for 30-40% protein, blending…" at bounding box center [376, 73] width 638 height 143
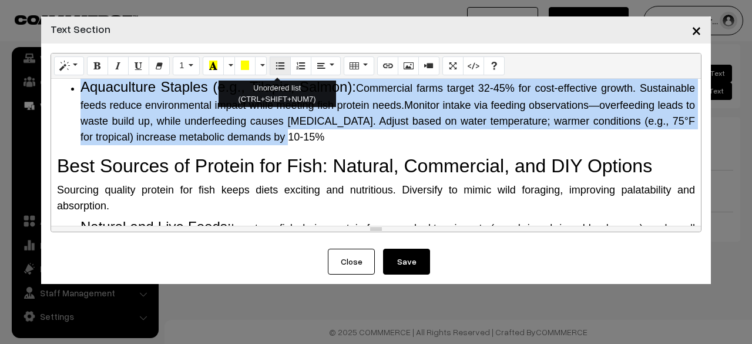
click at [276, 63] on icon "Unordered list (CTRL+SHIFT+NUM7)" at bounding box center [280, 65] width 8 height 9
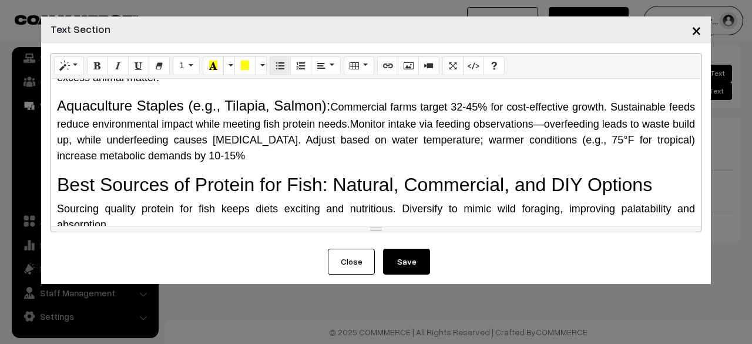
scroll to position [886, 0]
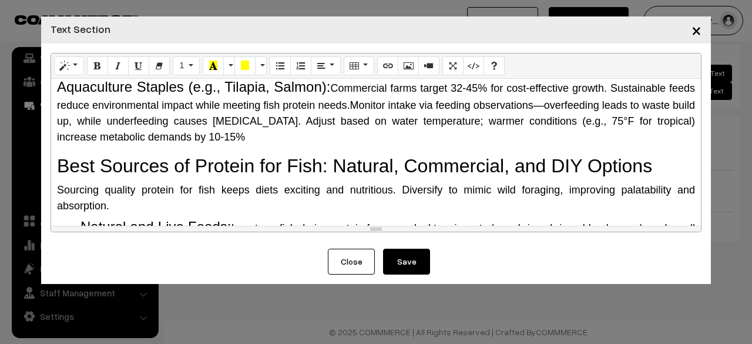
click at [273, 95] on span "Aquaculture Staples (e.g., Tilapia, Salmon):" at bounding box center [193, 87] width 273 height 16
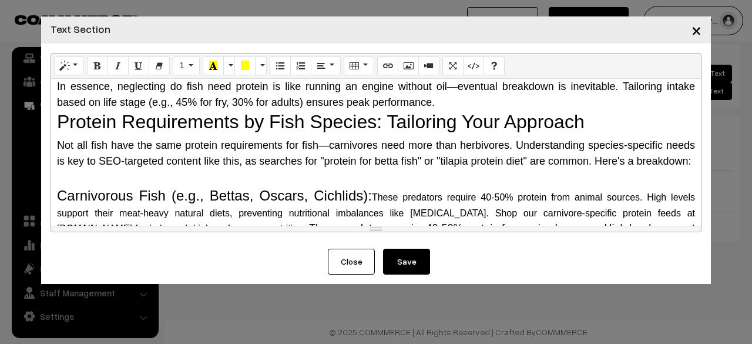
scroll to position [710, 0]
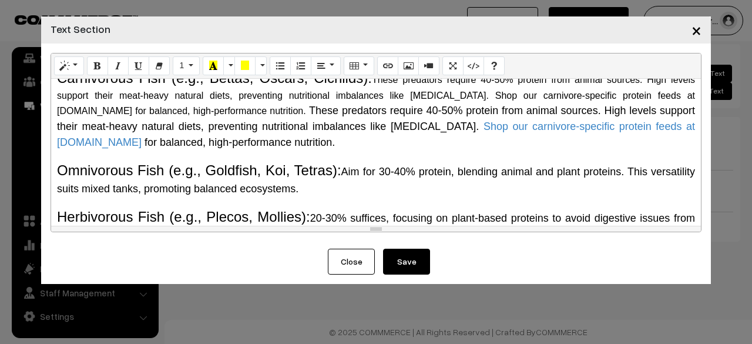
click at [51, 109] on div "Why Do Fish Need Protein? The Science Behind It Protein is a macronutrient comp…" at bounding box center [376, 152] width 650 height 147
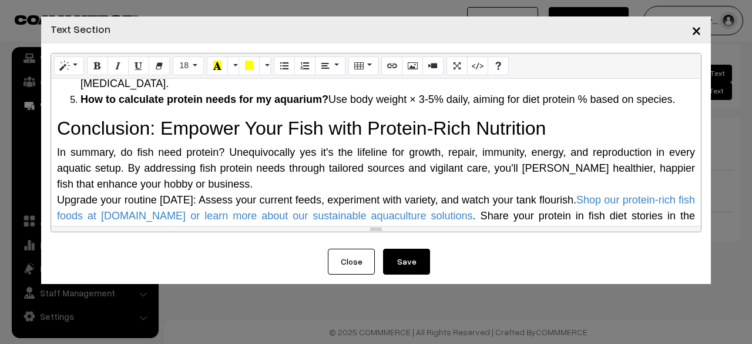
scroll to position [1599, 0]
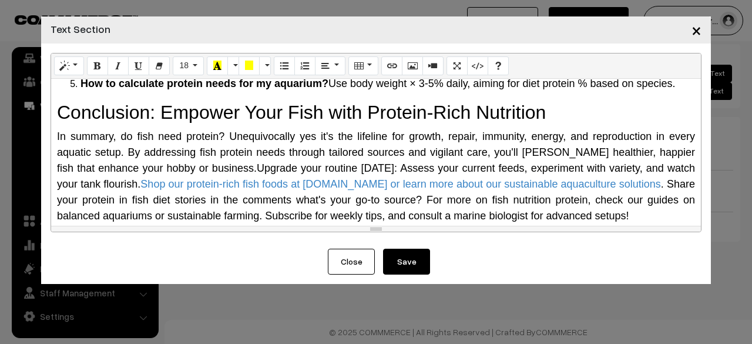
click at [419, 259] on button "Save" at bounding box center [406, 262] width 47 height 26
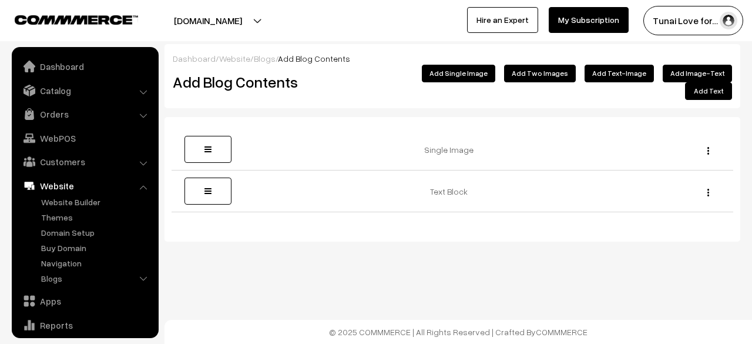
scroll to position [80, 0]
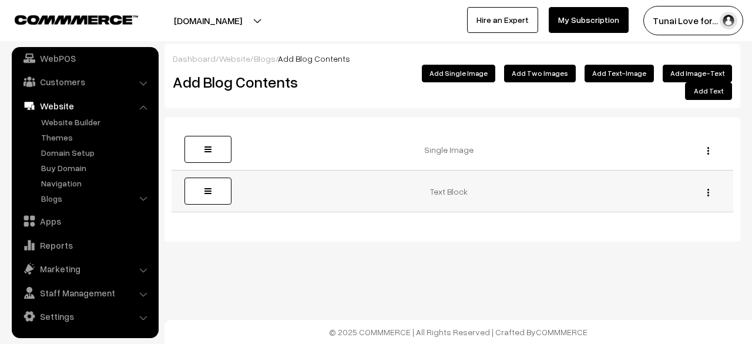
click at [707, 189] on img "button" at bounding box center [708, 193] width 2 height 8
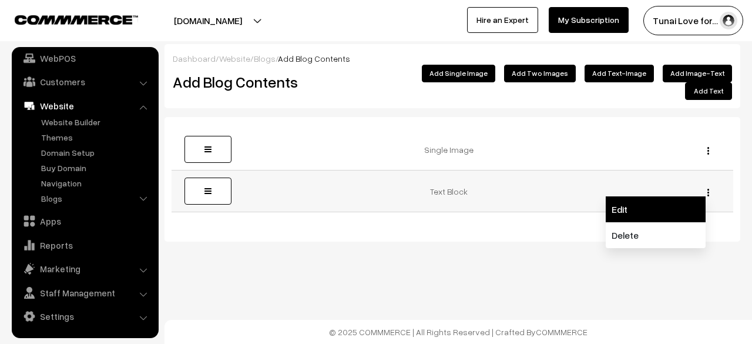
click at [667, 197] on link "Edit" at bounding box center [656, 209] width 100 height 26
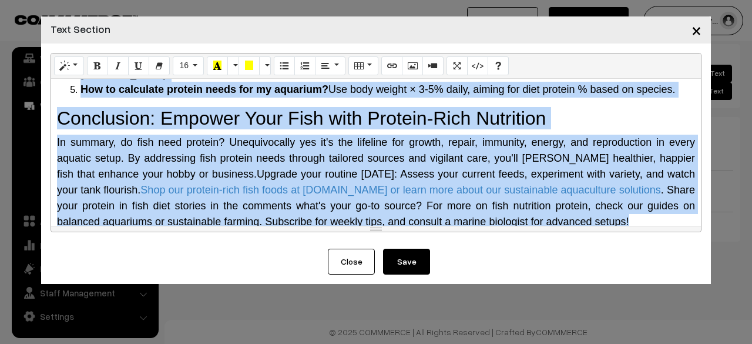
scroll to position [1632, 0]
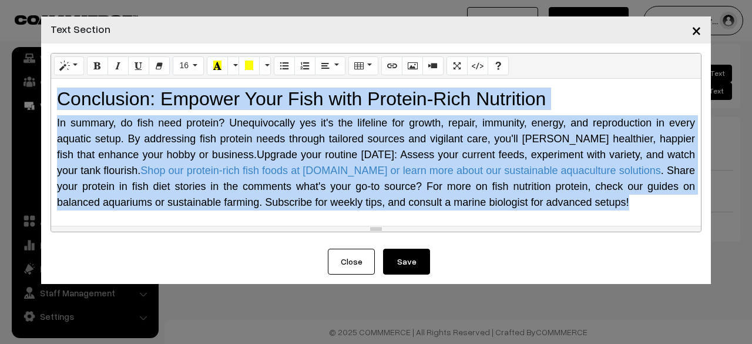
drag, startPoint x: 53, startPoint y: 90, endPoint x: 637, endPoint y: 207, distance: 595.5
click at [637, 207] on div "Why Do Fish Need Protein? The Science Behind It Protein is a macronutrient comp…" at bounding box center [376, 152] width 650 height 147
click at [324, 69] on icon "Paragraph" at bounding box center [325, 65] width 8 height 9
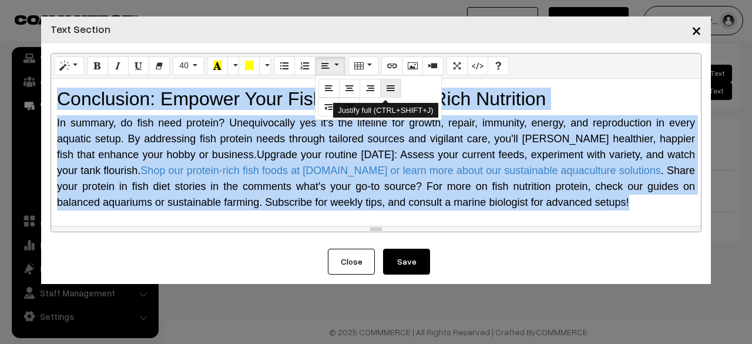
click at [380, 86] on button "Justify full (CTRL+SHIFT+J)" at bounding box center [390, 88] width 21 height 19
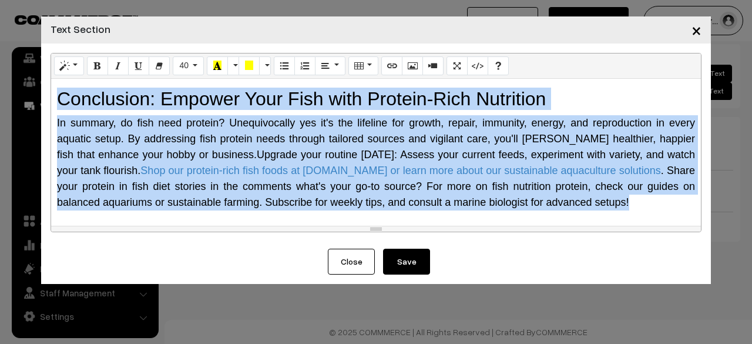
click at [470, 190] on span ". Share your protein in fish diet stories in the comments what's your go-to sou…" at bounding box center [376, 186] width 638 height 43
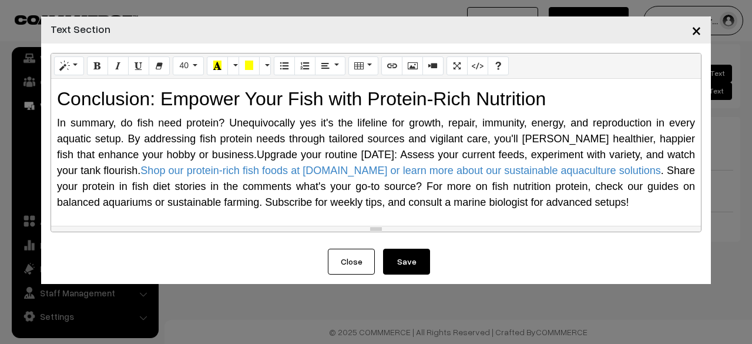
click at [418, 263] on button "Save" at bounding box center [406, 262] width 47 height 26
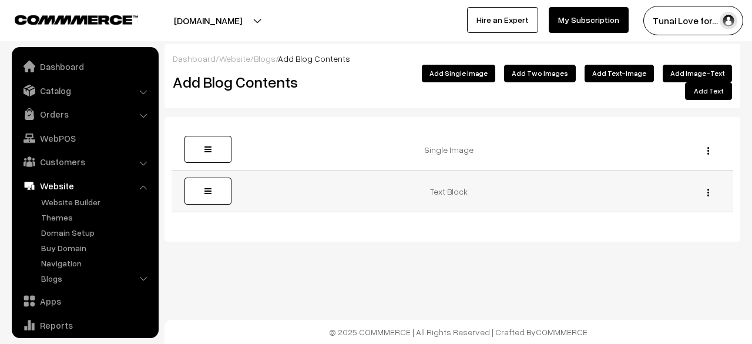
scroll to position [80, 0]
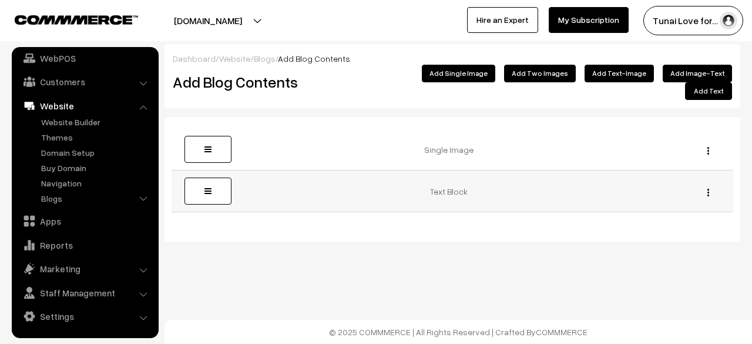
click at [707, 187] on button "button" at bounding box center [708, 191] width 3 height 9
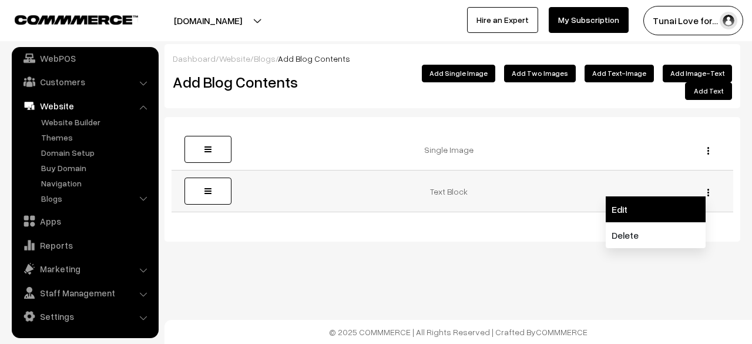
click at [619, 200] on link "Edit" at bounding box center [656, 209] width 100 height 26
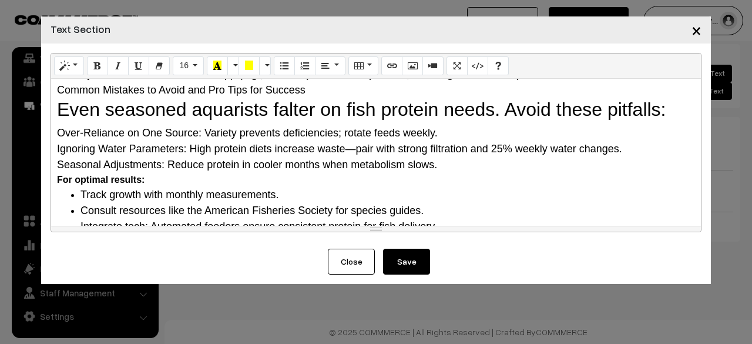
scroll to position [1410, 0]
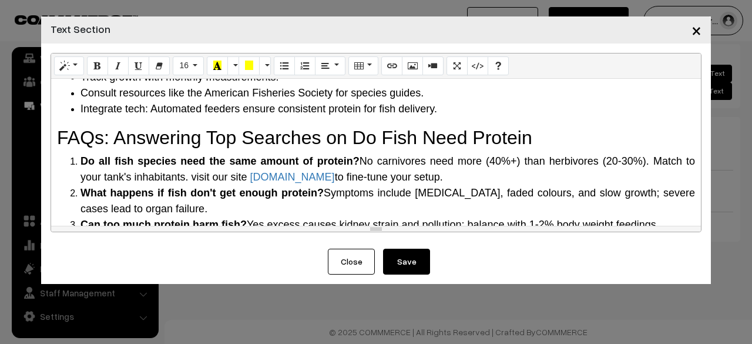
drag, startPoint x: 139, startPoint y: 95, endPoint x: 49, endPoint y: 95, distance: 89.3
click at [49, 95] on div "Normal Quote Code Header 1 Header 2 Header 3 Header 4 Header 5 Header 6 16 8 9 …" at bounding box center [376, 145] width 670 height 205
click at [90, 65] on button "Bold (CTRL+B)" at bounding box center [97, 65] width 21 height 19
click at [90, 66] on button "Bold (CTRL+B)" at bounding box center [97, 65] width 21 height 19
click at [164, 83] on span "Track growth with monthly measurements." at bounding box center [179, 77] width 198 height 12
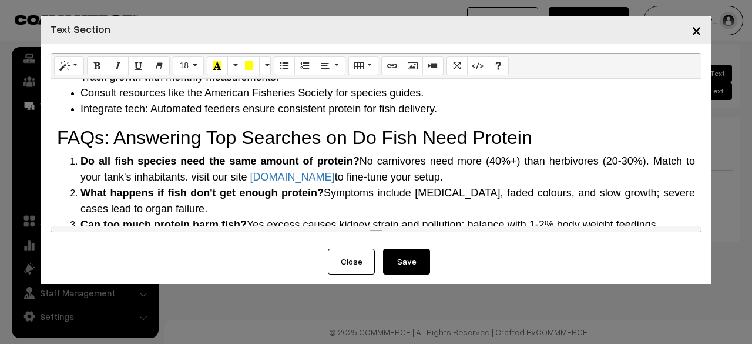
click at [400, 267] on button "Save" at bounding box center [406, 262] width 47 height 26
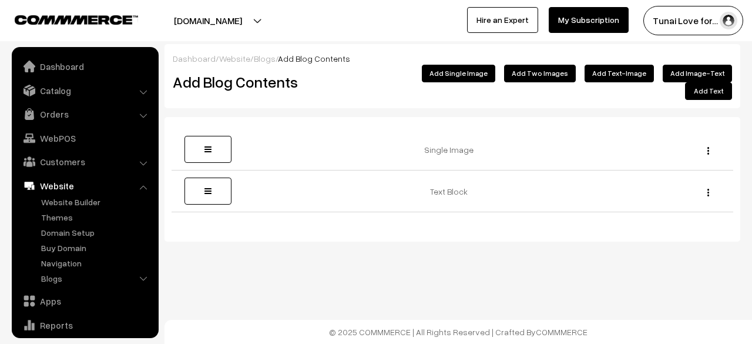
scroll to position [80, 0]
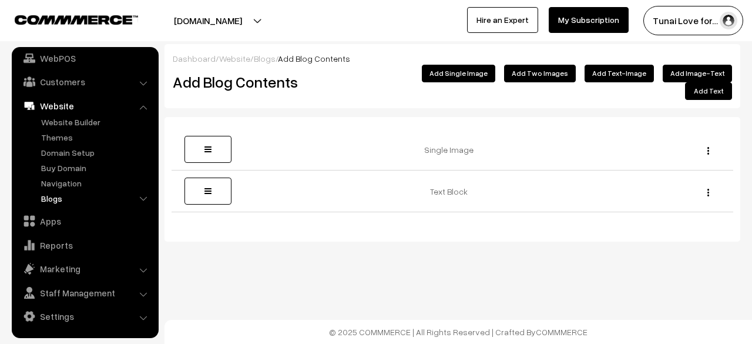
click at [63, 194] on link "Blogs" at bounding box center [96, 198] width 116 height 12
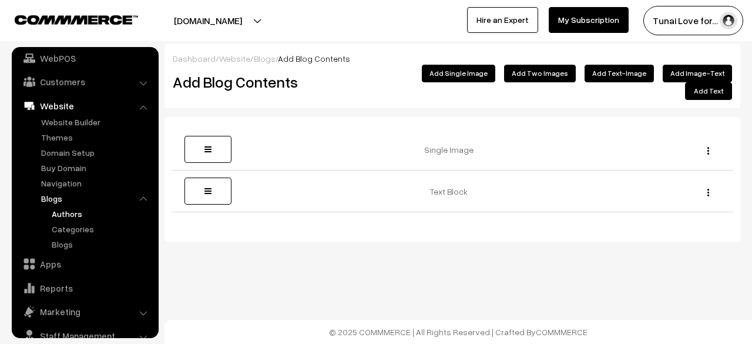
click at [69, 212] on link "Authors" at bounding box center [102, 213] width 106 height 12
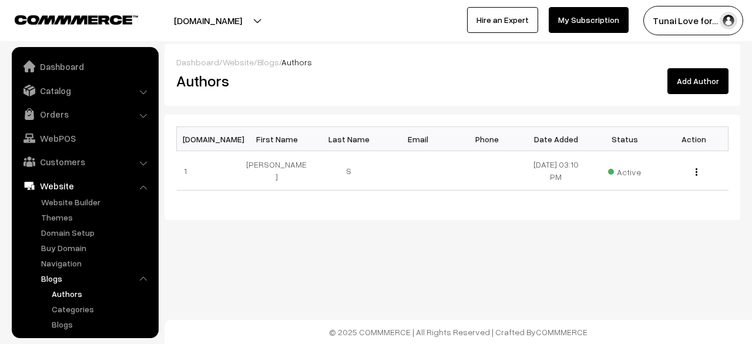
scroll to position [123, 0]
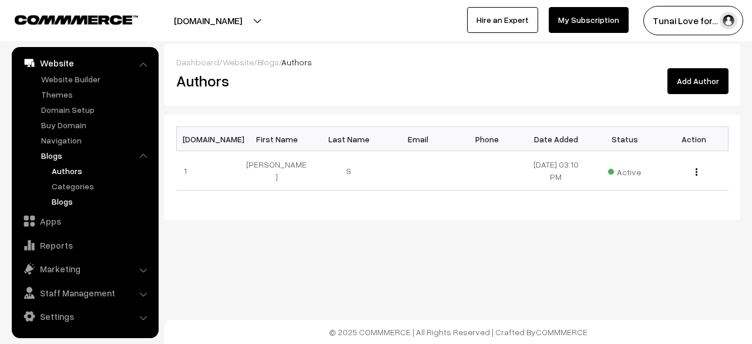
click at [64, 201] on link "Blogs" at bounding box center [102, 201] width 106 height 12
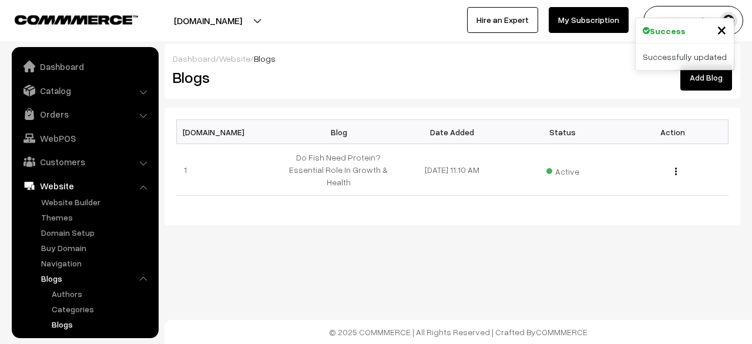
scroll to position [123, 0]
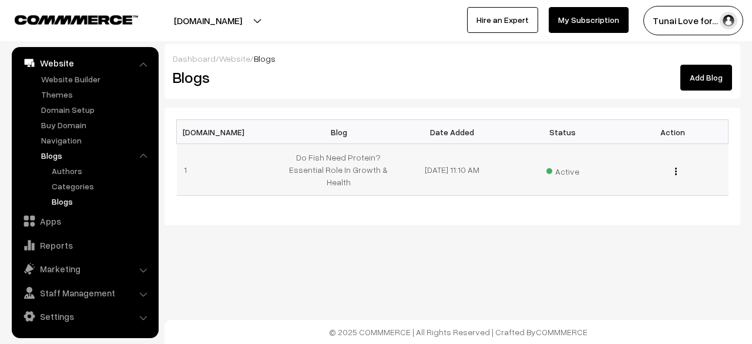
click at [677, 173] on img "button" at bounding box center [676, 171] width 2 height 8
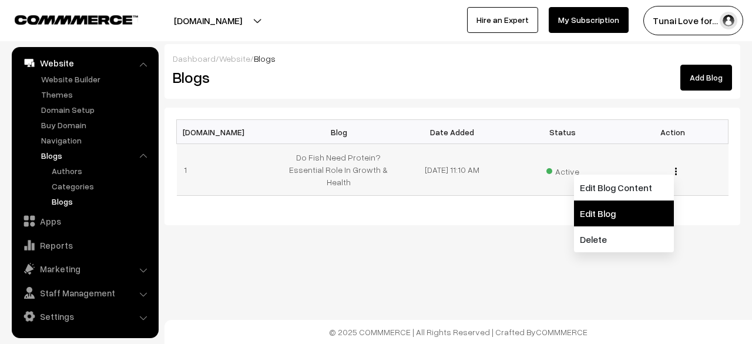
click at [644, 211] on link "Edit Blog" at bounding box center [624, 213] width 100 height 26
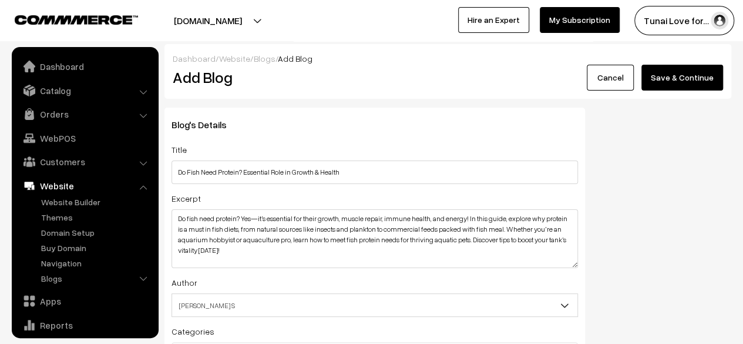
scroll to position [80, 0]
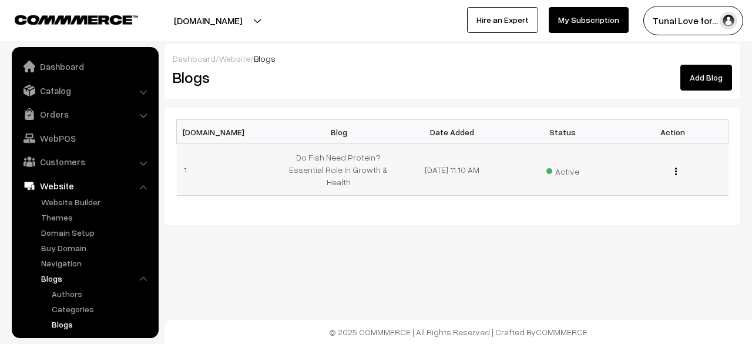
scroll to position [123, 0]
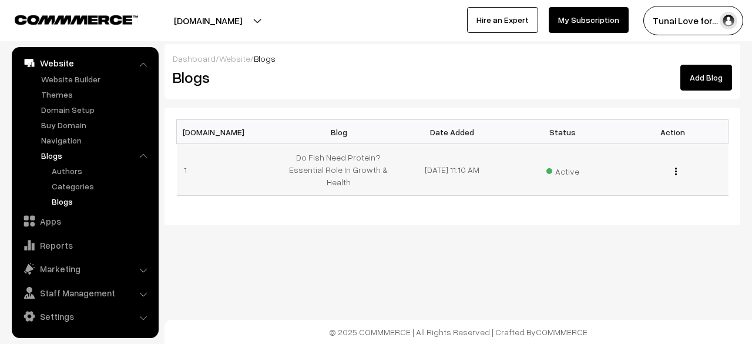
click at [674, 167] on button "button" at bounding box center [675, 170] width 3 height 9
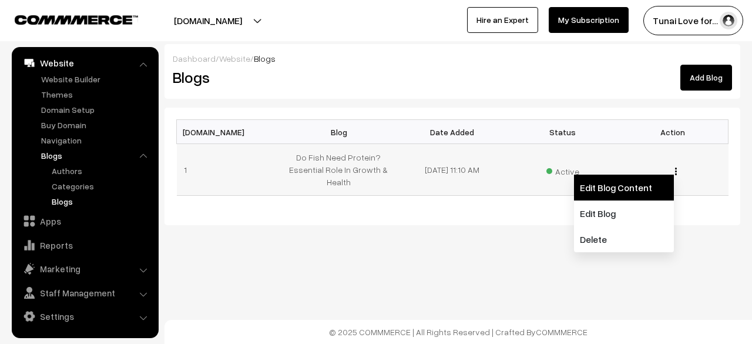
click at [640, 182] on link "Edit Blog Content" at bounding box center [624, 187] width 100 height 26
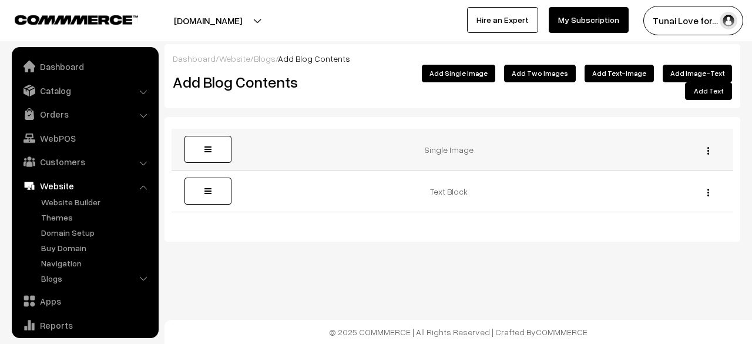
scroll to position [80, 0]
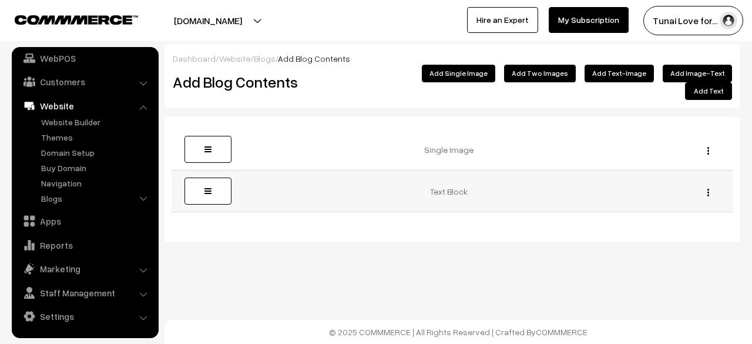
click at [709, 187] on button "button" at bounding box center [708, 191] width 3 height 9
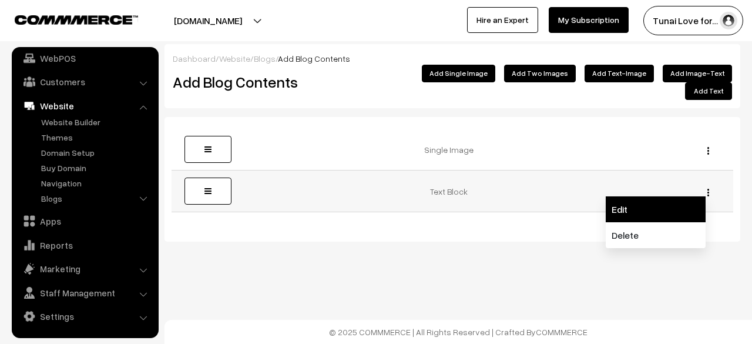
click at [646, 196] on link "Edit" at bounding box center [656, 209] width 100 height 26
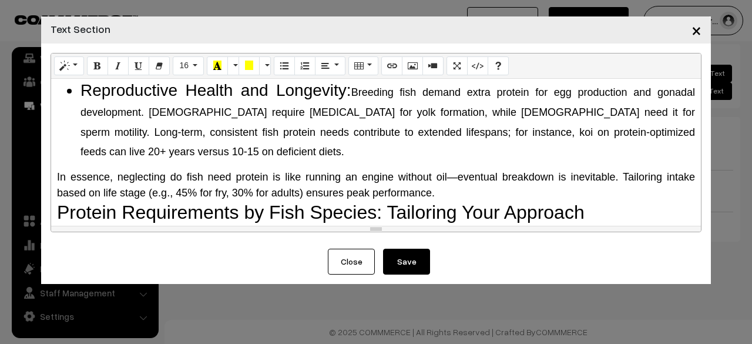
scroll to position [529, 0]
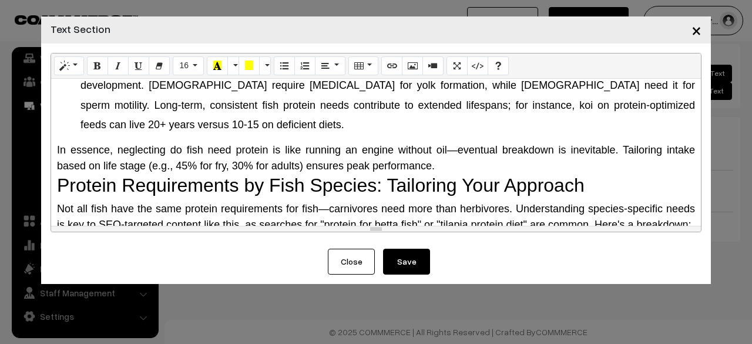
click at [69, 158] on div "Why Do Fish Need Protein? The Science Behind It Protein is a macronutrient comp…" at bounding box center [376, 152] width 650 height 147
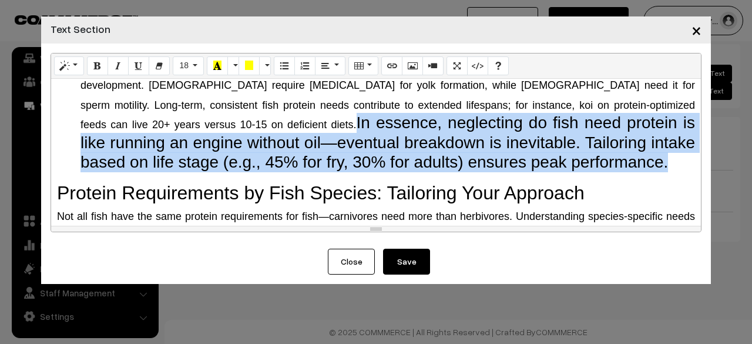
drag, startPoint x: 151, startPoint y: 141, endPoint x: 538, endPoint y: 182, distance: 389.3
click at [538, 172] on li "Reproductive Health and Longevity: Breeding fish demand extra protein for egg p…" at bounding box center [387, 112] width 615 height 119
click at [196, 68] on button "28" at bounding box center [188, 65] width 31 height 19
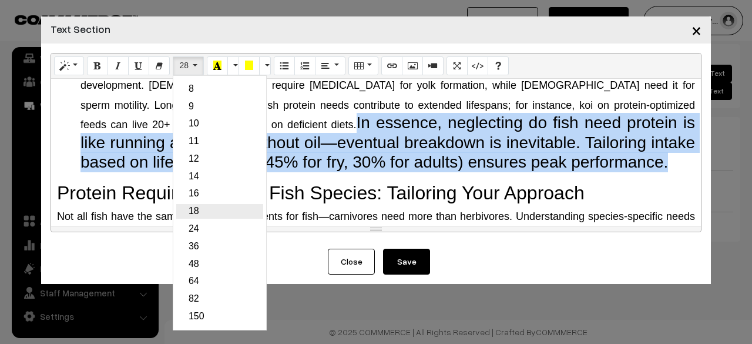
click at [199, 211] on link "18" at bounding box center [219, 211] width 87 height 15
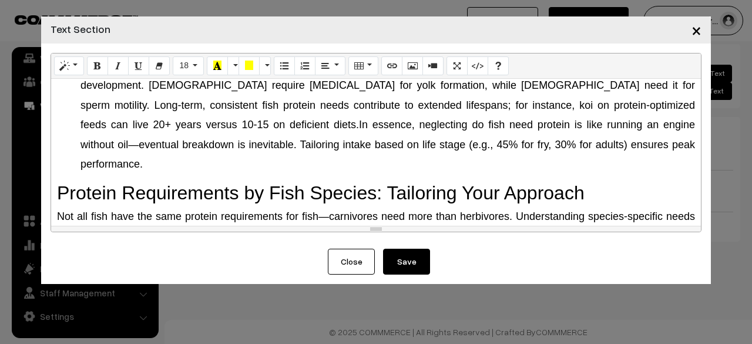
click at [243, 179] on div "Why Do Fish Need Protein? The Science Behind It Protein is a macronutrient comp…" at bounding box center [376, 152] width 650 height 147
click at [147, 130] on span "Breeding fish demand extra protein for egg production and gonadal development. …" at bounding box center [387, 94] width 615 height 71
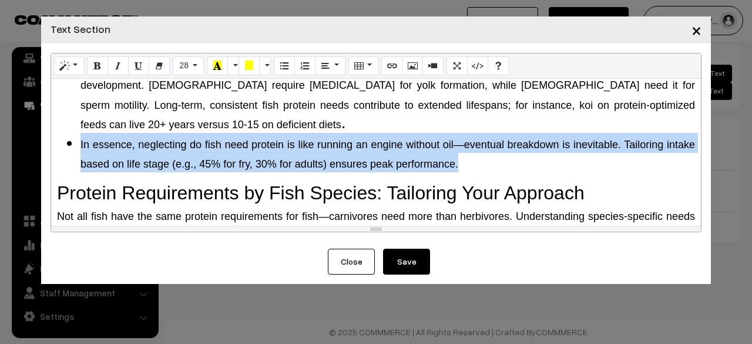
drag, startPoint x: 67, startPoint y: 160, endPoint x: 548, endPoint y: 189, distance: 481.4
click at [548, 172] on ul "Reproductive Health and Longevity: Breeding fish demand extra protein for egg p…" at bounding box center [376, 112] width 638 height 119
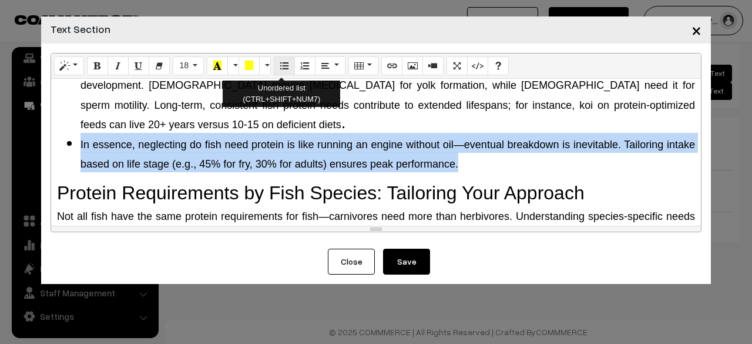
click at [280, 72] on button "Unordered list (CTRL+SHIFT+NUM7)" at bounding box center [284, 65] width 21 height 19
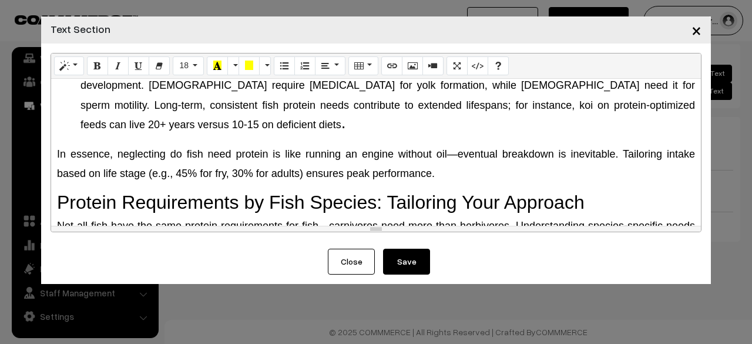
click at [223, 153] on h3 "Reproductive Health and Longevity: Breeding fish demand extra protein for egg p…" at bounding box center [376, 117] width 638 height 128
click at [128, 162] on p "In essence, neglecting do fish need protein is like running an engine without o…" at bounding box center [376, 161] width 638 height 39
click at [129, 159] on h3 "Reproductive Health and Longevity: Breeding fish demand extra protein for egg p…" at bounding box center [376, 117] width 638 height 128
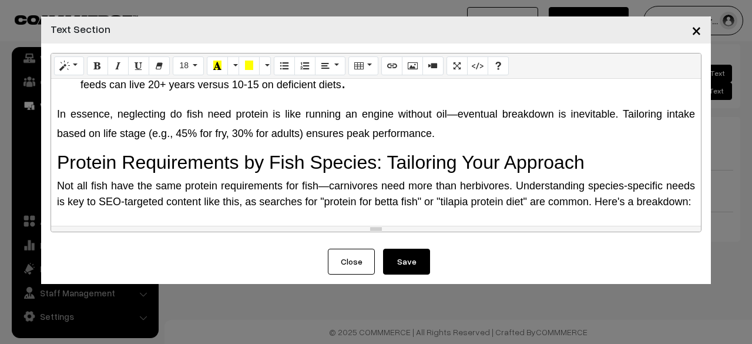
scroll to position [588, 0]
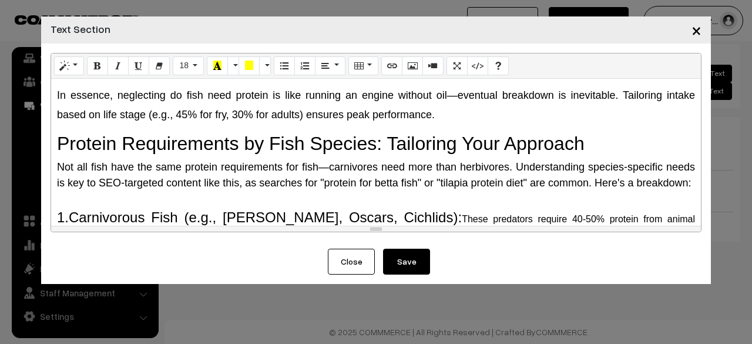
click at [467, 123] on p "In essence, neglecting do fish need protein is like running an engine without o…" at bounding box center [376, 102] width 638 height 39
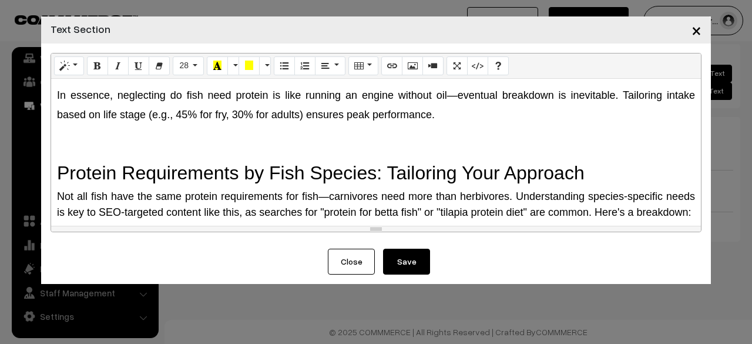
click at [415, 250] on button "Save" at bounding box center [406, 262] width 47 height 26
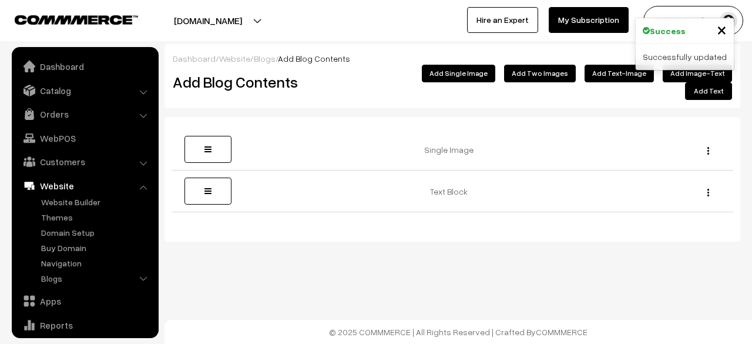
scroll to position [80, 0]
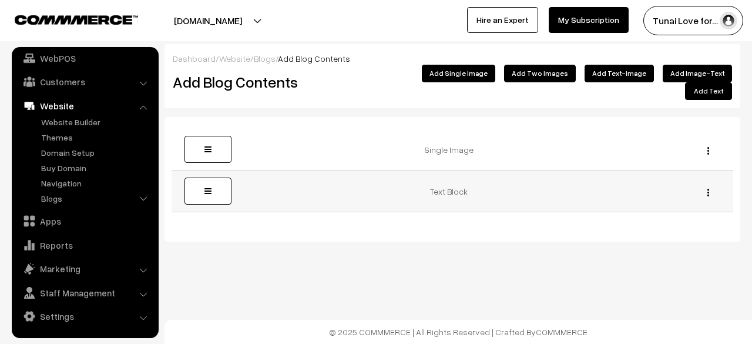
click at [709, 189] on img "button" at bounding box center [708, 193] width 2 height 8
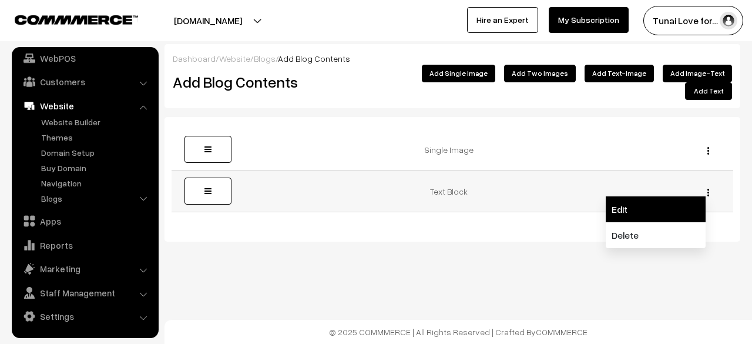
click at [658, 204] on link "Edit" at bounding box center [656, 209] width 100 height 26
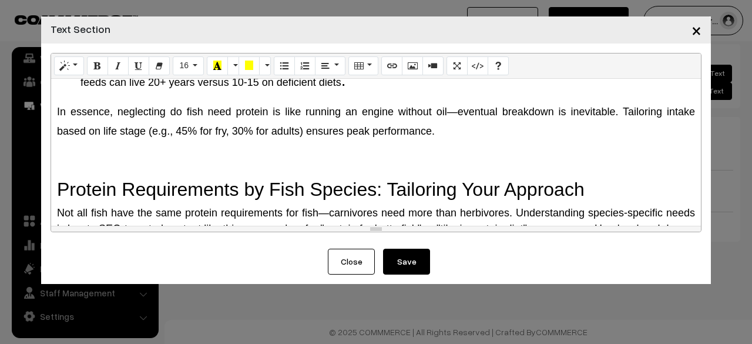
scroll to position [588, 0]
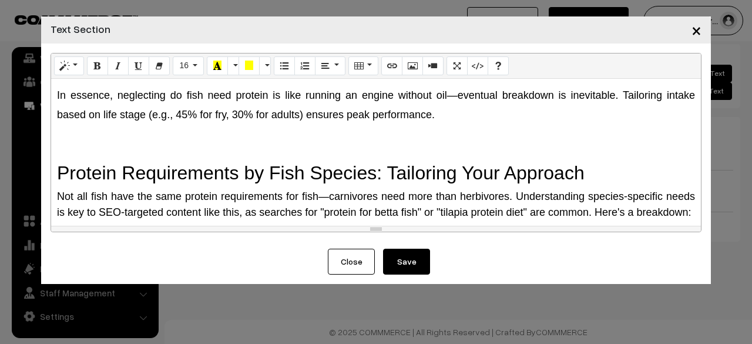
click at [87, 149] on h3 "Reproductive Health and Longevity: Breeding fish demand extra protein for egg p…" at bounding box center [376, 73] width 638 height 157
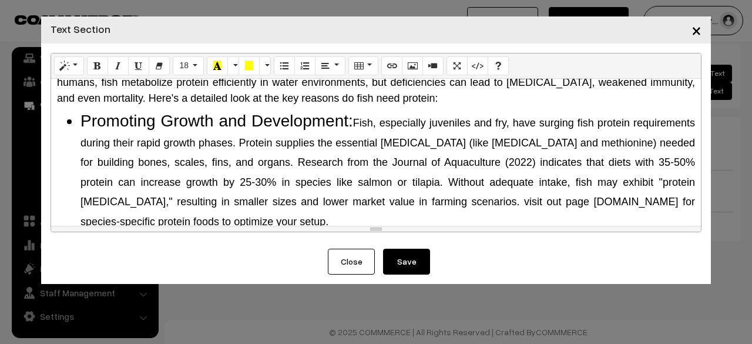
scroll to position [0, 0]
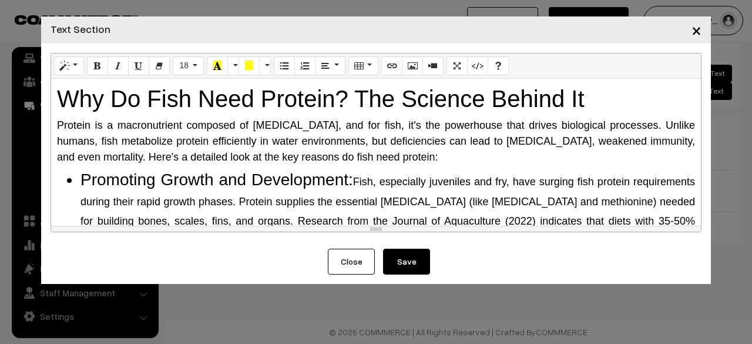
click at [54, 122] on div "Why Do Fish Need Protein? The Science Behind It Protein is a macronutrient comp…" at bounding box center [376, 152] width 650 height 147
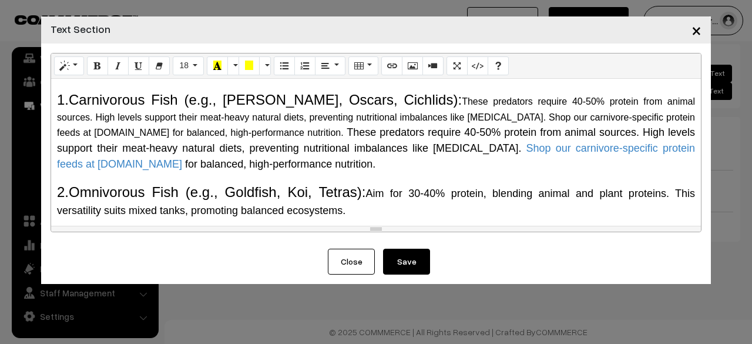
scroll to position [646, 0]
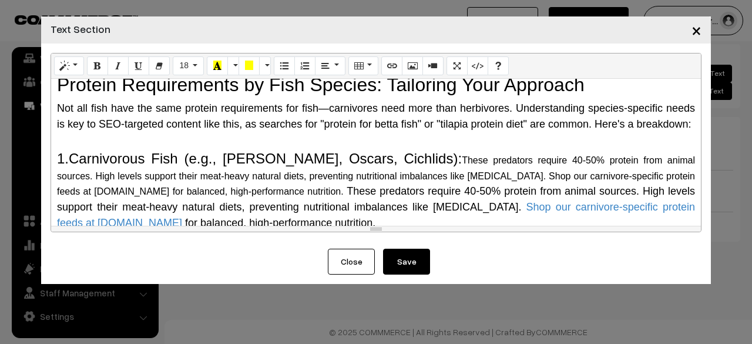
click at [55, 123] on div "Why Do Fish Need Protein? The Science Behind It Protein is a macronutrient comp…" at bounding box center [376, 152] width 650 height 147
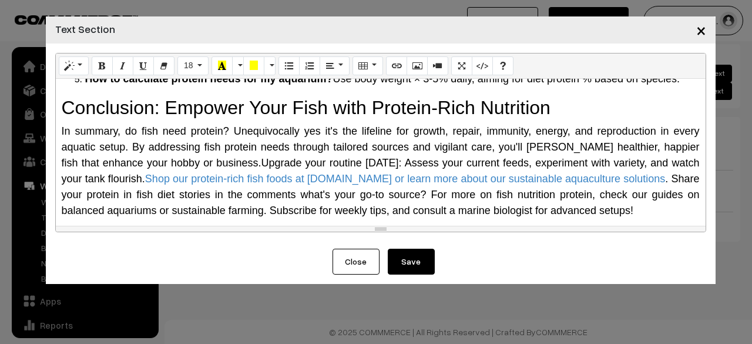
scroll to position [1649, 0]
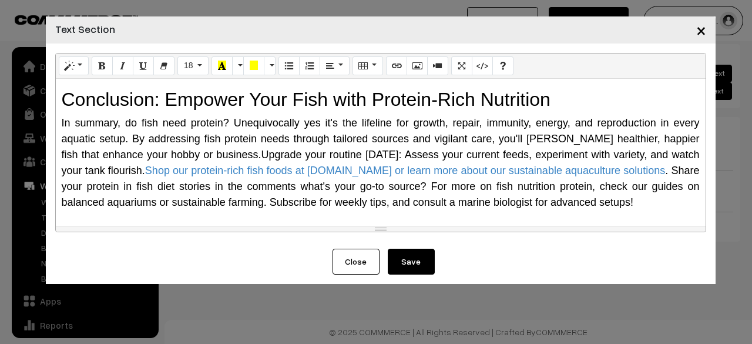
click at [419, 265] on button "Save" at bounding box center [411, 262] width 47 height 26
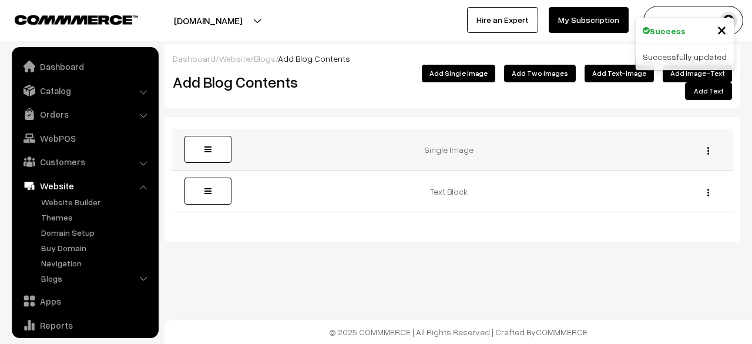
scroll to position [80, 0]
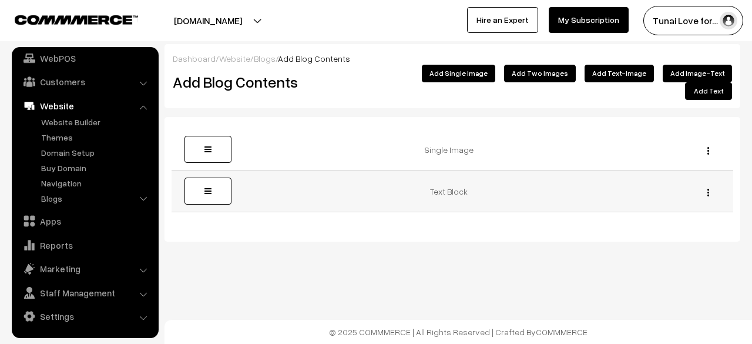
click at [710, 185] on div "Edit [GEOGRAPHIC_DATA]" at bounding box center [705, 191] width 42 height 12
click at [709, 189] on img "button" at bounding box center [708, 193] width 2 height 8
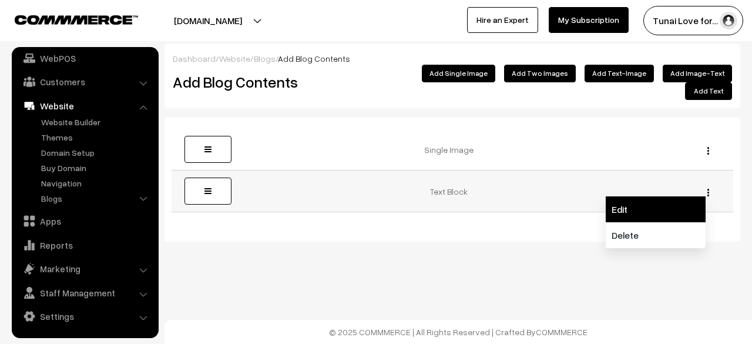
click at [664, 196] on link "Edit" at bounding box center [656, 209] width 100 height 26
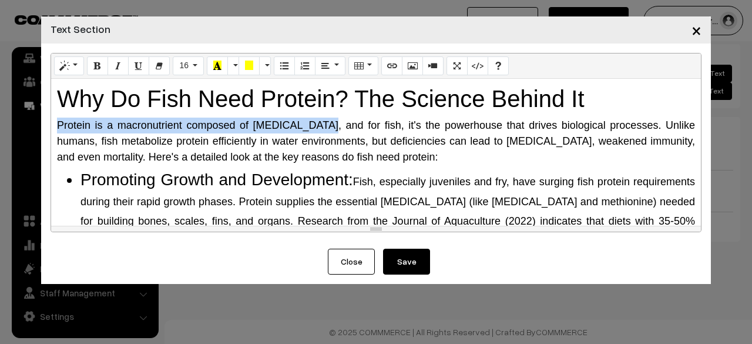
drag, startPoint x: 233, startPoint y: 125, endPoint x: 42, endPoint y: 117, distance: 190.5
click at [42, 117] on div "Normal Quote Code Header 1 Header 2 Header 3 Header 4 Header 5 Header 6 16 8 9 …" at bounding box center [376, 145] width 670 height 205
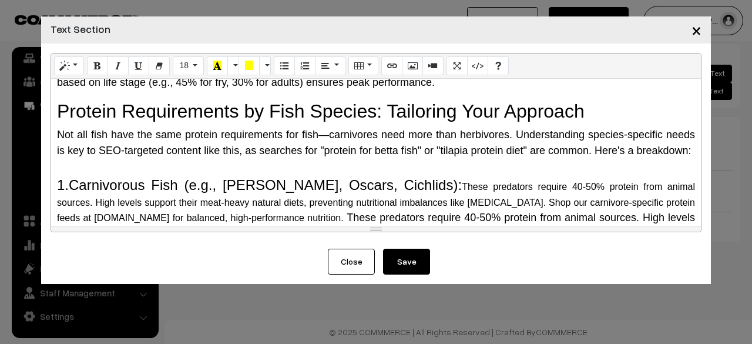
scroll to position [588, 0]
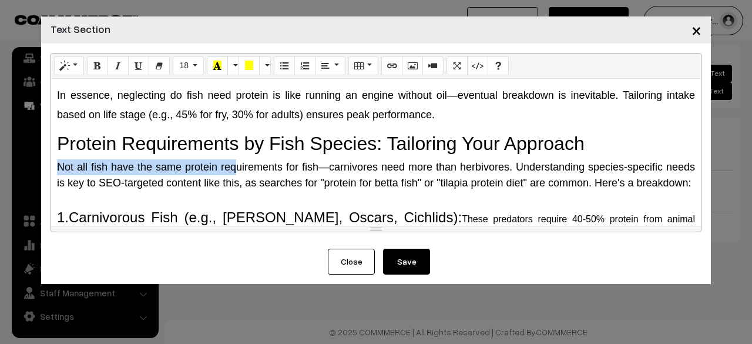
drag, startPoint x: 221, startPoint y: 185, endPoint x: 33, endPoint y: 179, distance: 188.1
click at [33, 179] on div "× Text Section Normal Quote Code Header 1 Header 2 Header 3 Header 4 Header 5 H…" at bounding box center [376, 172] width 752 height 344
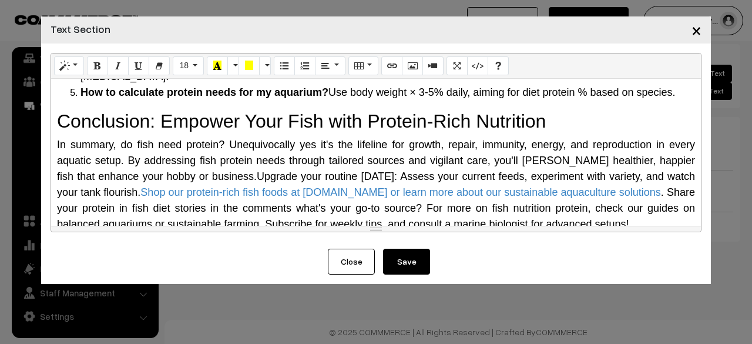
scroll to position [1649, 0]
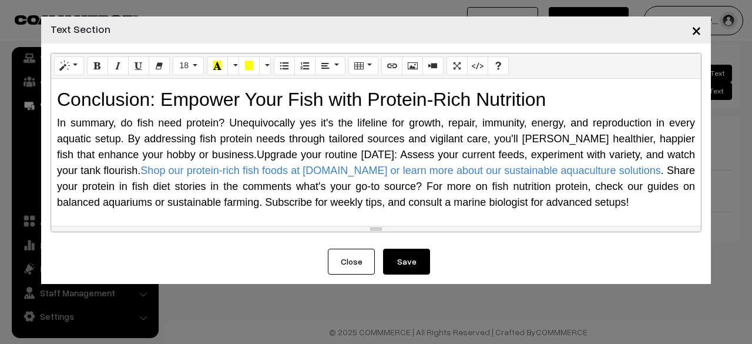
click at [395, 265] on button "Save" at bounding box center [406, 262] width 47 height 26
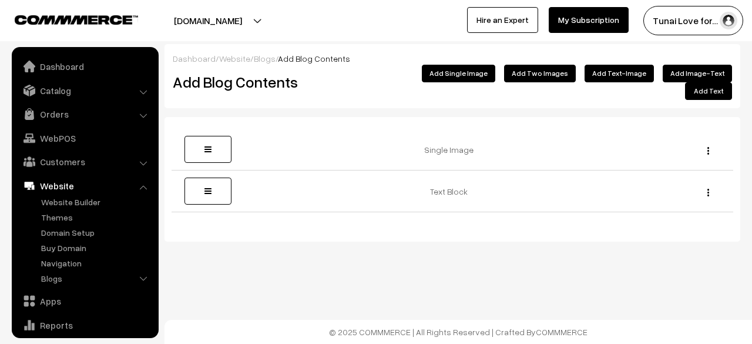
scroll to position [80, 0]
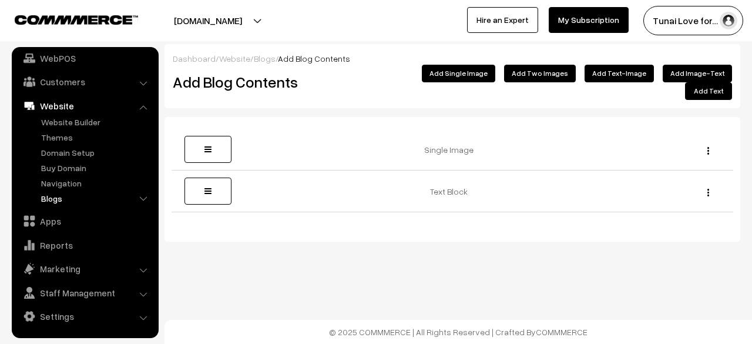
click at [49, 199] on link "Blogs" at bounding box center [96, 198] width 116 height 12
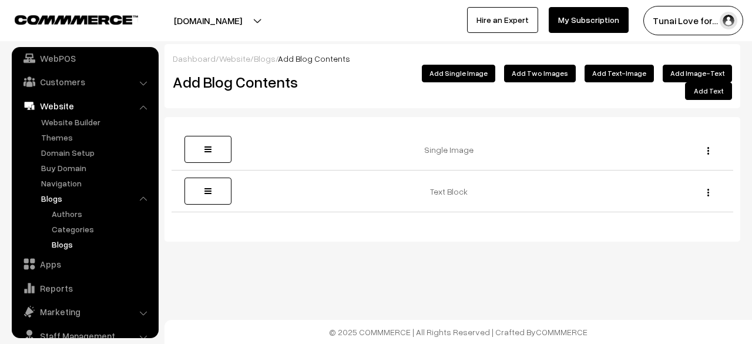
click at [62, 243] on link "Blogs" at bounding box center [102, 244] width 106 height 12
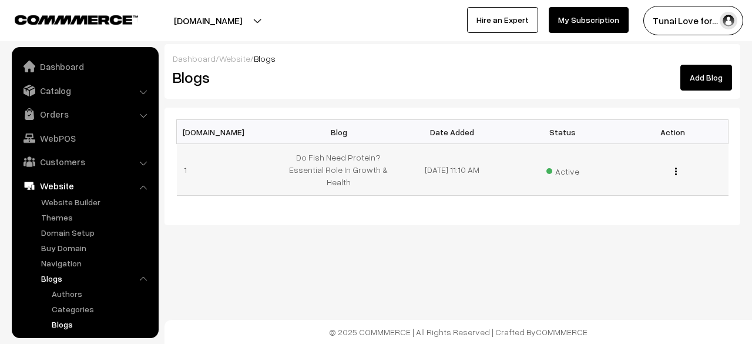
scroll to position [123, 0]
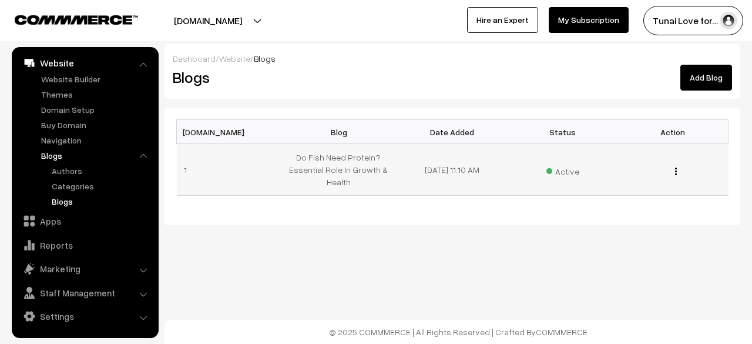
click at [676, 172] on img "button" at bounding box center [676, 171] width 2 height 8
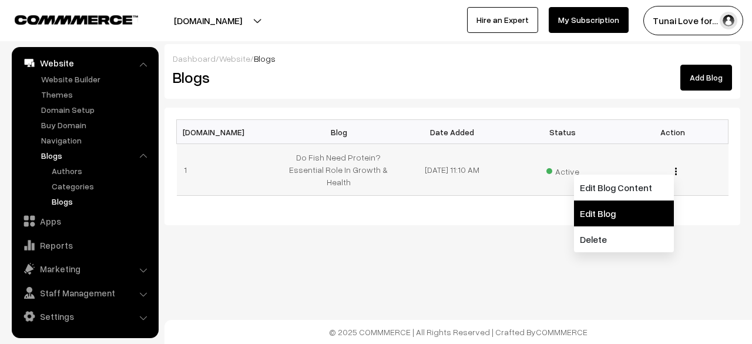
click at [635, 216] on link "Edit Blog" at bounding box center [624, 213] width 100 height 26
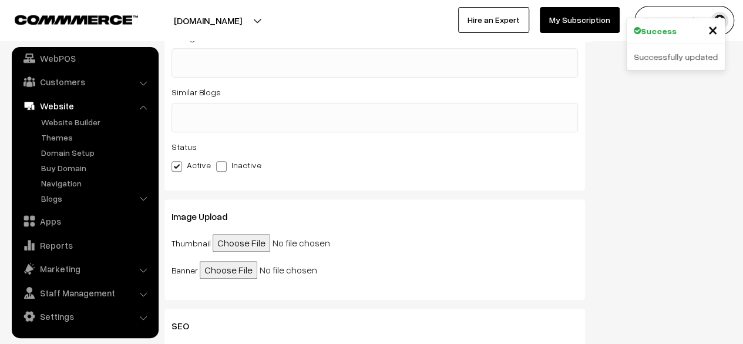
scroll to position [411, 0]
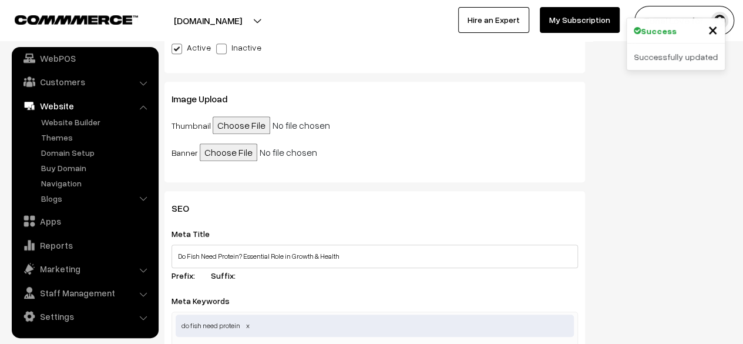
click at [221, 127] on input "file" at bounding box center [303, 125] width 180 height 18
type input "C:\fakepath\protien_in_fish_food.jpg"
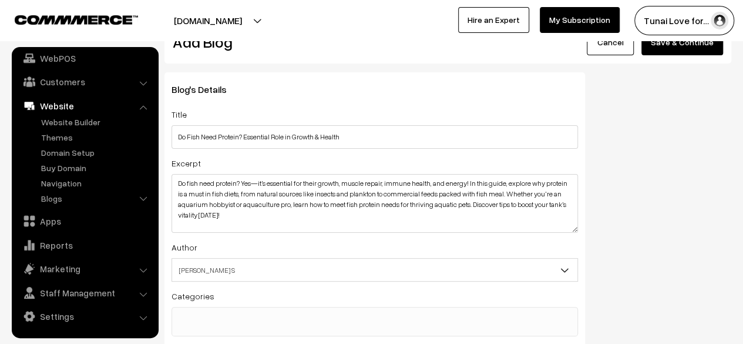
scroll to position [0, 0]
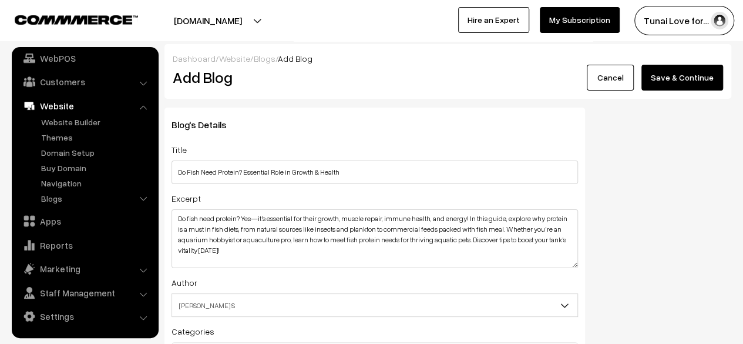
click at [718, 73] on button "Save & Continue" at bounding box center [683, 78] width 82 height 26
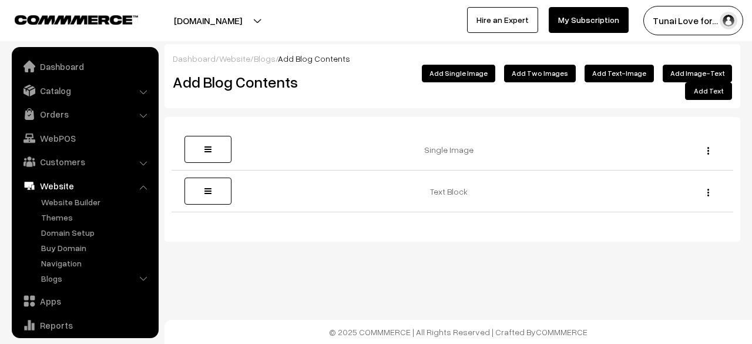
scroll to position [80, 0]
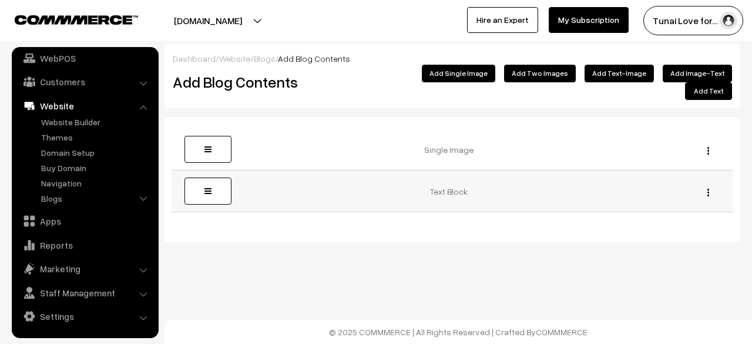
click at [709, 189] on img "button" at bounding box center [708, 193] width 2 height 8
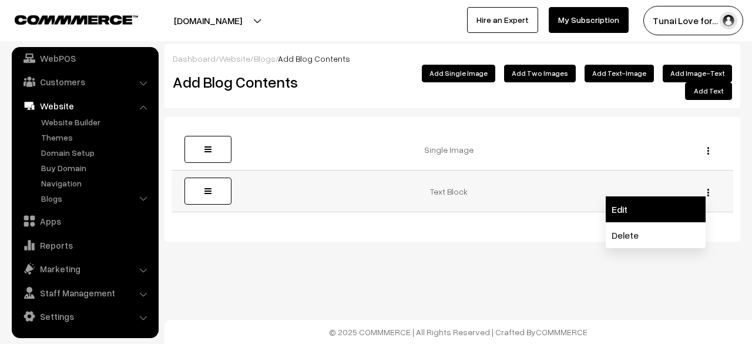
click at [681, 199] on link "Edit" at bounding box center [656, 209] width 100 height 26
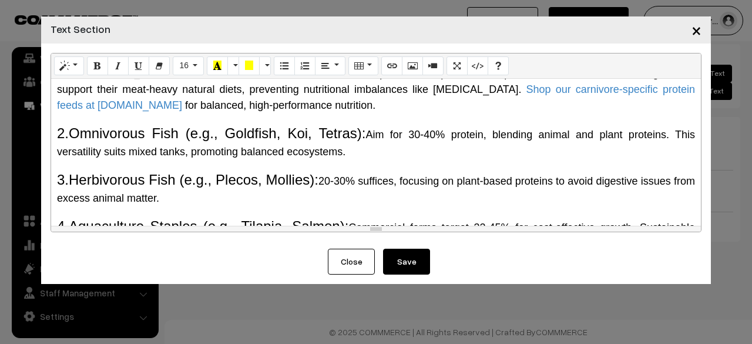
scroll to position [705, 0]
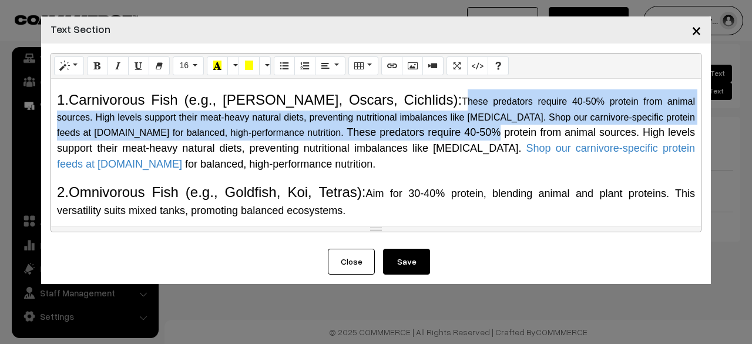
drag, startPoint x: 380, startPoint y: 134, endPoint x: 391, endPoint y: 163, distance: 30.9
click at [391, 163] on p "1.Carnivorous Fish (e.g., [PERSON_NAME], Oscars, Cichlids): These predators req…" at bounding box center [376, 130] width 638 height 83
click at [392, 159] on p "1.Carnivorous Fish (e.g., [PERSON_NAME], Oscars, Cichlids): These predators req…" at bounding box center [376, 130] width 638 height 83
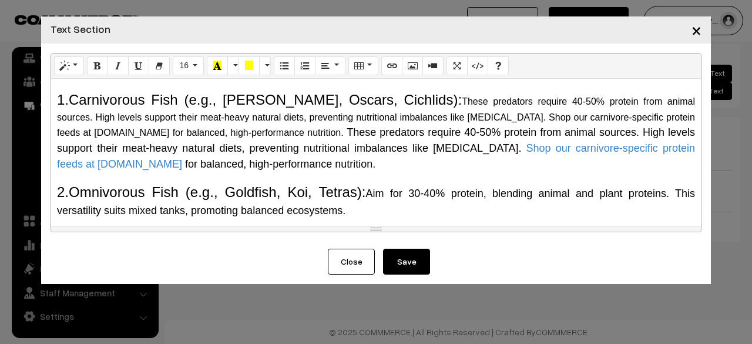
click at [376, 132] on p "1.Carnivorous Fish (e.g., [PERSON_NAME], Oscars, Cichlids): These predators req…" at bounding box center [376, 130] width 638 height 83
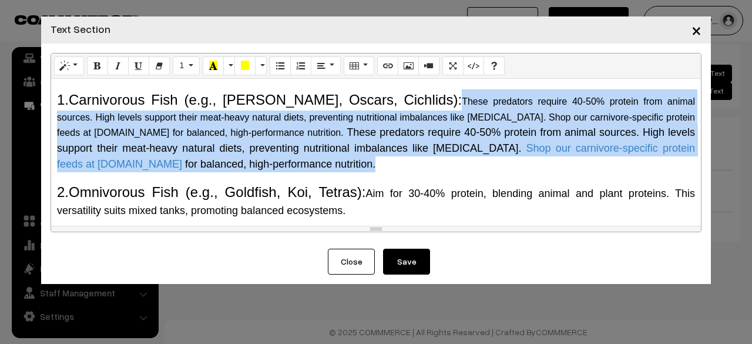
drag, startPoint x: 392, startPoint y: 137, endPoint x: 447, endPoint y: 192, distance: 77.3
click at [447, 172] on p "1.Carnivorous Fish (e.g., [PERSON_NAME], Oscars, Cichlids): These predators req…" at bounding box center [376, 130] width 638 height 83
click at [198, 63] on button "16" at bounding box center [188, 65] width 31 height 19
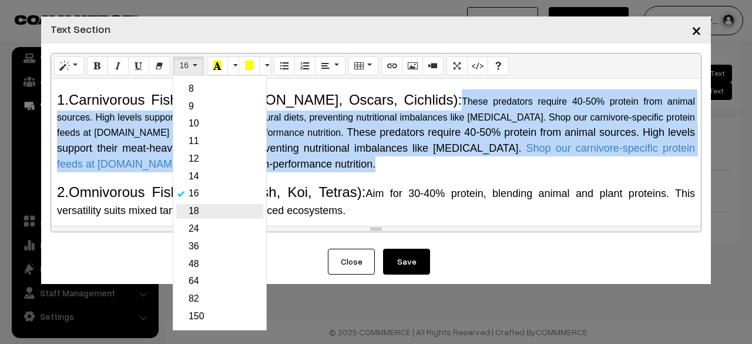
click at [201, 219] on link "18" at bounding box center [219, 211] width 87 height 15
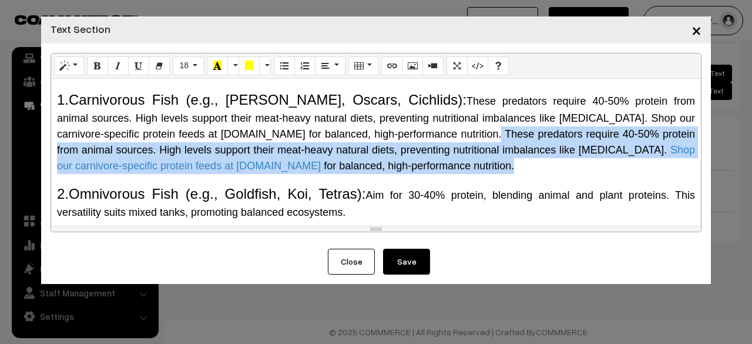
click at [329, 156] on span "These predators require 40-50% protein from animal sources. High levels support…" at bounding box center [376, 142] width 638 height 28
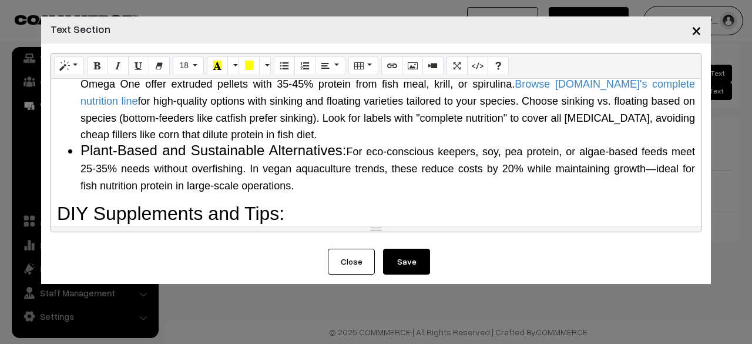
scroll to position [1058, 0]
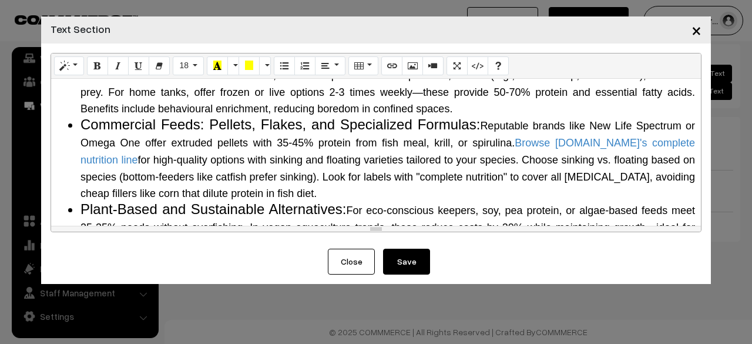
drag, startPoint x: 235, startPoint y: 109, endPoint x: 455, endPoint y: 142, distance: 222.3
click at [455, 116] on li "Natural and Live Foods: In nature, fish derive protein from zooplankton, insect…" at bounding box center [387, 91] width 615 height 51
click at [323, 115] on span "In nature, fish derive protein from zooplankton, insects (e.g., brine shrimp, b…" at bounding box center [387, 92] width 615 height 46
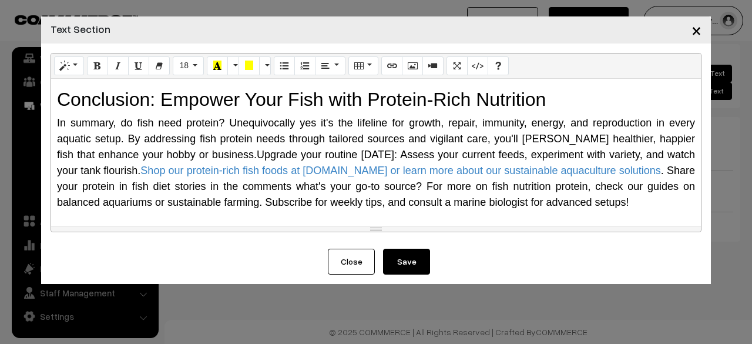
scroll to position [1650, 0]
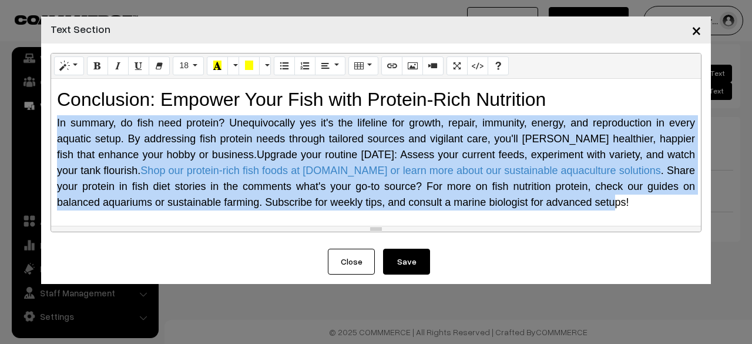
drag, startPoint x: 53, startPoint y: 119, endPoint x: 519, endPoint y: 215, distance: 476.2
click at [519, 215] on div "Why Do Fish Need Protein? The Science Behind It Protein is a macronutrient comp…" at bounding box center [376, 152] width 650 height 147
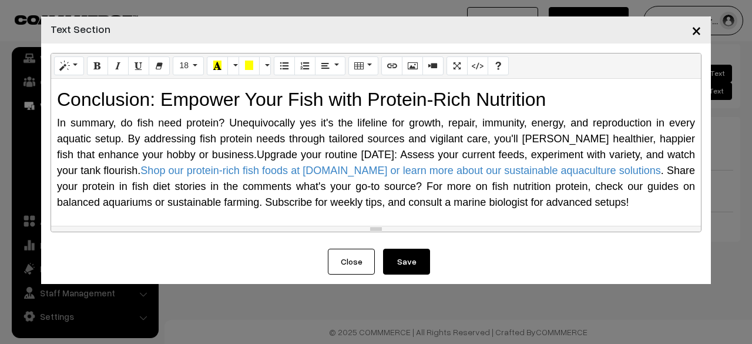
click at [543, 211] on div "Why Do Fish Need Protein? The Science Behind It Protein is a macronutrient comp…" at bounding box center [376, 152] width 650 height 147
click at [417, 266] on button "Save" at bounding box center [406, 262] width 47 height 26
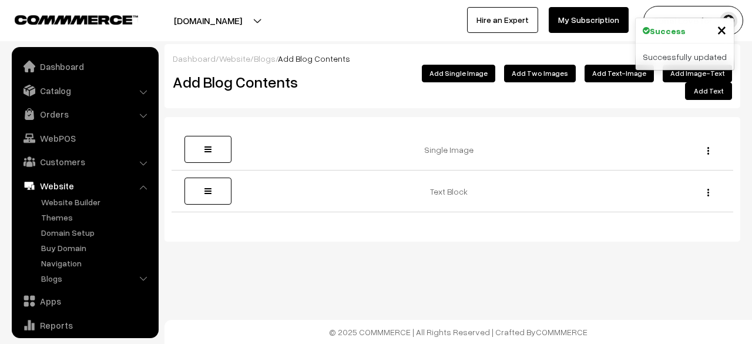
scroll to position [80, 0]
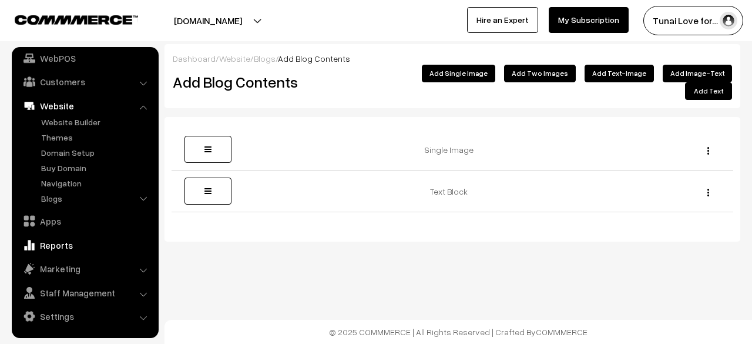
click at [69, 243] on link "Reports" at bounding box center [85, 244] width 140 height 21
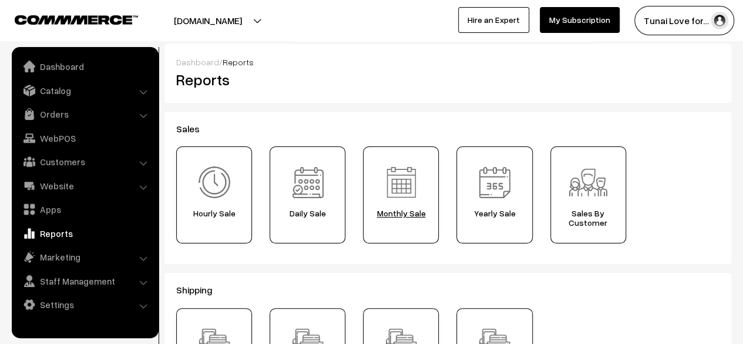
click at [407, 206] on div "Monthly Sale" at bounding box center [401, 194] width 76 height 97
